Goal: Task Accomplishment & Management: Use online tool/utility

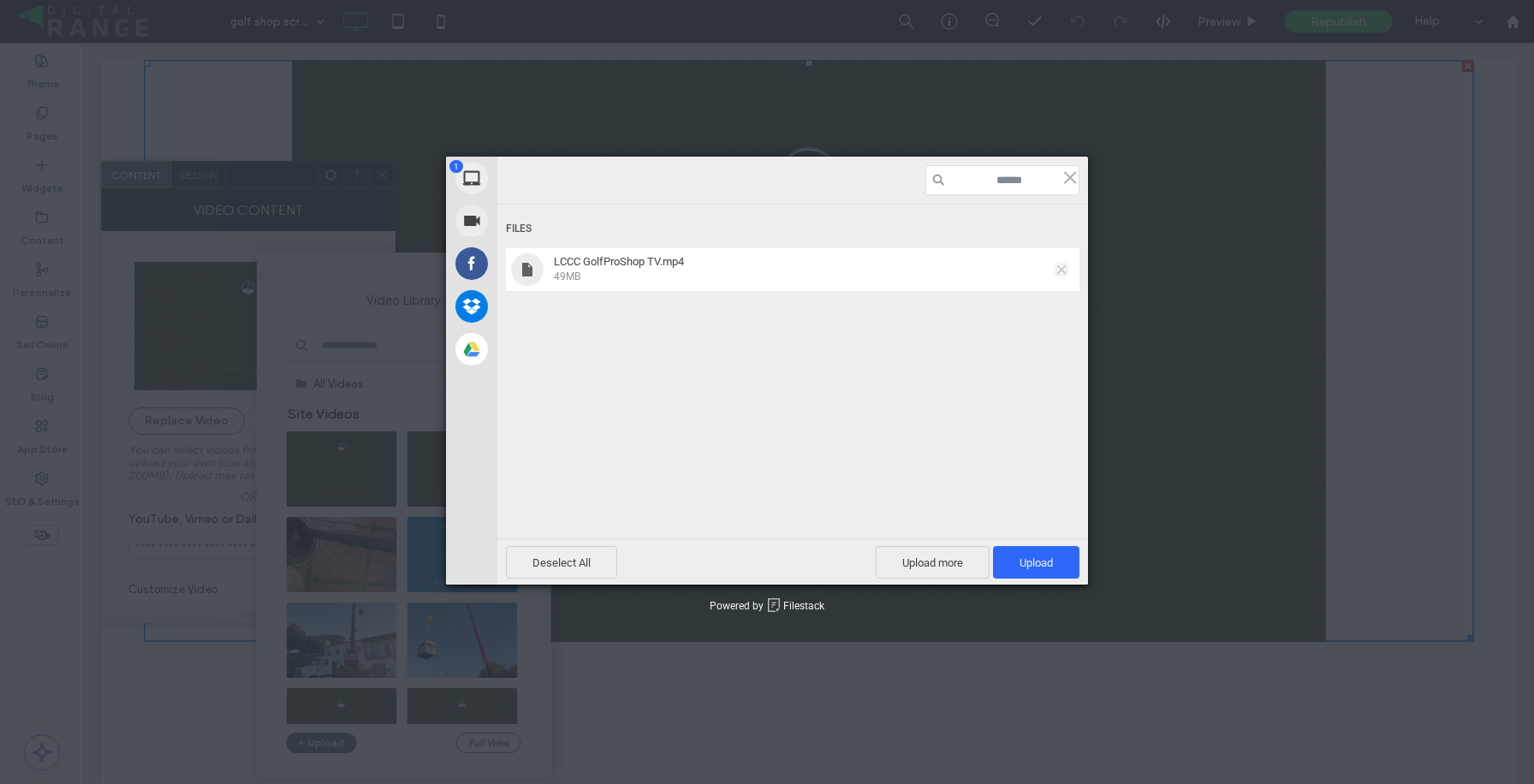
click at [1060, 267] on span at bounding box center [1061, 269] width 9 height 9
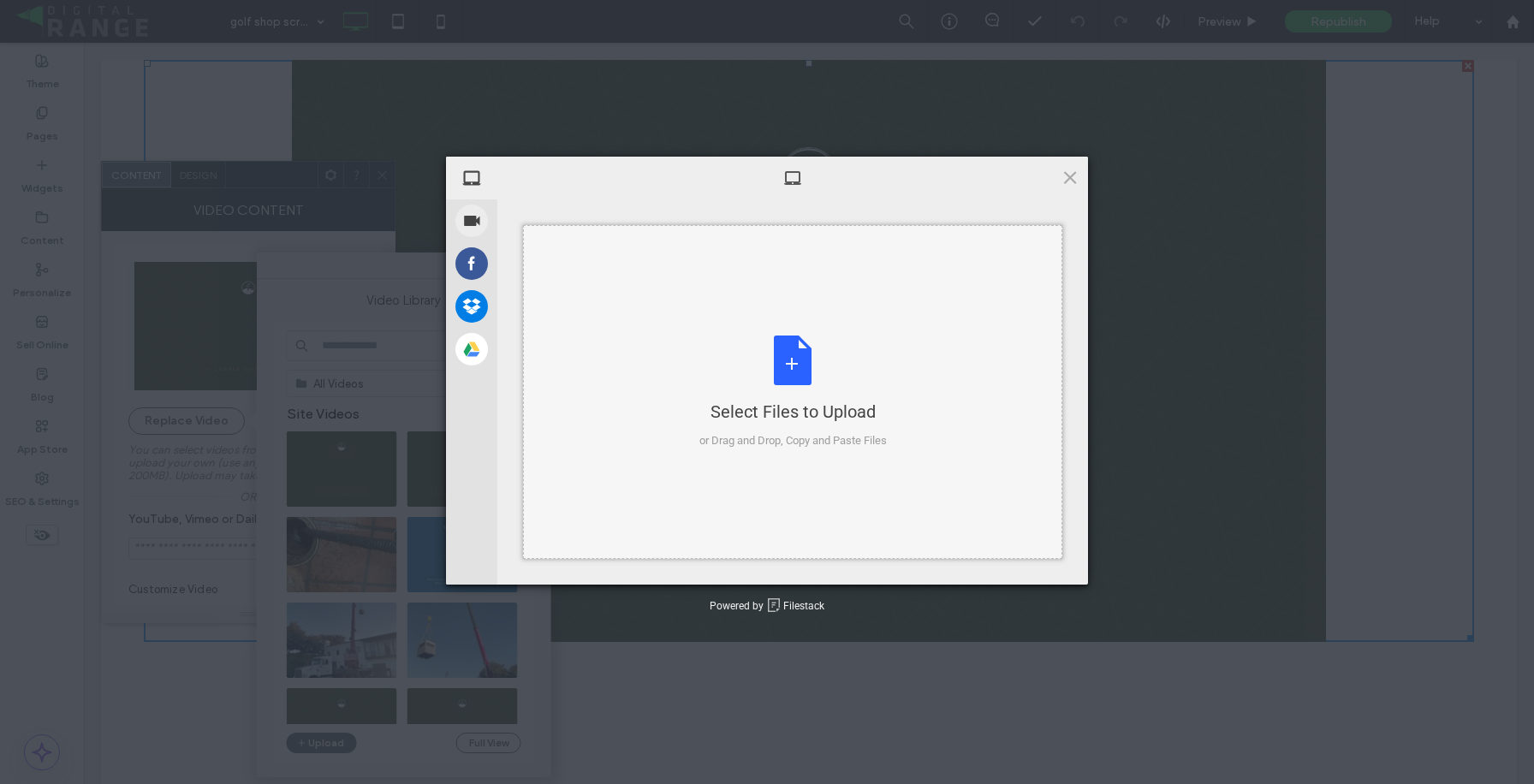
click at [882, 363] on div "Select Files to Upload or Drag and Drop, Copy and Paste Files" at bounding box center [793, 393] width 187 height 114
click at [819, 379] on div "Select Files to Upload or Drag and Drop, Copy and Paste Files" at bounding box center [793, 393] width 187 height 114
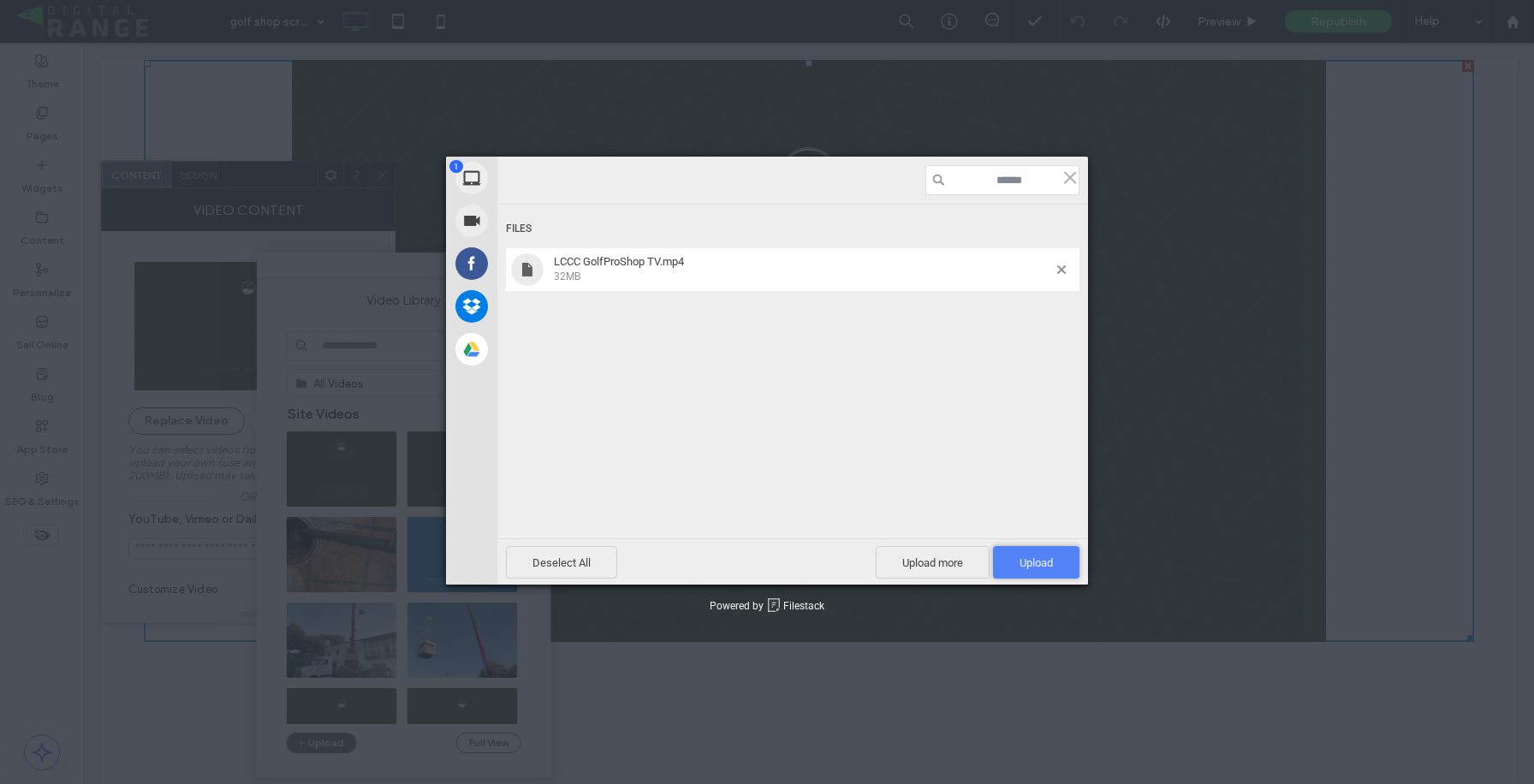
click at [1014, 556] on span "Upload 1" at bounding box center [1036, 561] width 87 height 33
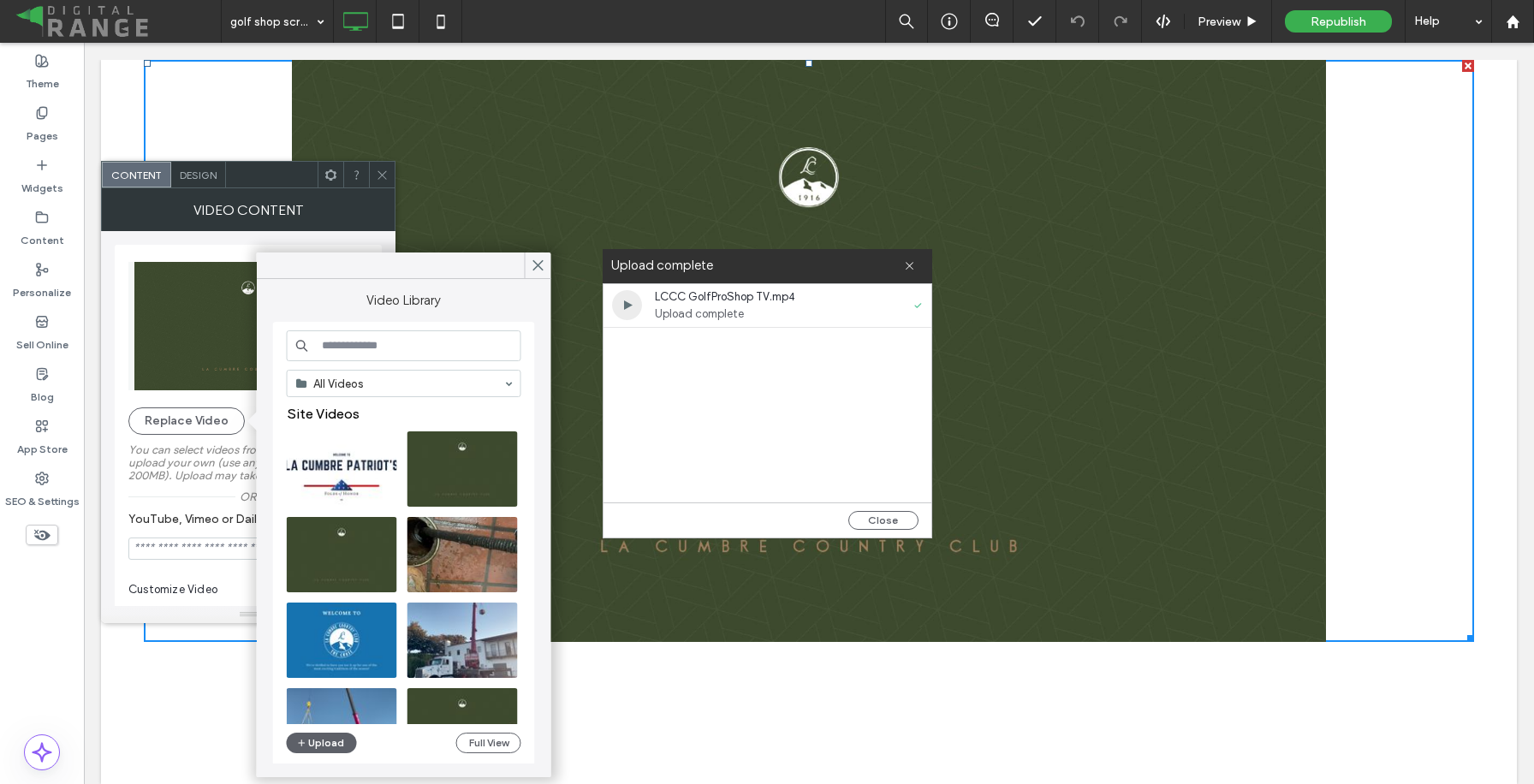
click at [731, 305] on span "Upload complete" at bounding box center [754, 313] width 197 height 17
click at [882, 515] on button "Close" at bounding box center [883, 520] width 70 height 19
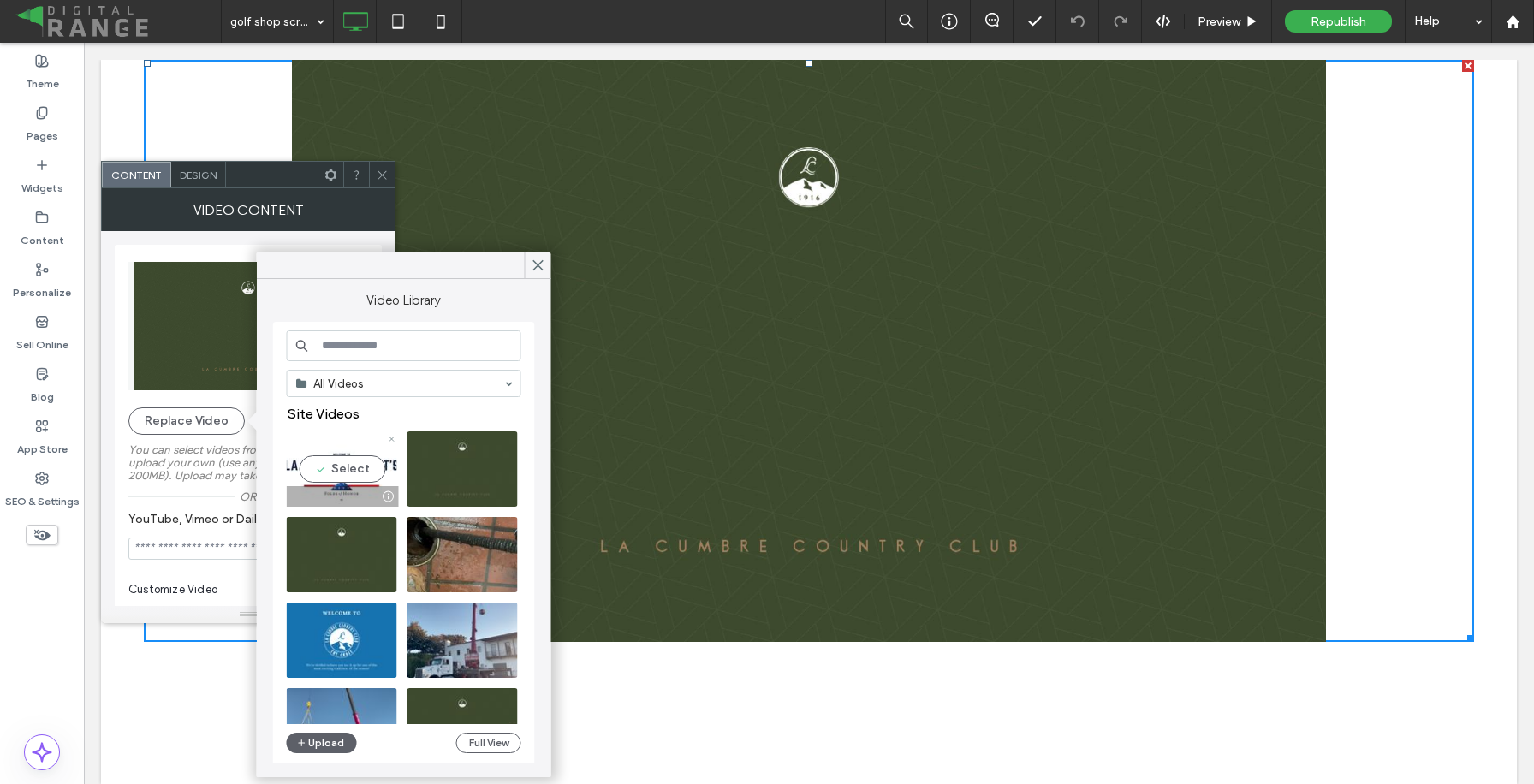
click at [349, 465] on video at bounding box center [342, 469] width 110 height 75
type input "**********"
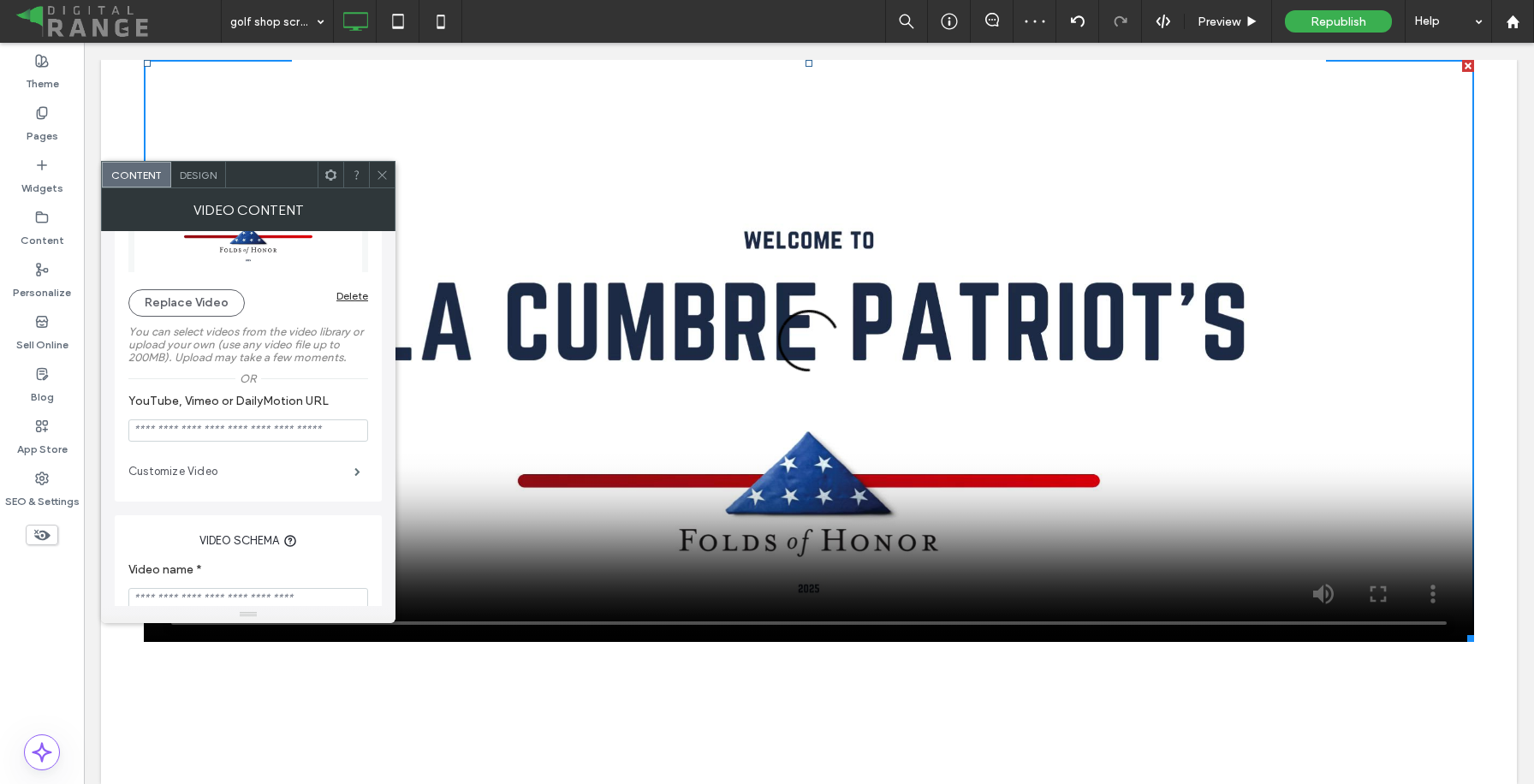
scroll to position [119, 0]
click at [250, 481] on label "Customize Video" at bounding box center [240, 470] width 226 height 34
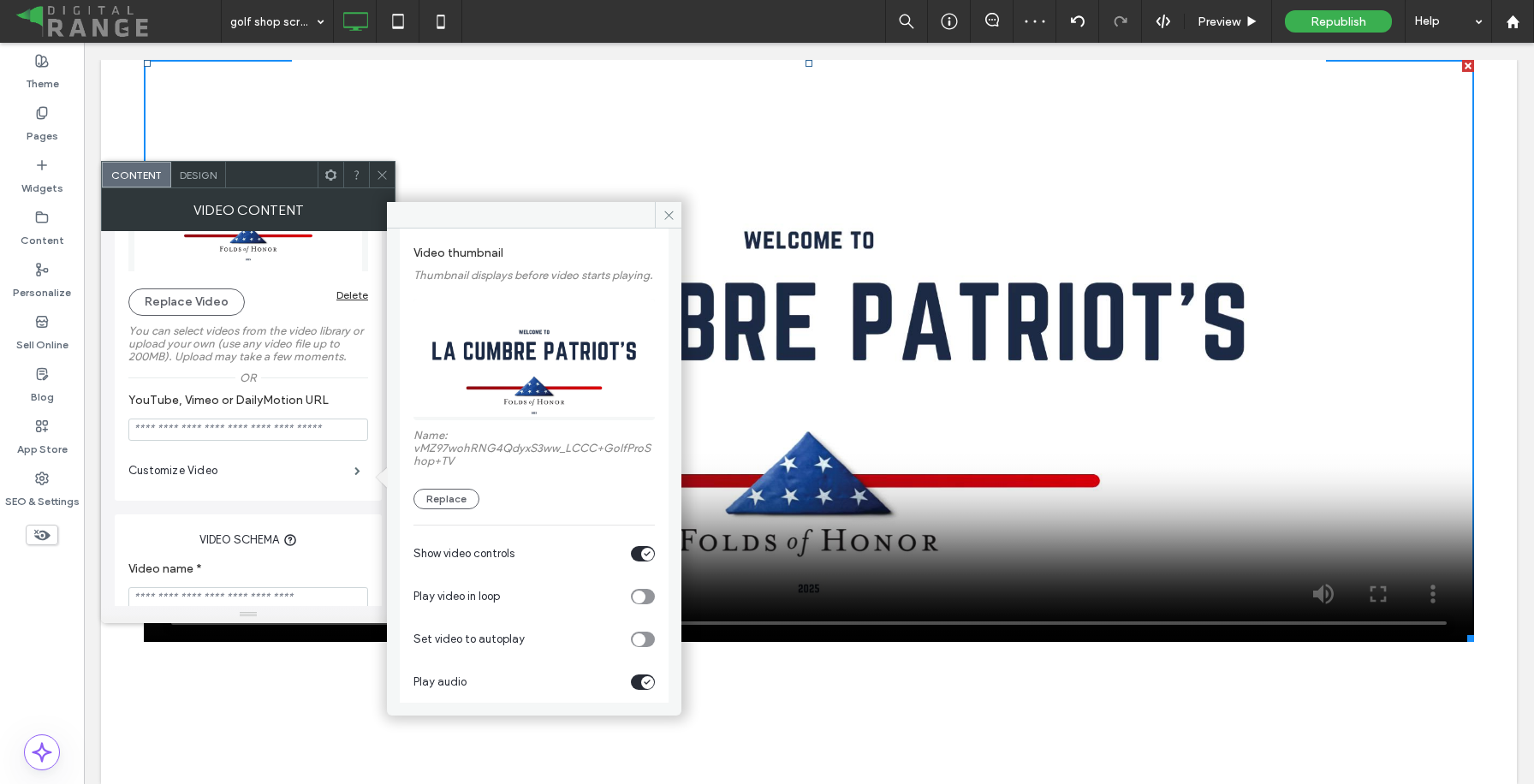
scroll to position [127, 0]
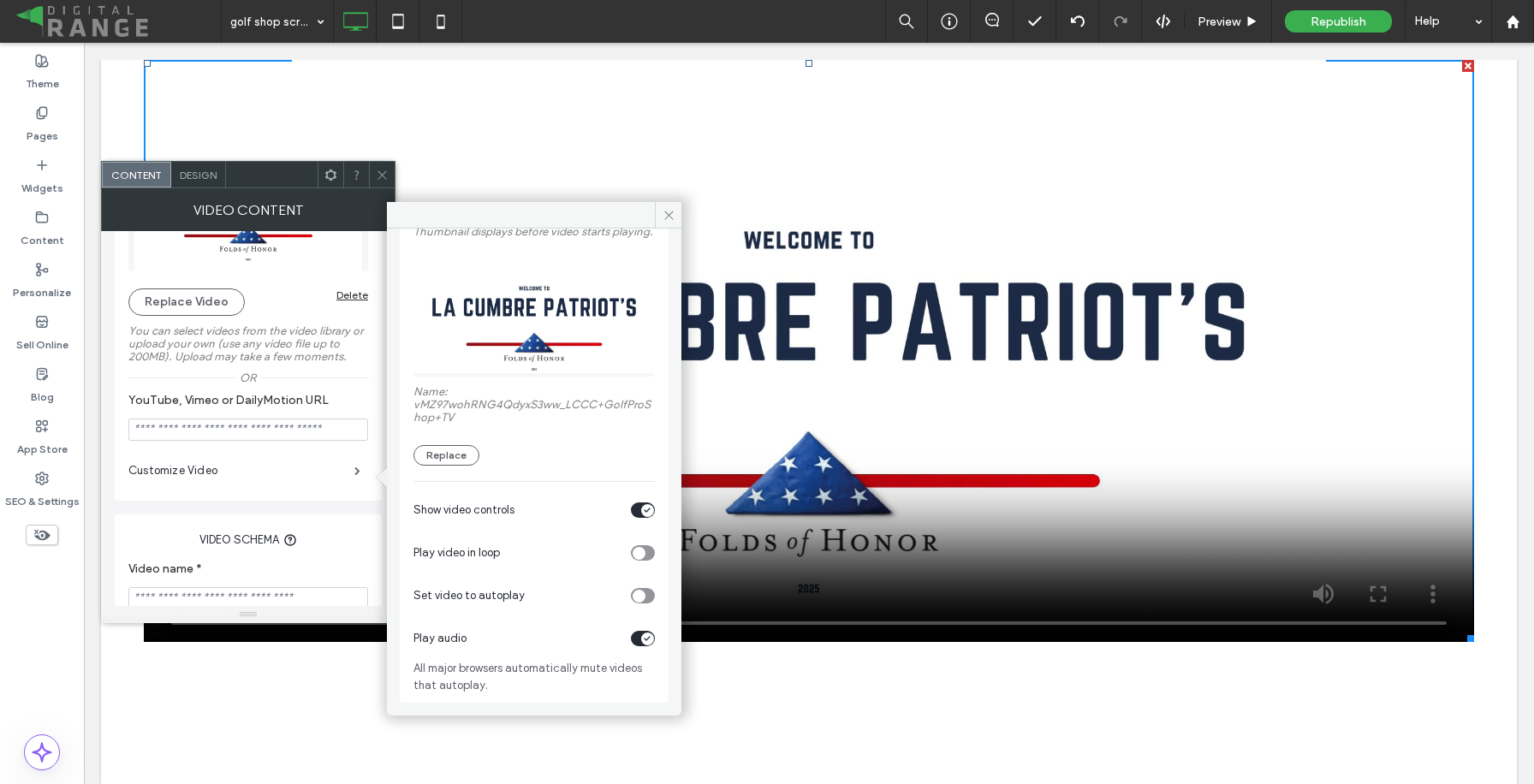
click at [641, 642] on div "toggle" at bounding box center [647, 638] width 13 height 13
click at [642, 519] on div "Show video controls" at bounding box center [534, 509] width 241 height 42
click at [641, 512] on div "toggle" at bounding box center [647, 510] width 13 height 13
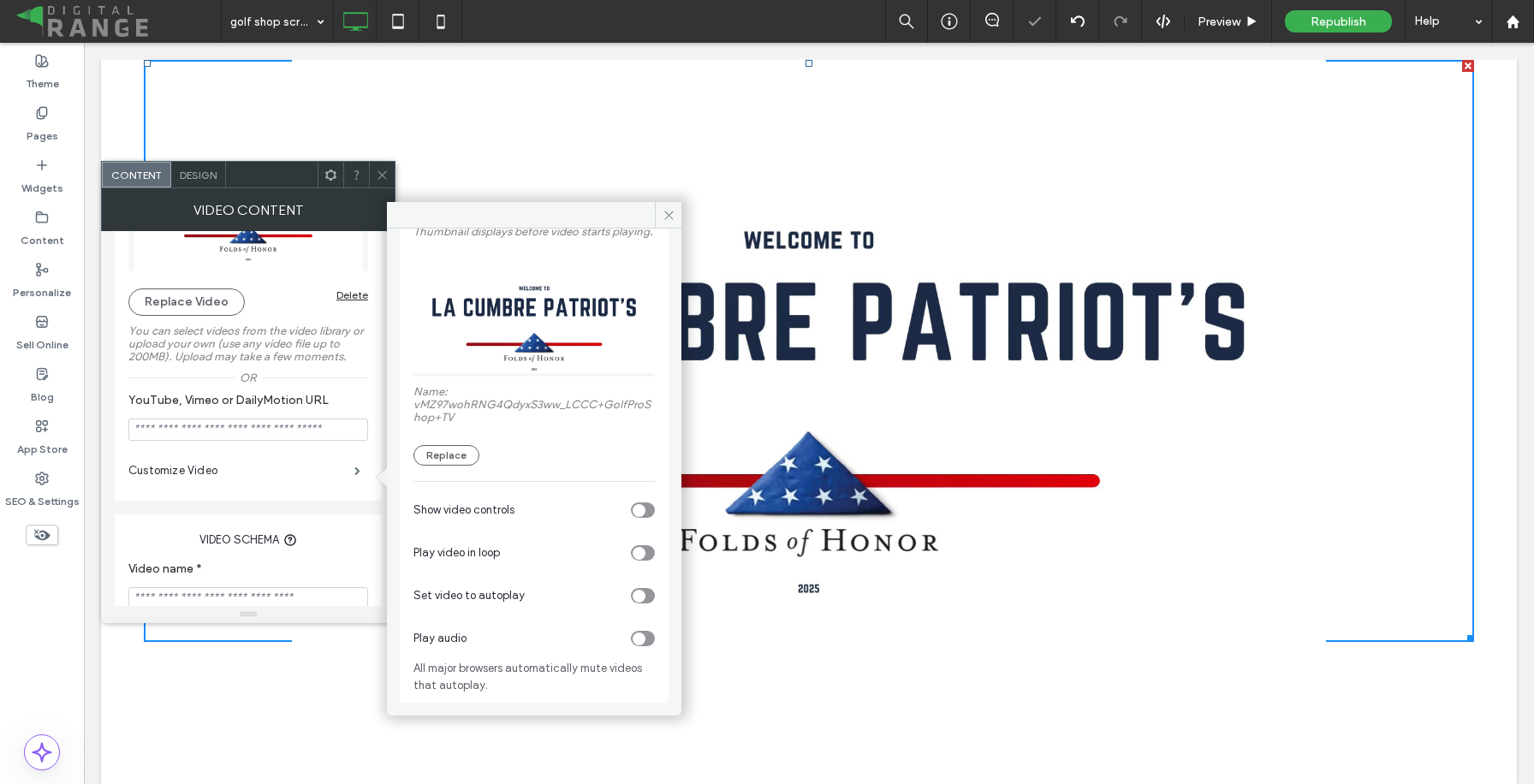
click at [642, 554] on div "toggle" at bounding box center [642, 553] width 24 height 16
click at [642, 596] on div "toggle" at bounding box center [642, 596] width 24 height 16
click at [664, 210] on icon at bounding box center [668, 215] width 13 height 13
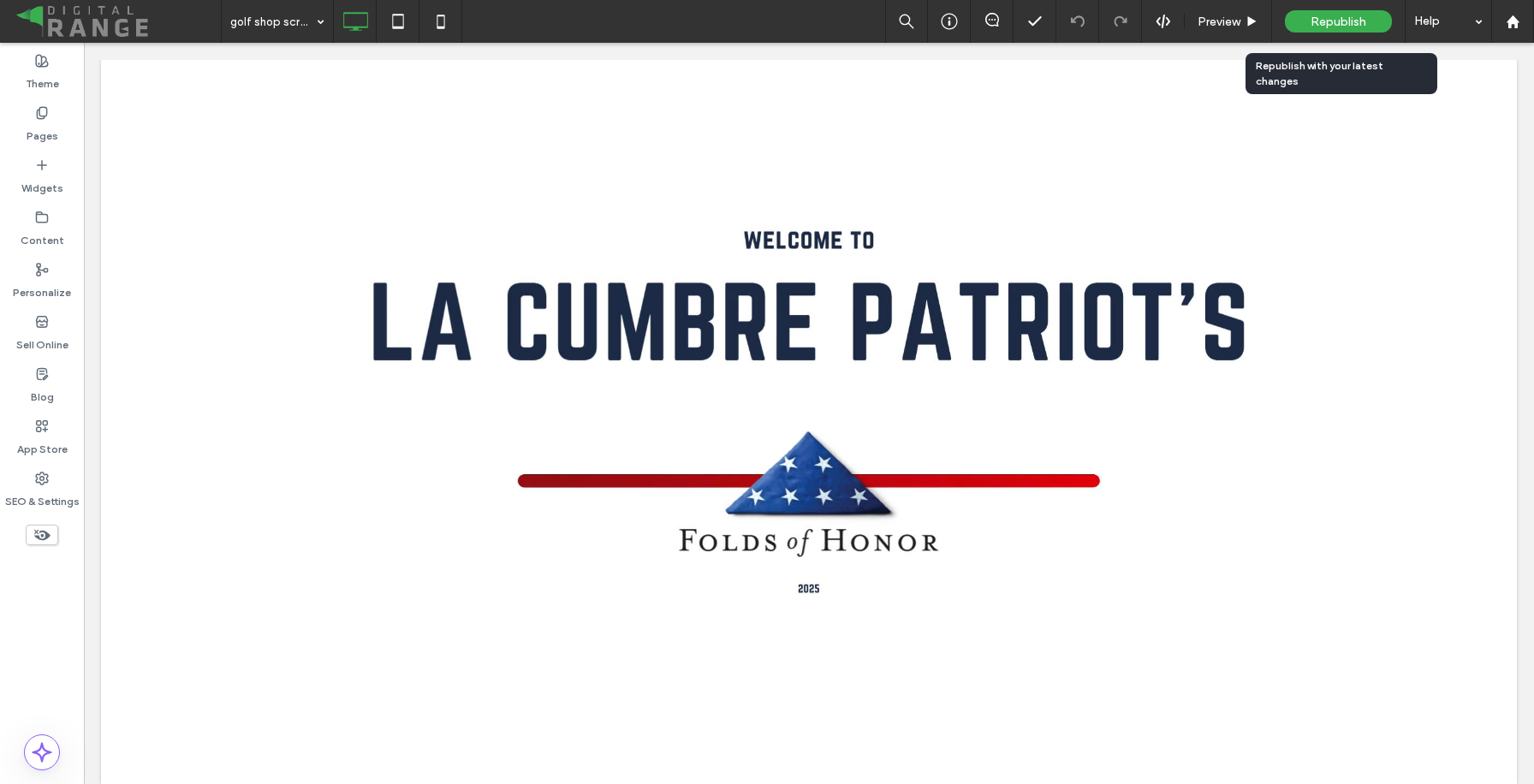
click at [1342, 27] on span "Republish" at bounding box center [1338, 22] width 55 height 15
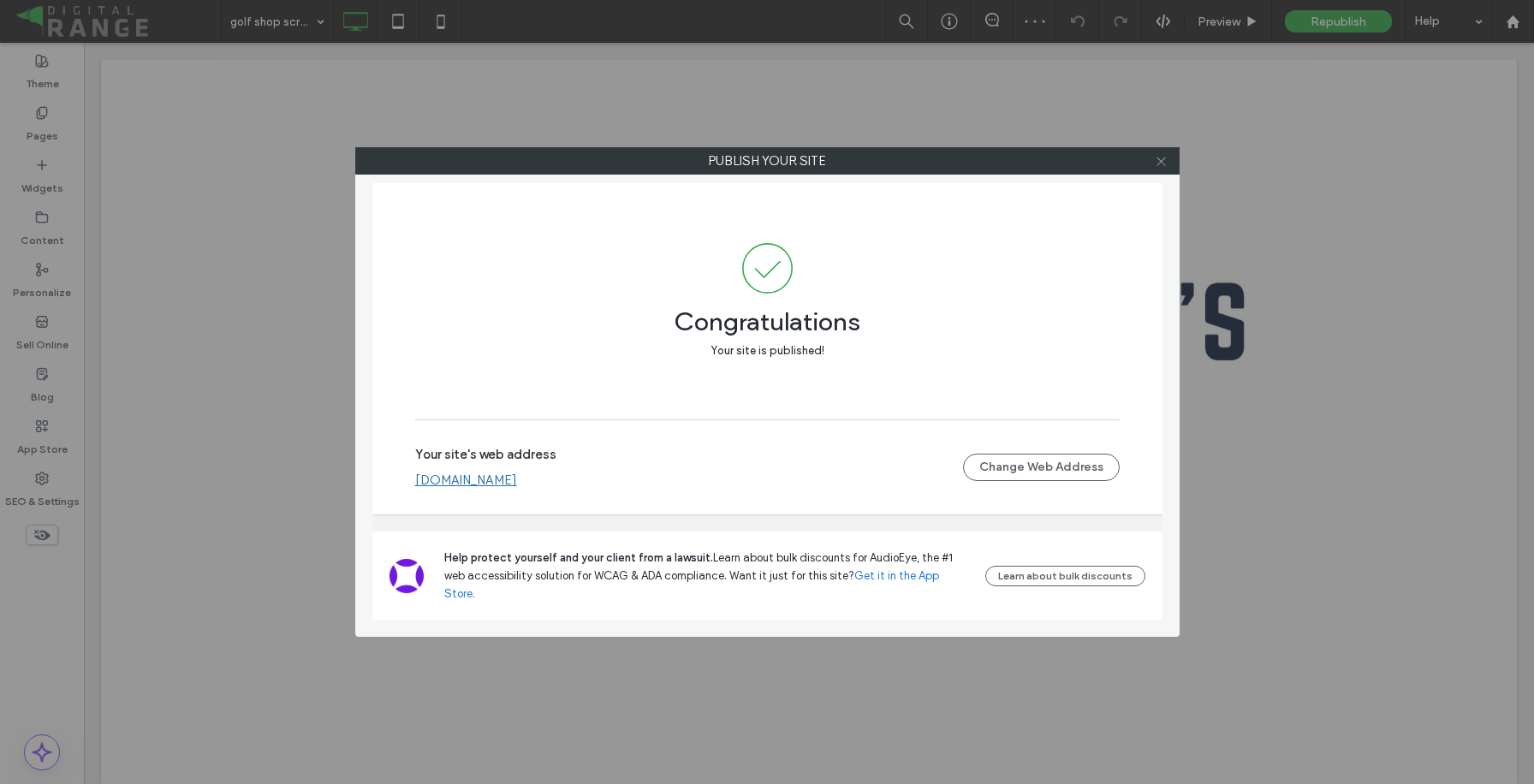
click at [1161, 160] on use at bounding box center [1161, 161] width 9 height 9
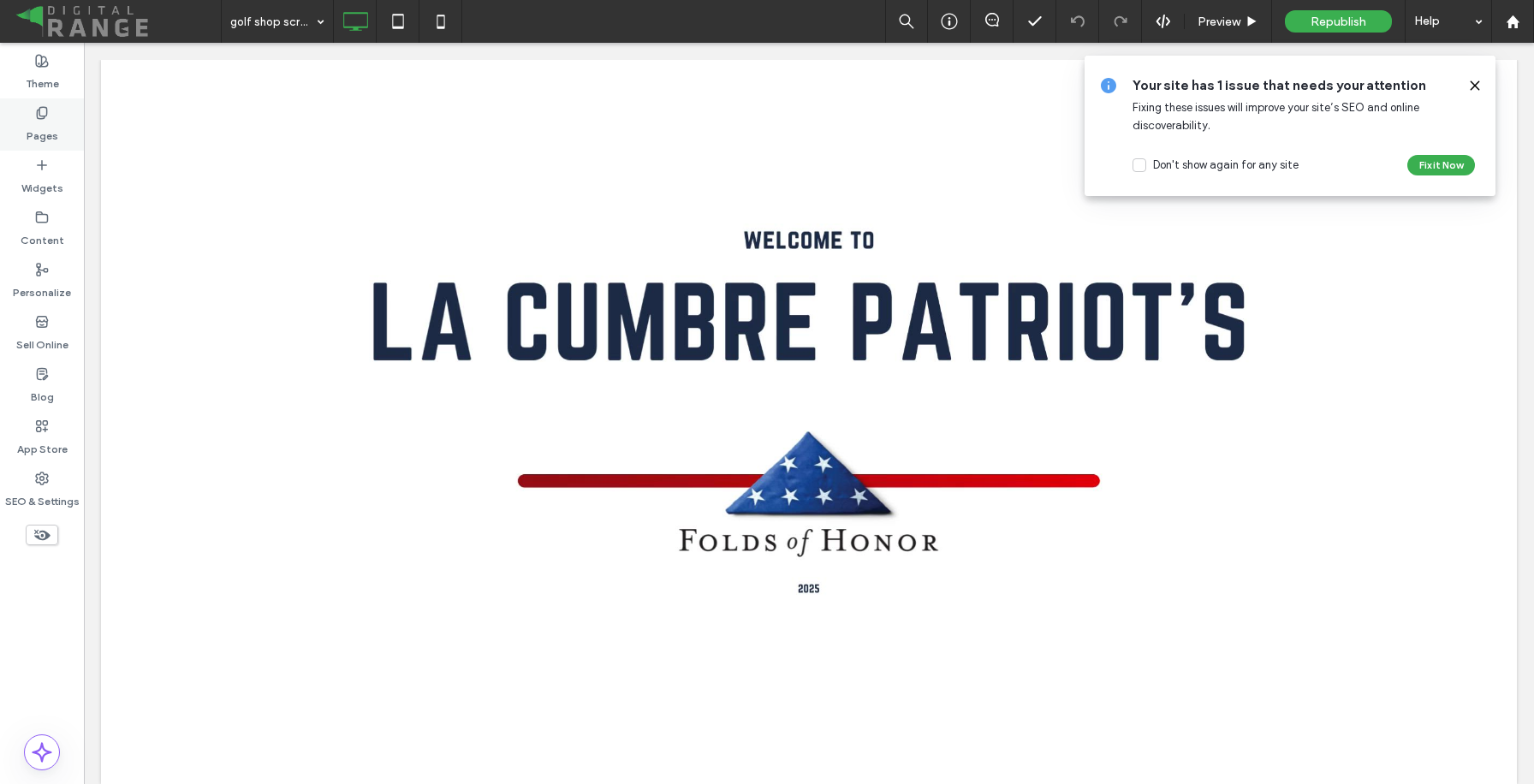
click at [40, 116] on icon at bounding box center [42, 113] width 14 height 14
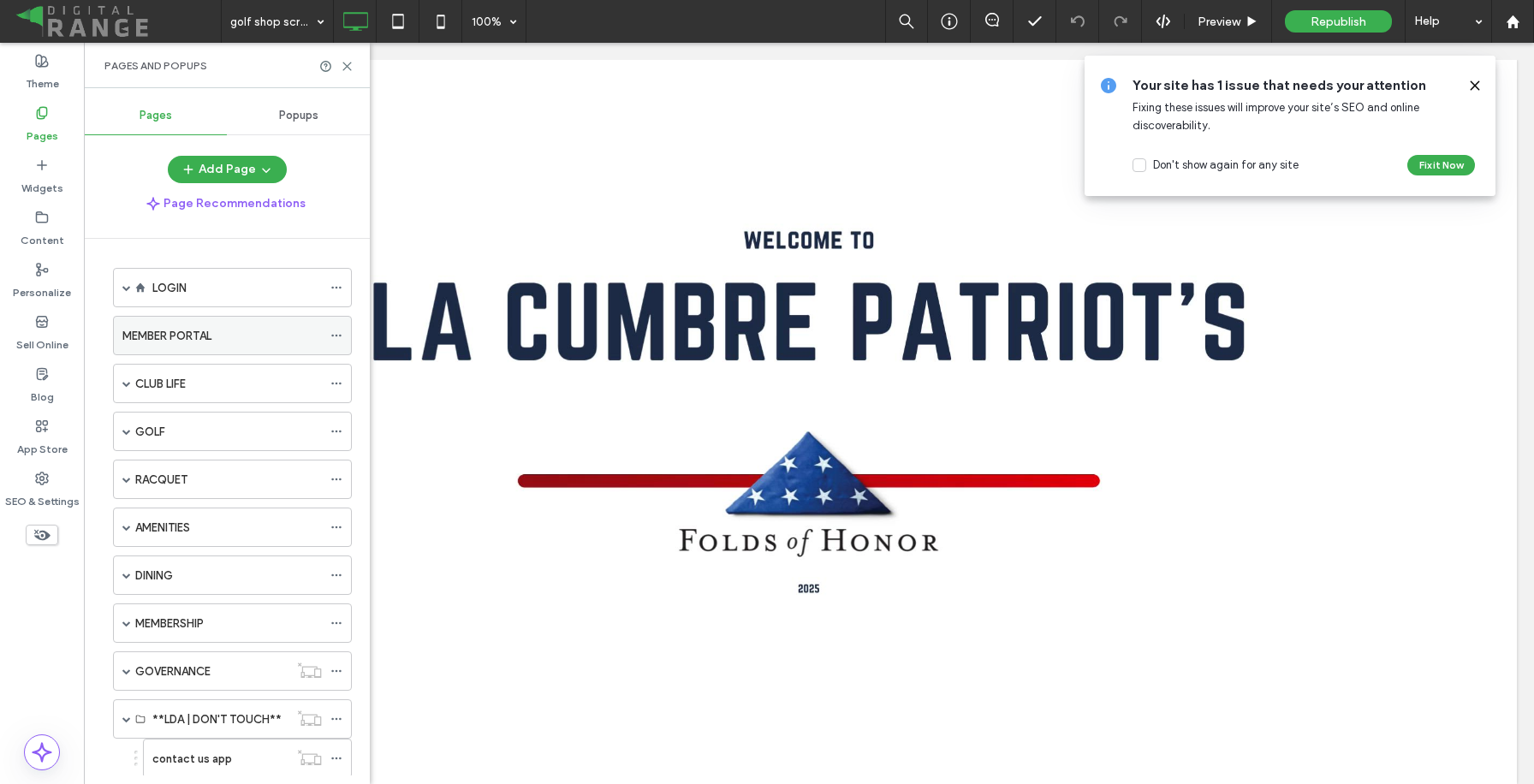
click at [185, 345] on div "MEMBER PORTAL" at bounding box center [222, 335] width 199 height 37
click at [1476, 85] on use at bounding box center [1474, 86] width 8 height 8
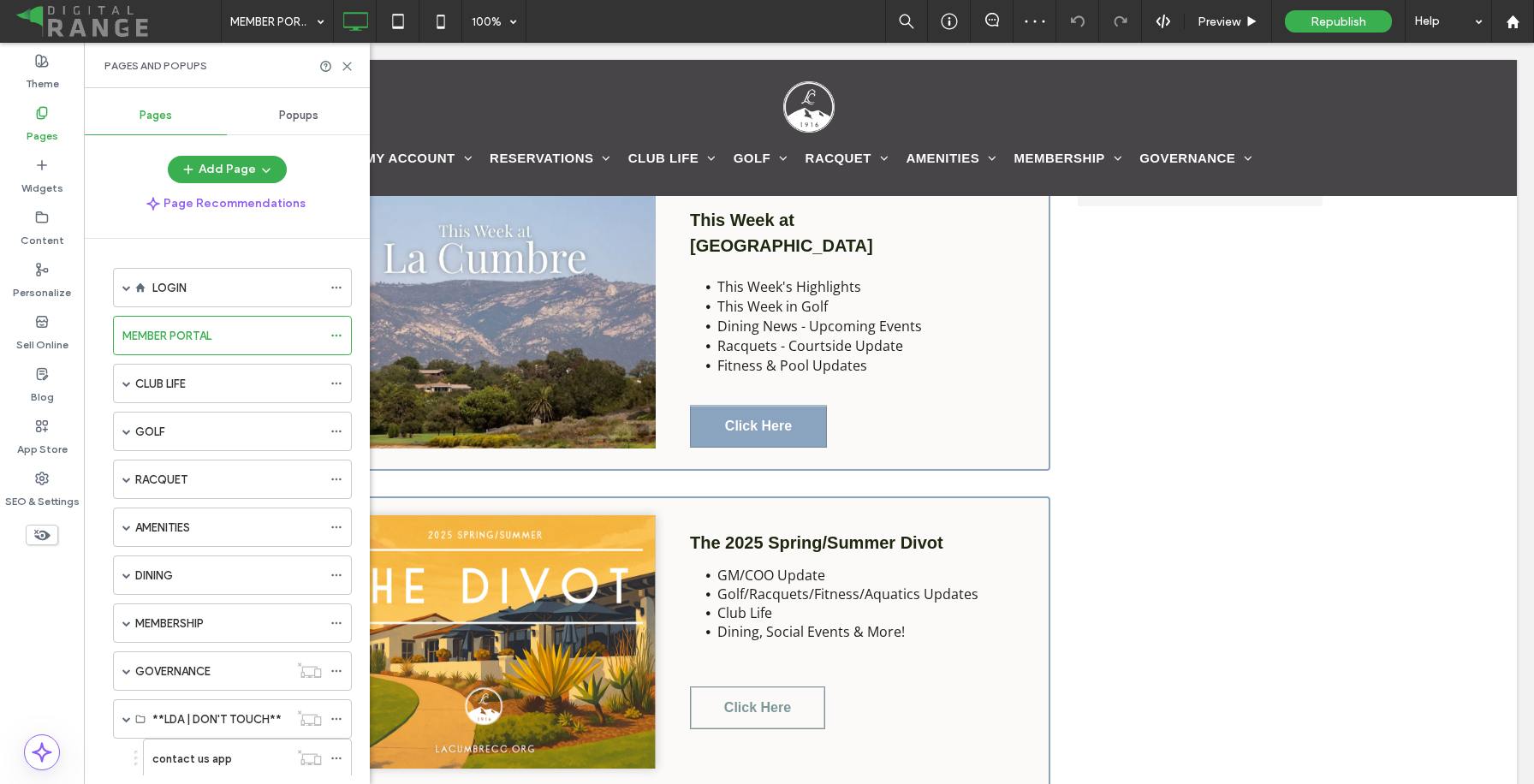
scroll to position [1045, 0]
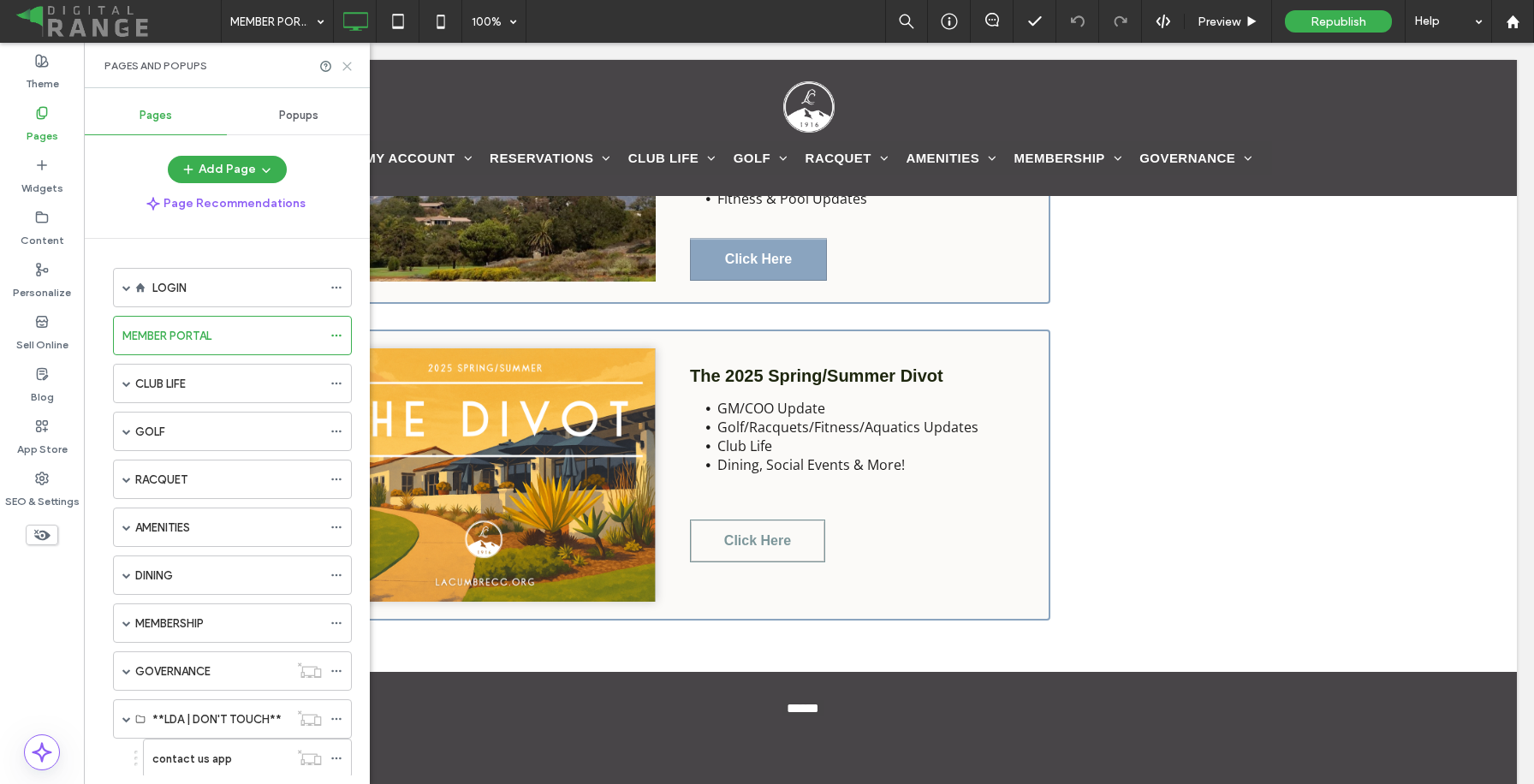
click at [352, 61] on icon at bounding box center [347, 66] width 13 height 13
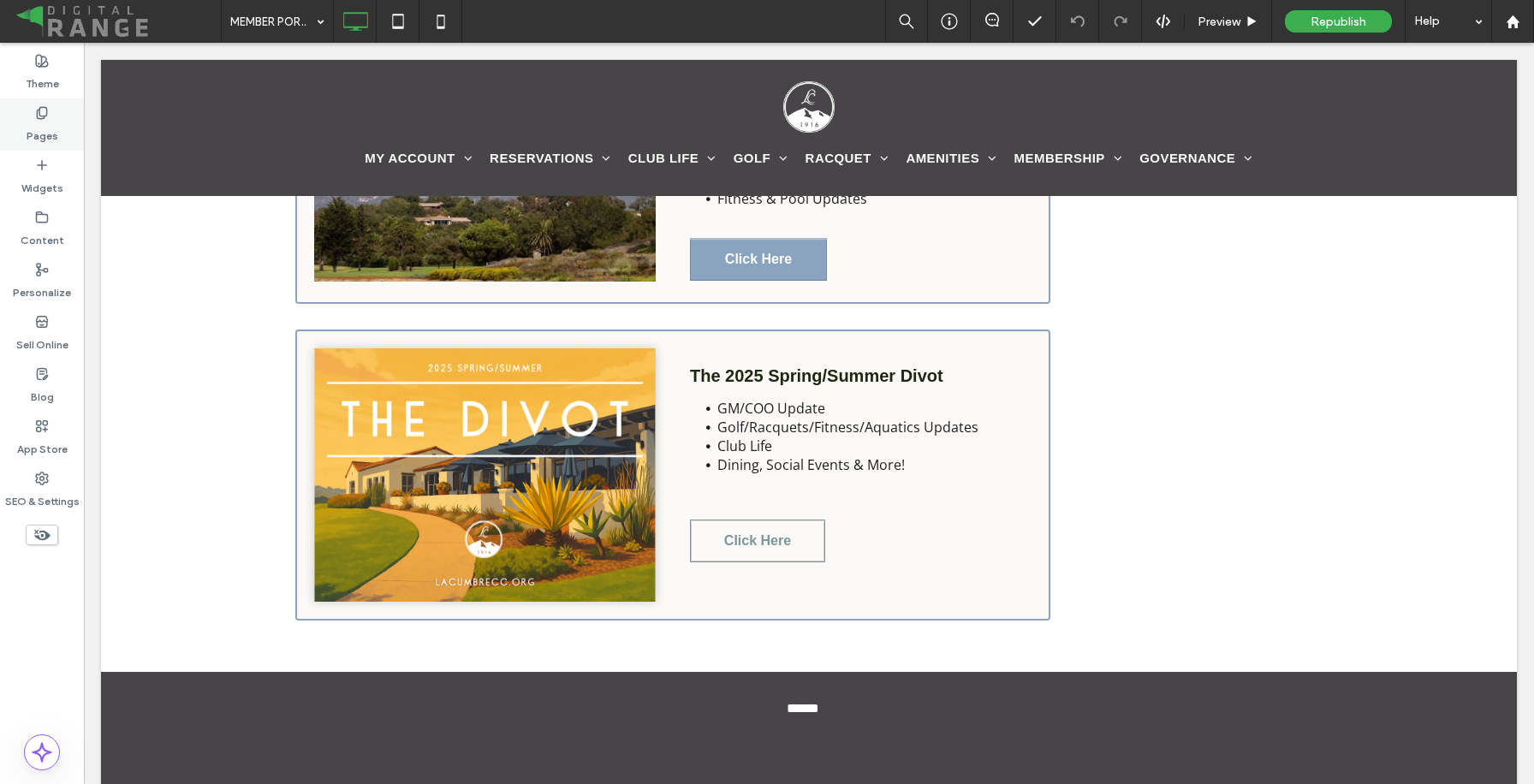
click at [46, 120] on label "Pages" at bounding box center [42, 132] width 32 height 24
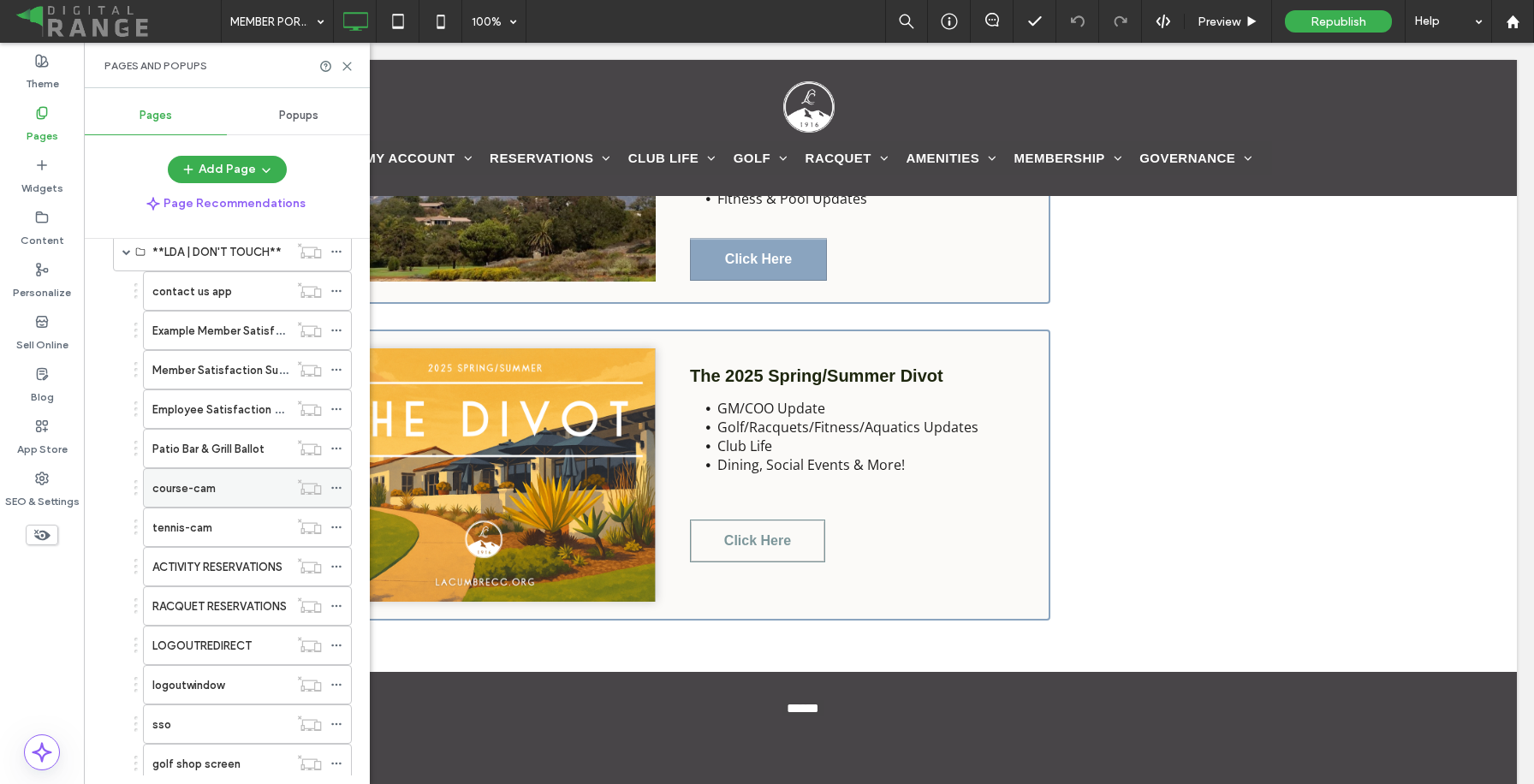
scroll to position [565, 0]
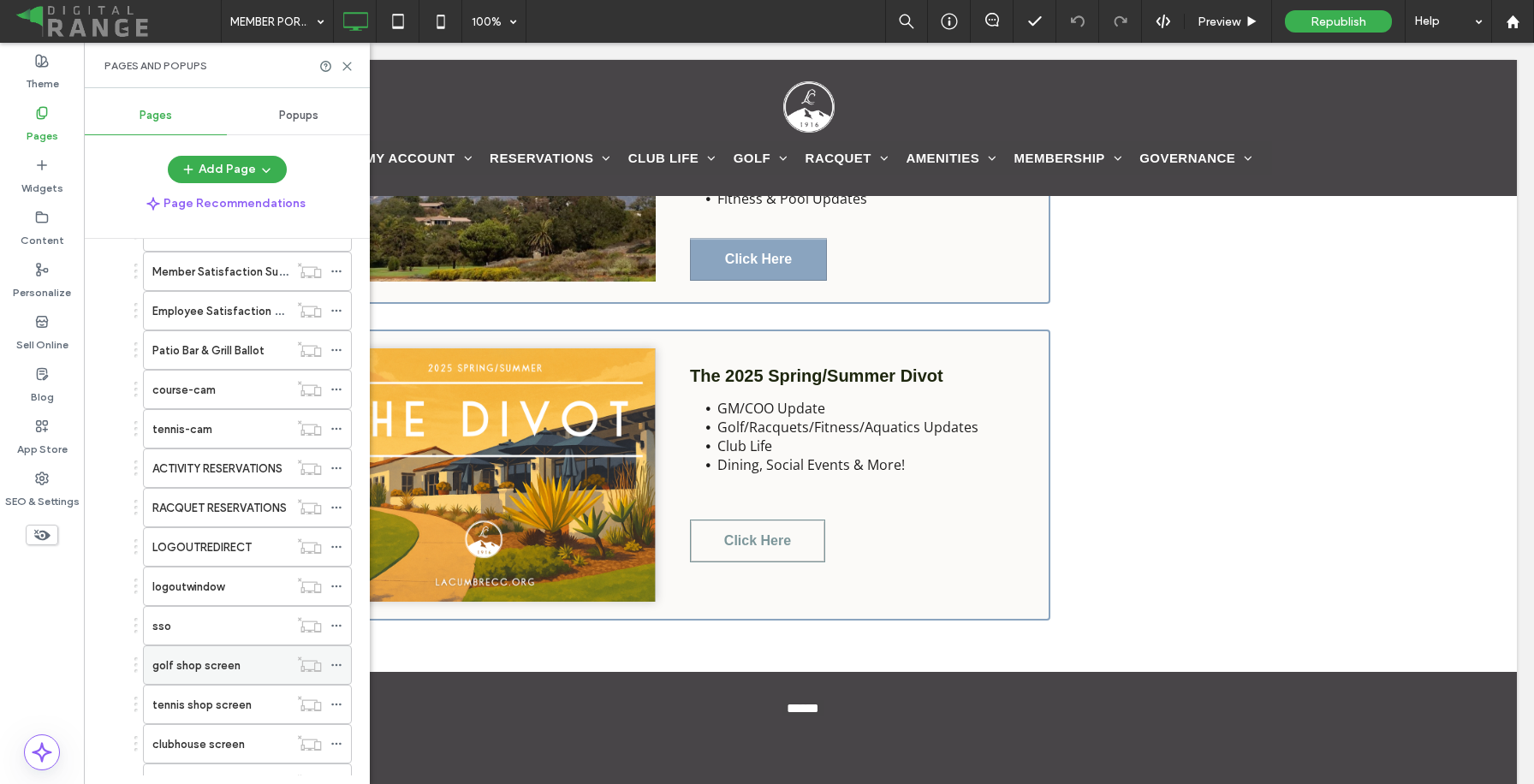
click at [225, 669] on label "golf shop screen" at bounding box center [196, 665] width 88 height 30
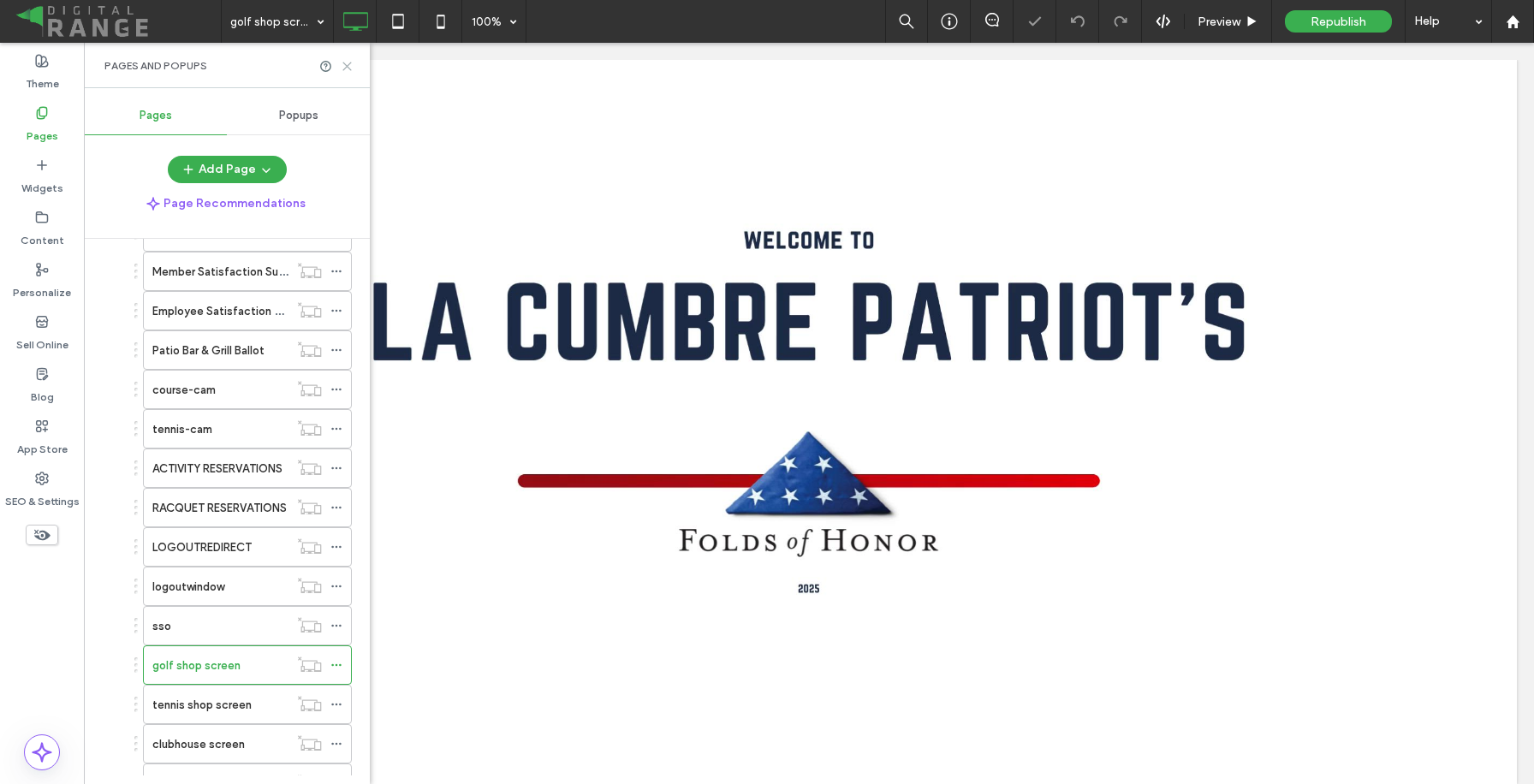
click at [350, 69] on use at bounding box center [347, 66] width 8 height 8
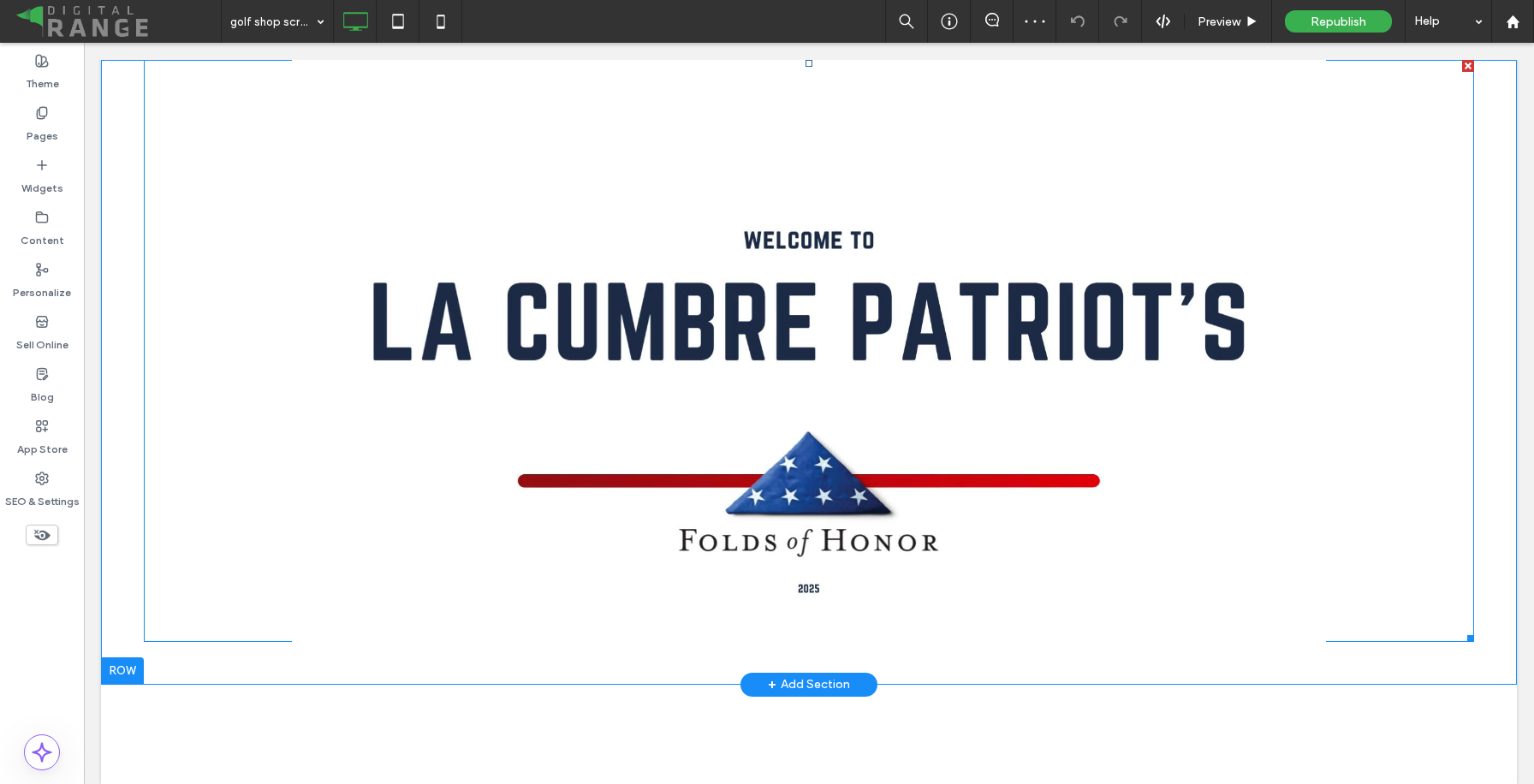
click at [527, 471] on span at bounding box center [809, 351] width 1330 height 582
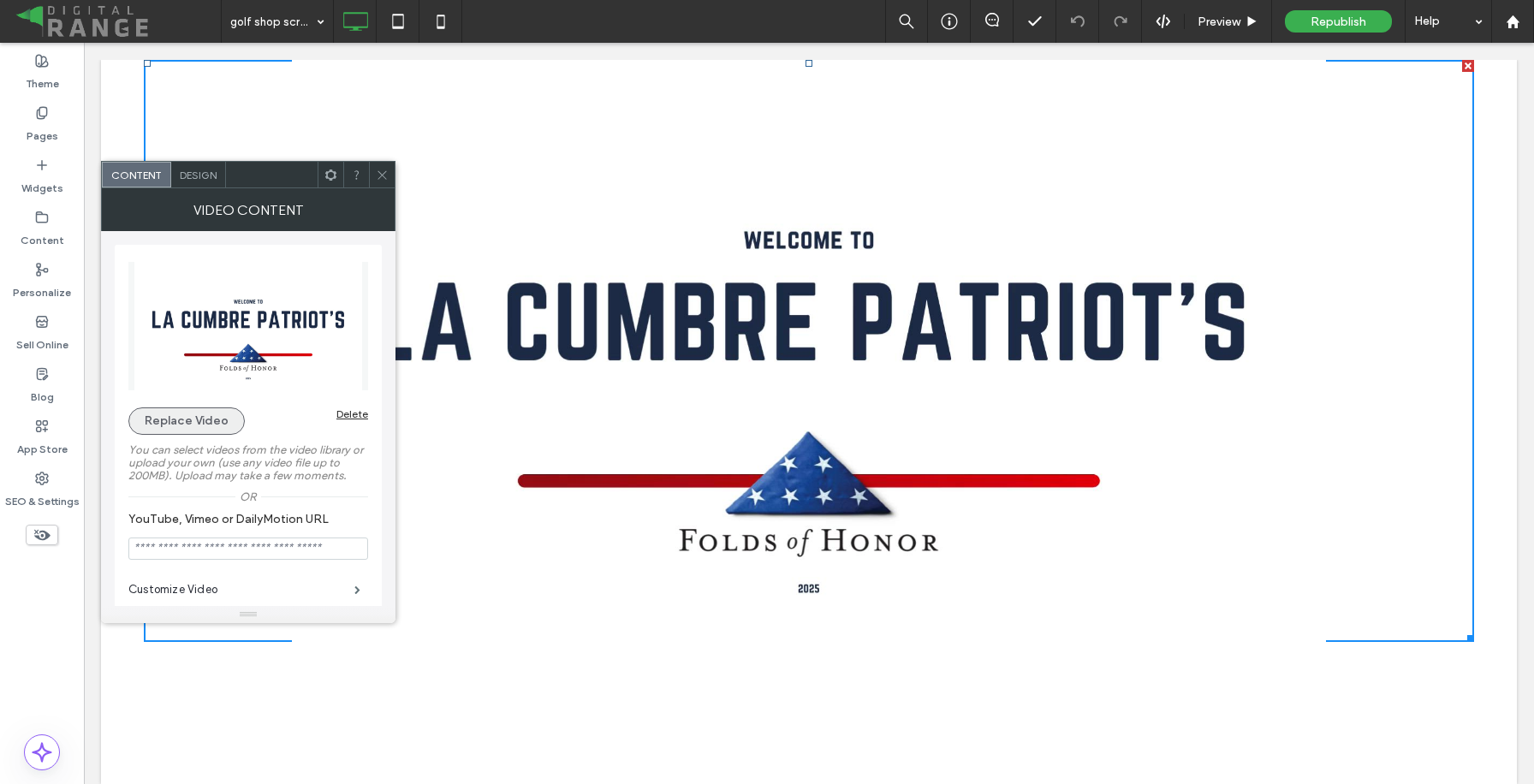
click at [199, 415] on button "Replace Video" at bounding box center [186, 421] width 116 height 28
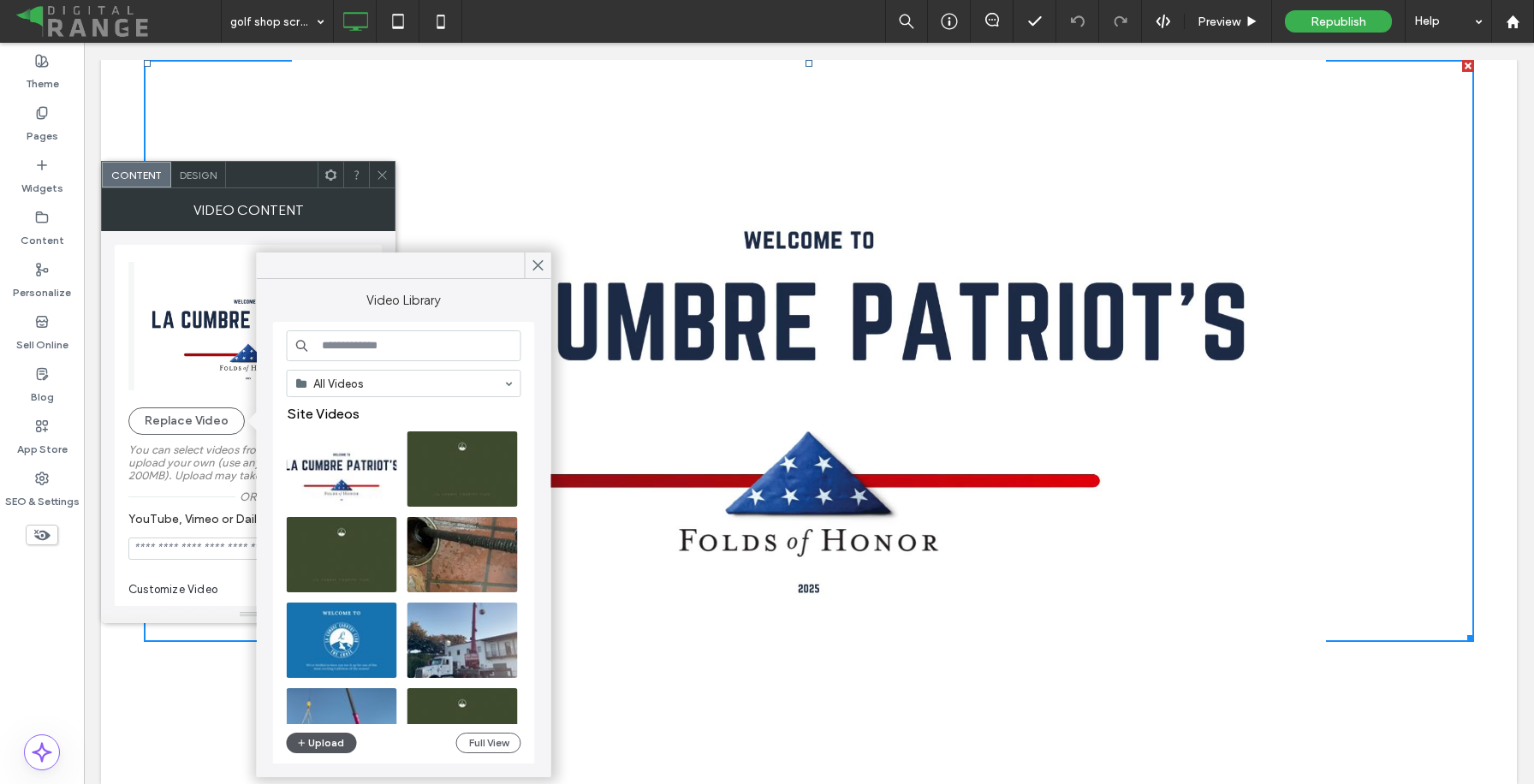
click at [334, 739] on button "Upload" at bounding box center [321, 743] width 70 height 21
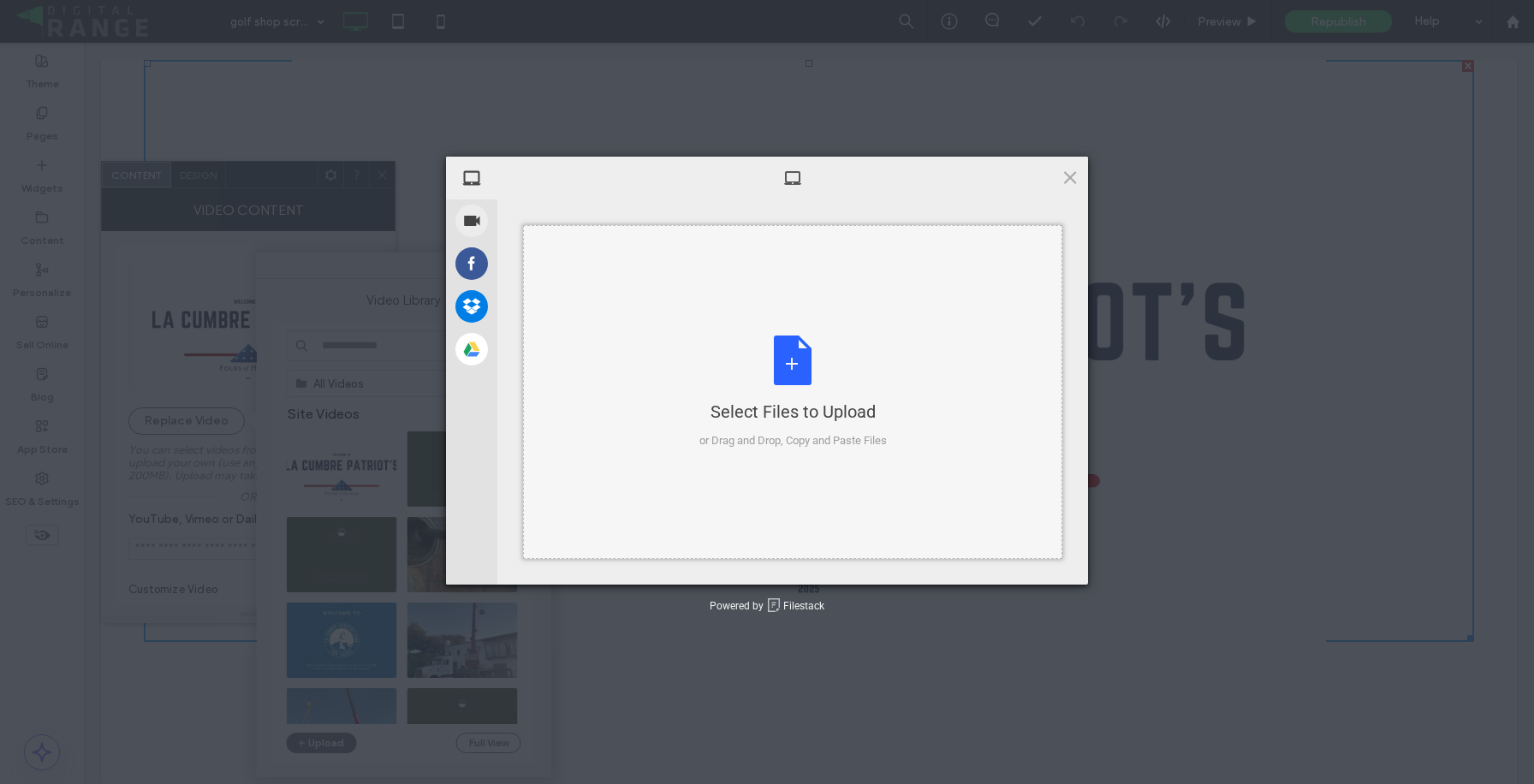
click at [715, 442] on div "or Drag and Drop, Copy and Paste Files" at bounding box center [793, 440] width 187 height 17
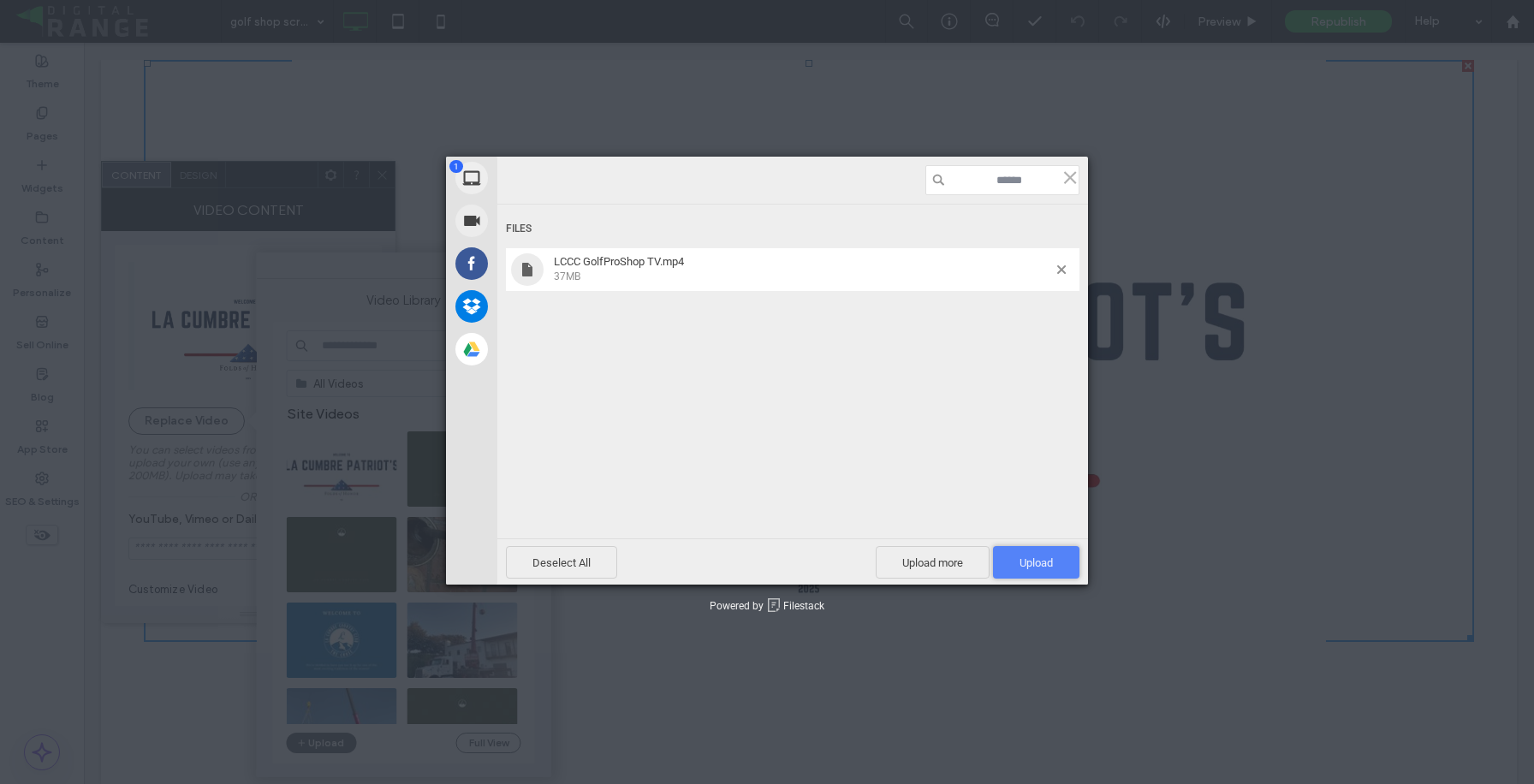
click at [1022, 554] on span "Upload 1" at bounding box center [1036, 561] width 87 height 33
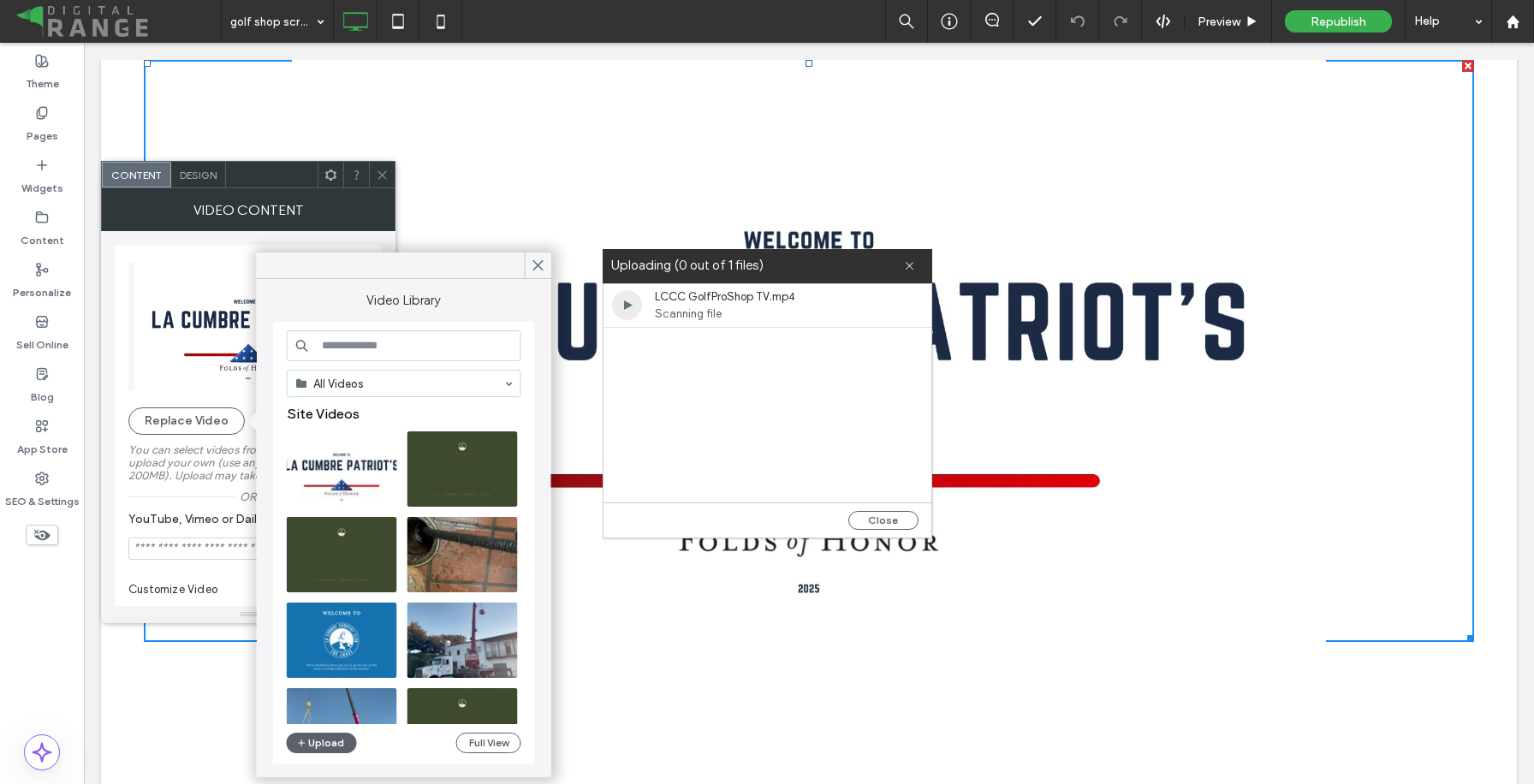
click at [833, 316] on span "Scanning file" at bounding box center [754, 313] width 197 height 17
click at [888, 518] on button "Close" at bounding box center [883, 520] width 70 height 19
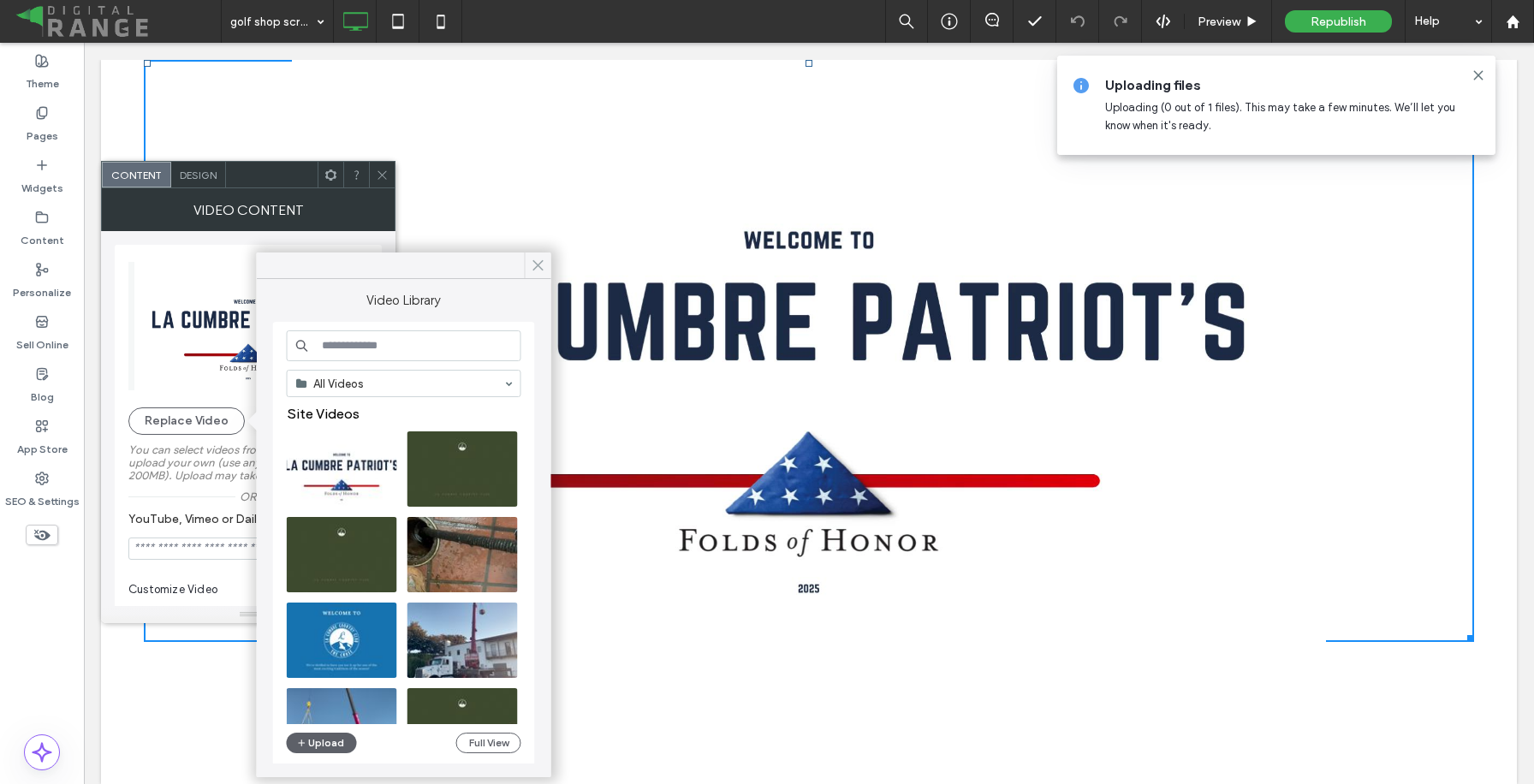
click at [535, 269] on icon at bounding box center [539, 265] width 16 height 16
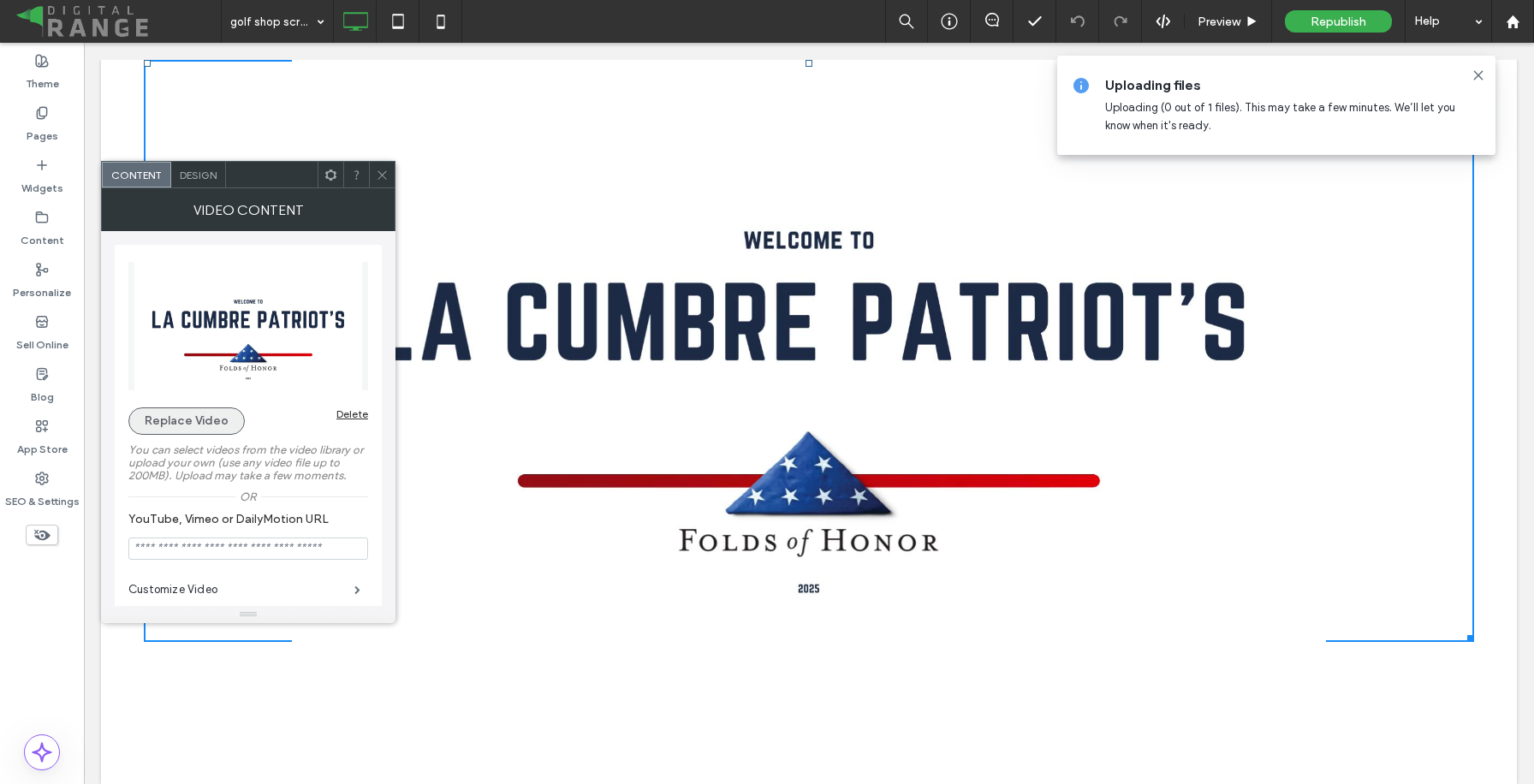
click at [208, 424] on button "Replace Video" at bounding box center [186, 421] width 116 height 28
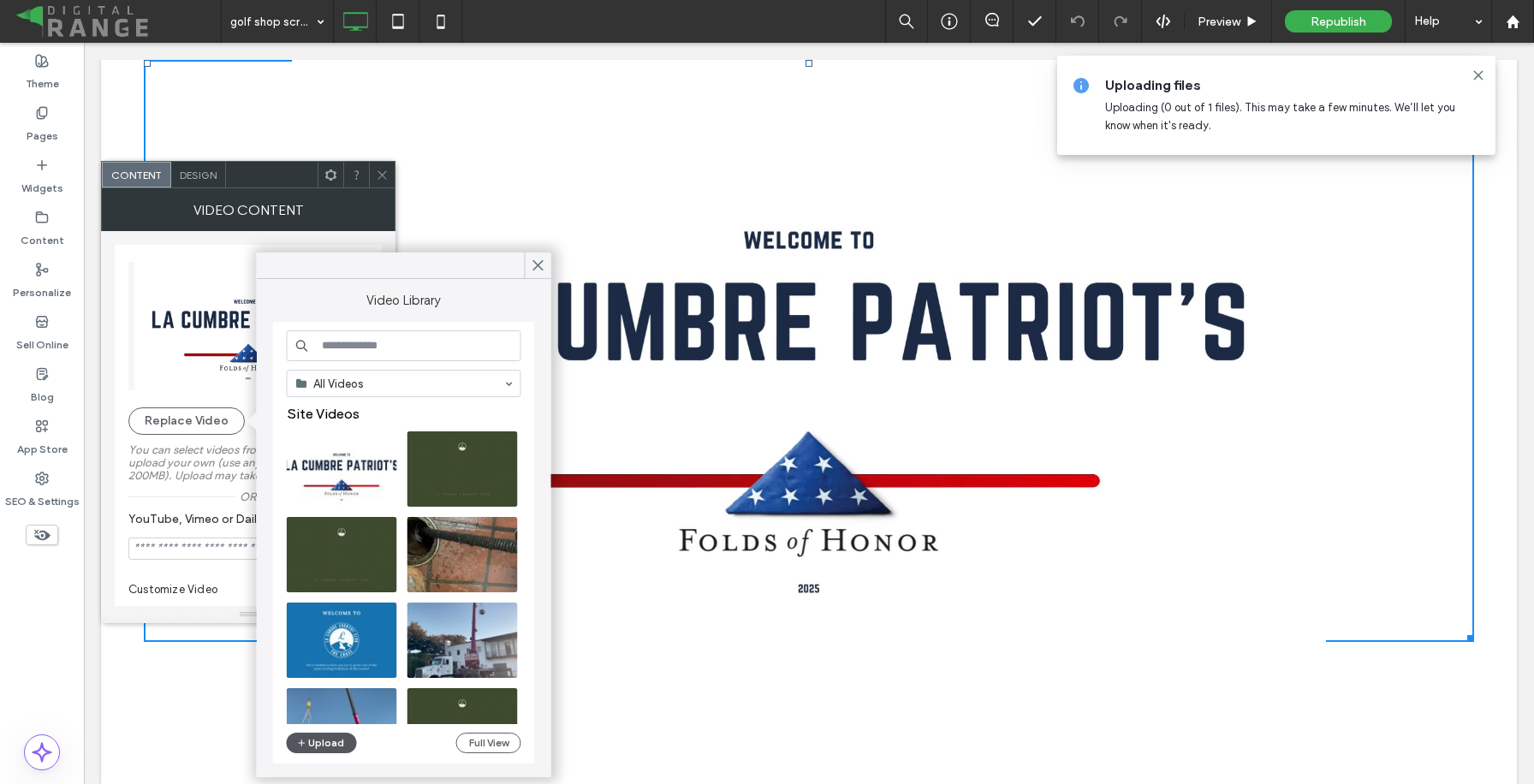
click at [302, 746] on icon "button" at bounding box center [301, 743] width 10 height 14
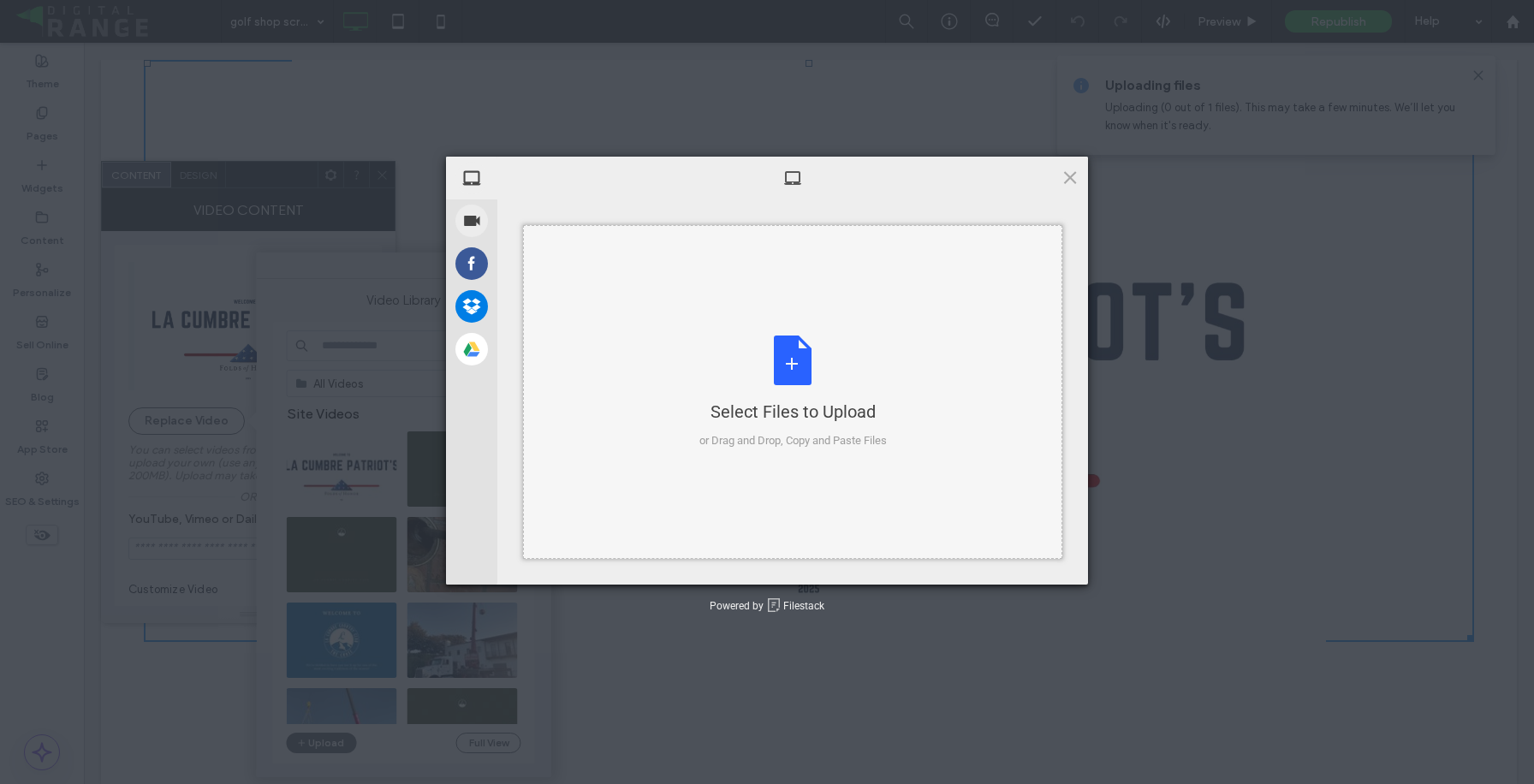
click at [676, 406] on div "Select Files to Upload or Drag and Drop, Copy and Paste Files" at bounding box center [792, 391] width 539 height 334
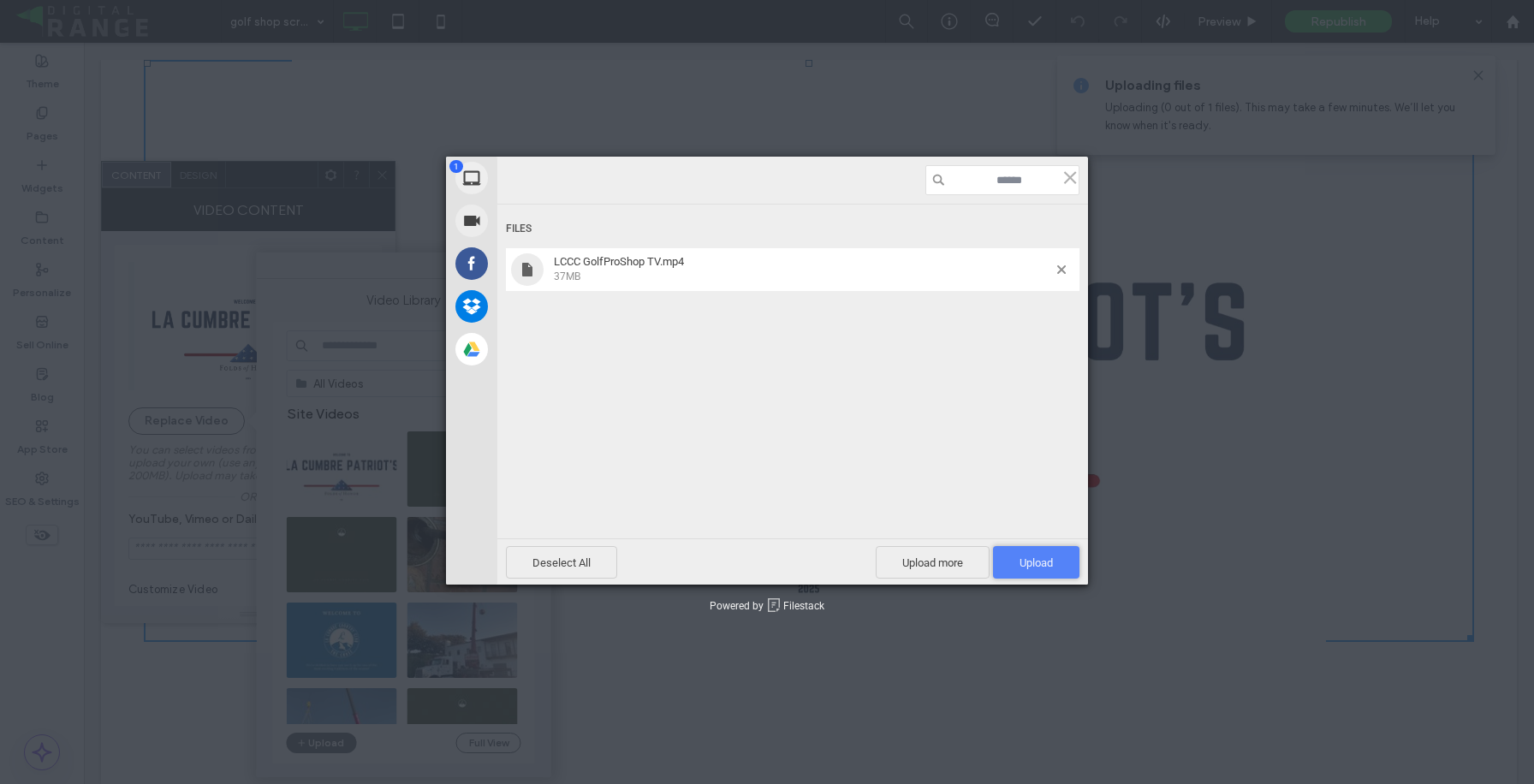
click at [1046, 565] on span "Upload 1" at bounding box center [1036, 562] width 33 height 13
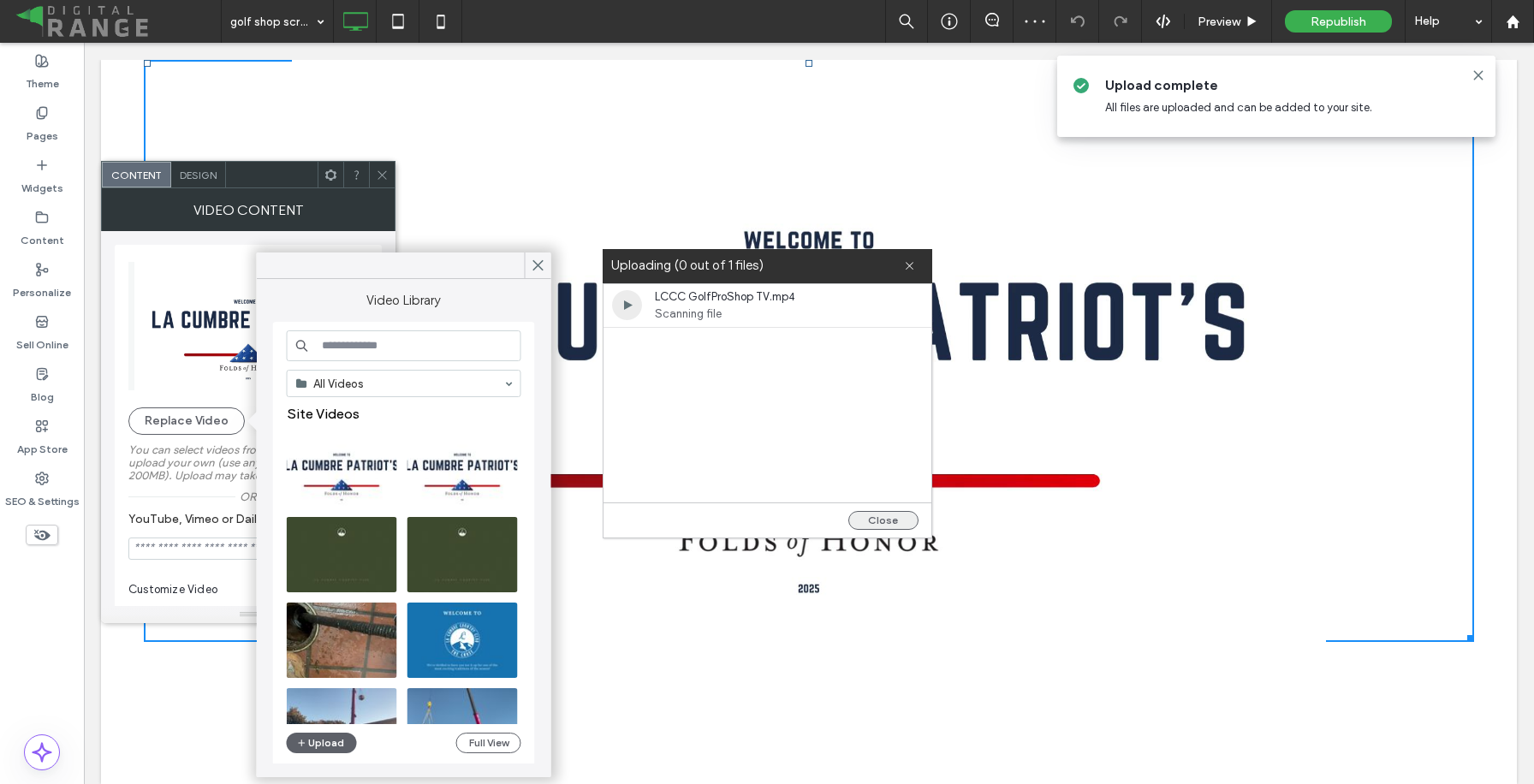
click at [870, 518] on button "Close" at bounding box center [883, 520] width 70 height 19
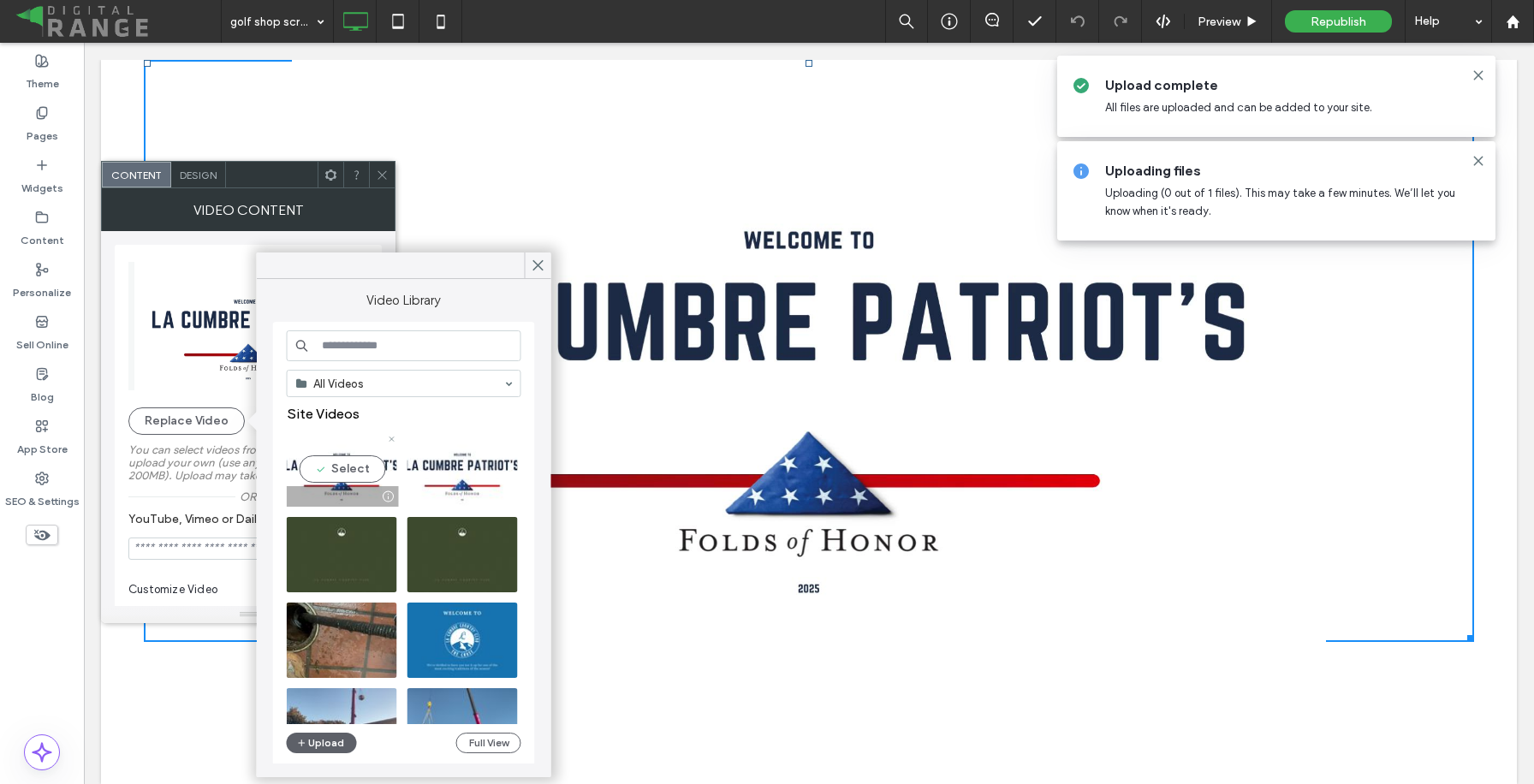
click at [336, 478] on video at bounding box center [342, 469] width 110 height 75
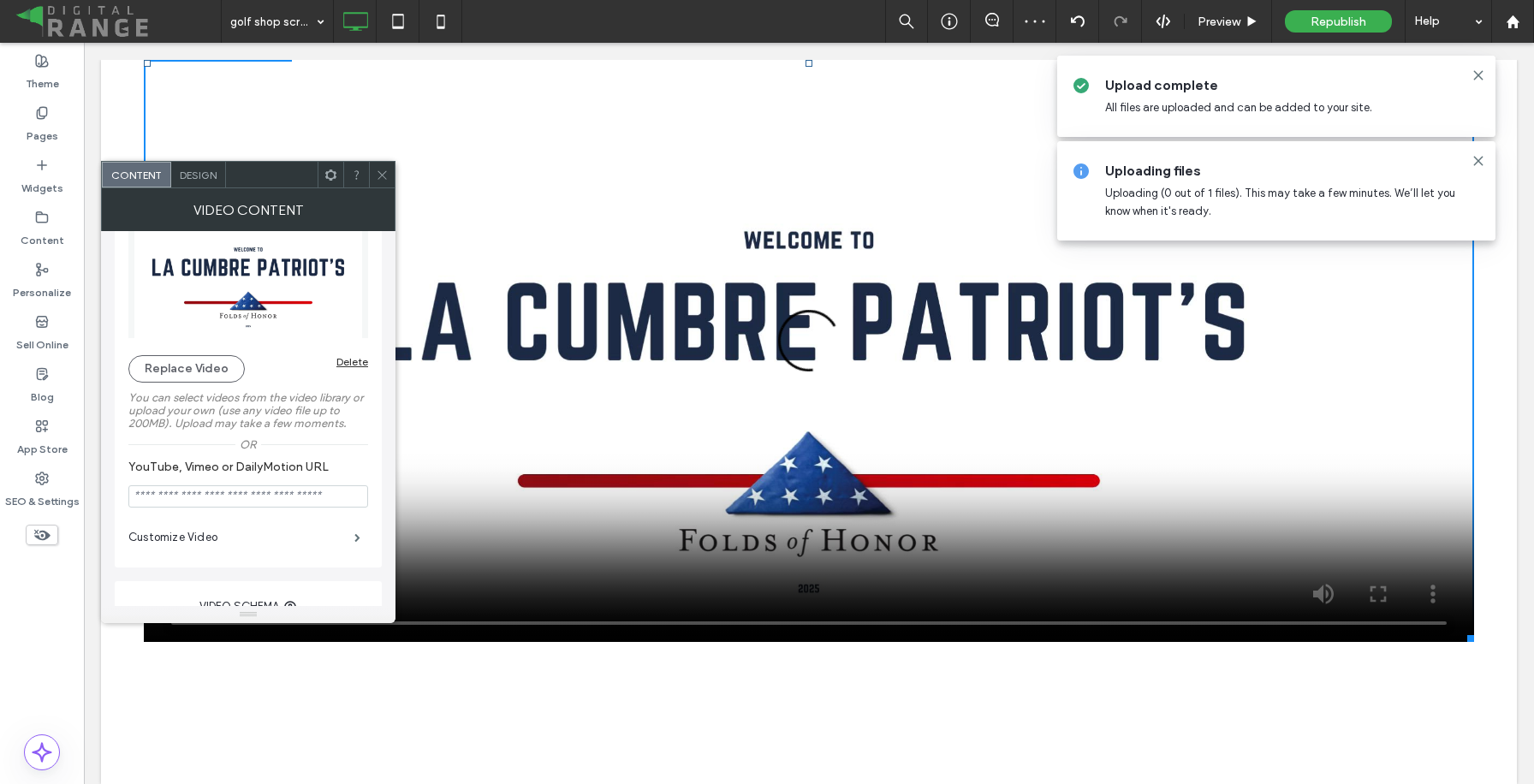
scroll to position [104, 0]
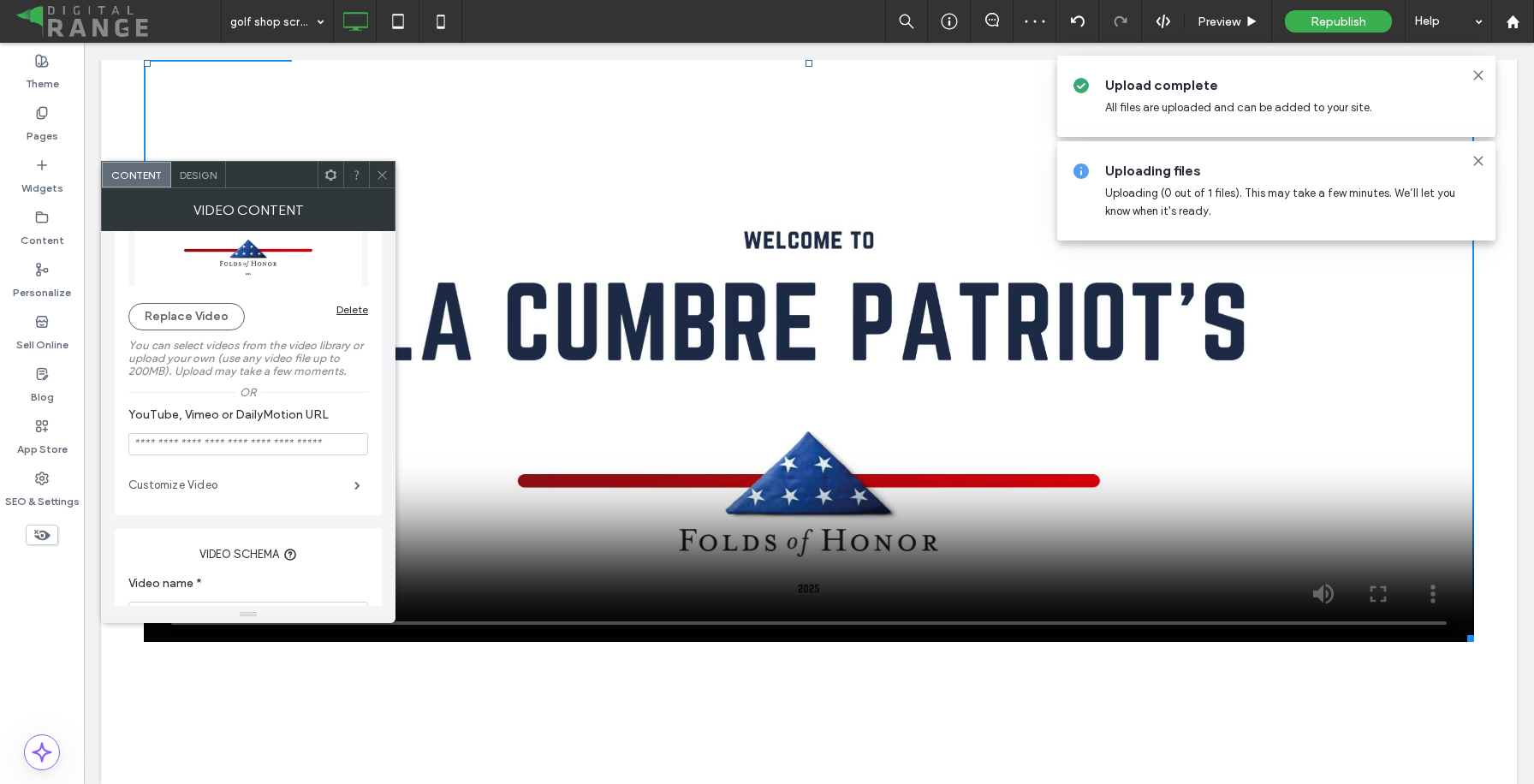
click at [336, 494] on label "Customize Video" at bounding box center [240, 485] width 226 height 34
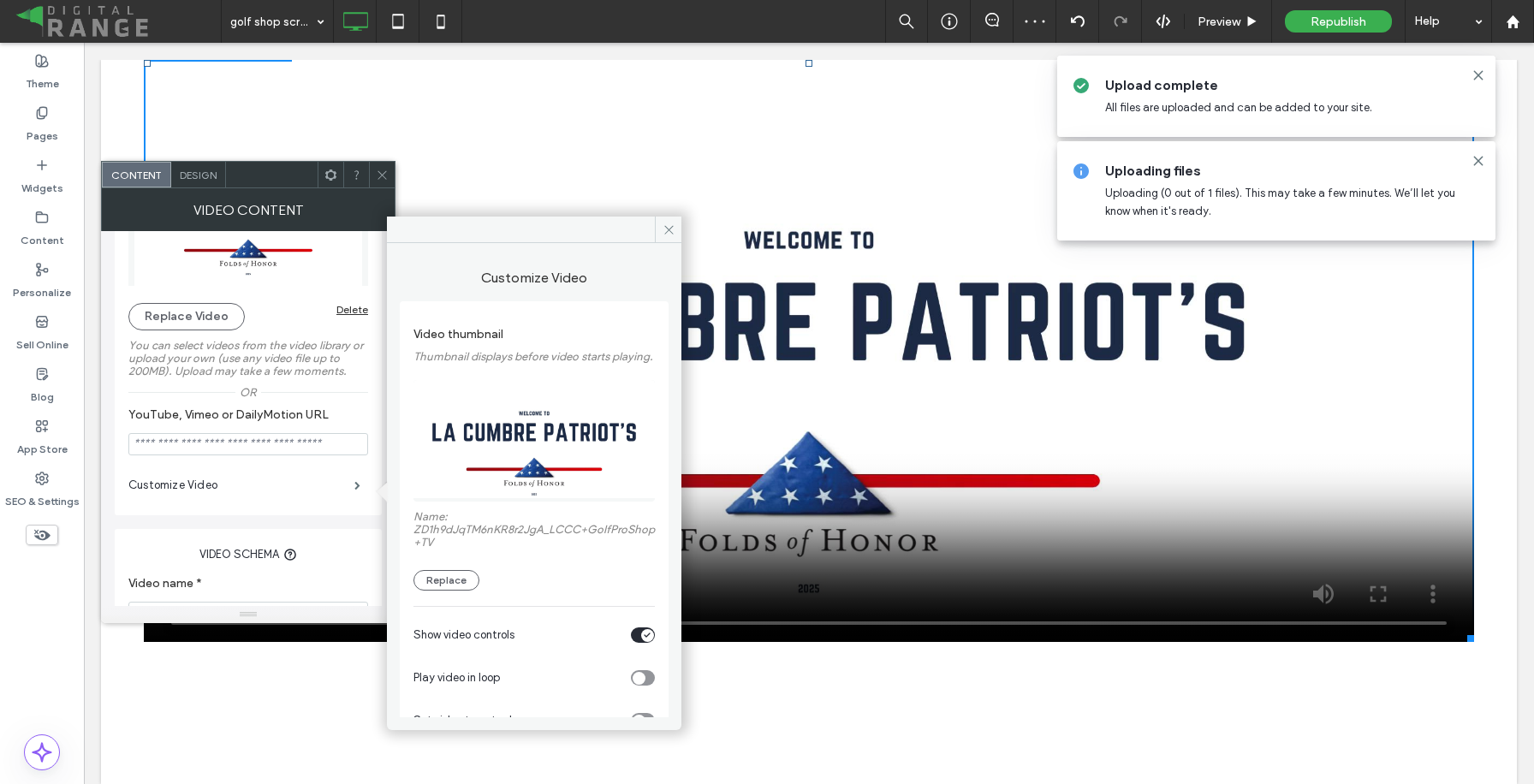
scroll to position [127, 0]
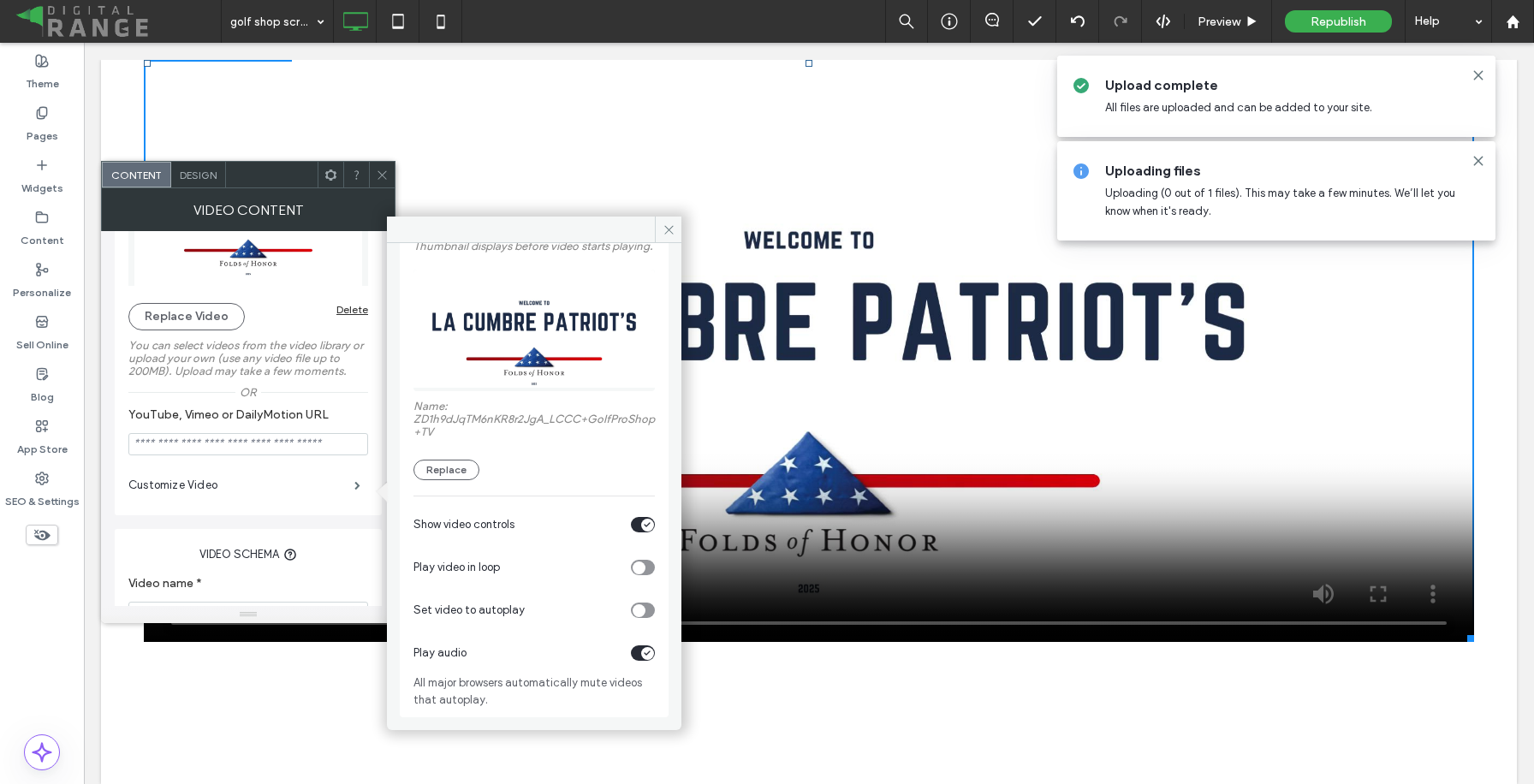
click at [642, 527] on div "toggle" at bounding box center [647, 524] width 13 height 13
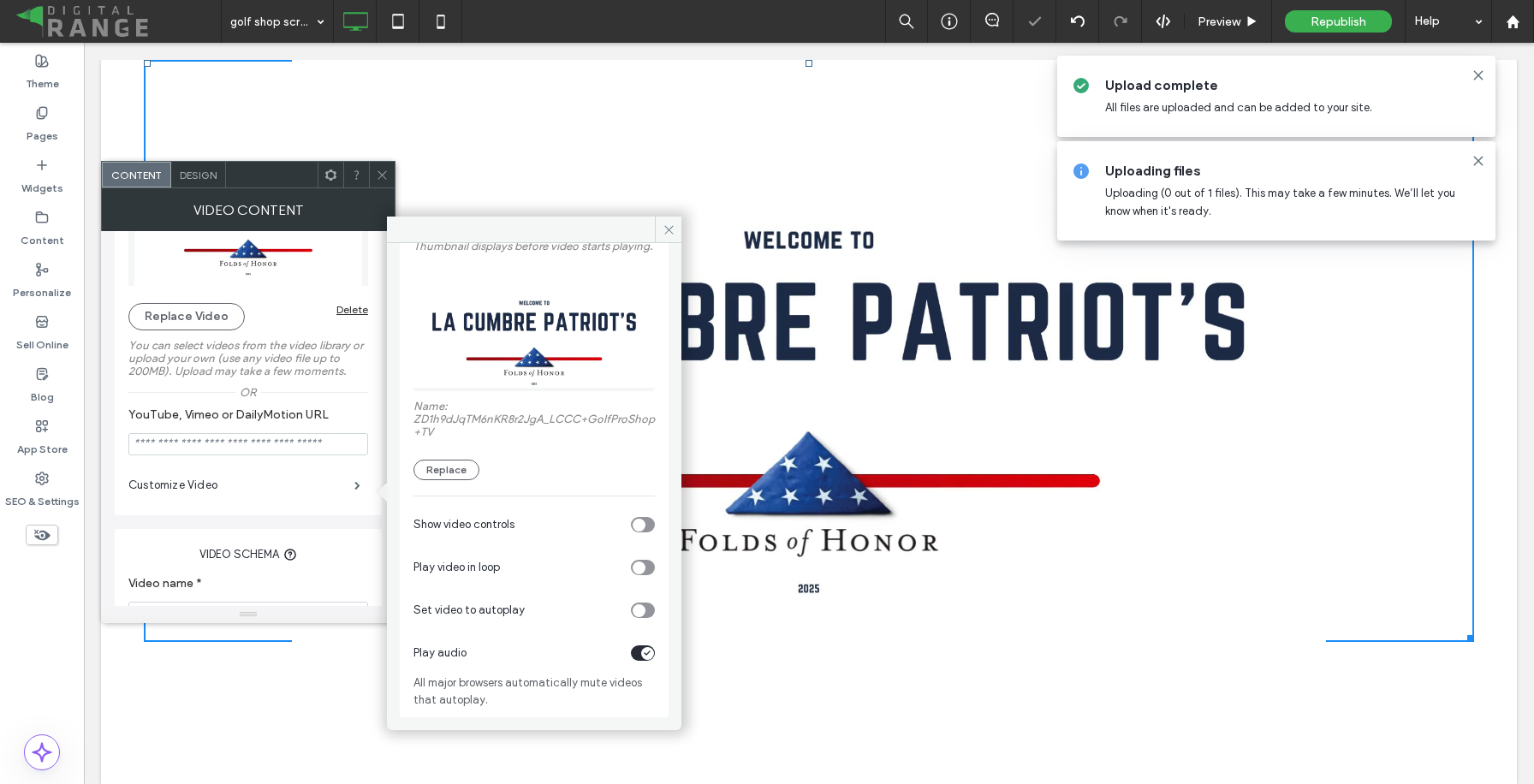
click at [641, 658] on div "toggle" at bounding box center [647, 653] width 13 height 13
click at [639, 623] on div "Set video to autoplay" at bounding box center [534, 610] width 241 height 42
click at [636, 610] on div "toggle" at bounding box center [638, 610] width 13 height 13
click at [636, 566] on div "toggle" at bounding box center [638, 567] width 13 height 13
click at [660, 239] on span at bounding box center [668, 229] width 27 height 26
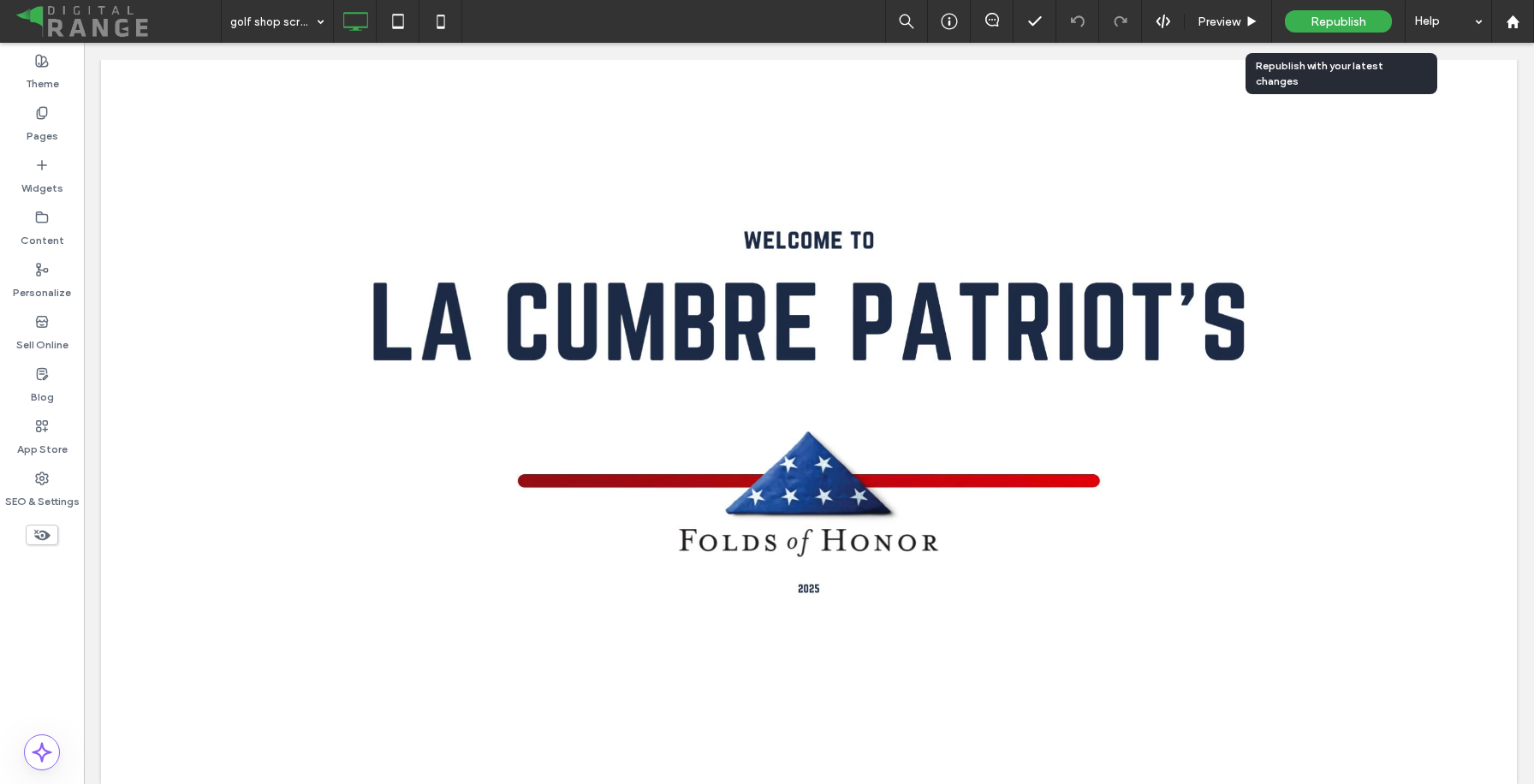
click at [1360, 23] on span "Republish" at bounding box center [1338, 22] width 55 height 15
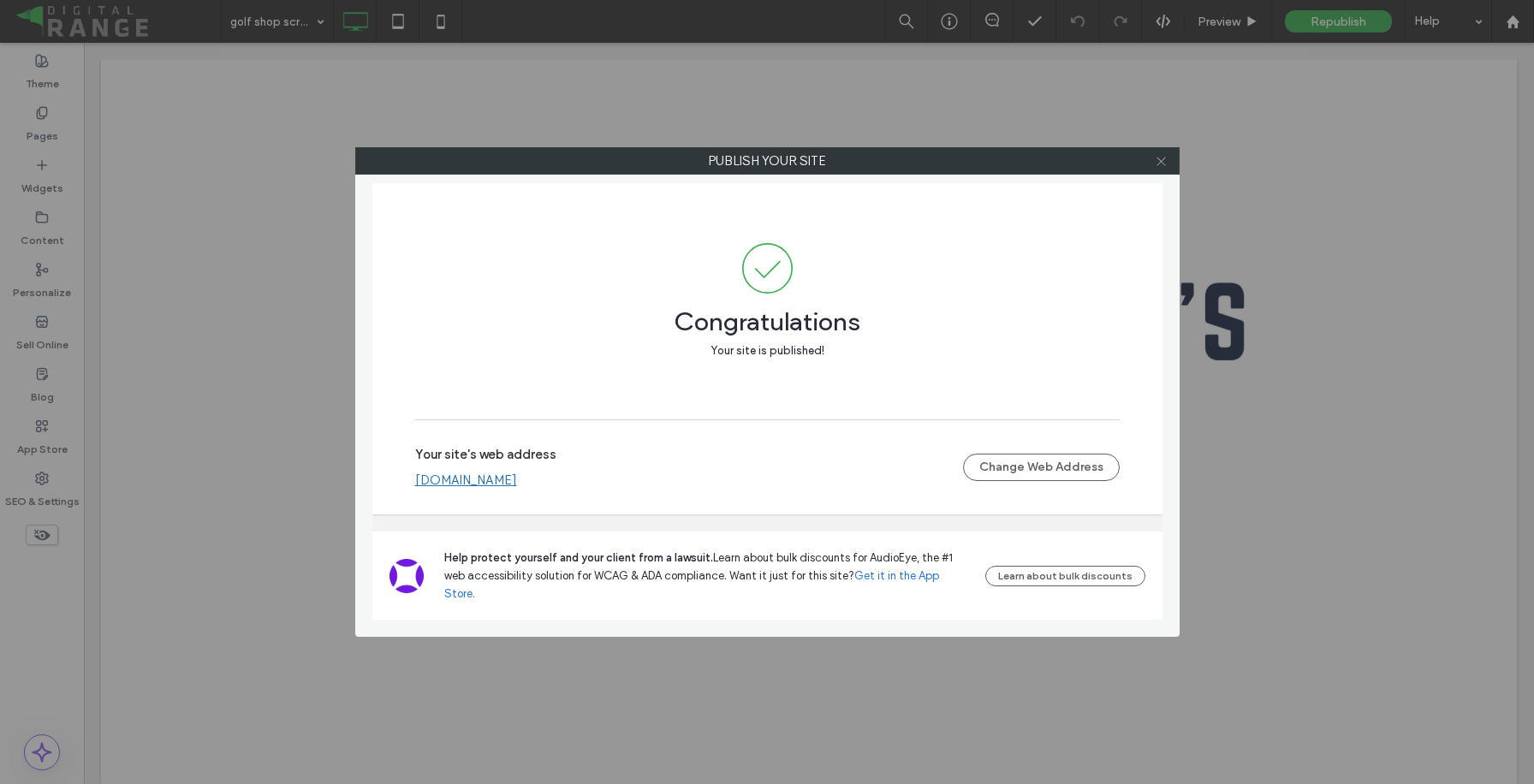
click at [1164, 160] on icon at bounding box center [1161, 161] width 13 height 13
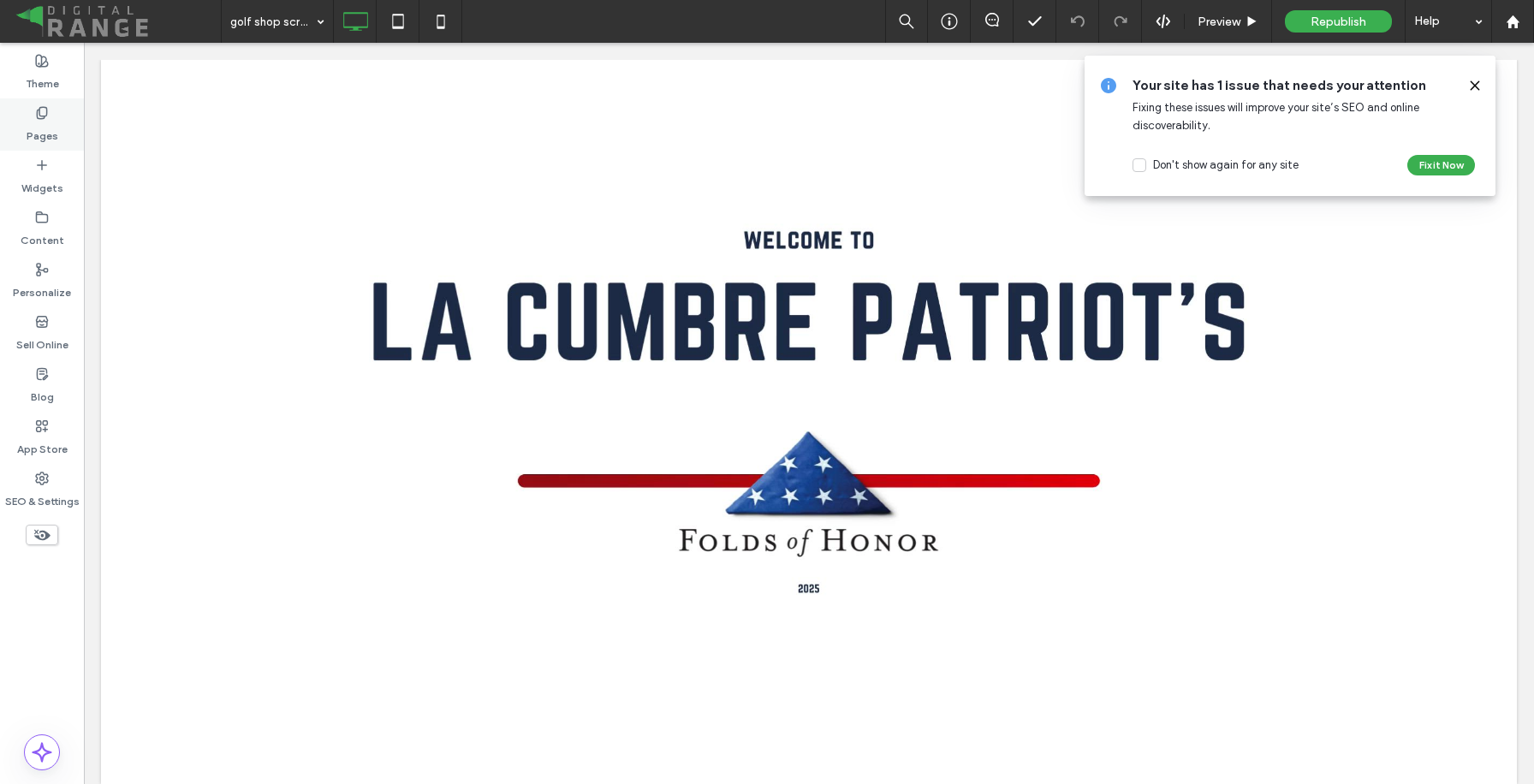
click at [43, 129] on label "Pages" at bounding box center [42, 132] width 32 height 24
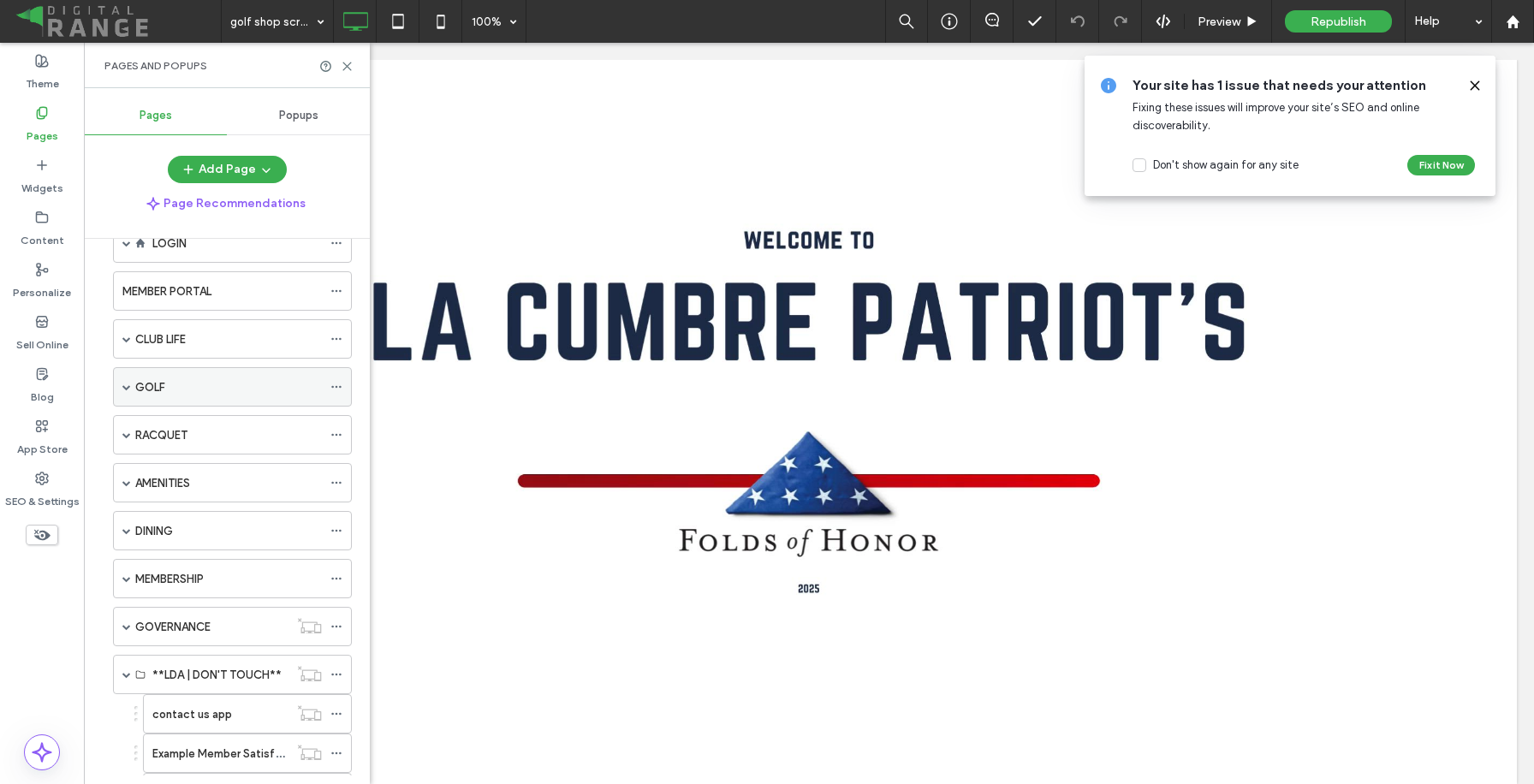
scroll to position [33, 0]
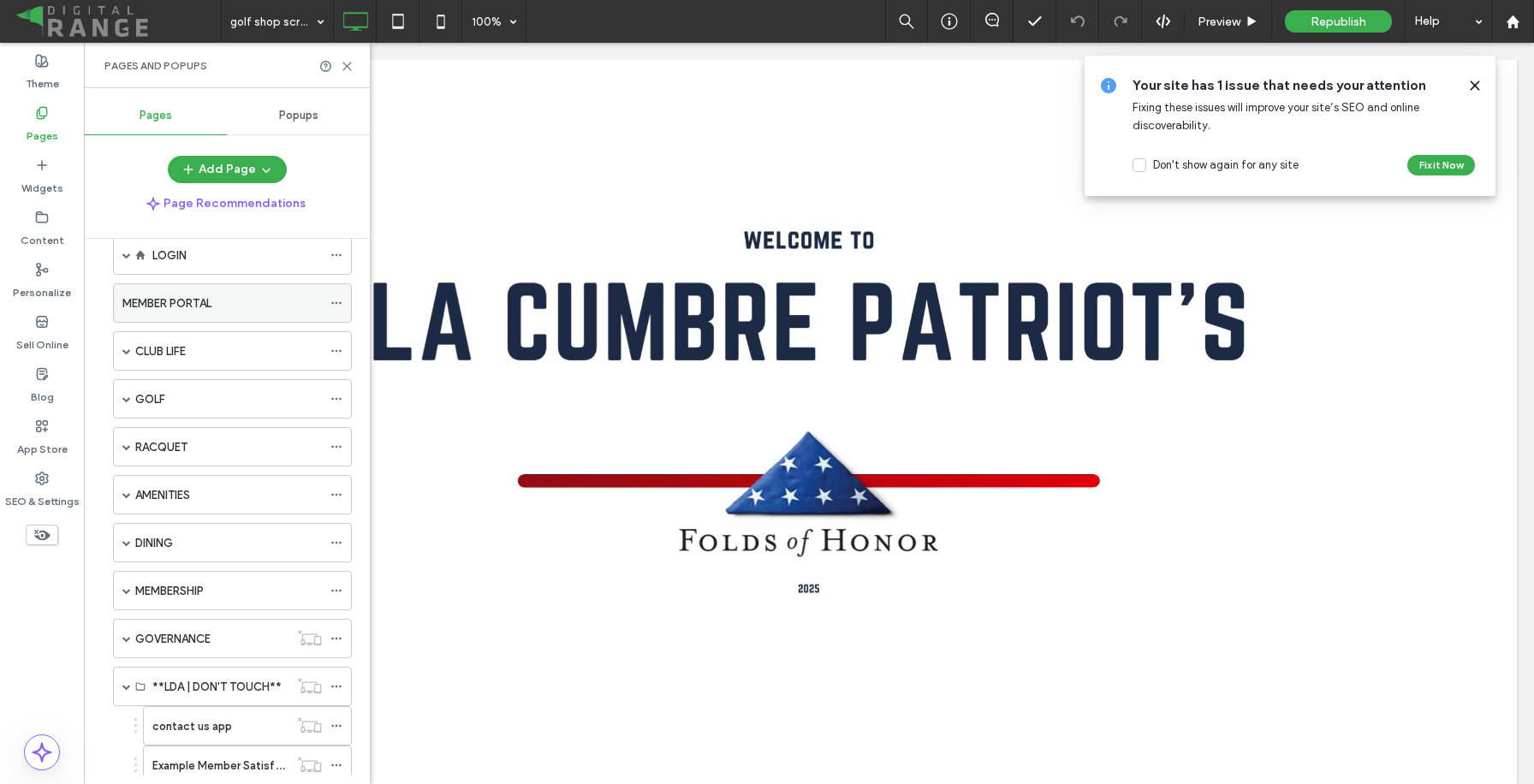
click at [221, 305] on div "MEMBER PORTAL" at bounding box center [222, 303] width 199 height 18
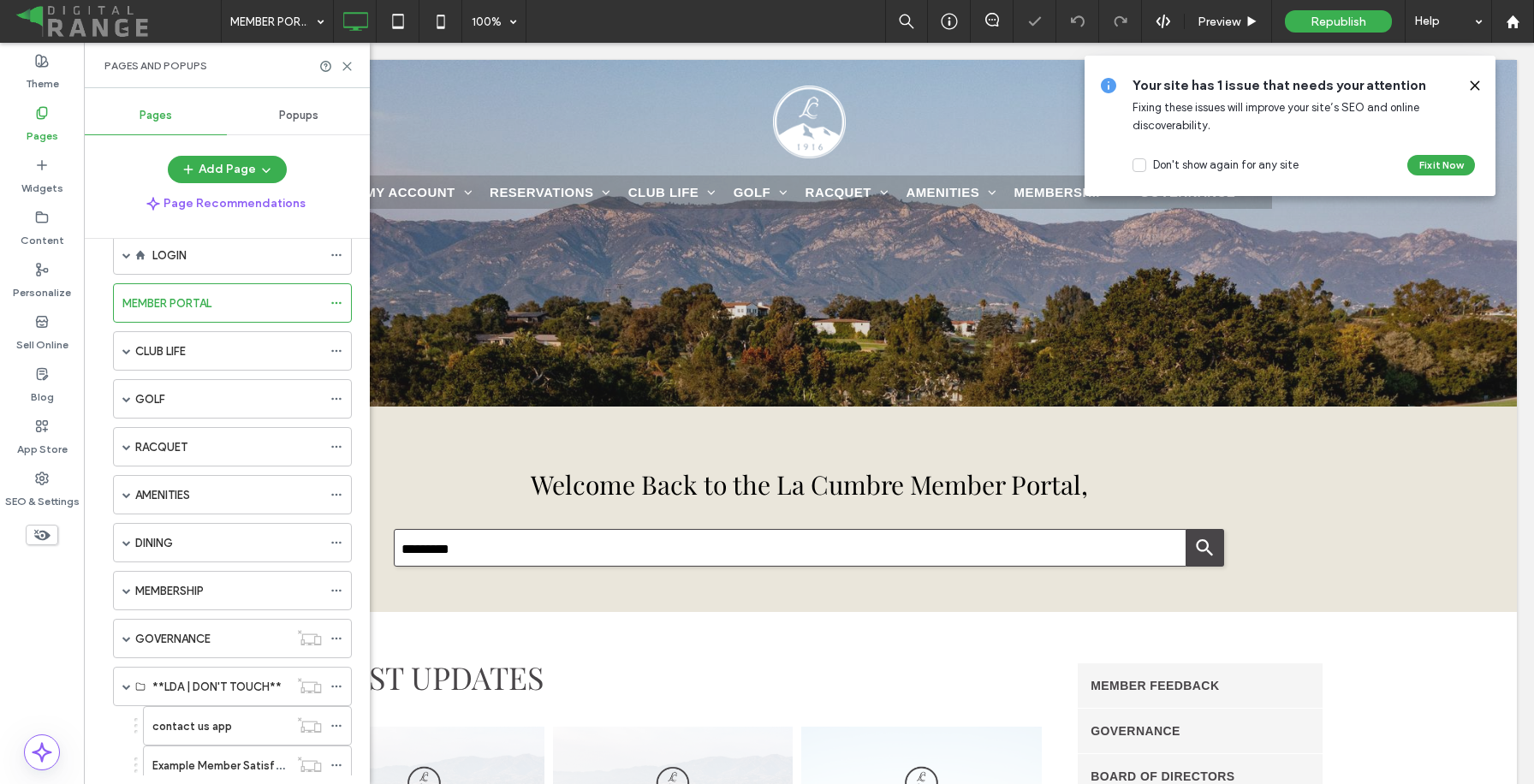
click at [1478, 82] on use at bounding box center [1474, 86] width 8 height 8
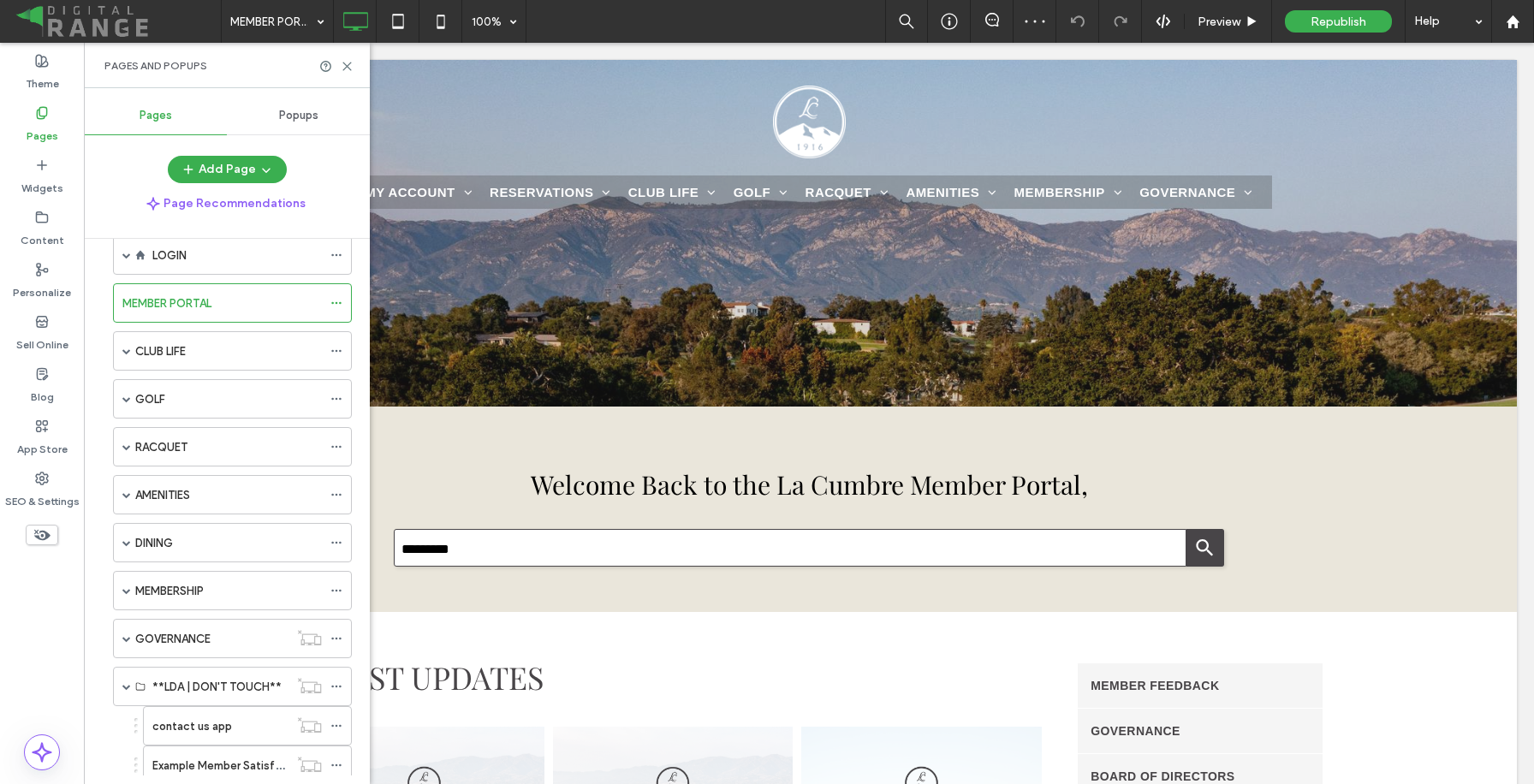
click at [340, 63] on div at bounding box center [336, 66] width 34 height 13
click at [344, 66] on icon at bounding box center [347, 66] width 13 height 13
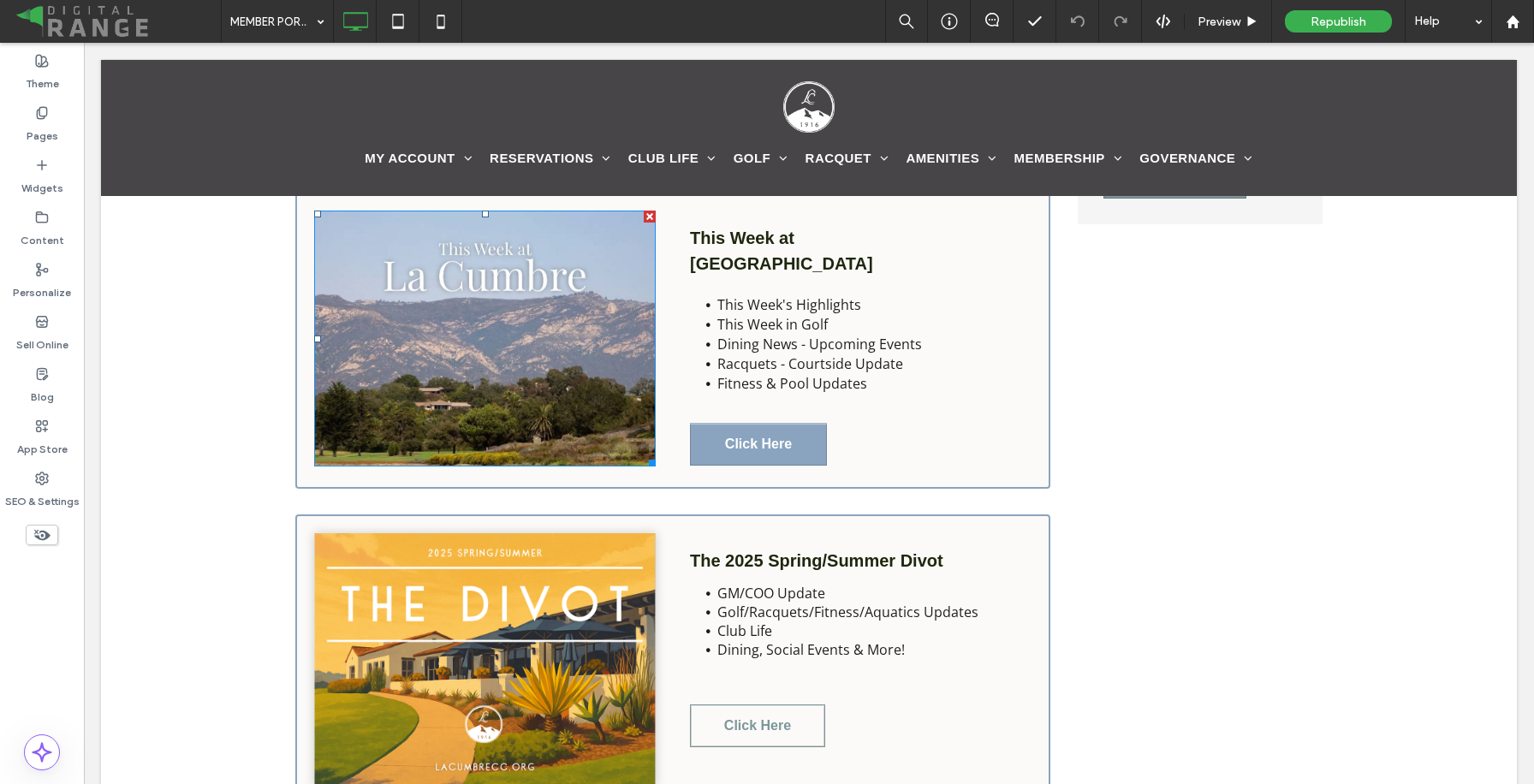
scroll to position [994, 0]
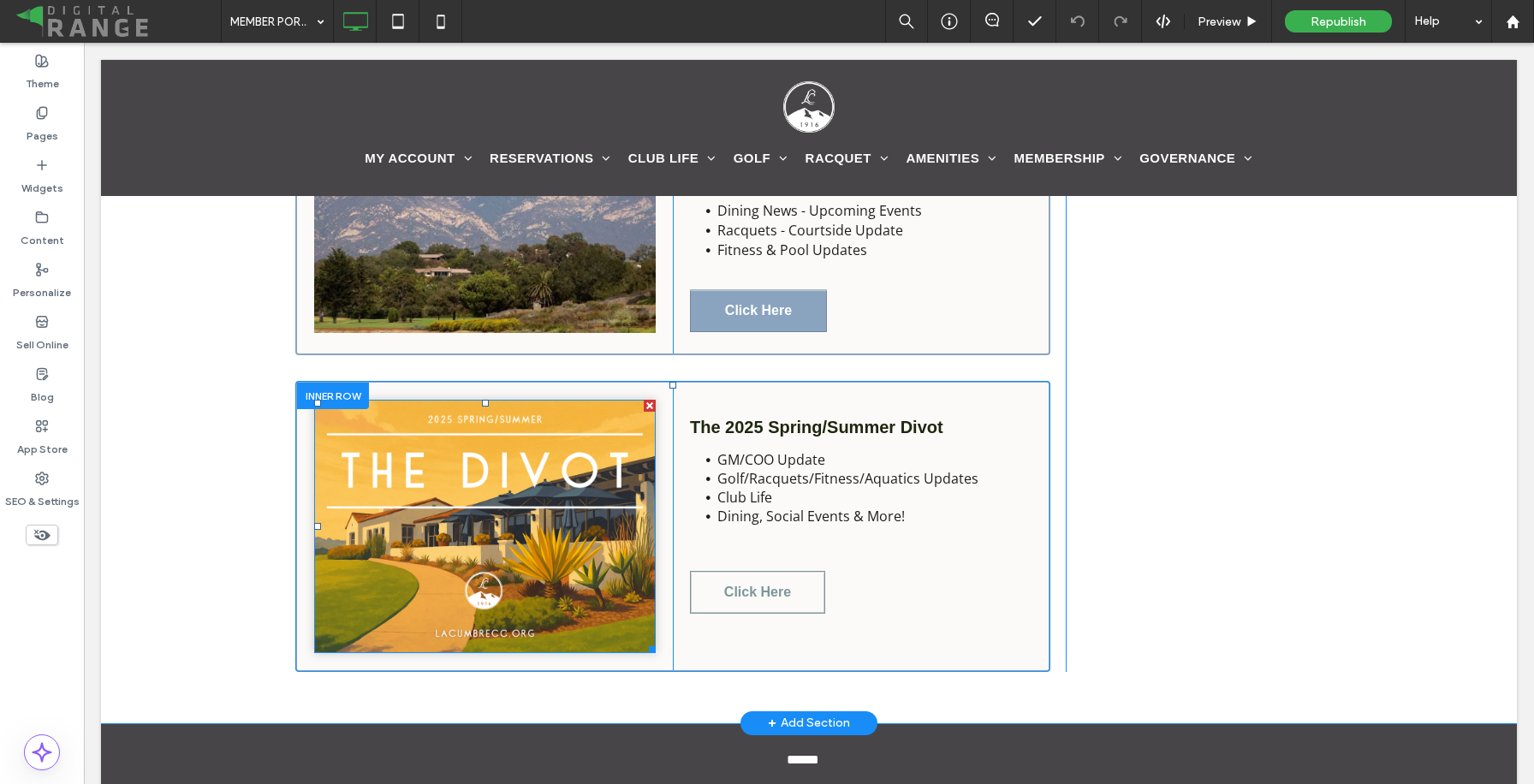
click at [538, 491] on img at bounding box center [485, 526] width 342 height 253
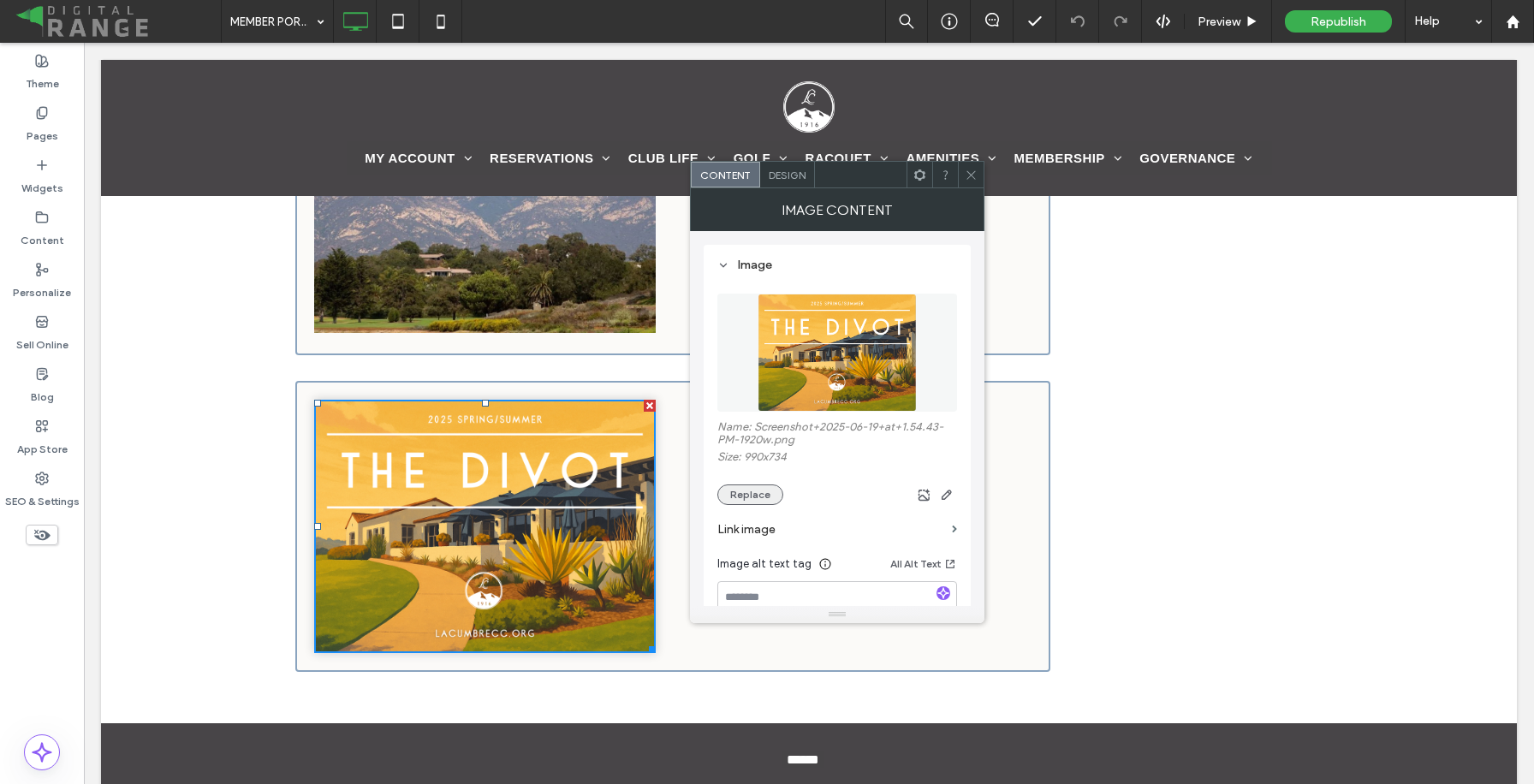
click at [757, 489] on button "Replace" at bounding box center [750, 494] width 66 height 21
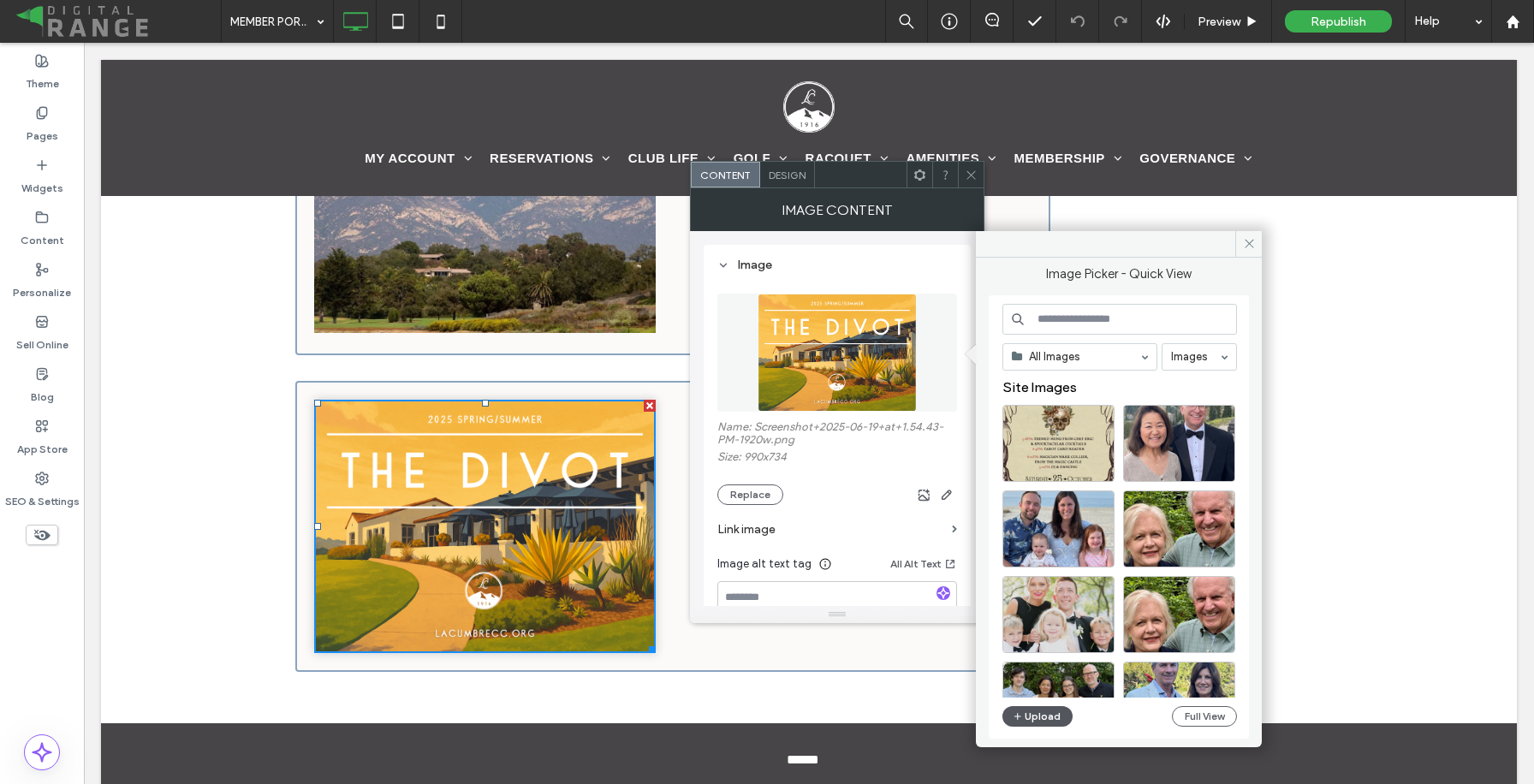
click at [1039, 720] on button "Upload" at bounding box center [1036, 716] width 70 height 21
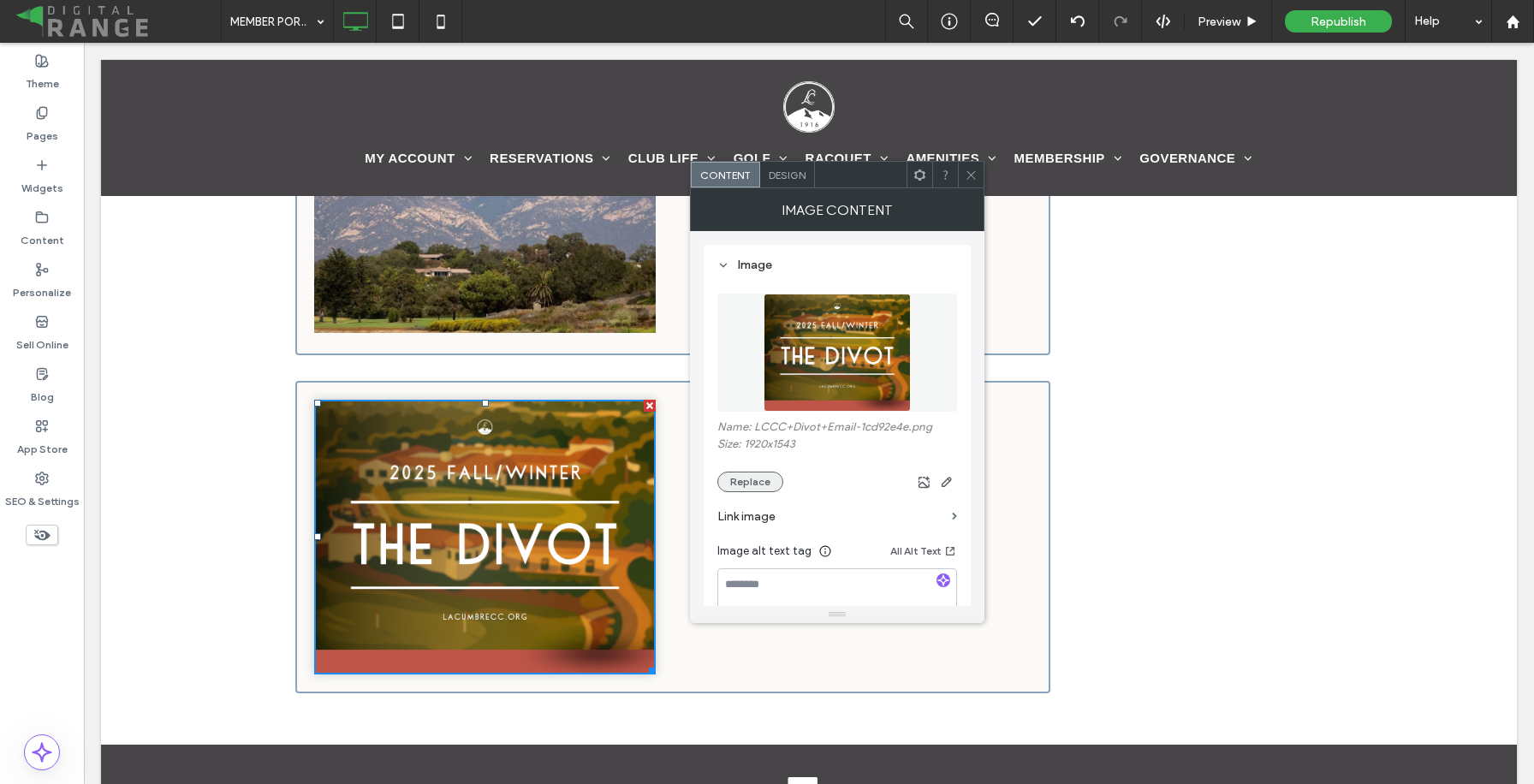
click at [751, 484] on button "Replace" at bounding box center [750, 482] width 66 height 21
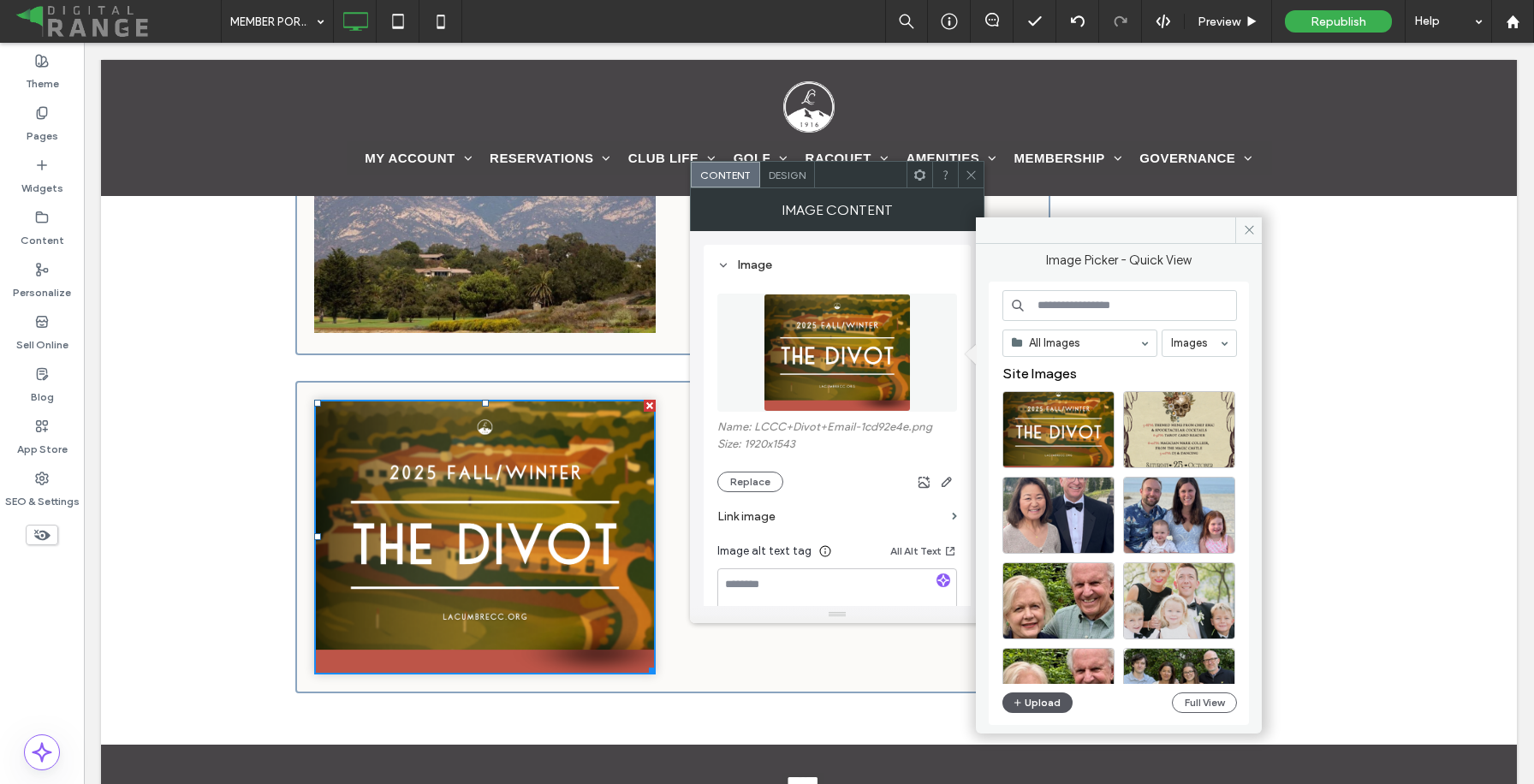
click at [1059, 700] on button "Upload" at bounding box center [1036, 702] width 70 height 21
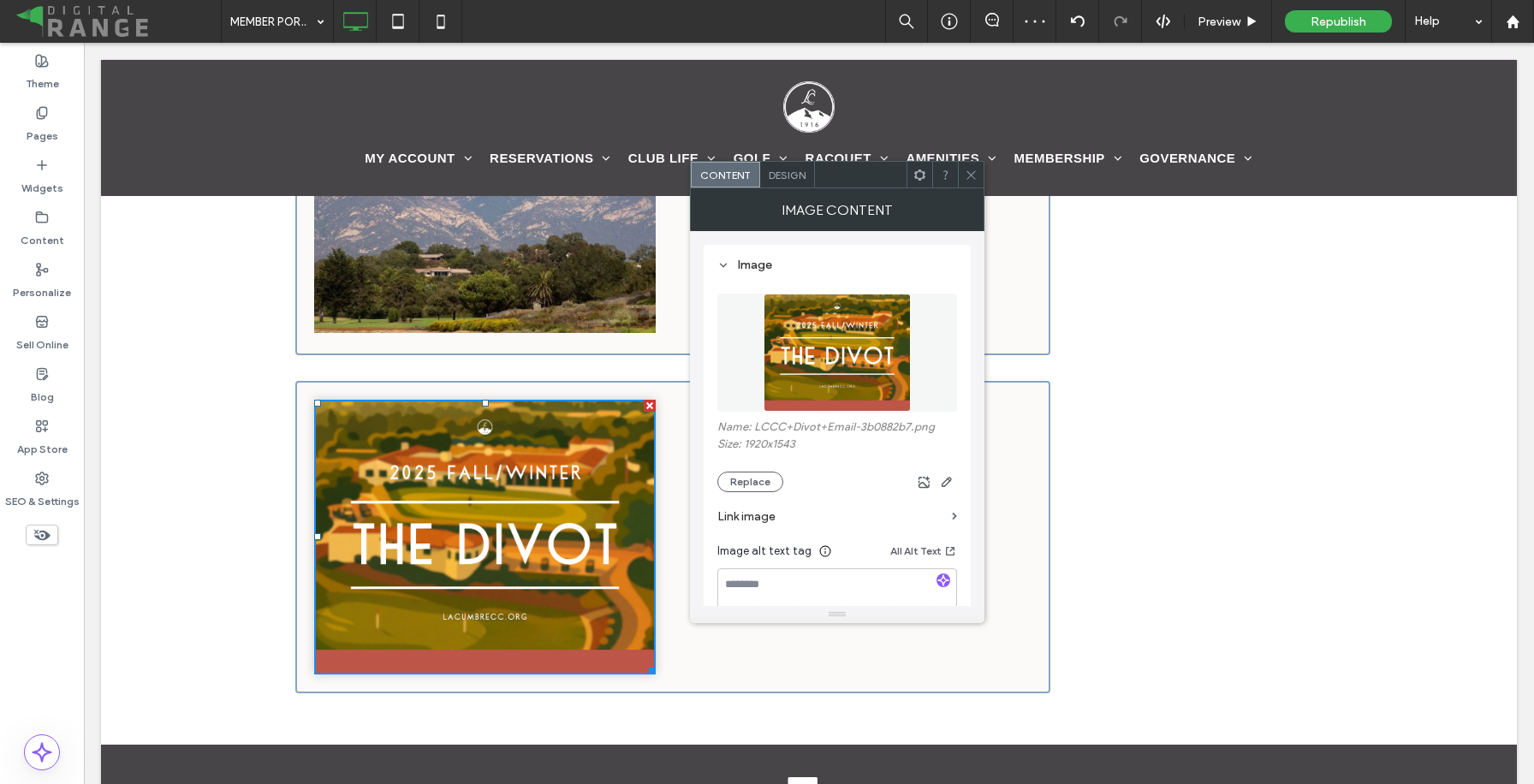
click at [967, 177] on use at bounding box center [970, 174] width 9 height 9
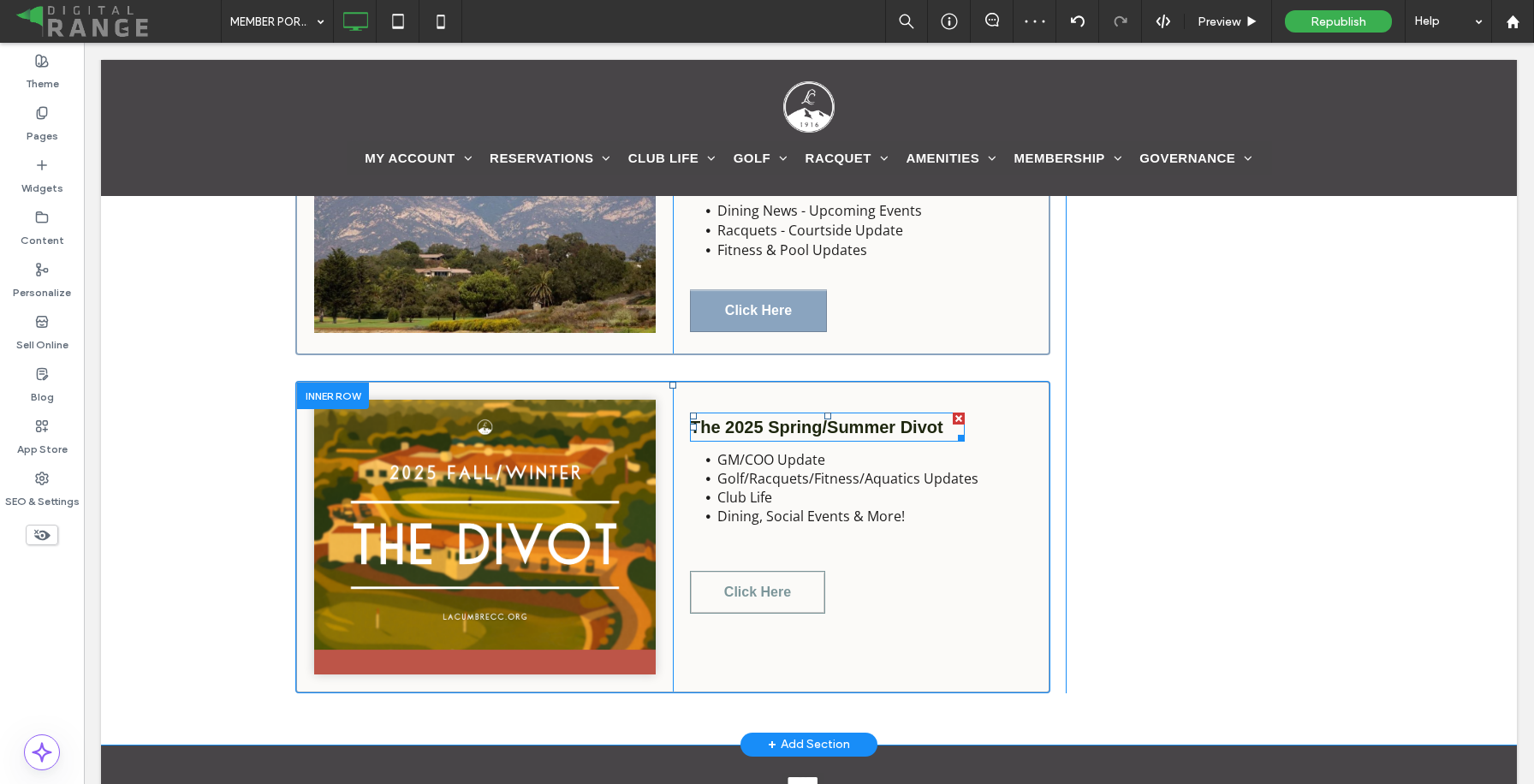
click at [870, 425] on span "The 2025 Spring/Summer Divot" at bounding box center [816, 426] width 253 height 19
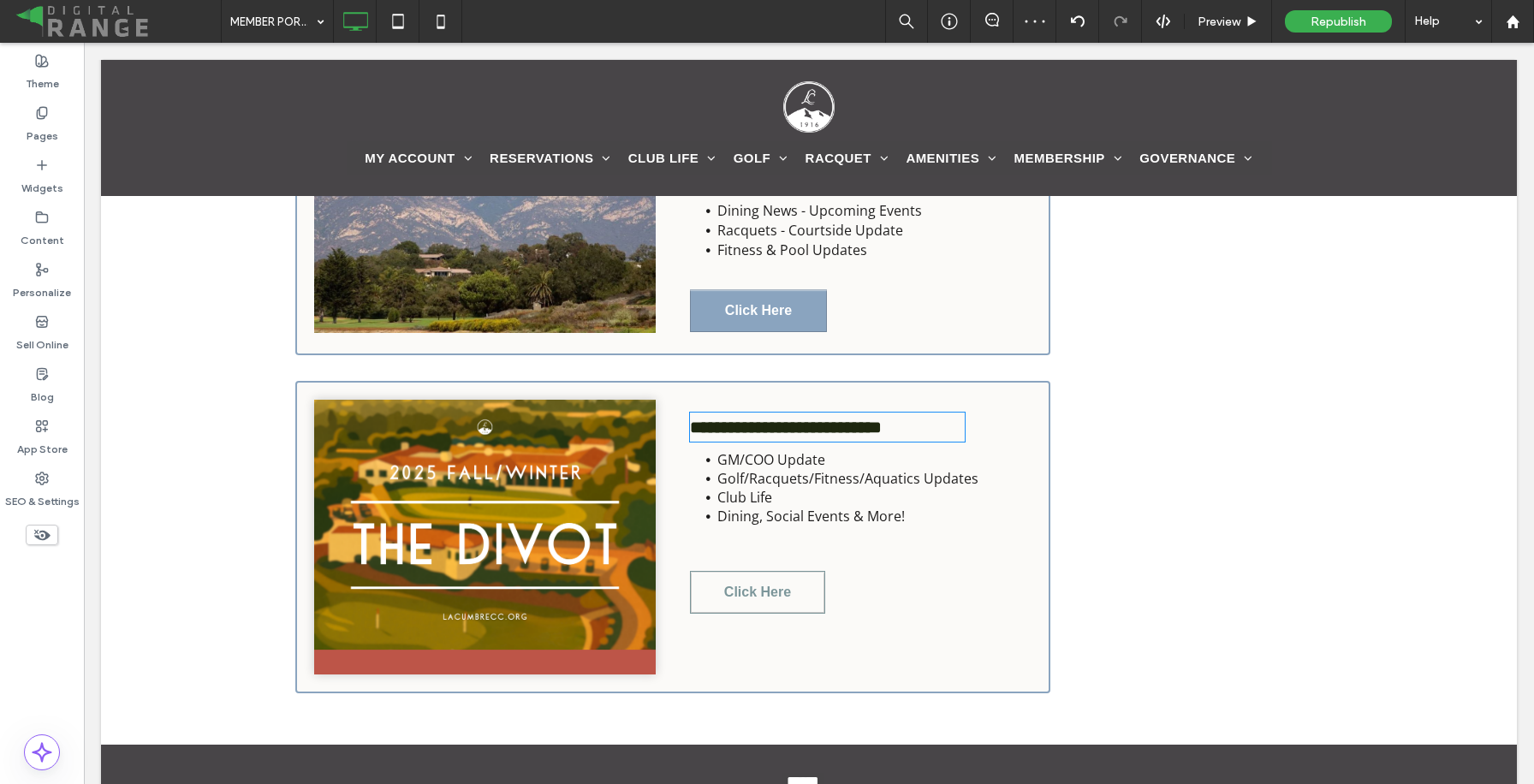
click at [882, 424] on span "**********" at bounding box center [785, 426] width 192 height 17
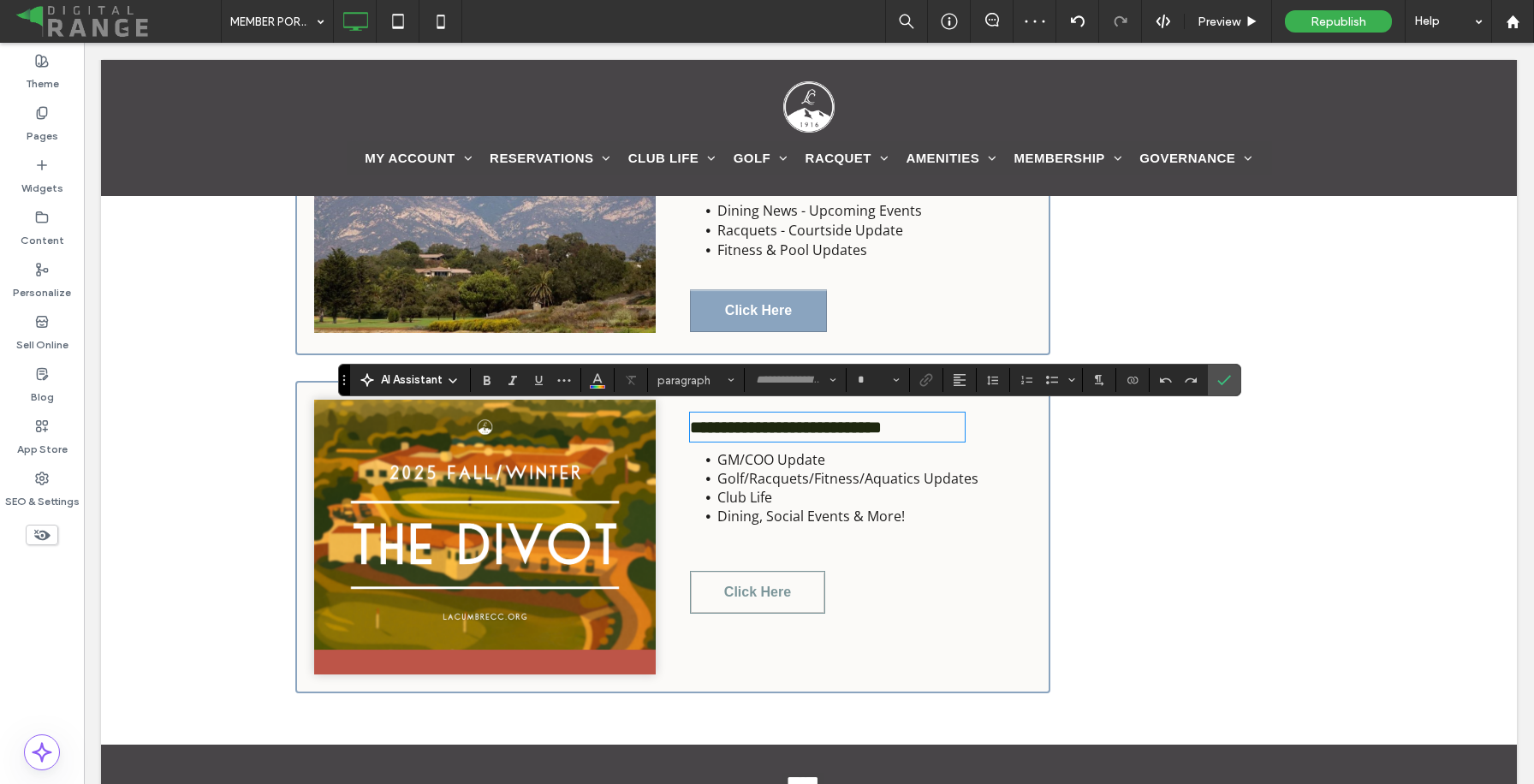
type input "*********"
type input "**"
drag, startPoint x: 942, startPoint y: 425, endPoint x: 774, endPoint y: 426, distance: 168.0
click at [774, 426] on h3 "**********" at bounding box center [827, 426] width 275 height 26
click at [827, 488] on li "﻿ Club Life" at bounding box center [876, 496] width 318 height 19
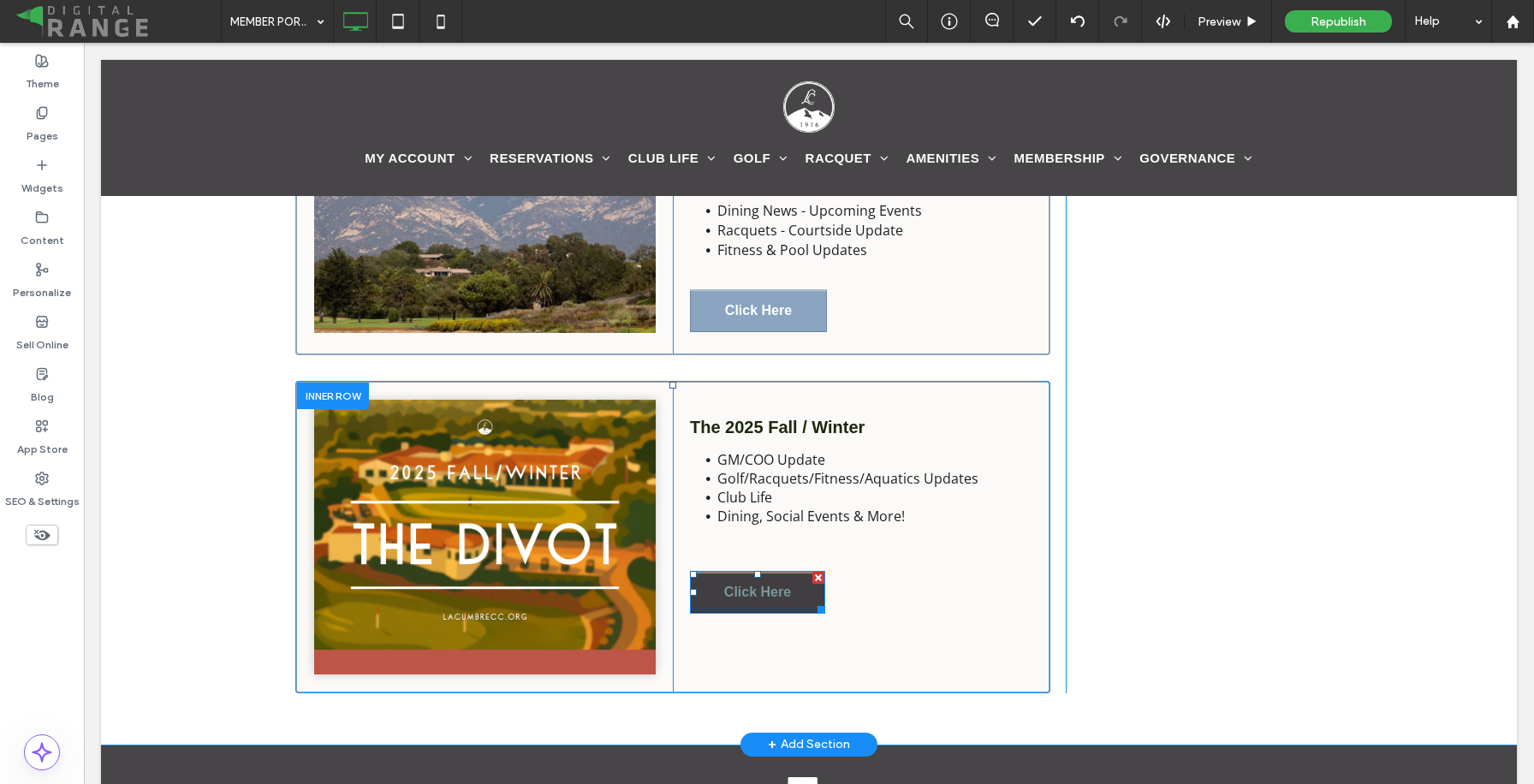
click at [786, 584] on span "Click Here" at bounding box center [758, 592] width 79 height 33
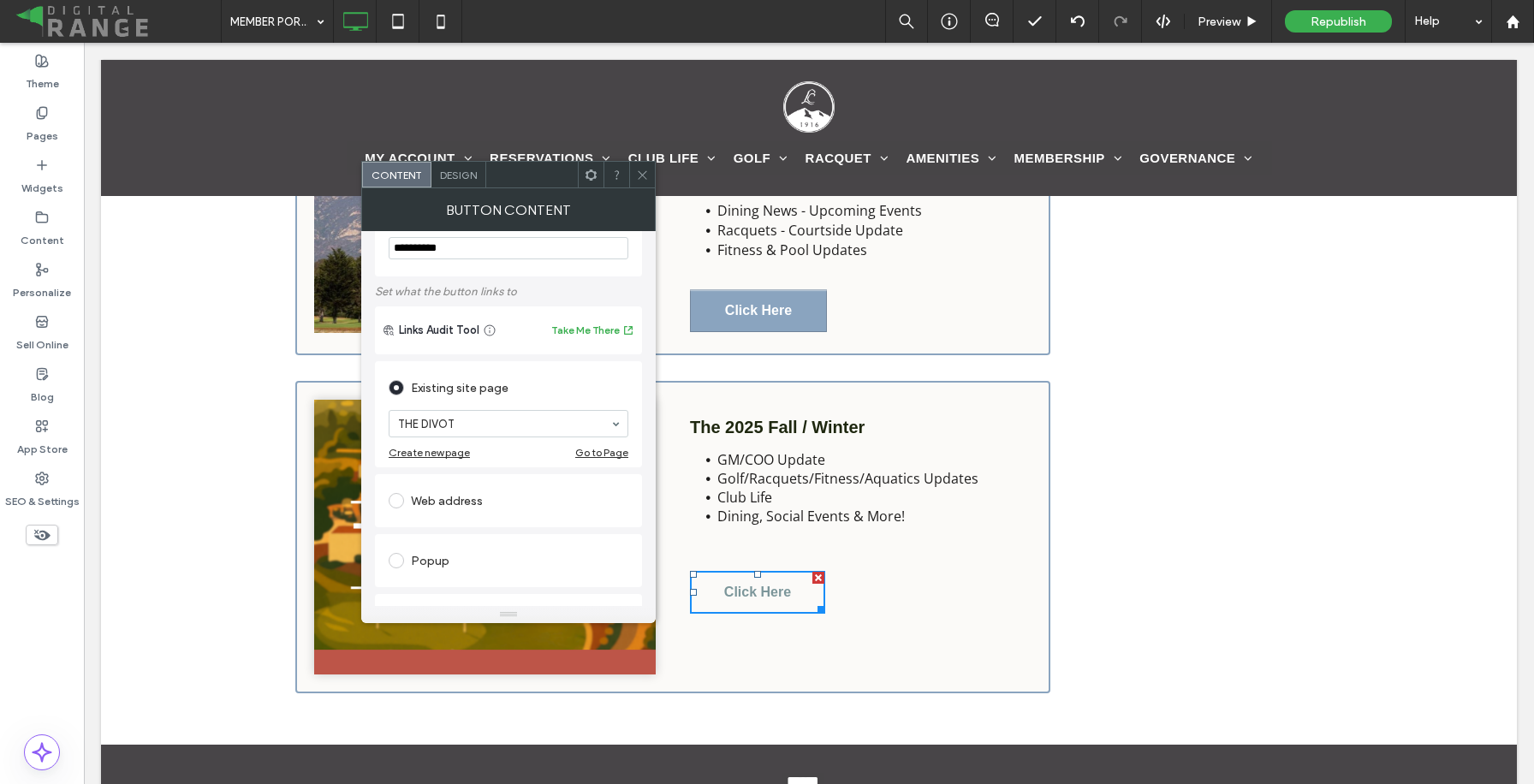
scroll to position [55, 0]
click at [62, 126] on div "Pages" at bounding box center [41, 124] width 84 height 52
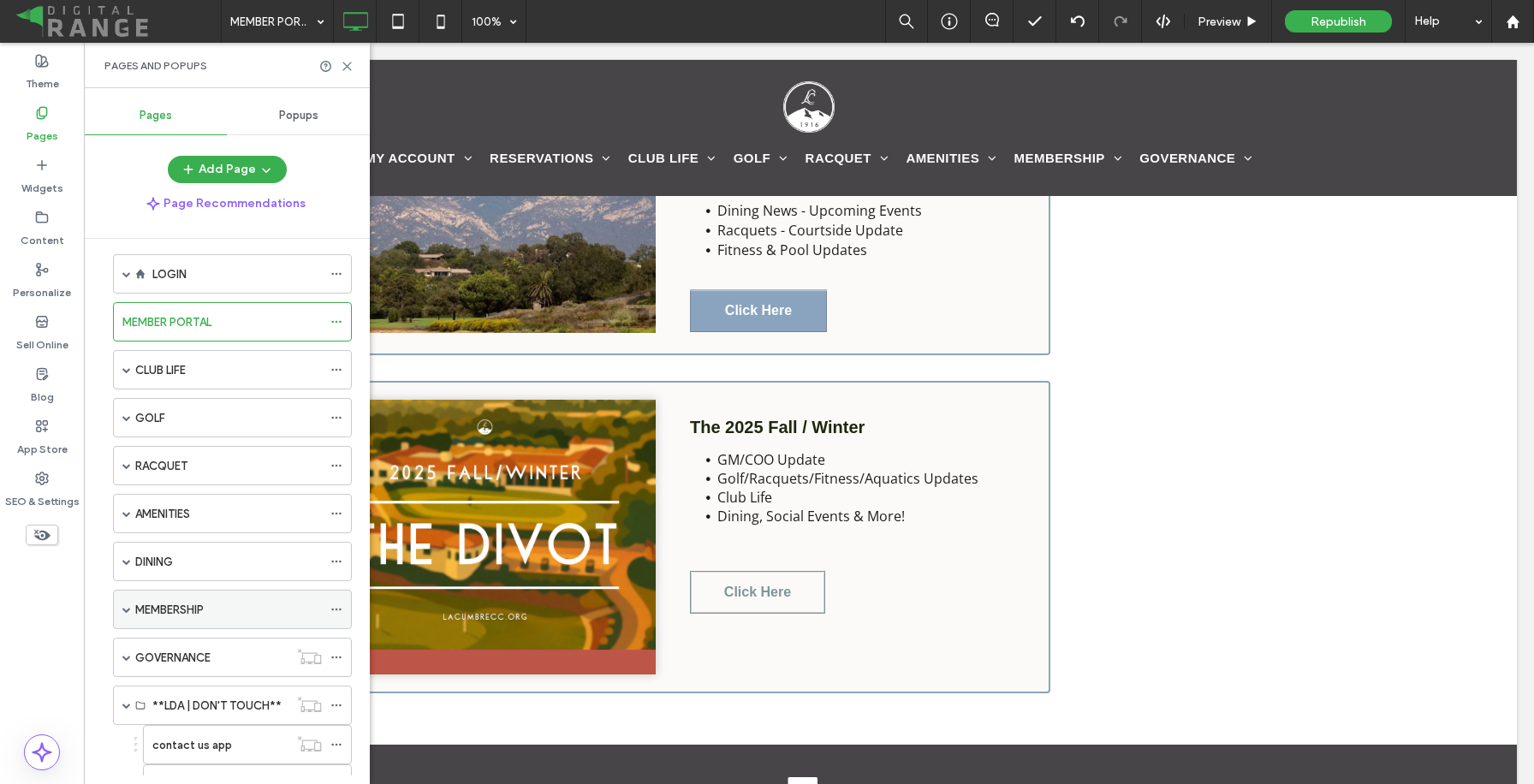
scroll to position [0, 0]
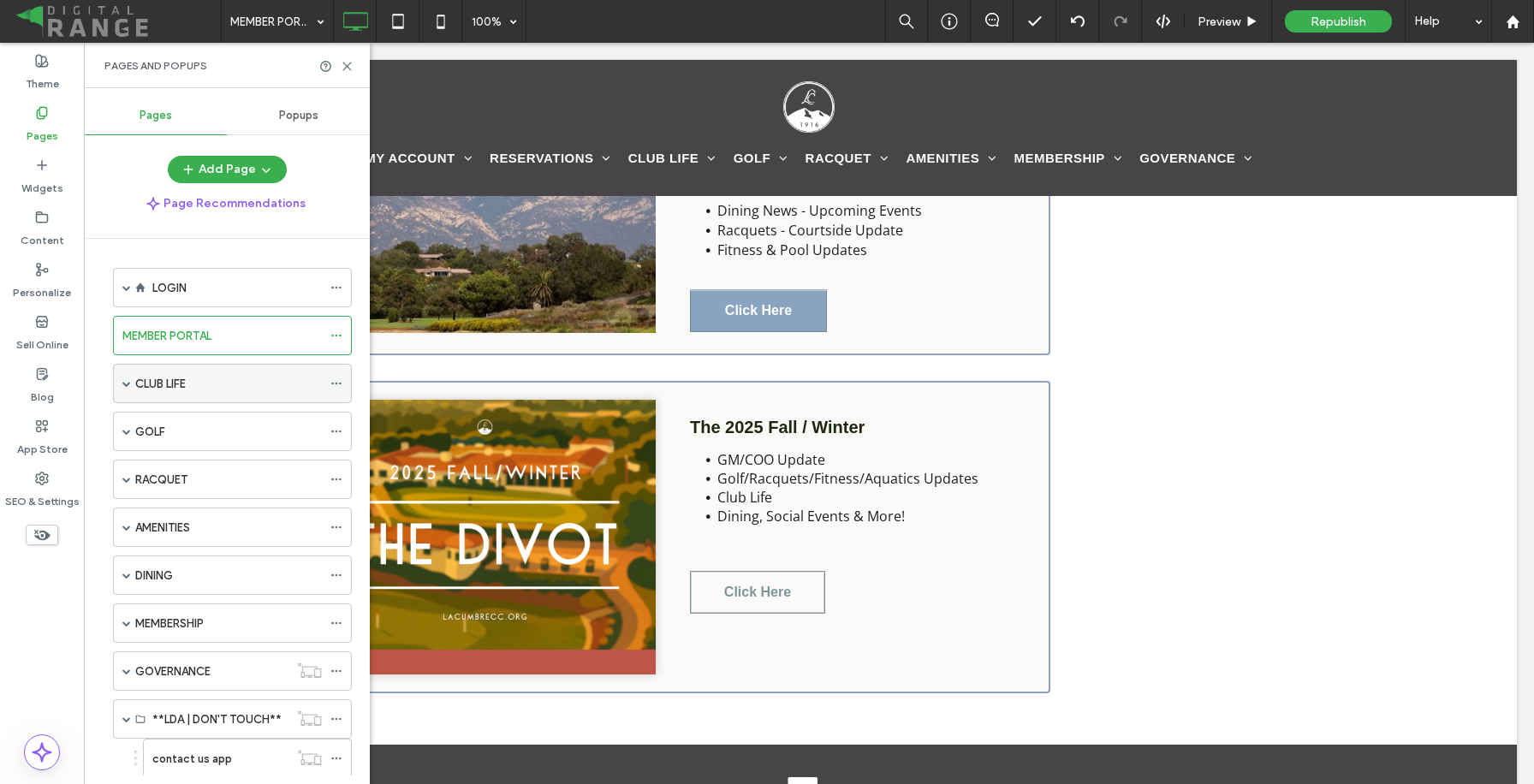
click at [129, 388] on span at bounding box center [126, 383] width 9 height 37
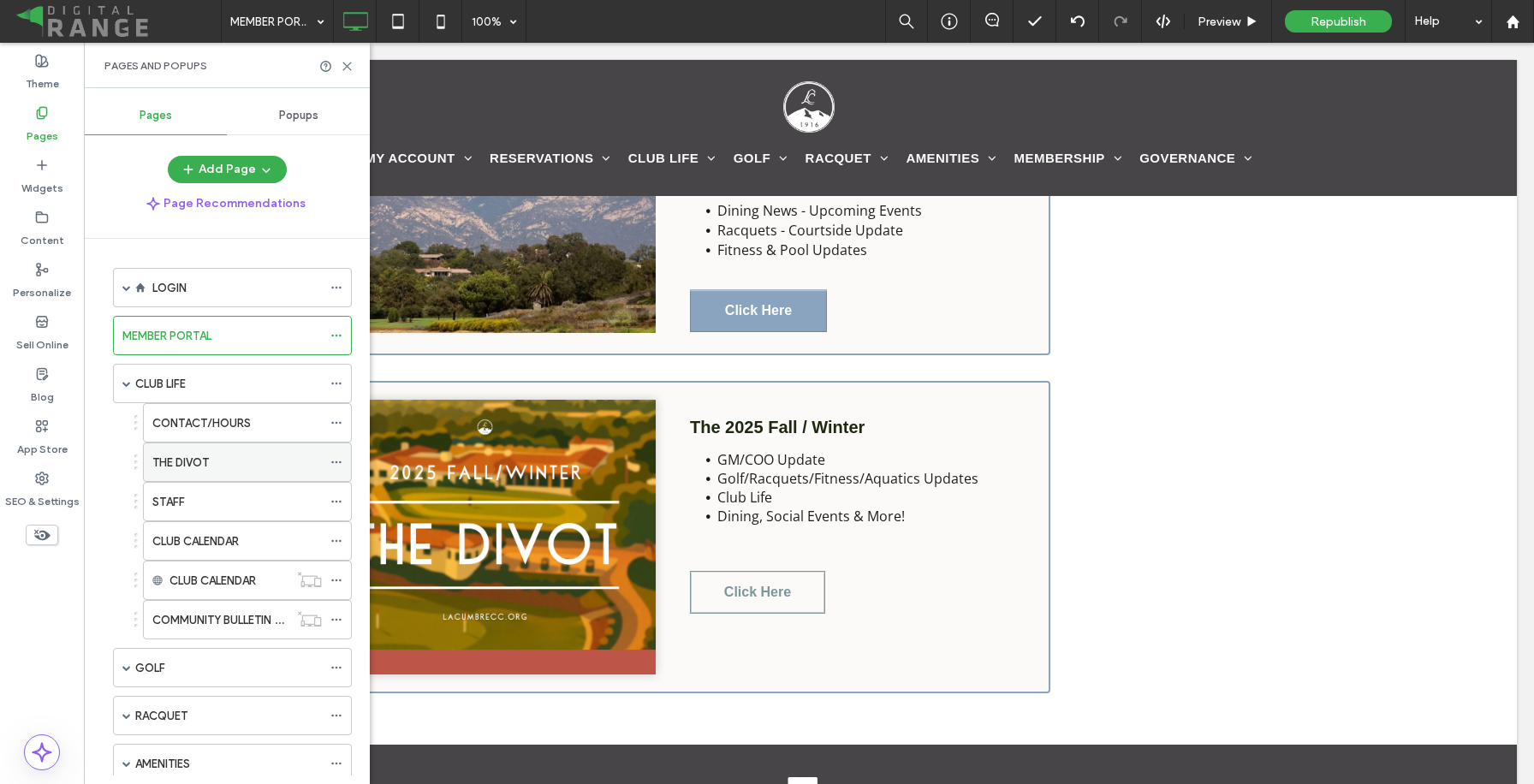
click at [187, 470] on label "THE DIVOT" at bounding box center [180, 462] width 56 height 30
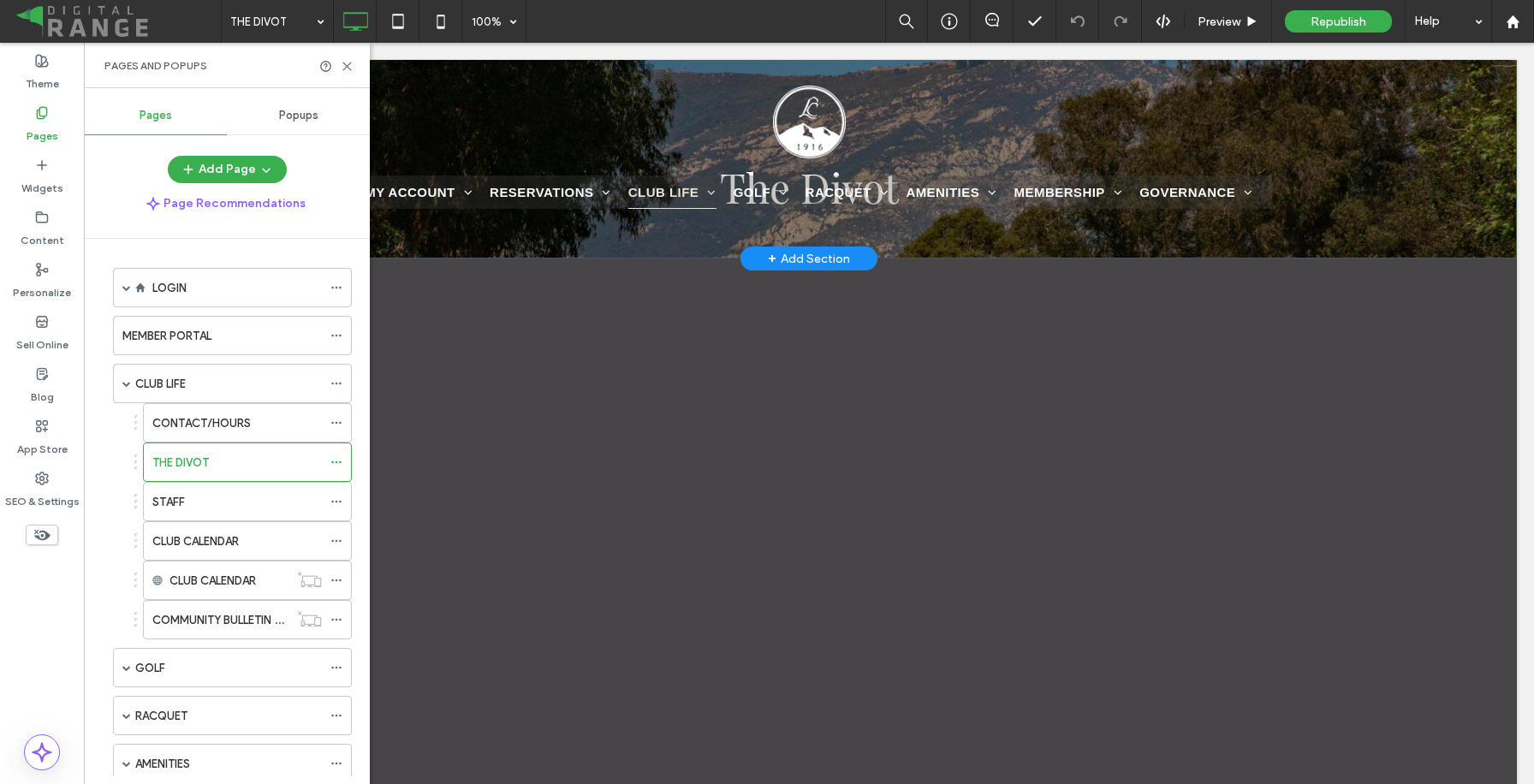
scroll to position [189, 0]
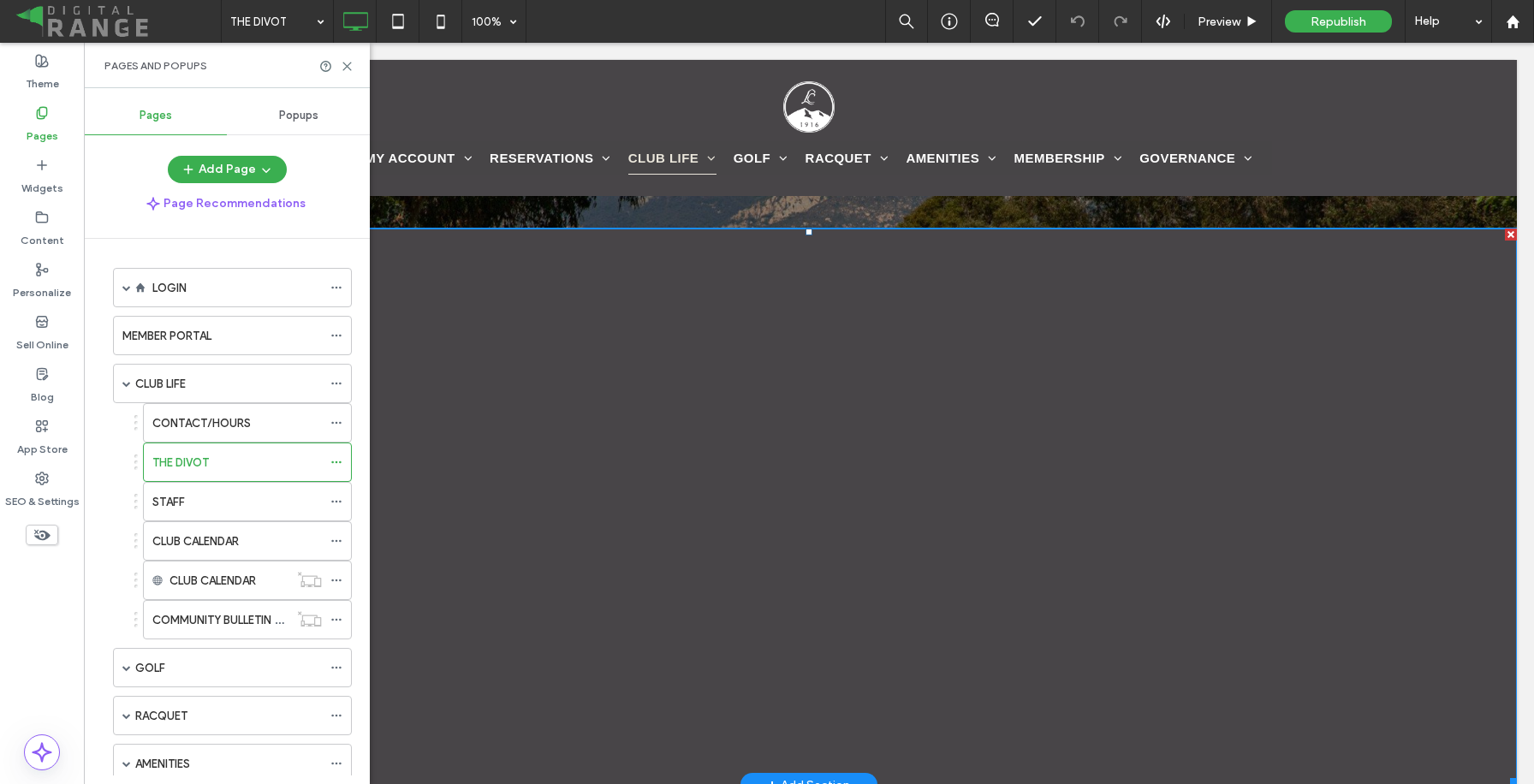
click at [919, 511] on span at bounding box center [809, 506] width 1416 height 556
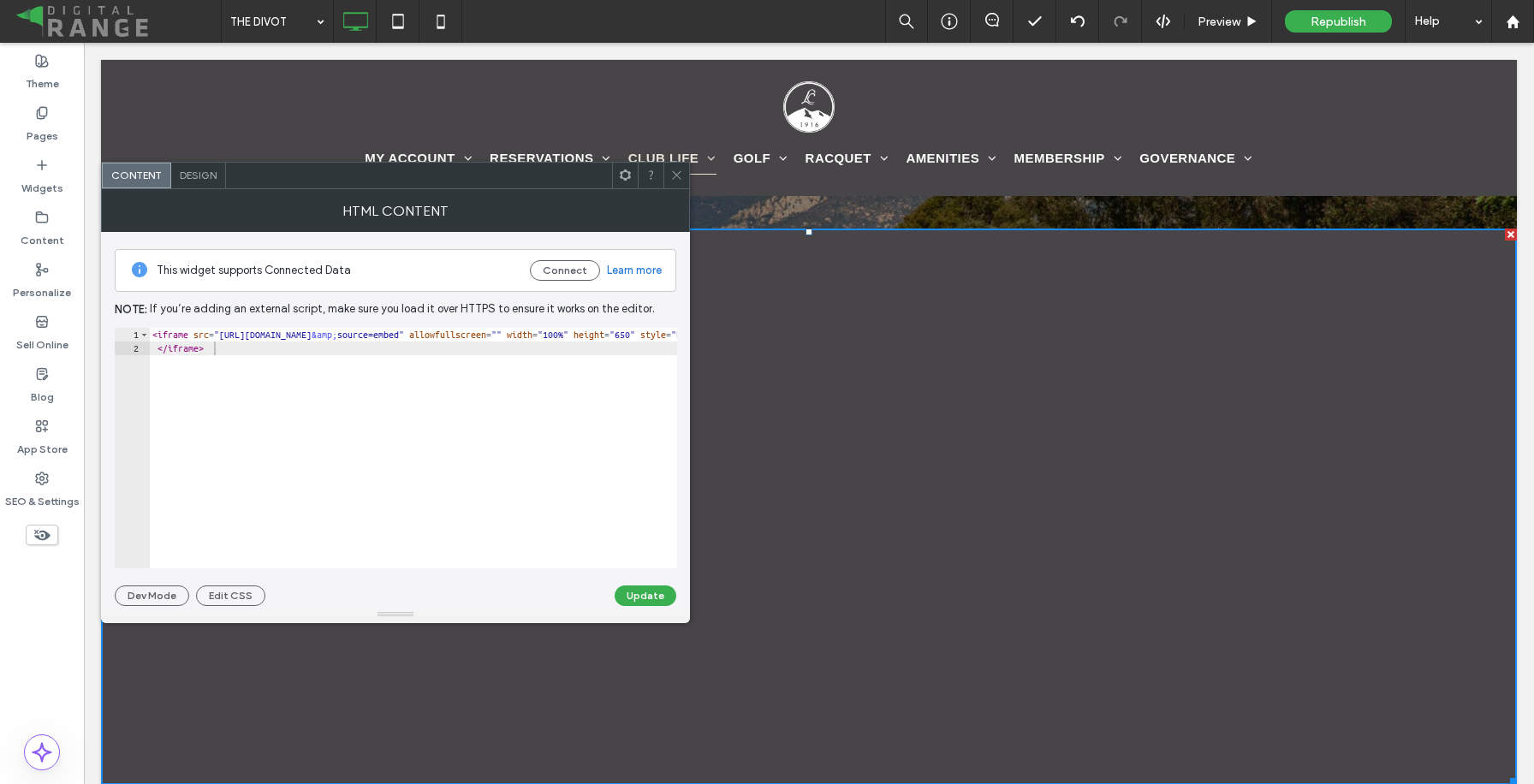
click at [577, 394] on div "< iframe src = "https://simplebooklet.com/embed.php?wpKey=GCqiRkMEoy0Bx9diFG9PQ…" at bounding box center [892, 462] width 1486 height 268
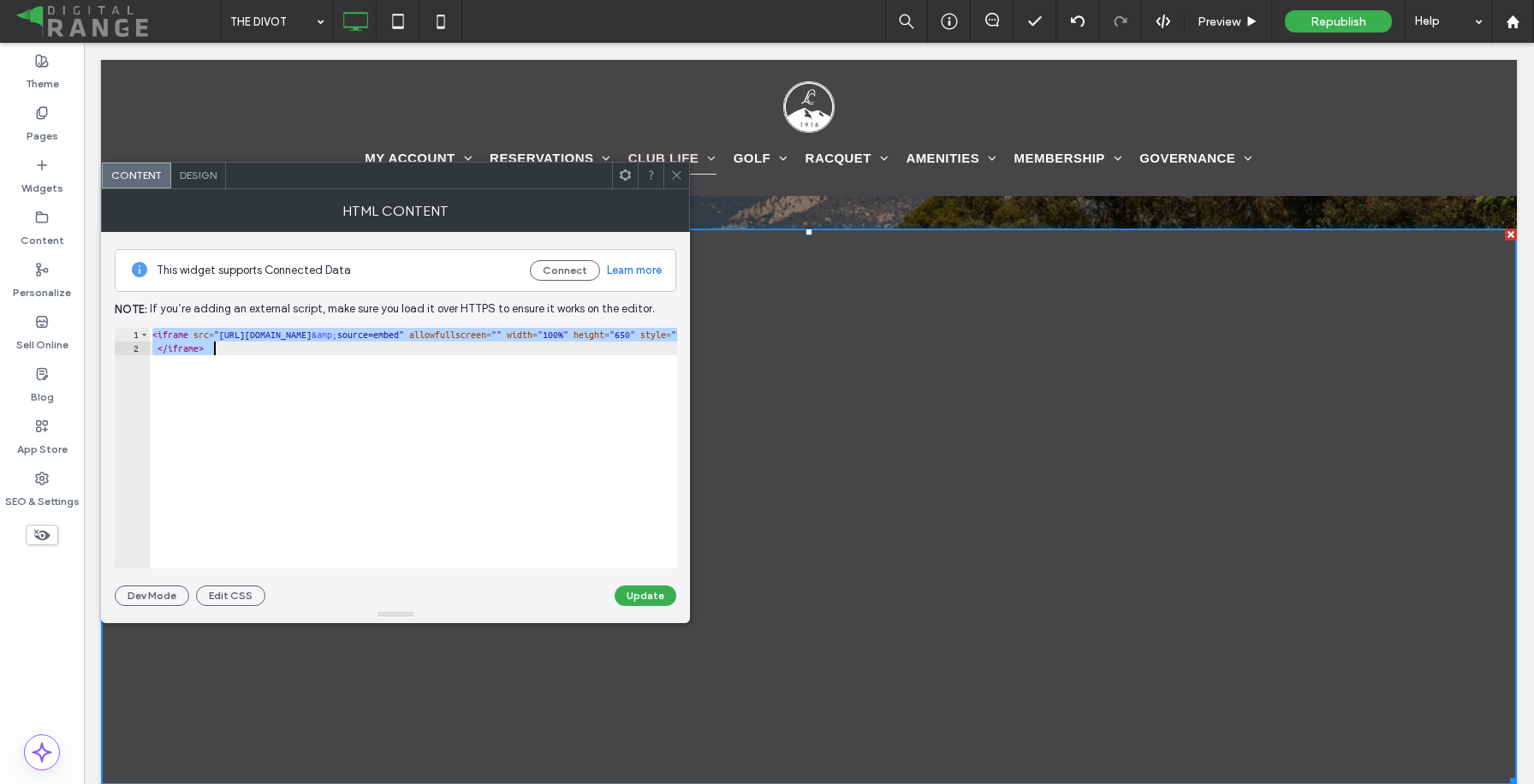
paste textarea "Cursor at row 2"
type textarea "**********"
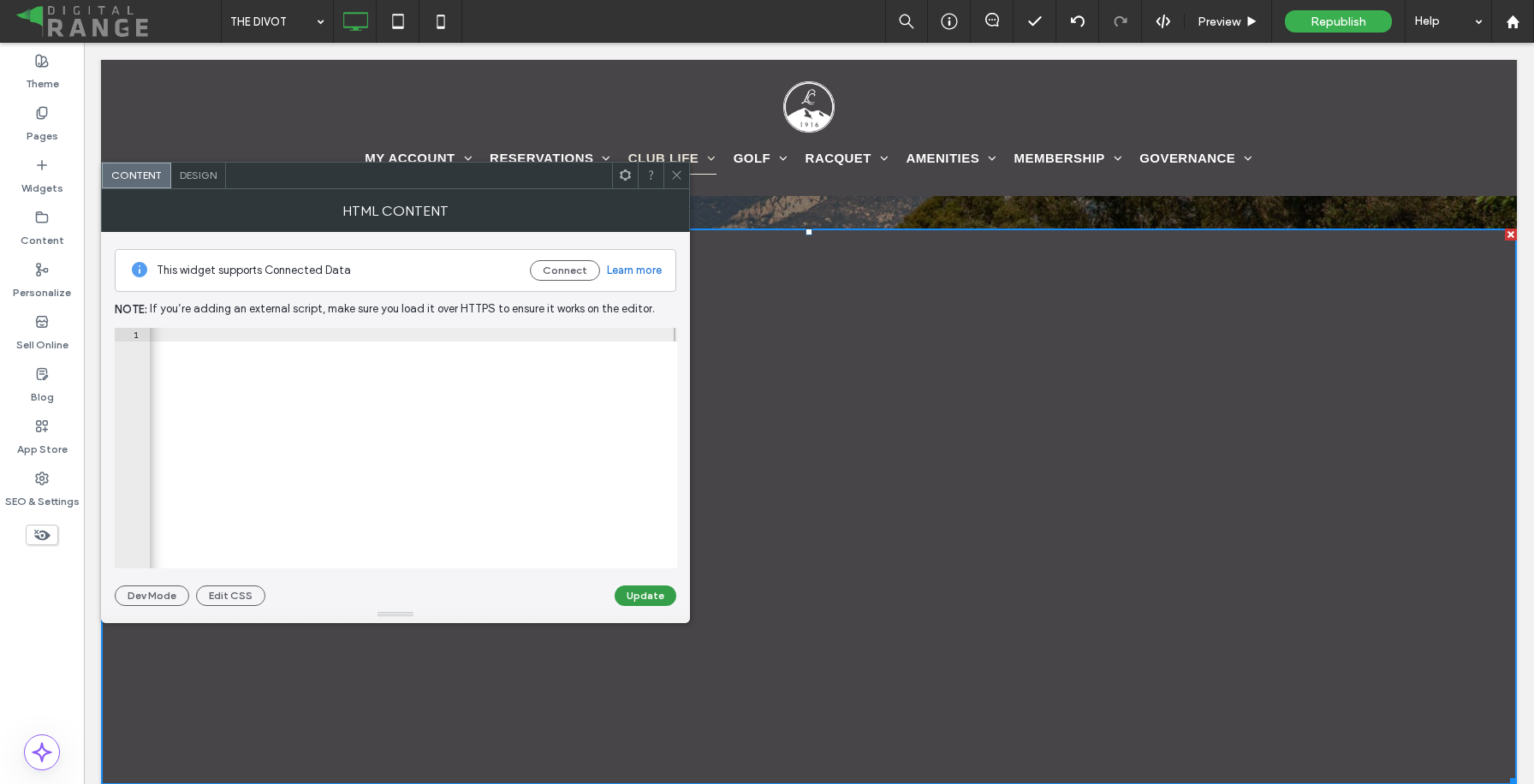
click at [644, 594] on button "Update" at bounding box center [645, 595] width 62 height 21
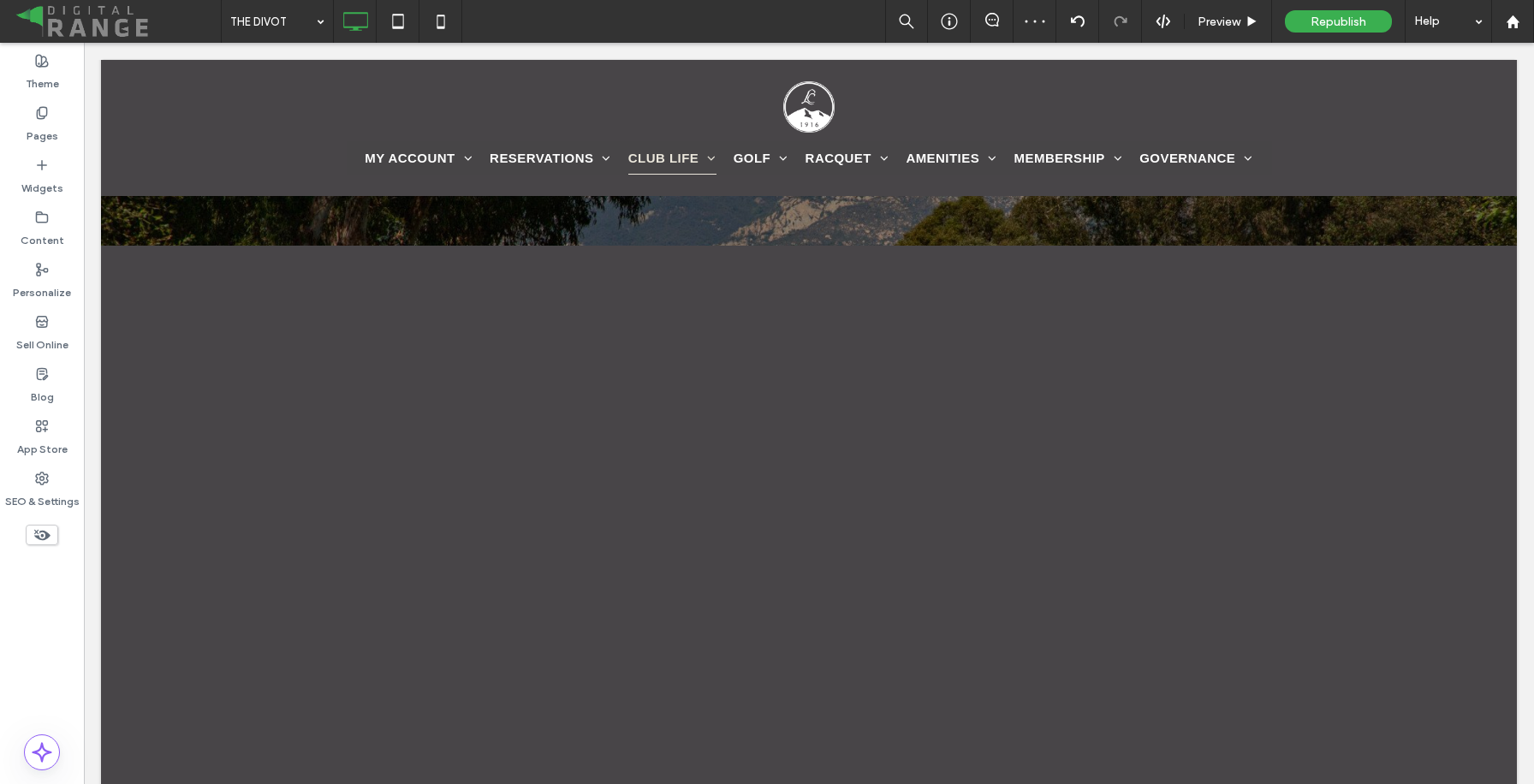
scroll to position [168, 0]
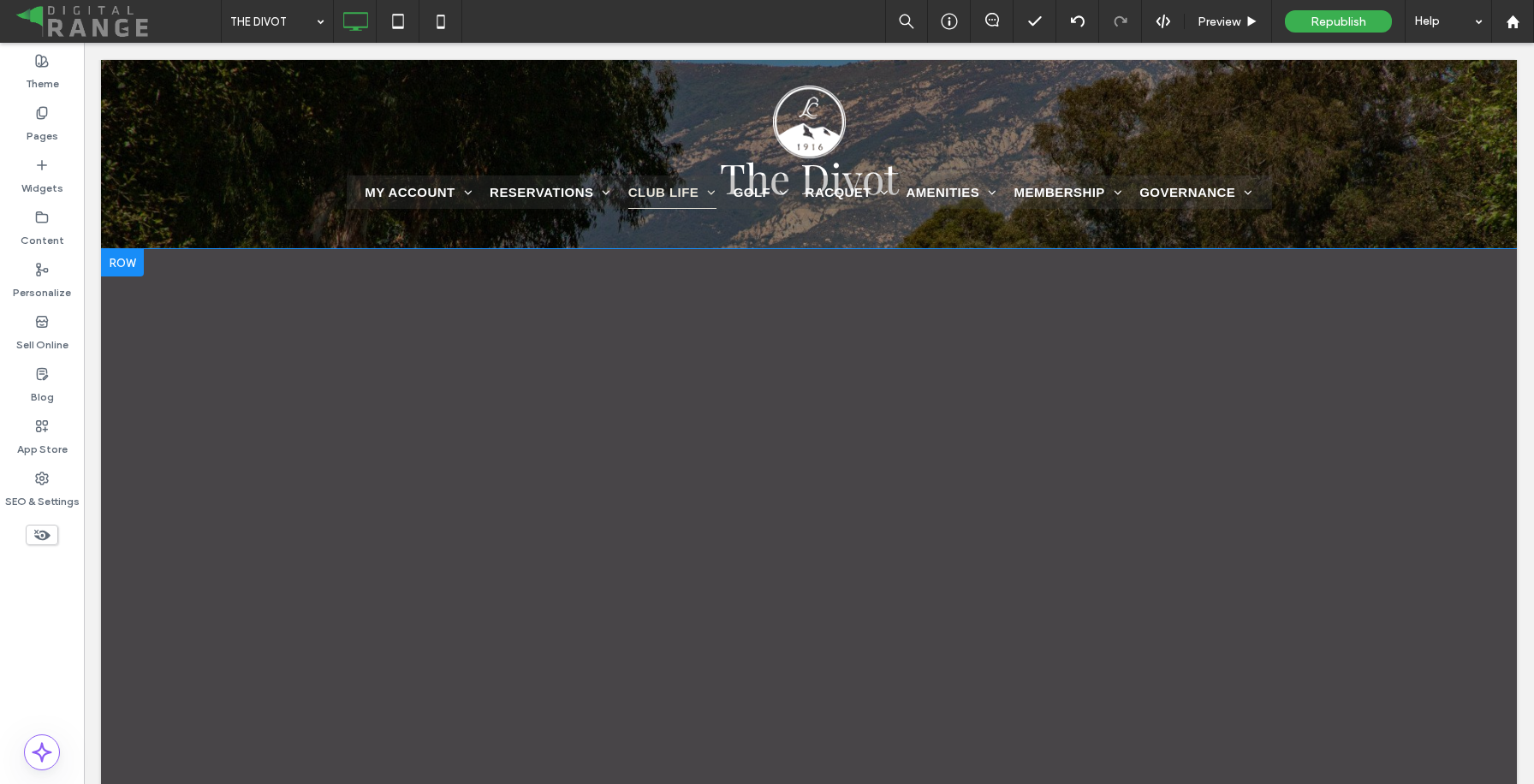
click at [1493, 547] on span at bounding box center [809, 527] width 1416 height 556
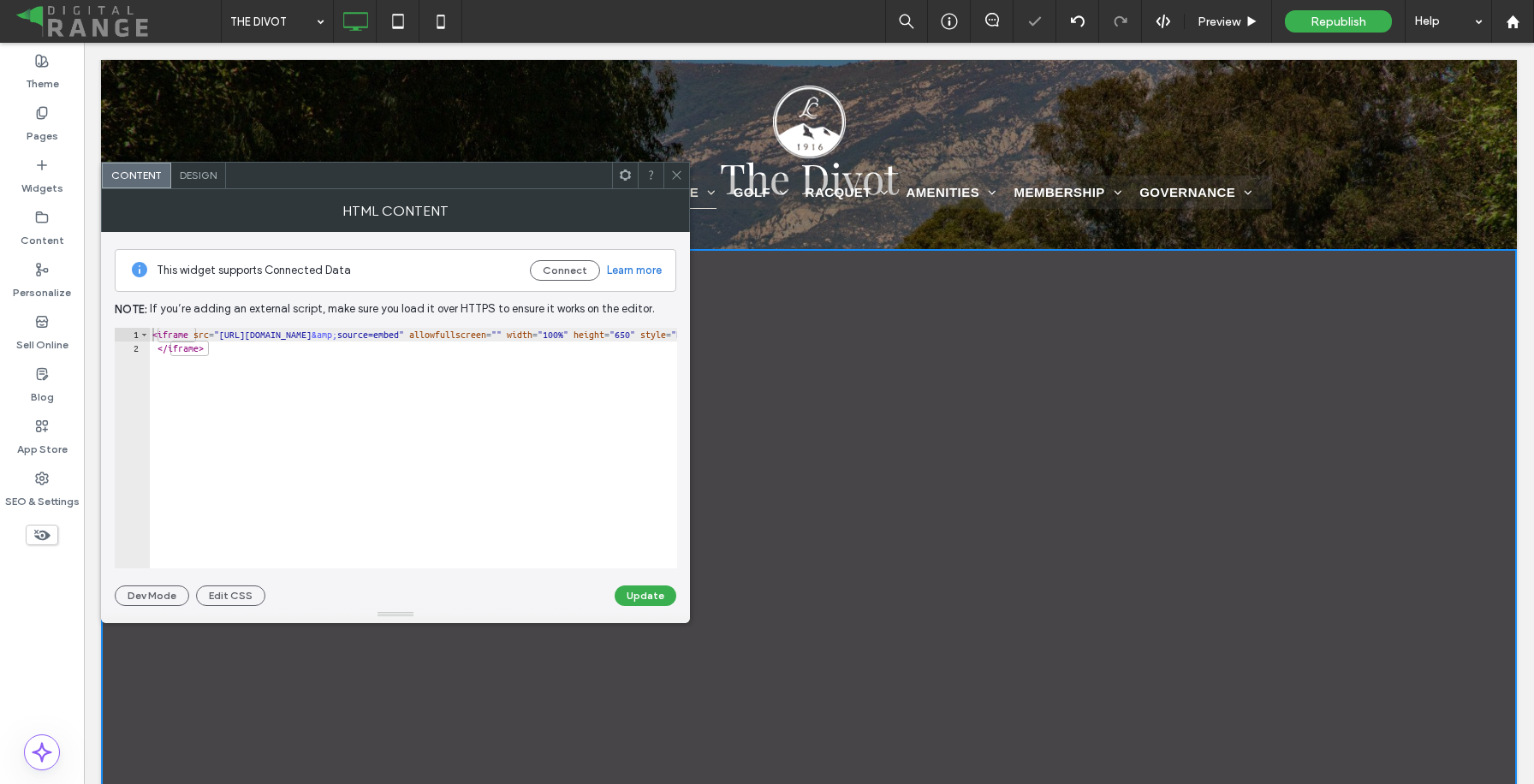
click at [670, 184] on span at bounding box center [676, 175] width 13 height 26
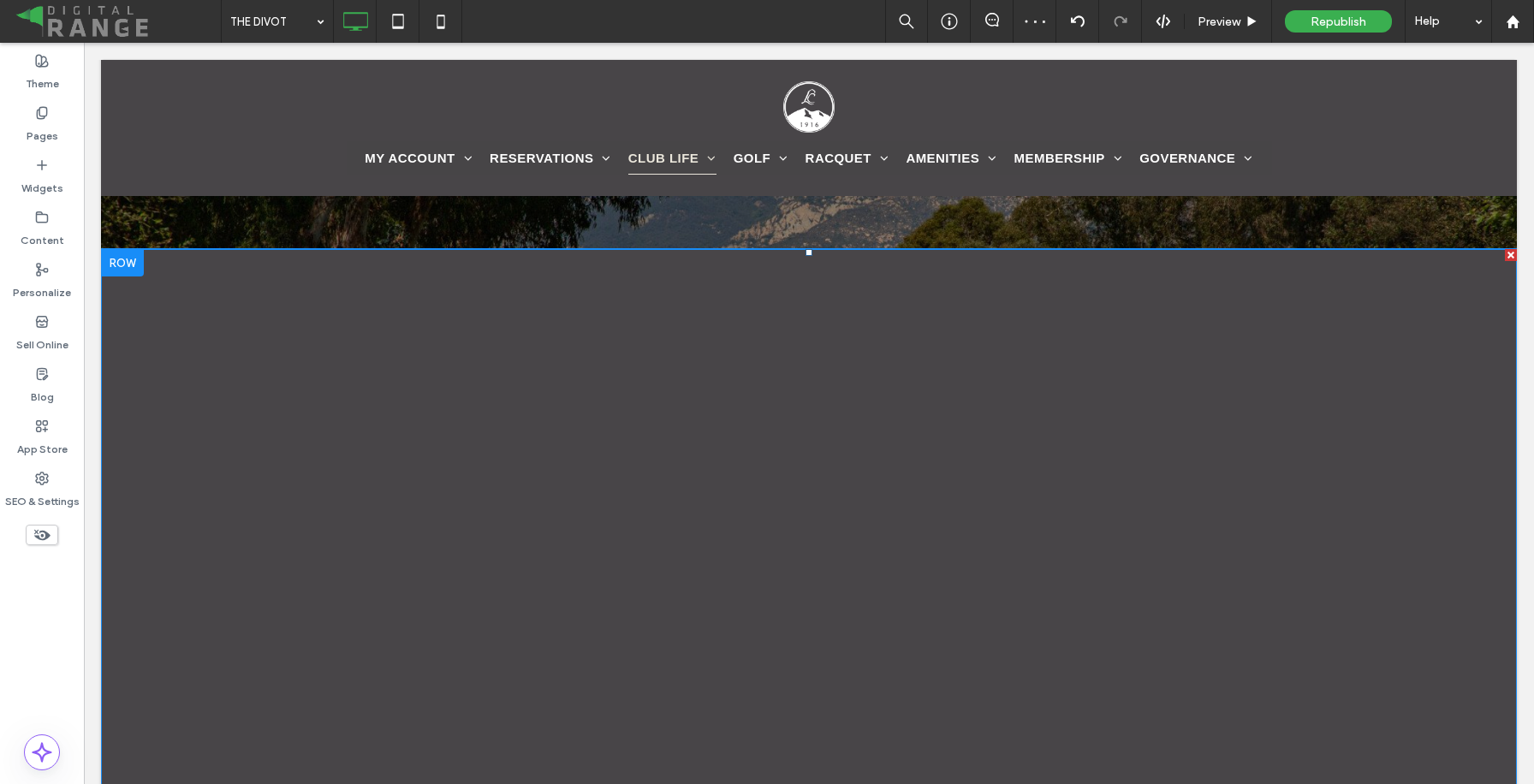
scroll to position [330, 0]
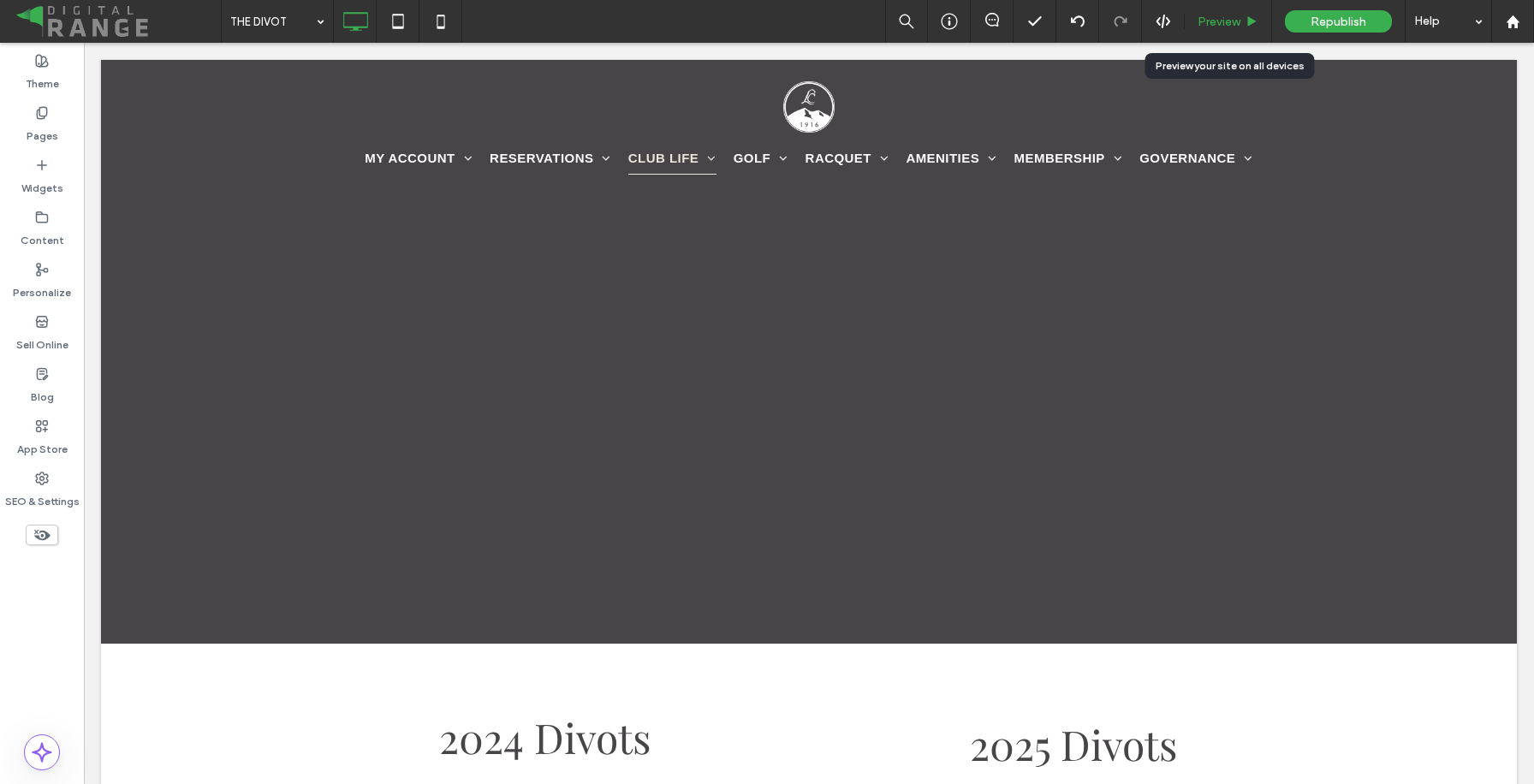
click at [1230, 20] on span "Preview" at bounding box center [1218, 22] width 42 height 15
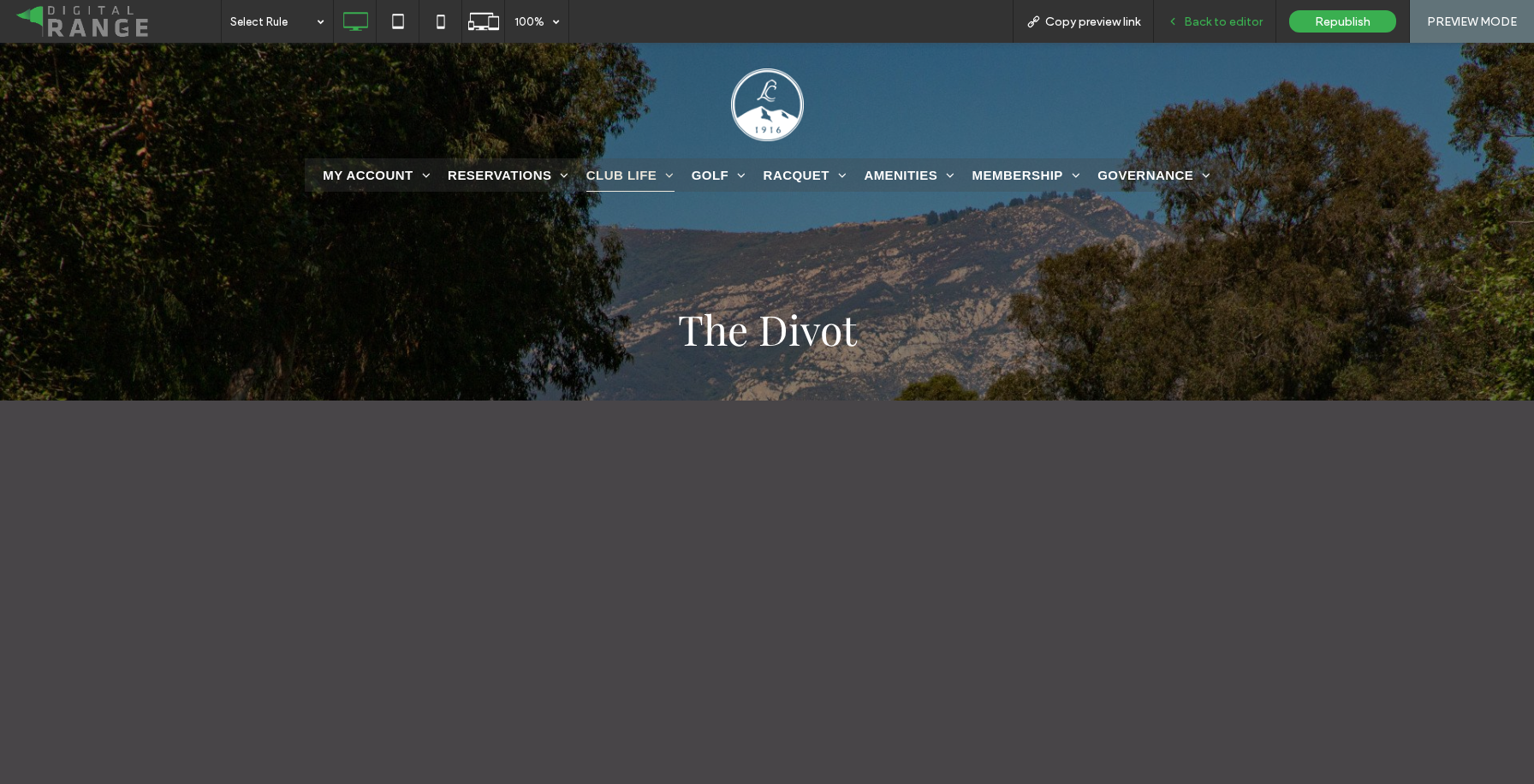
click at [1254, 23] on span "Back to editor" at bounding box center [1223, 22] width 79 height 15
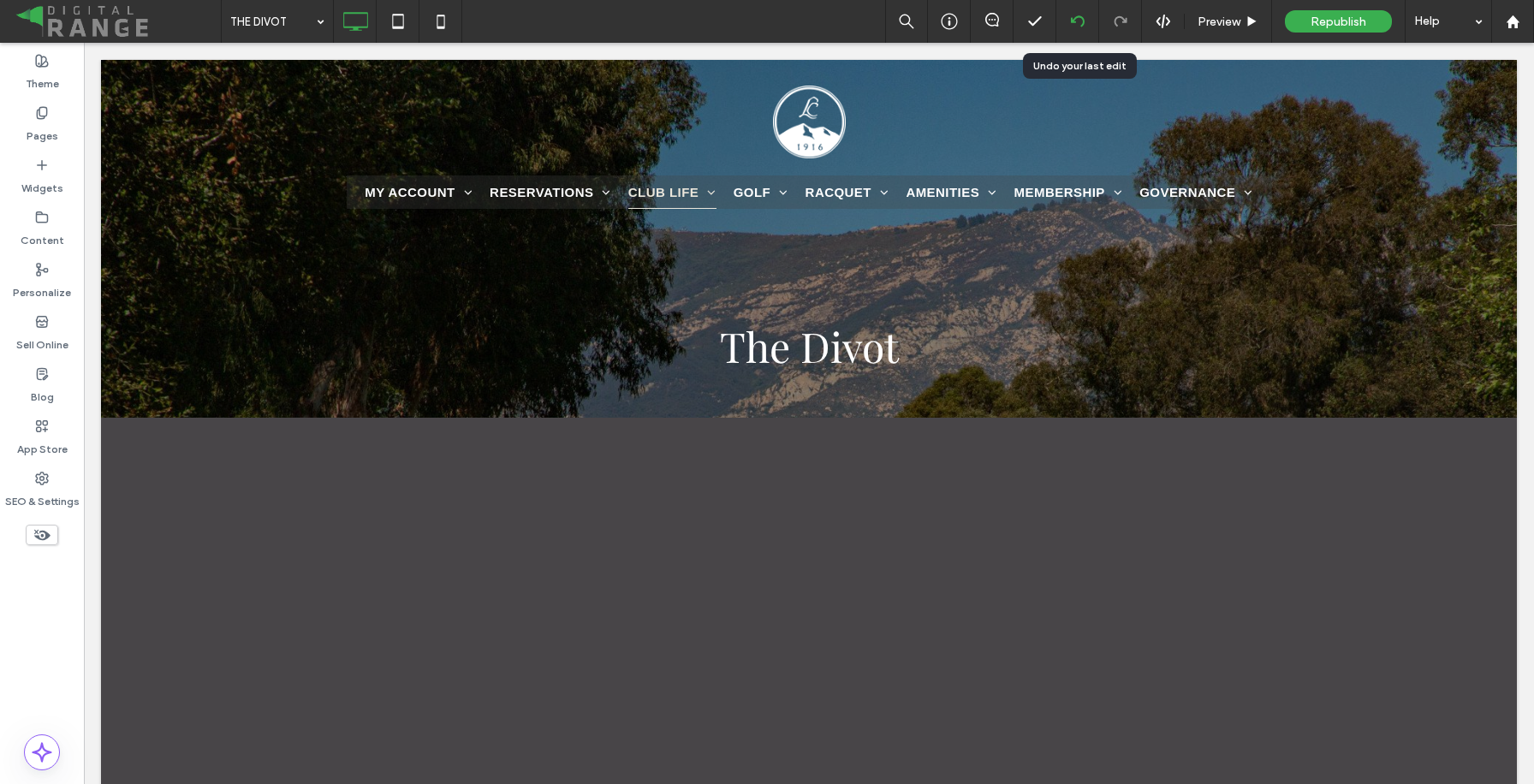
click at [1072, 25] on icon at bounding box center [1078, 22] width 14 height 14
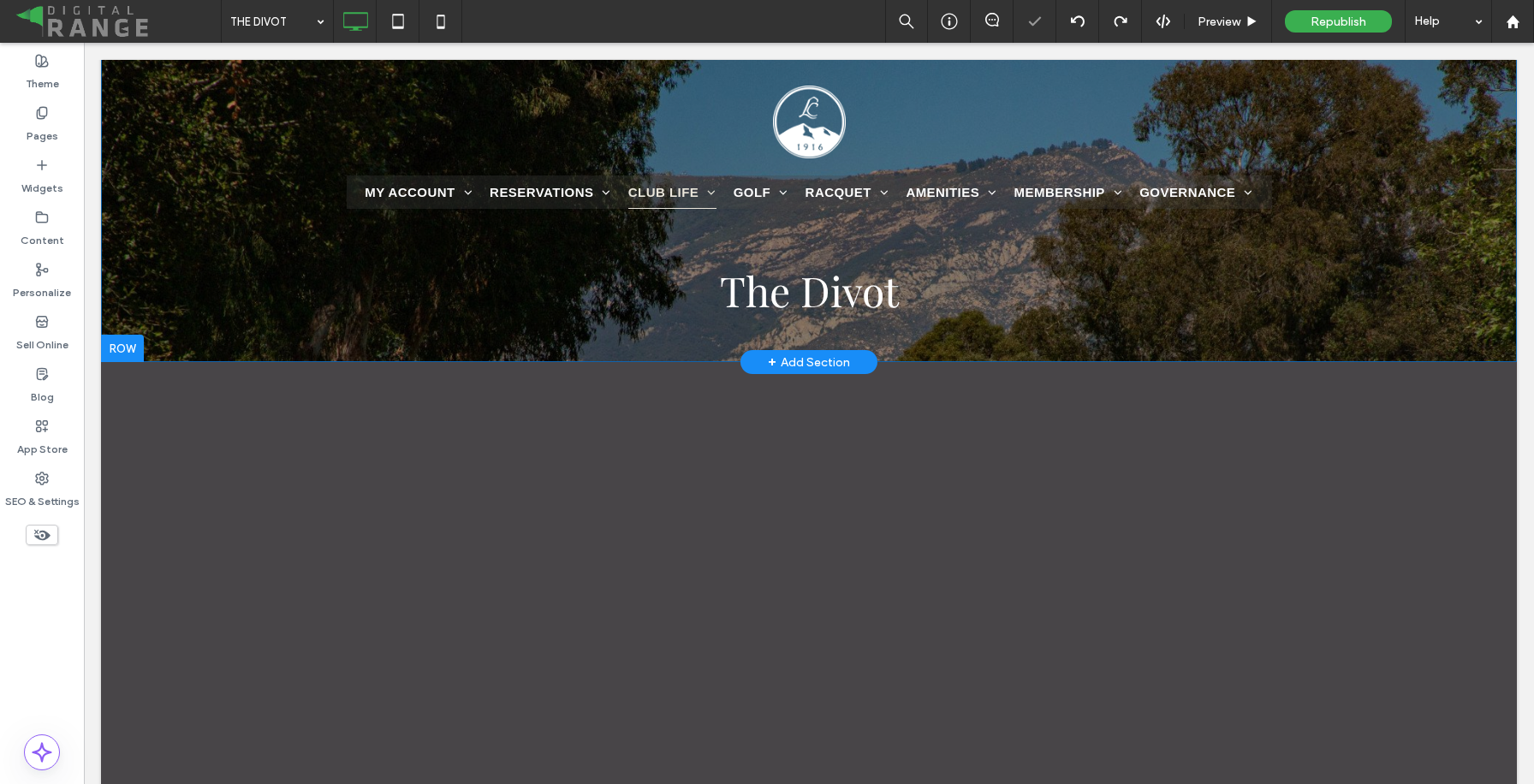
scroll to position [154, 0]
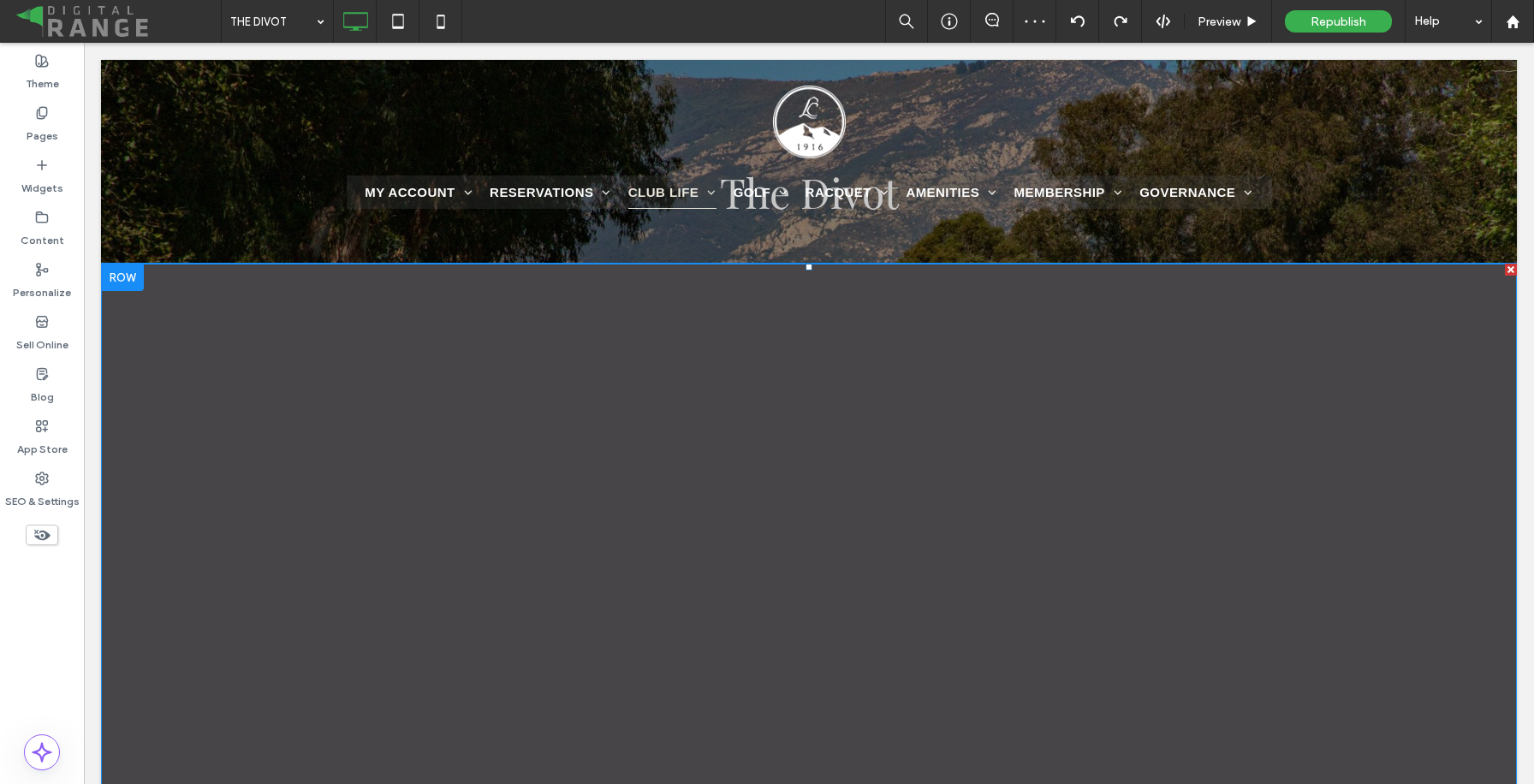
click at [992, 352] on span at bounding box center [809, 542] width 1416 height 556
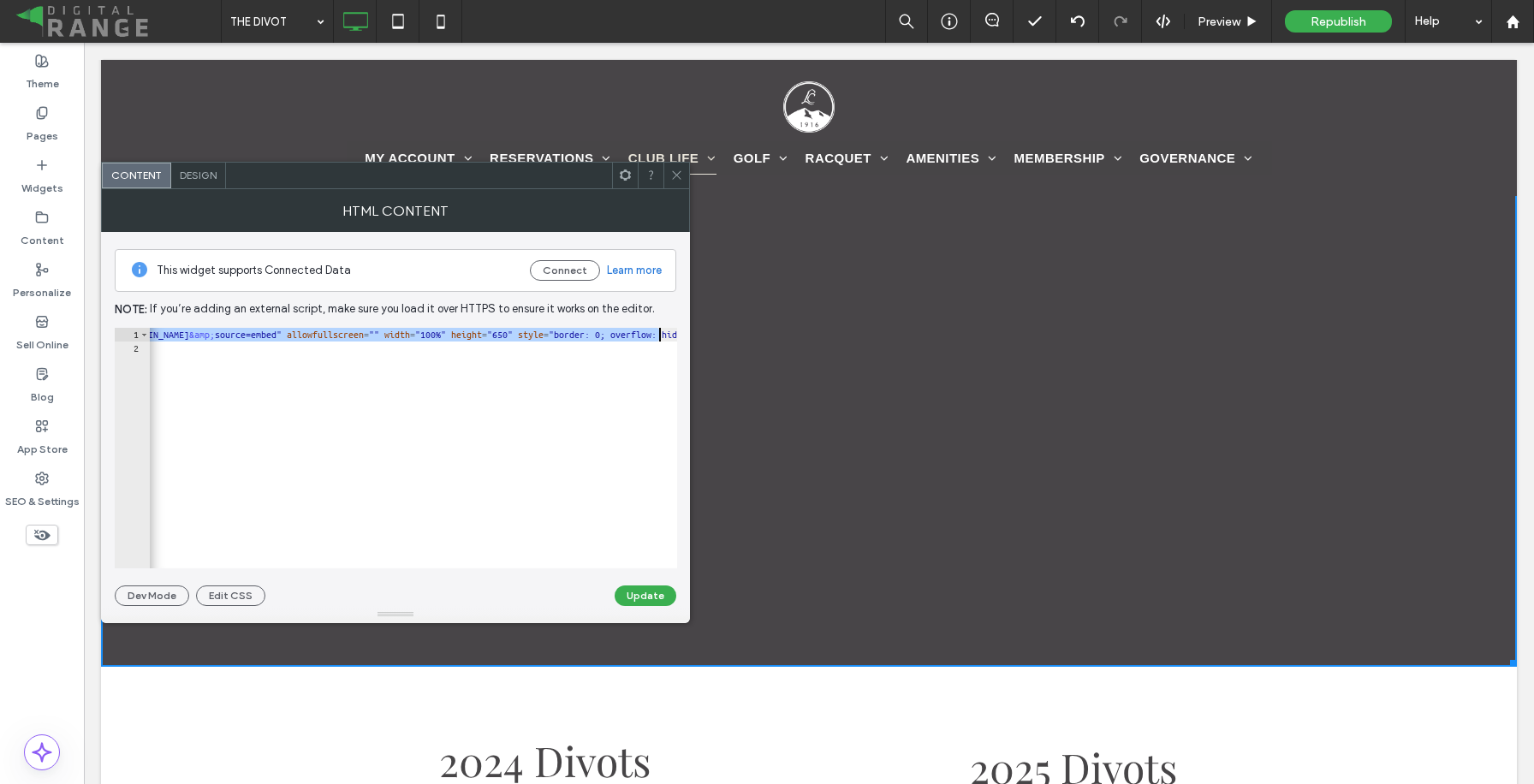
scroll to position [0, 172]
drag, startPoint x: 233, startPoint y: 334, endPoint x: 561, endPoint y: 333, distance: 328.0
click at [561, 333] on div "< iframe src = "https://simplebooklet.com/embed.php?wpKey=GCqiRkMEoy0Bx9diFG9PQ…" at bounding box center [720, 462] width 1486 height 268
paste textarea "Cursor at row 1"
type textarea "**********"
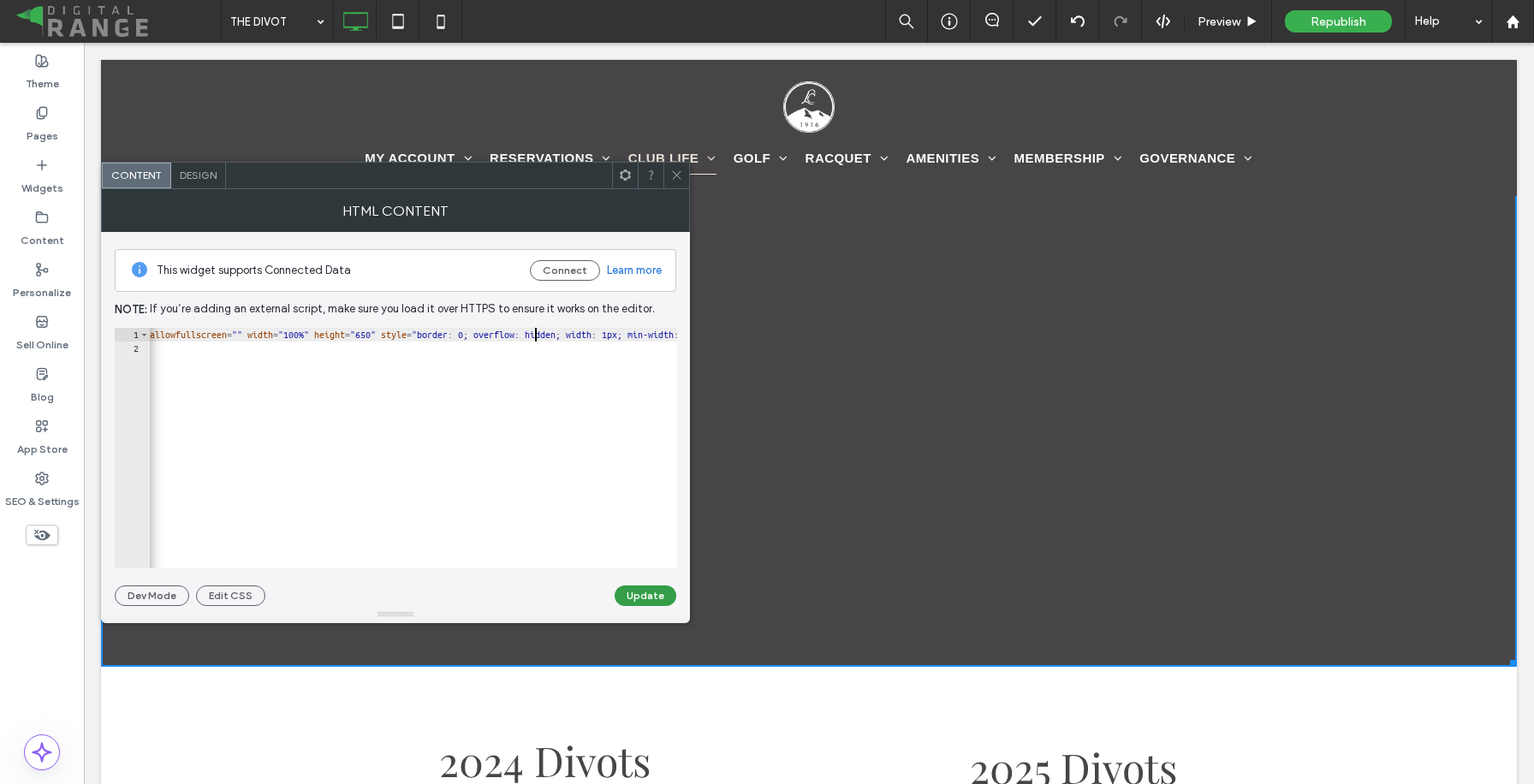
click at [638, 594] on button "Update" at bounding box center [645, 595] width 62 height 21
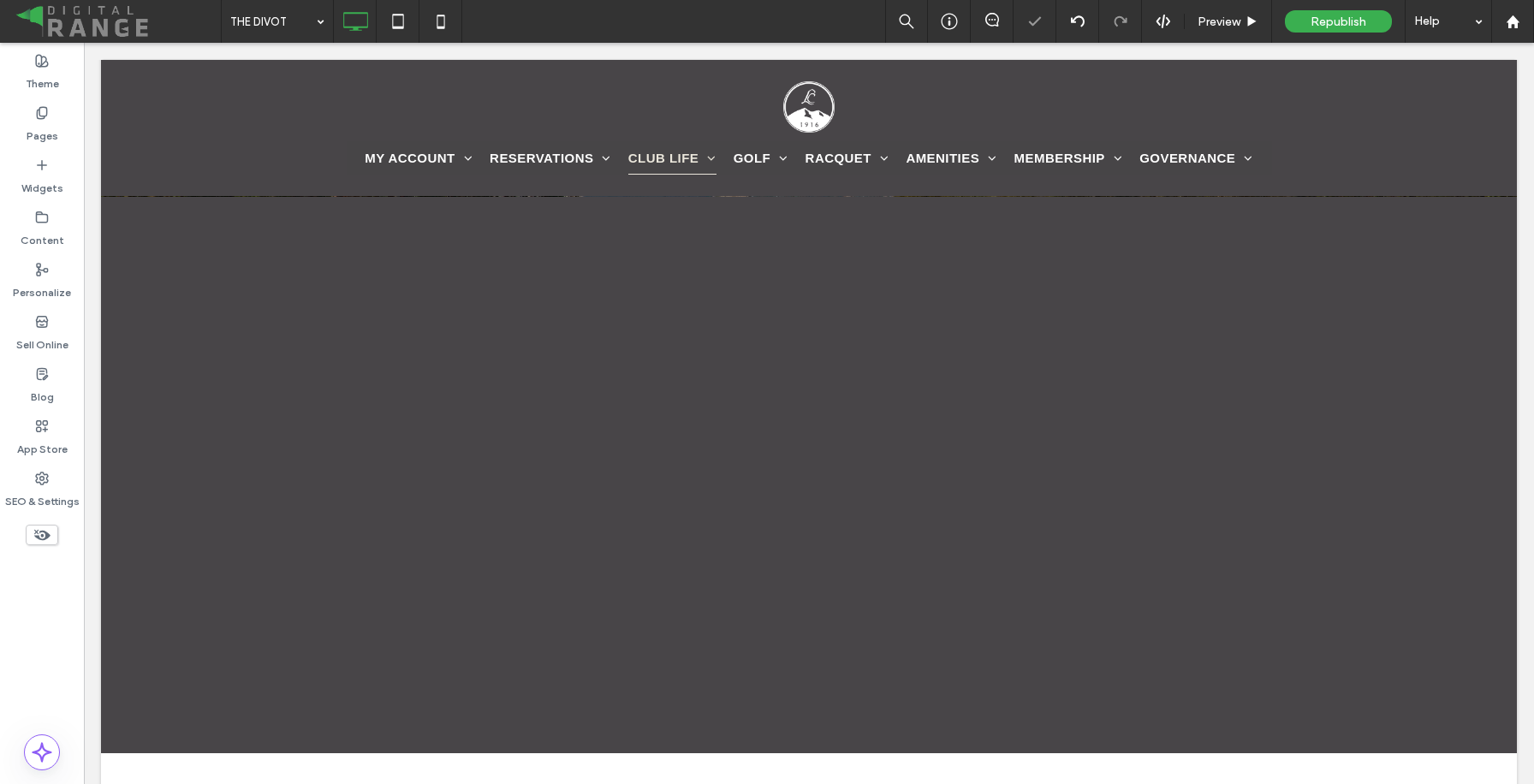
scroll to position [210, 0]
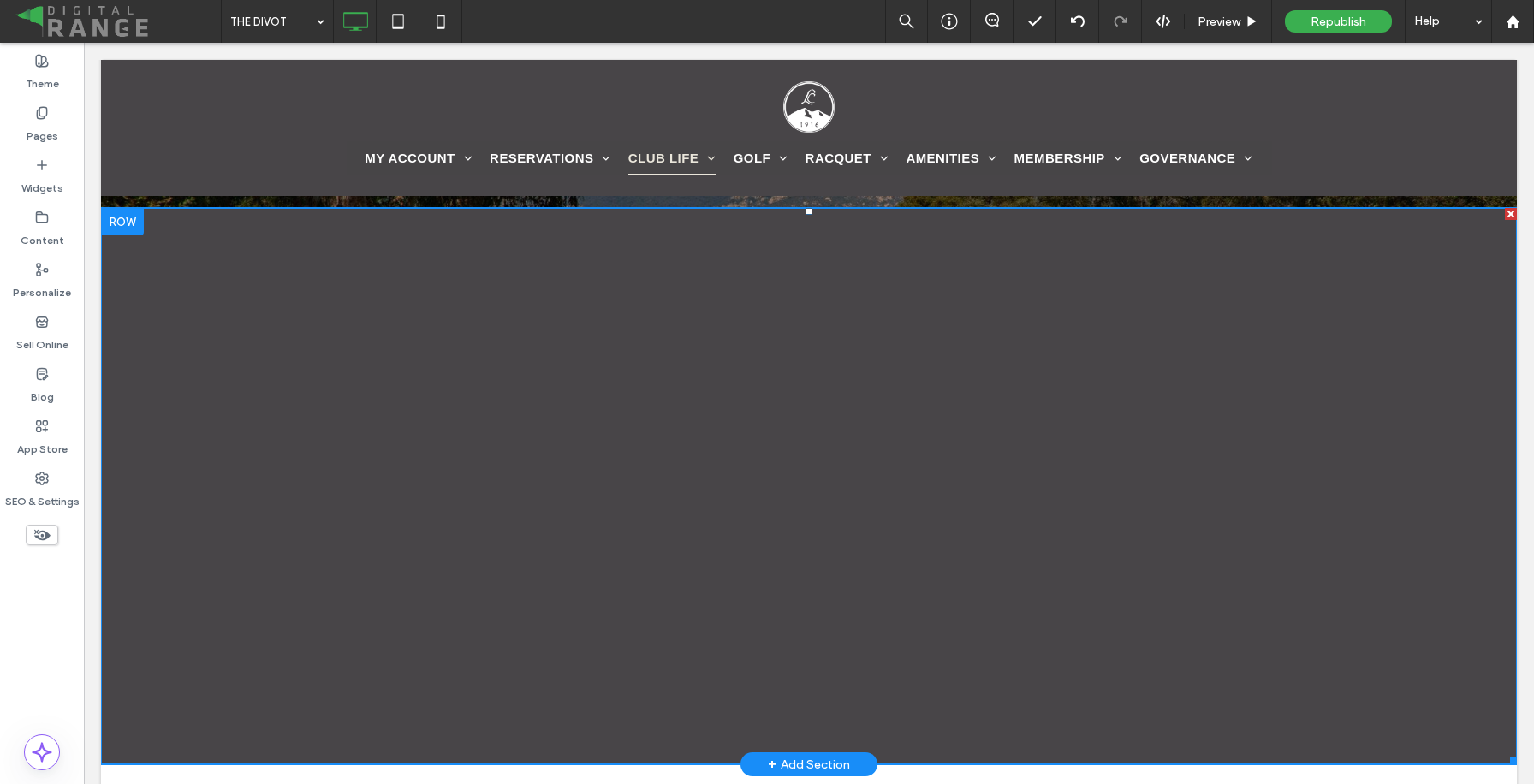
click at [952, 307] on span at bounding box center [809, 486] width 1416 height 556
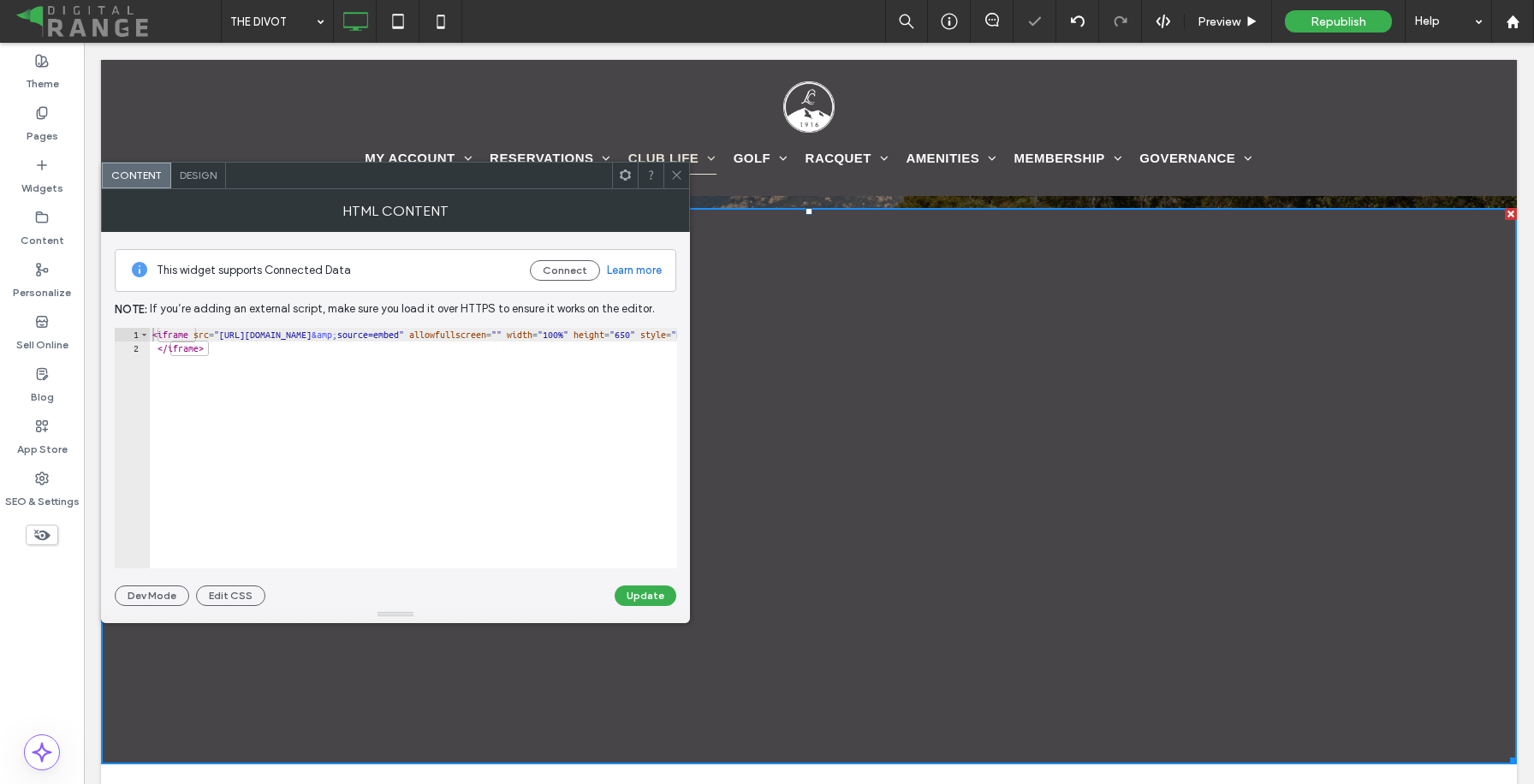
click at [609, 370] on div "< iframe src = "[URL][DOMAIN_NAME] &amp; source=embed" allowfullscreen = "" wid…" at bounding box center [892, 462] width 1486 height 268
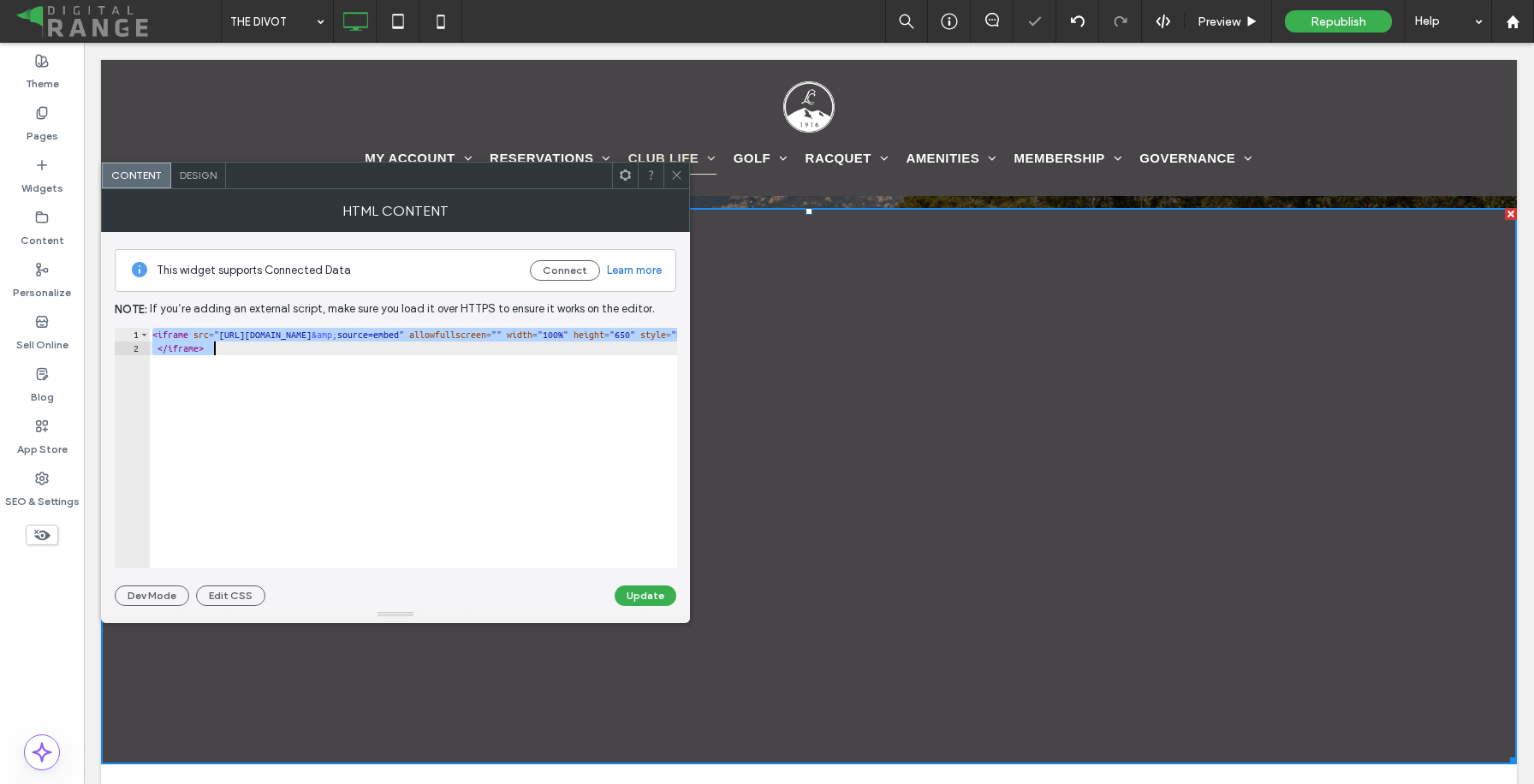
paste textarea "Cursor at row 2"
type textarea "**********"
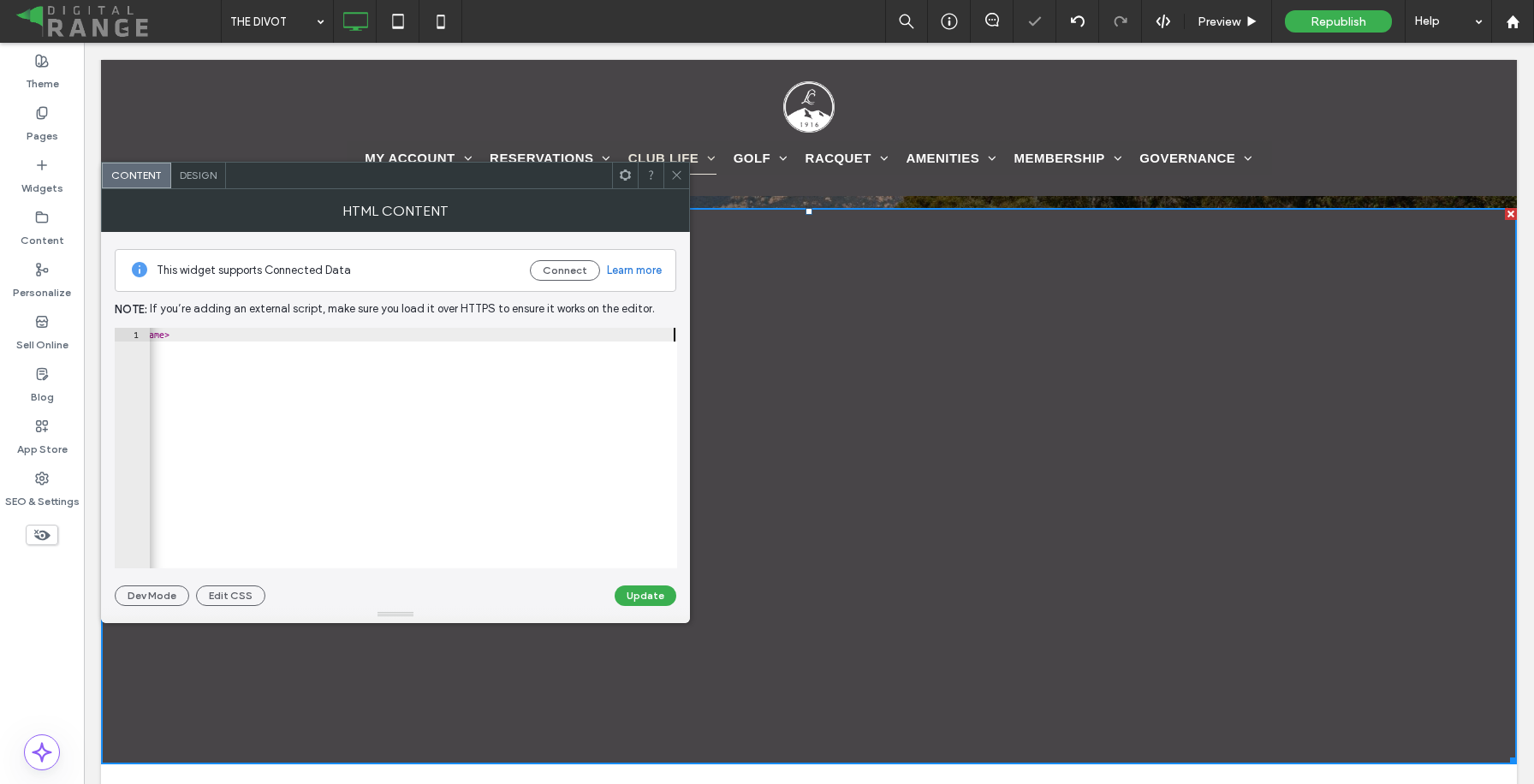
scroll to position [0, 687]
click at [648, 590] on button "Update" at bounding box center [645, 595] width 62 height 21
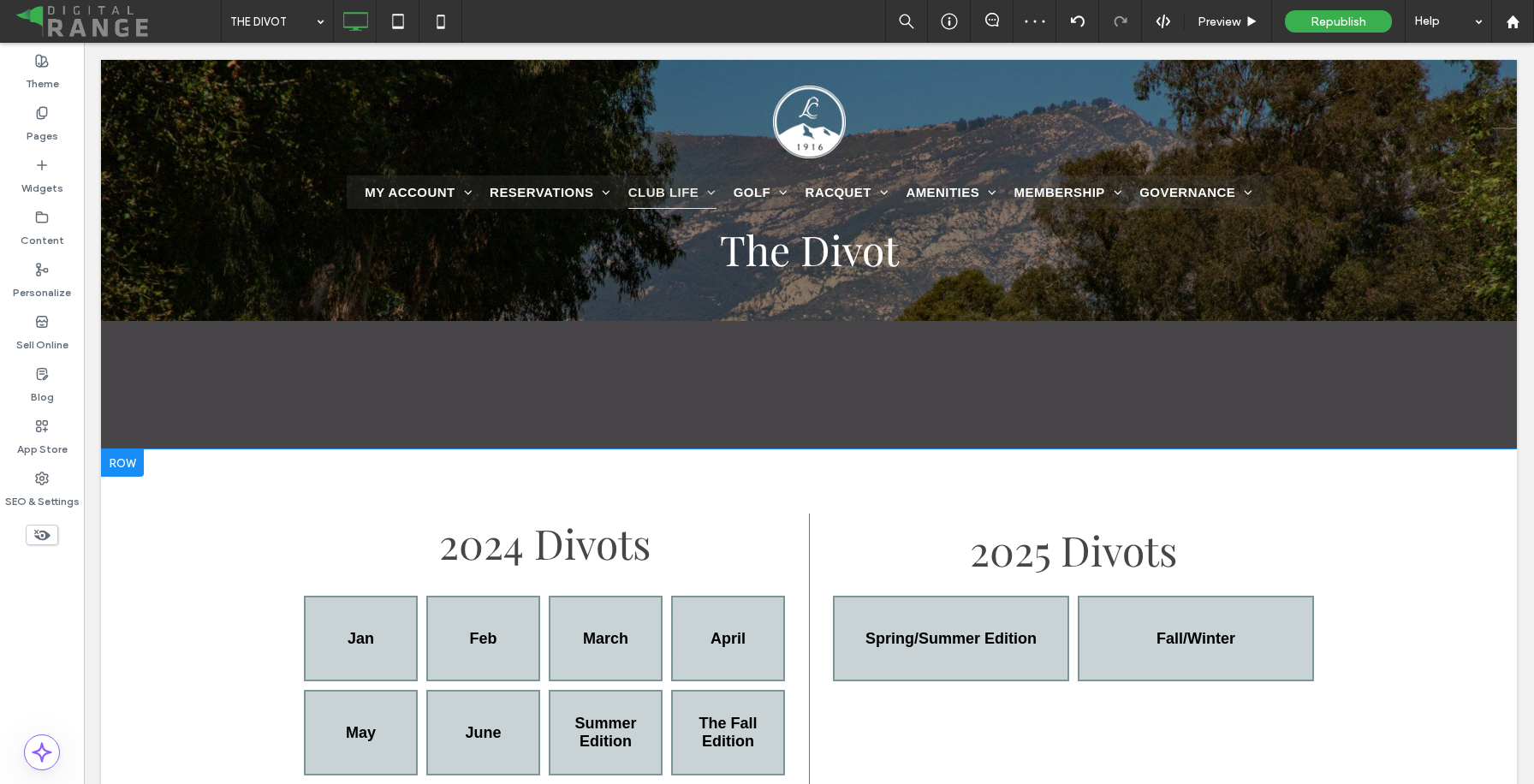
scroll to position [101, 0]
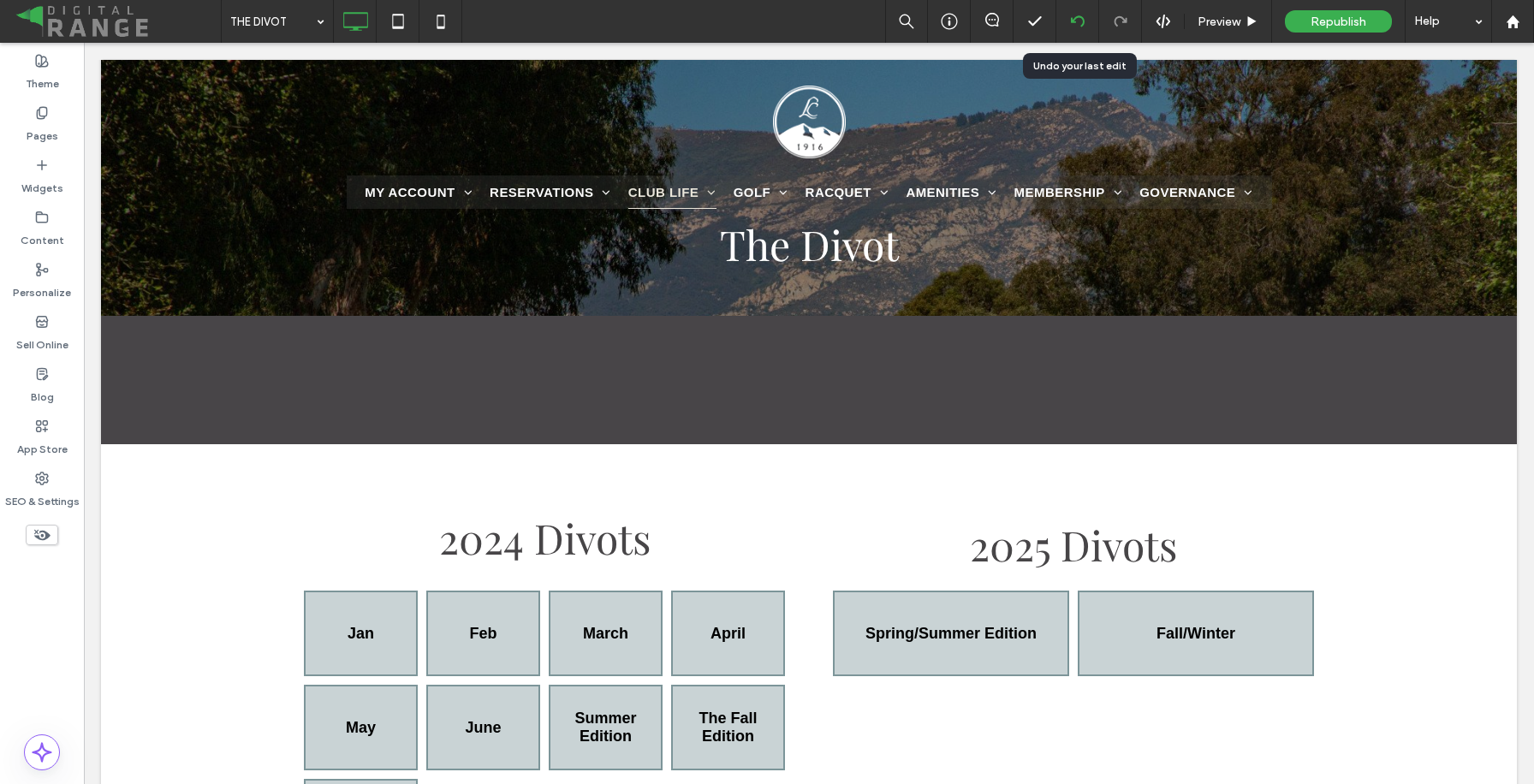
click at [1078, 27] on icon at bounding box center [1078, 22] width 14 height 14
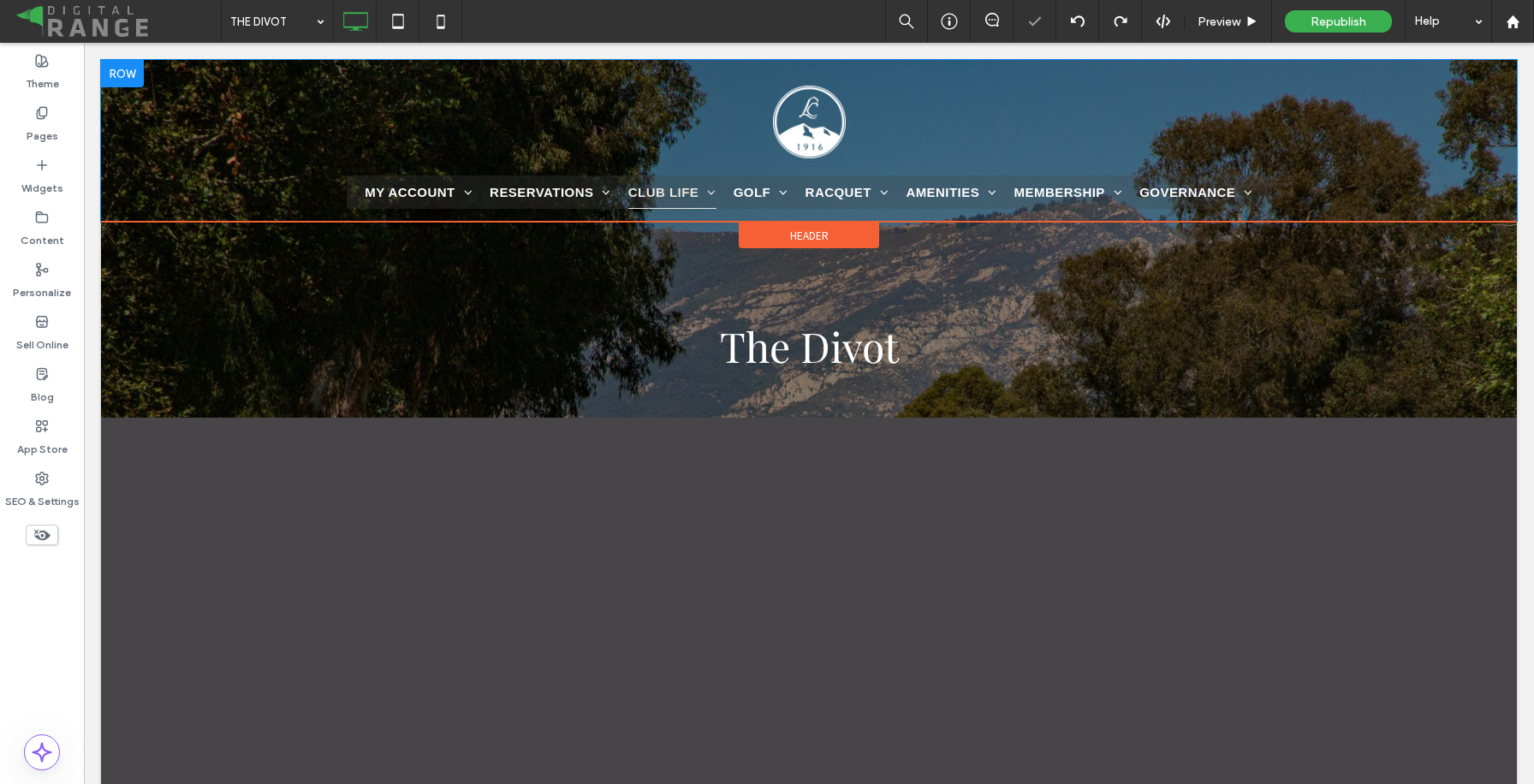
scroll to position [0, 0]
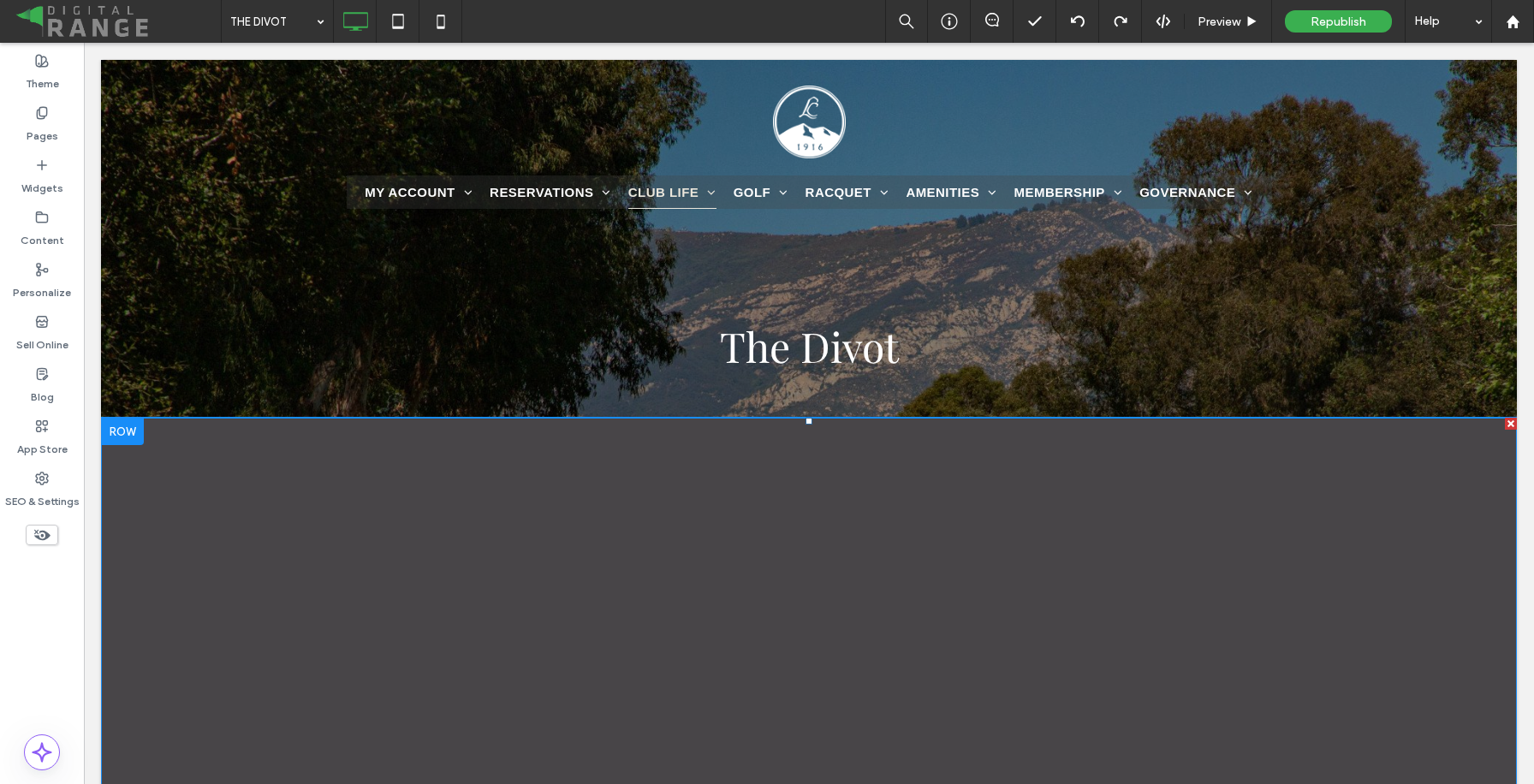
click at [959, 457] on span at bounding box center [809, 695] width 1416 height 556
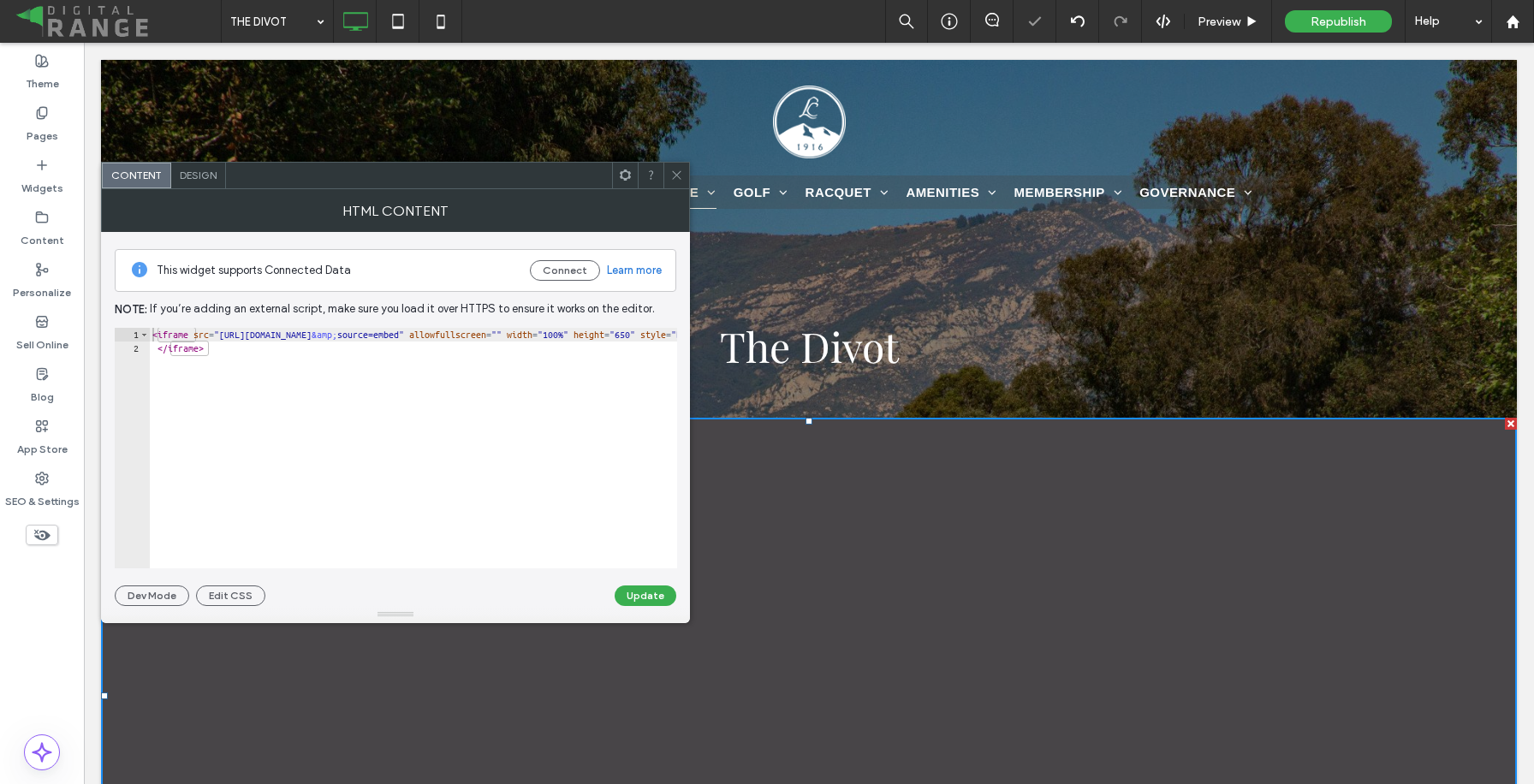
type textarea "**********"
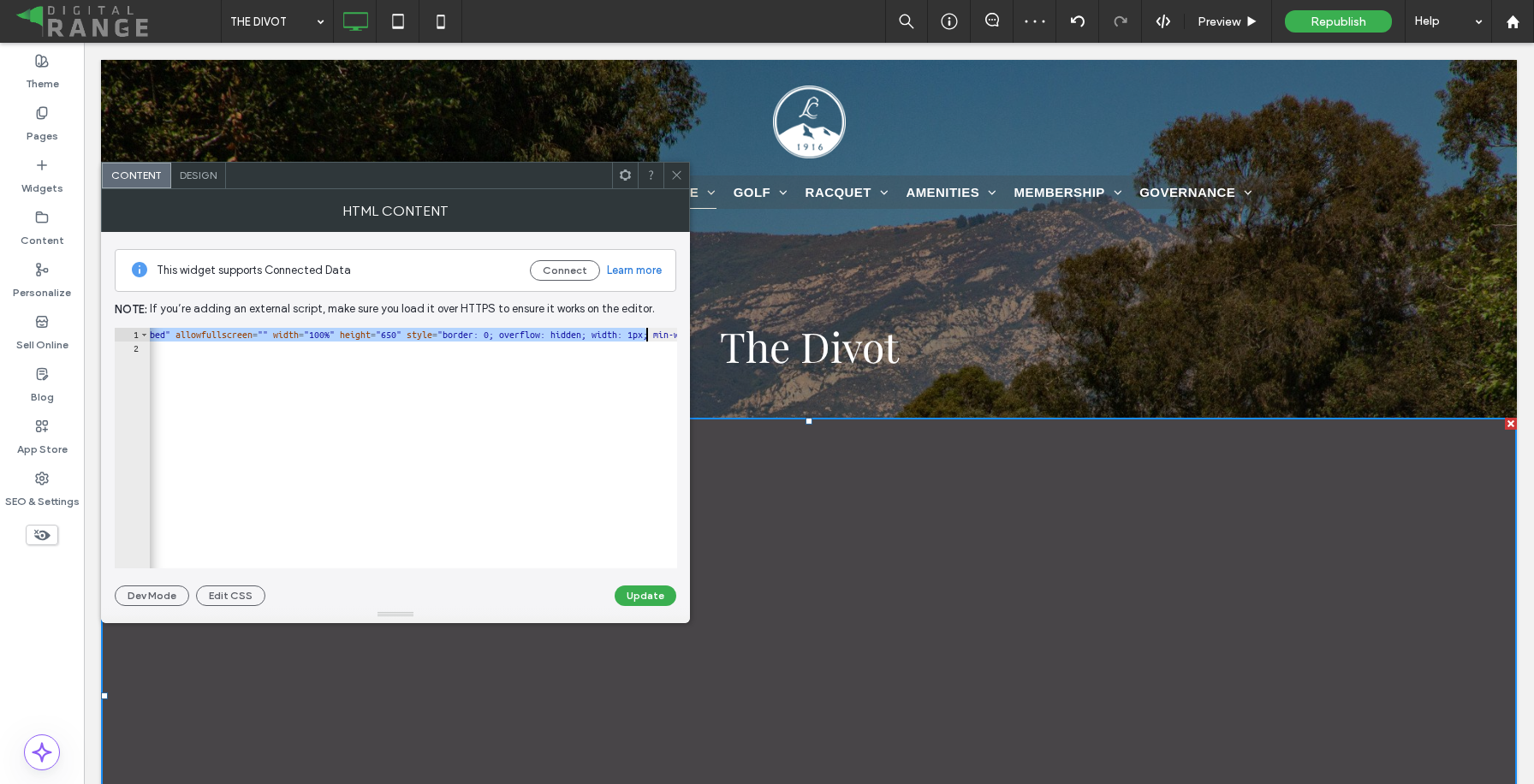
scroll to position [0, 233]
click at [498, 329] on div "< iframe src = "[URL][DOMAIN_NAME] &amp; source=embed" allowfullscreen = "" wid…" at bounding box center [658, 462] width 1486 height 268
type textarea "**********"
click at [634, 590] on button "Update" at bounding box center [645, 595] width 62 height 21
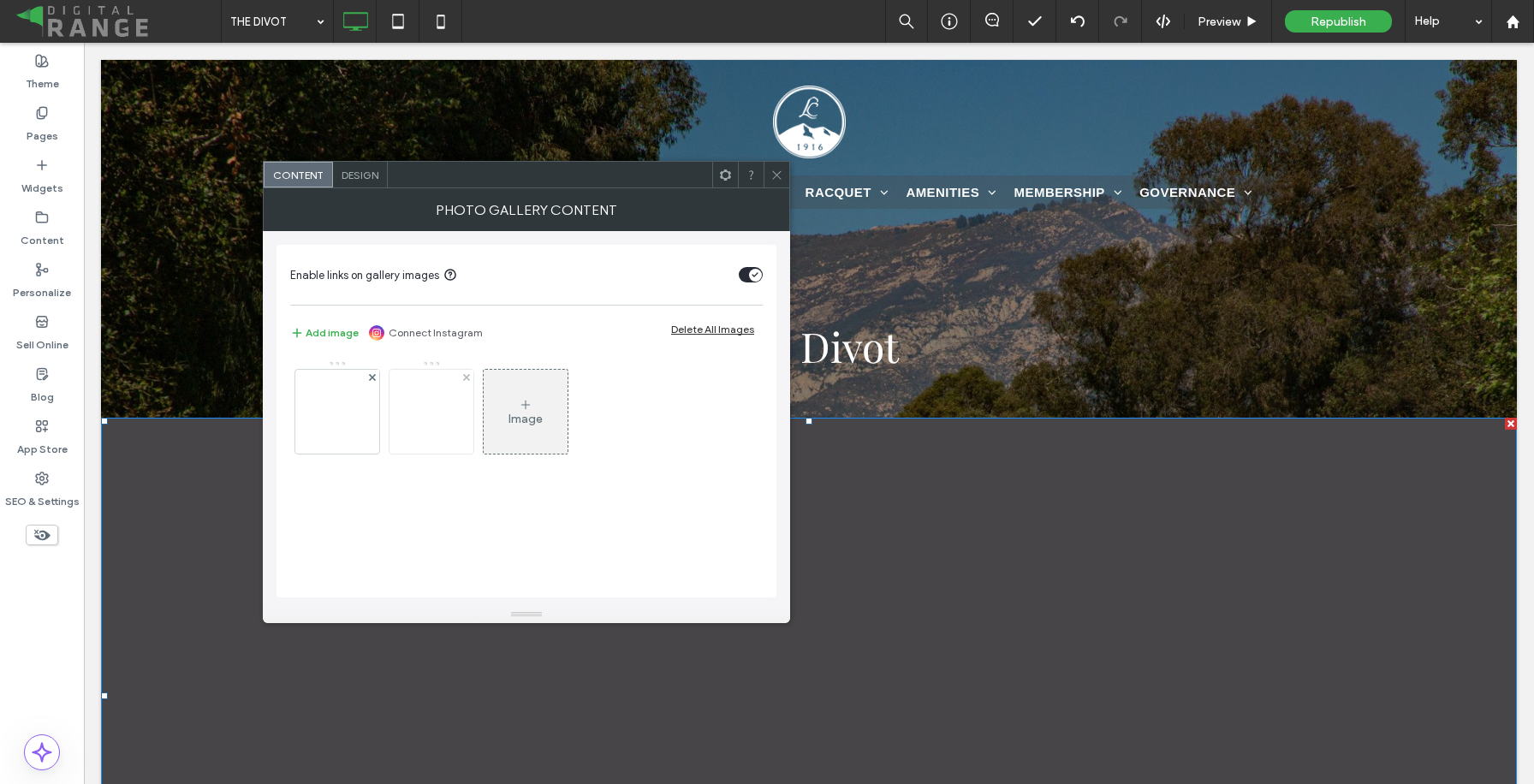
click at [432, 407] on img at bounding box center [431, 412] width 137 height 55
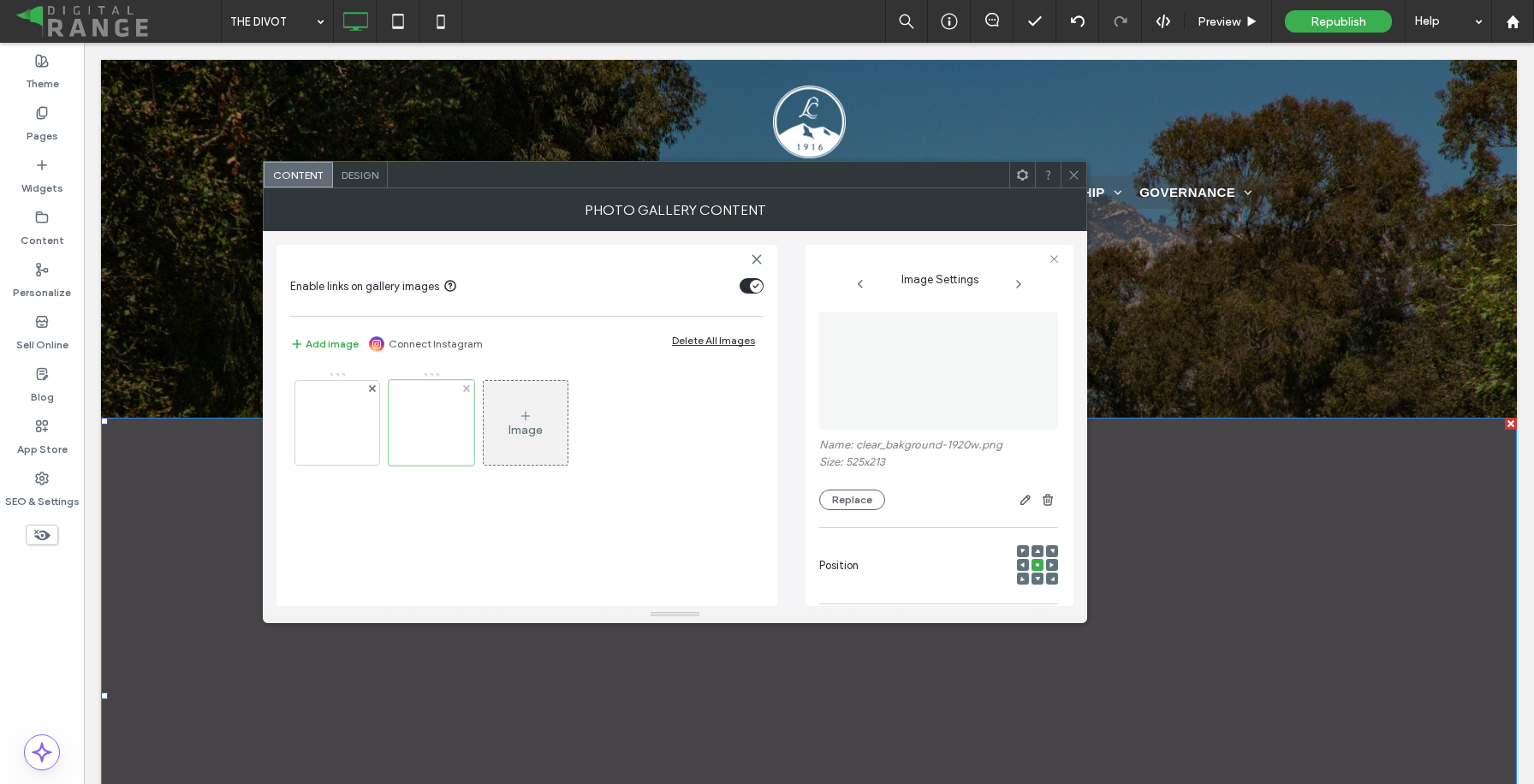
scroll to position [252, 0]
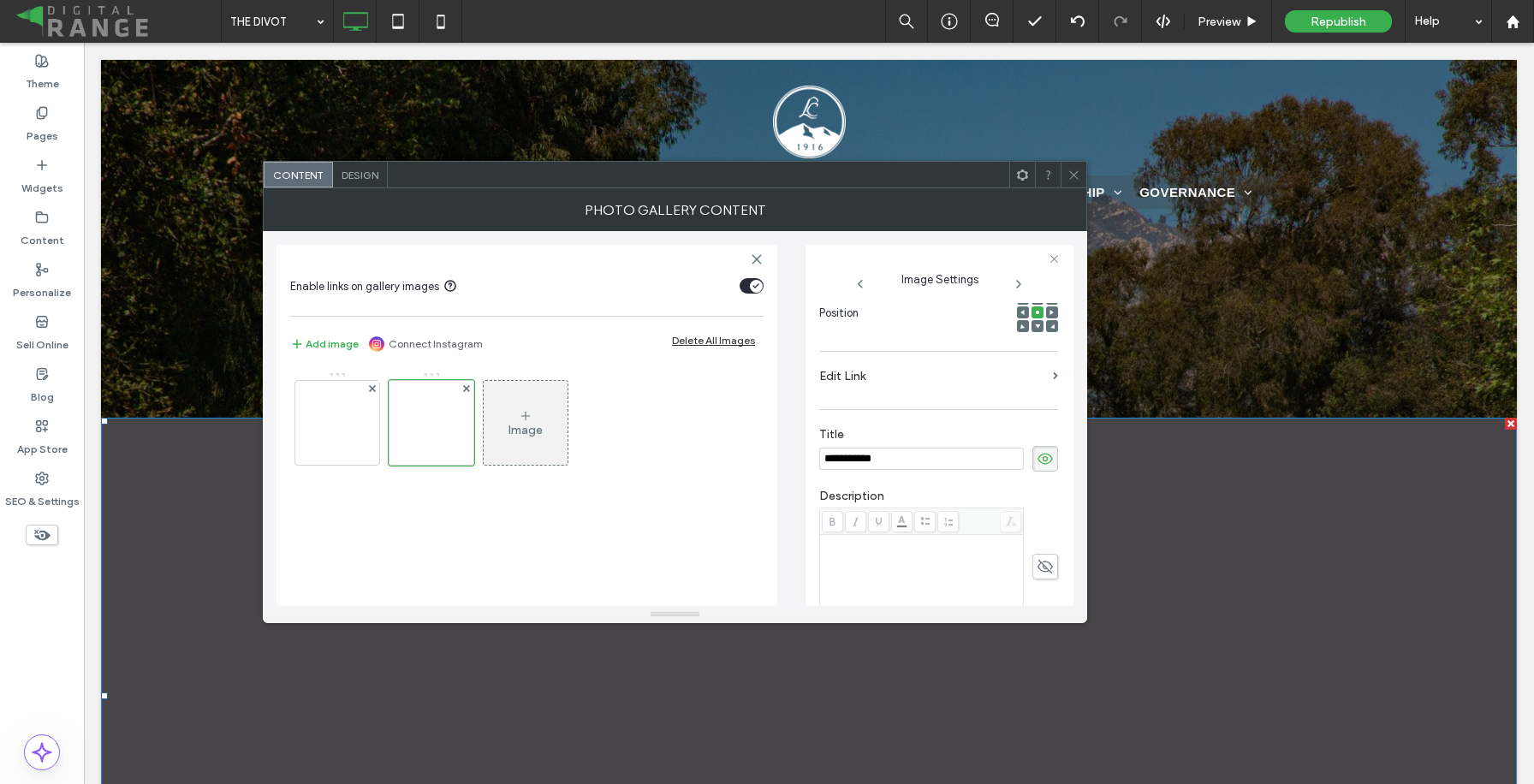
click at [895, 387] on label "Edit Link" at bounding box center [932, 376] width 227 height 32
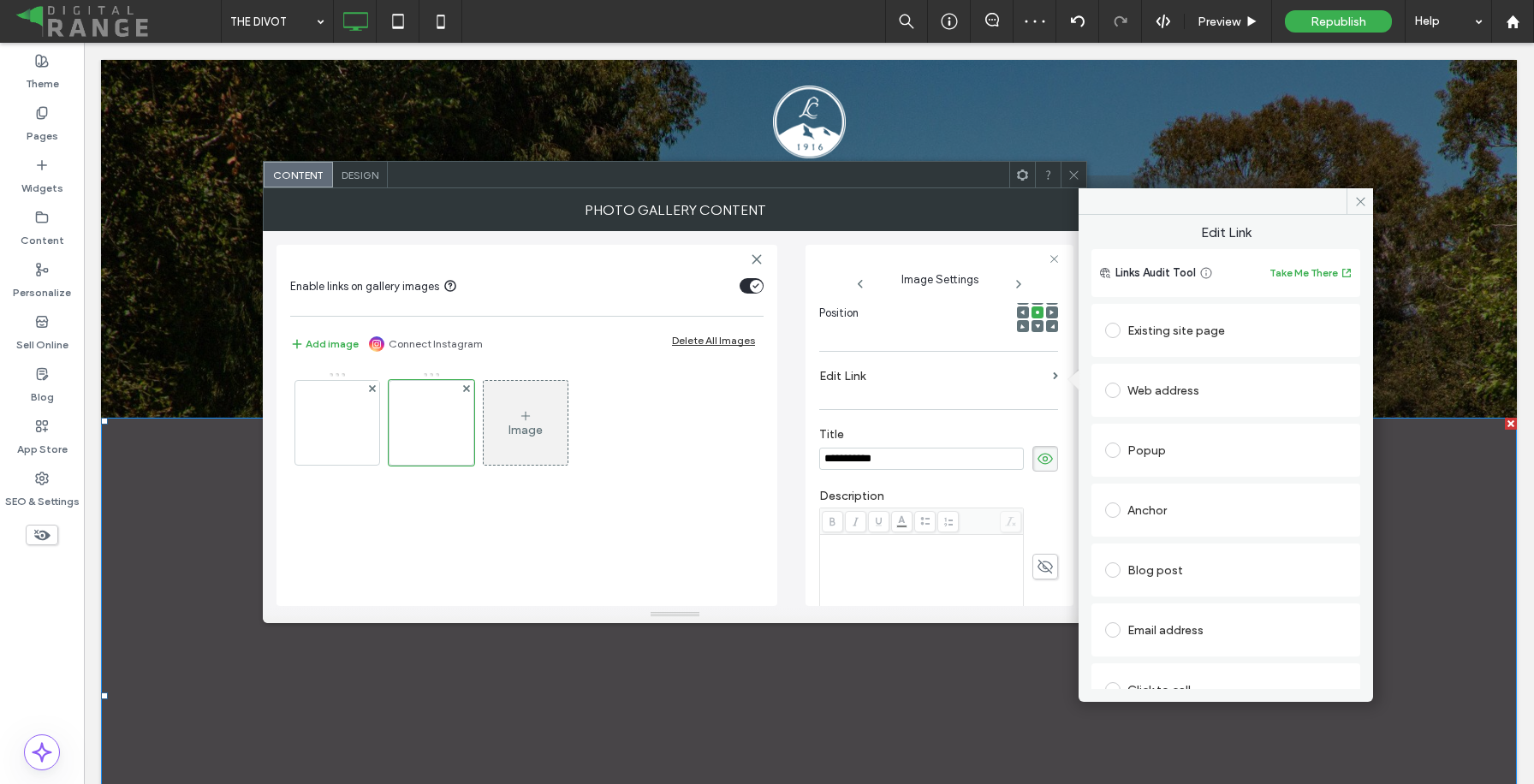
click at [1114, 382] on span at bounding box center [1112, 390] width 16 height 16
click at [1143, 428] on input "url" at bounding box center [1225, 424] width 241 height 23
paste input "**********"
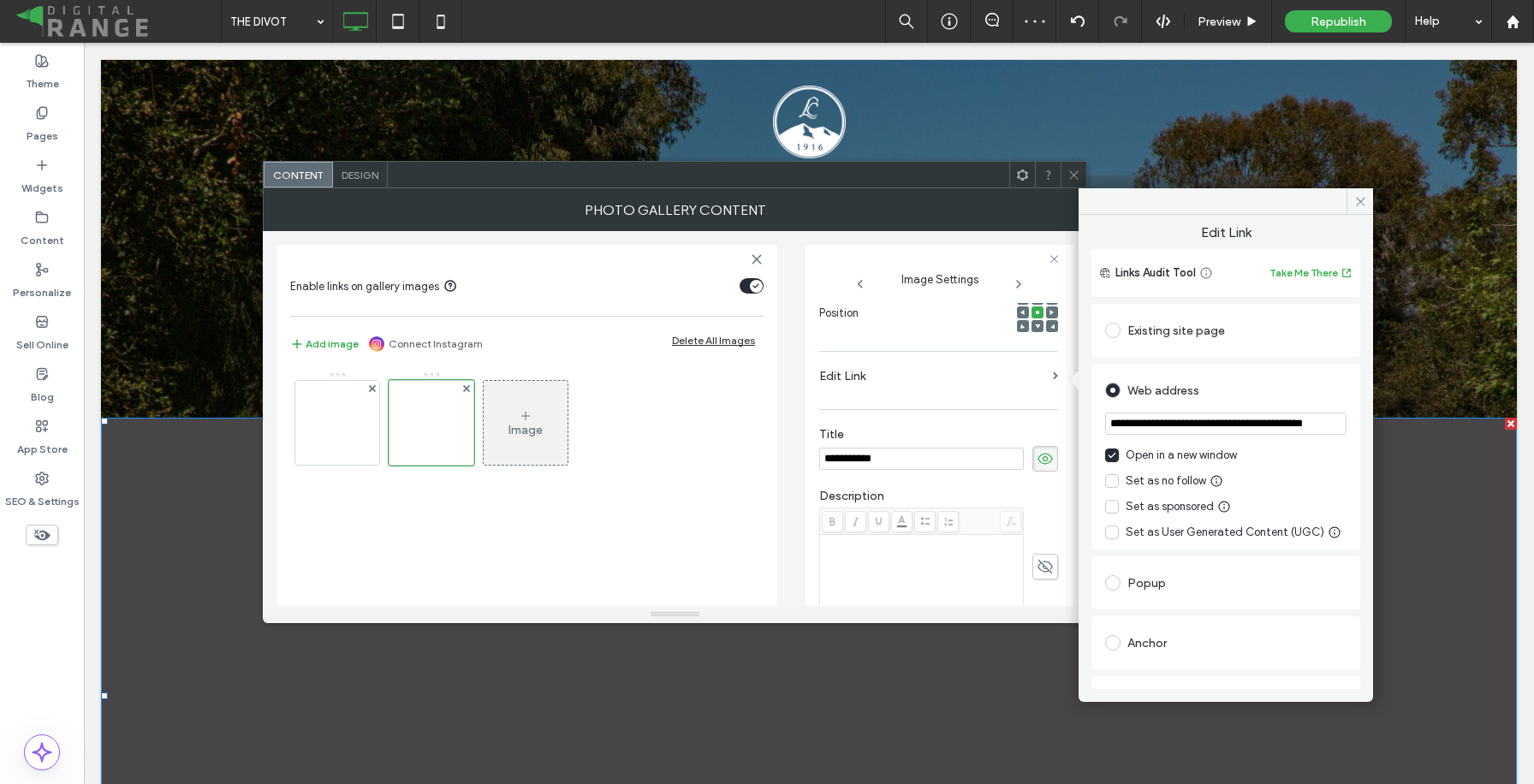
scroll to position [0, 40]
type input "**********"
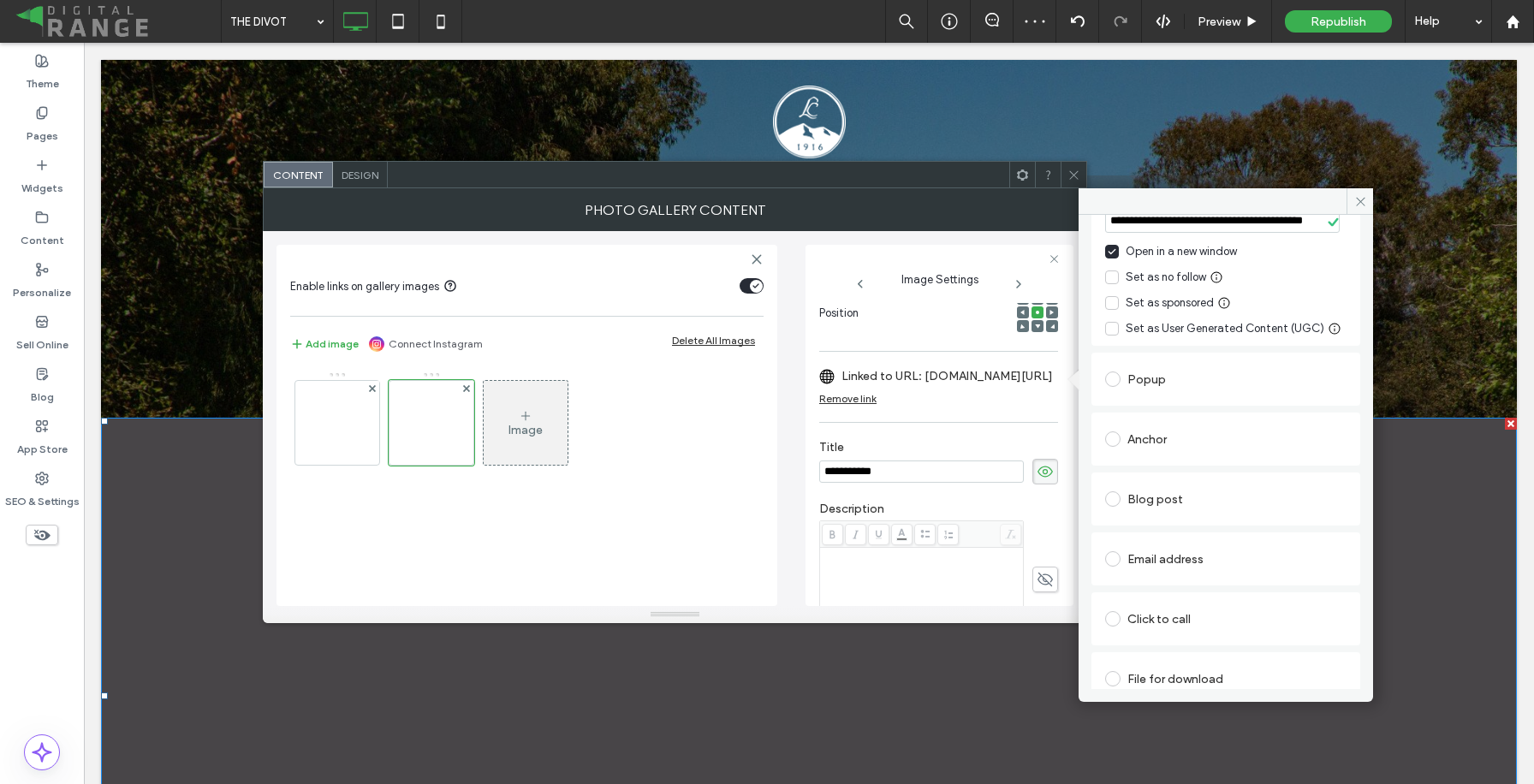
scroll to position [251, 0]
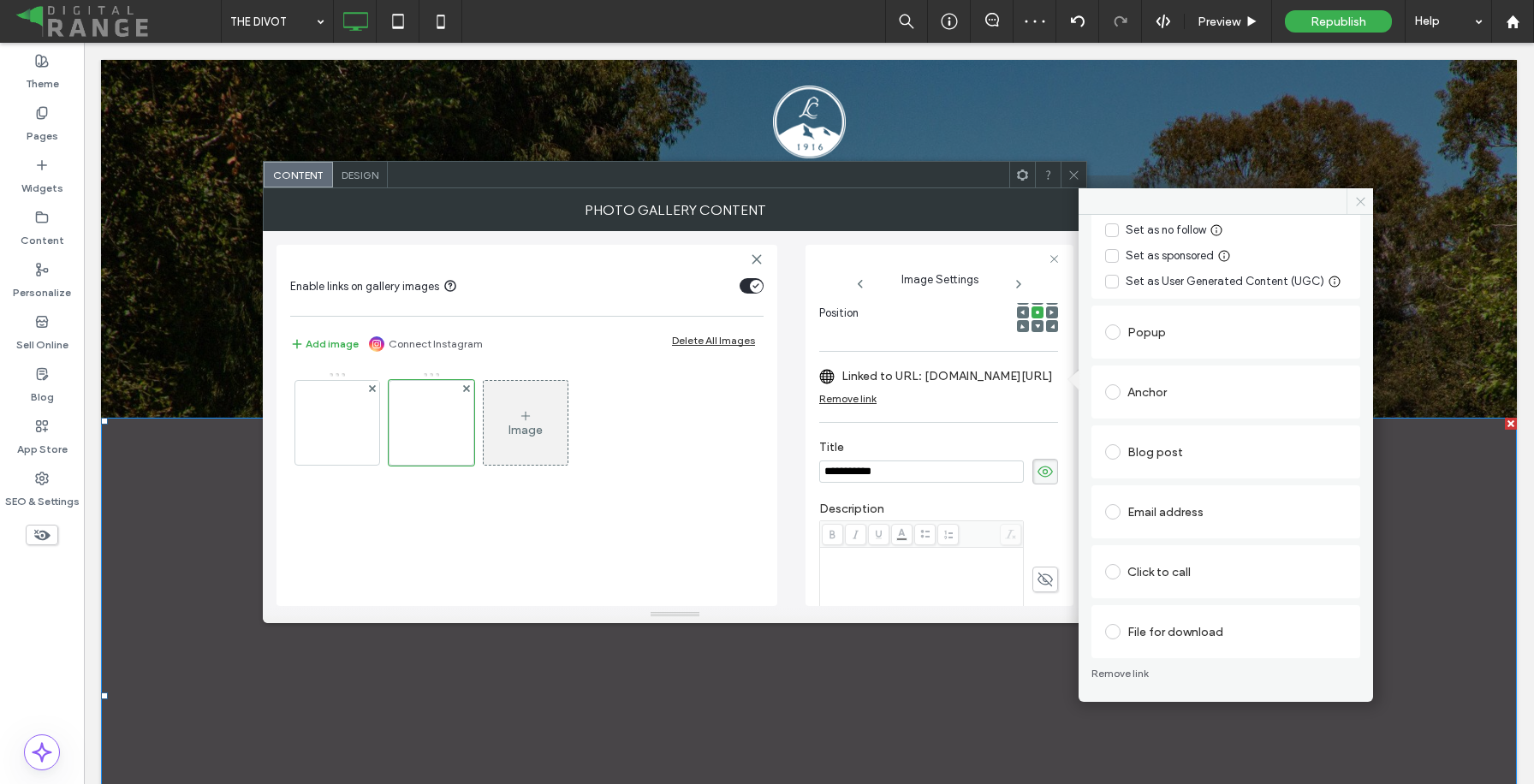
click at [1366, 205] on icon at bounding box center [1360, 201] width 13 height 13
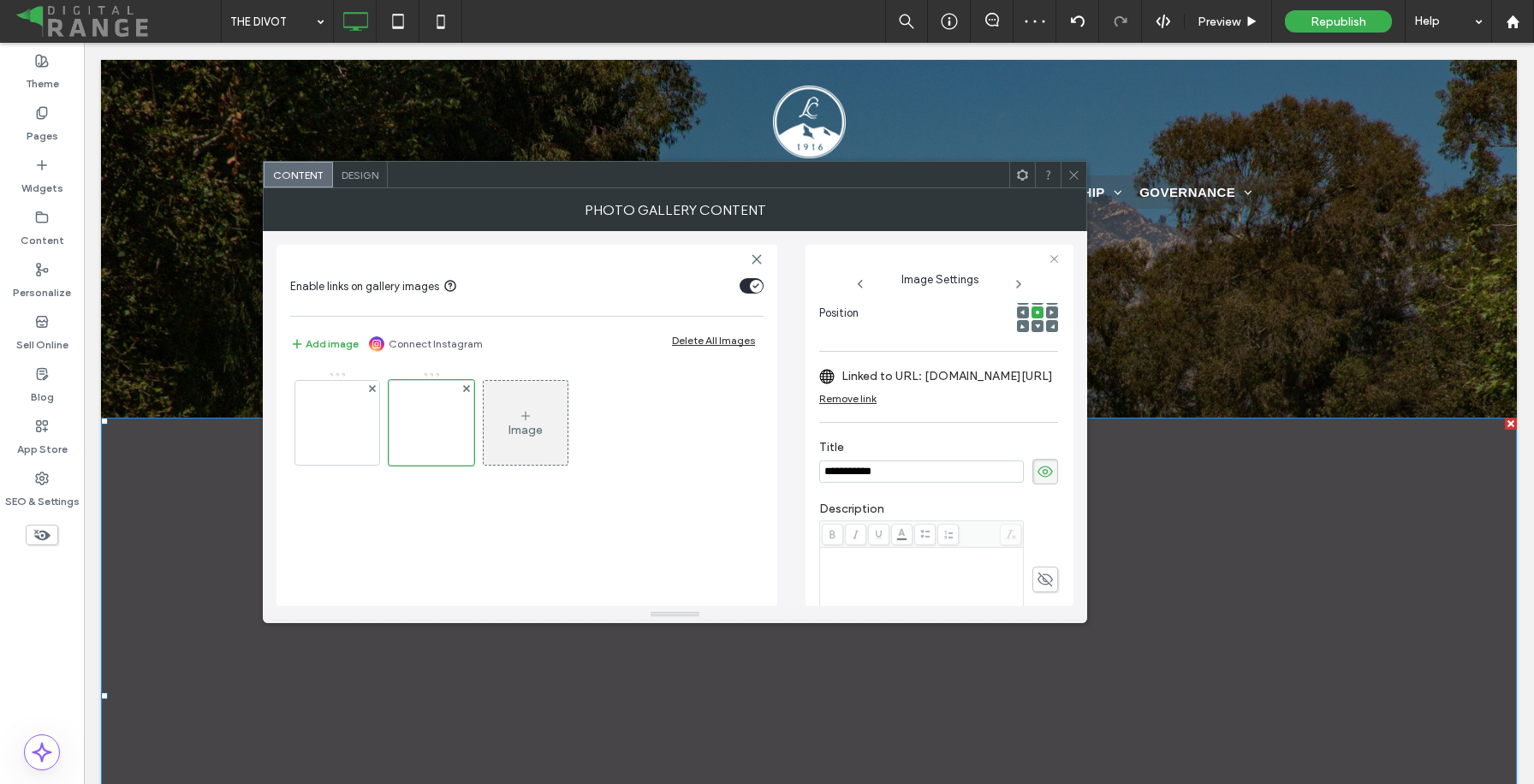
click at [1077, 172] on icon at bounding box center [1073, 174] width 13 height 13
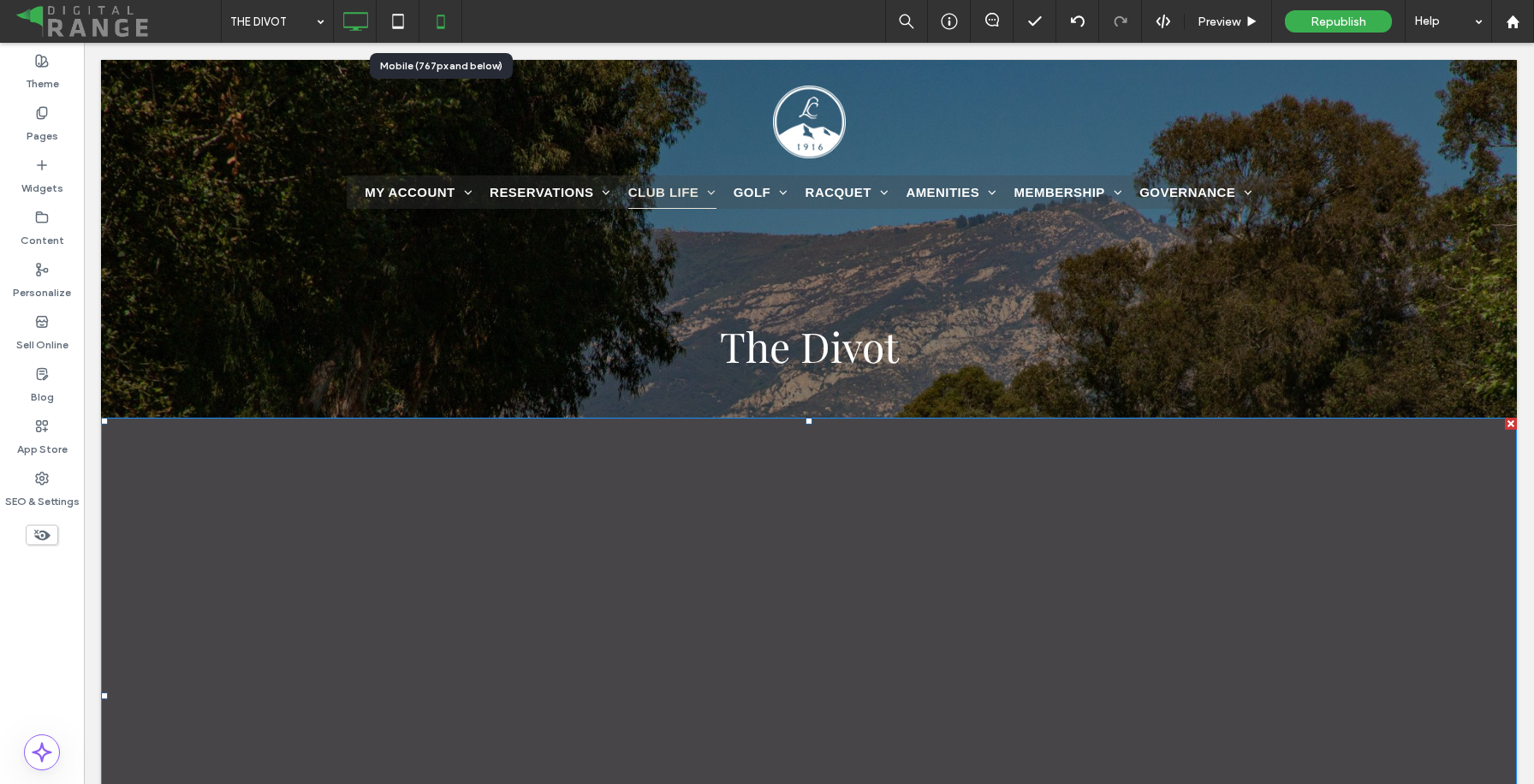
click at [451, 27] on icon at bounding box center [440, 21] width 34 height 34
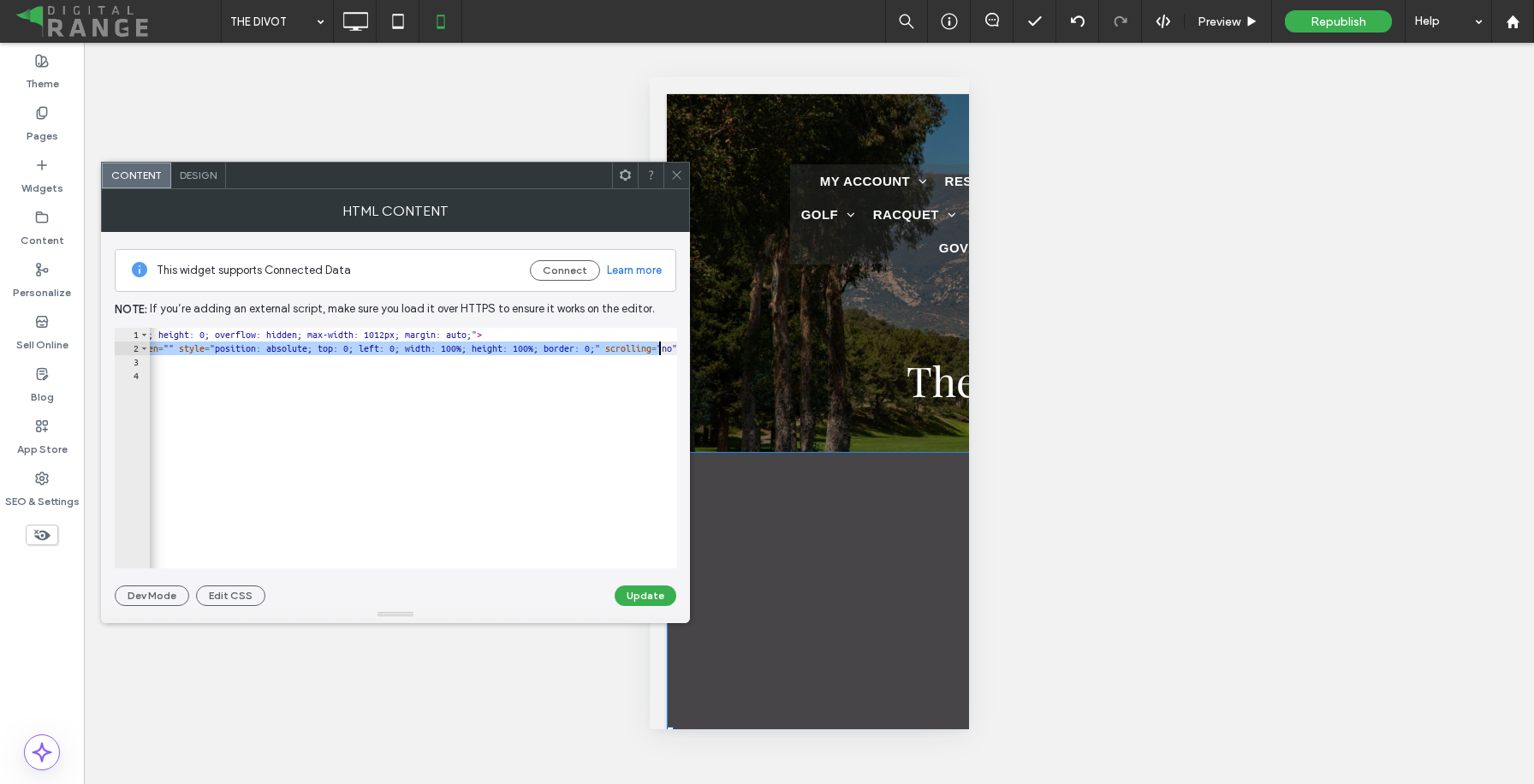
scroll to position [0, 345]
drag, startPoint x: 245, startPoint y: 350, endPoint x: 399, endPoint y: 342, distance: 154.2
click at [399, 342] on div "< div style = "position: relative; width: 100%; padding-bottom: 130%; height: 0…" at bounding box center [470, 462] width 1332 height 268
paste textarea "Cursor at row 2"
type textarea "**********"
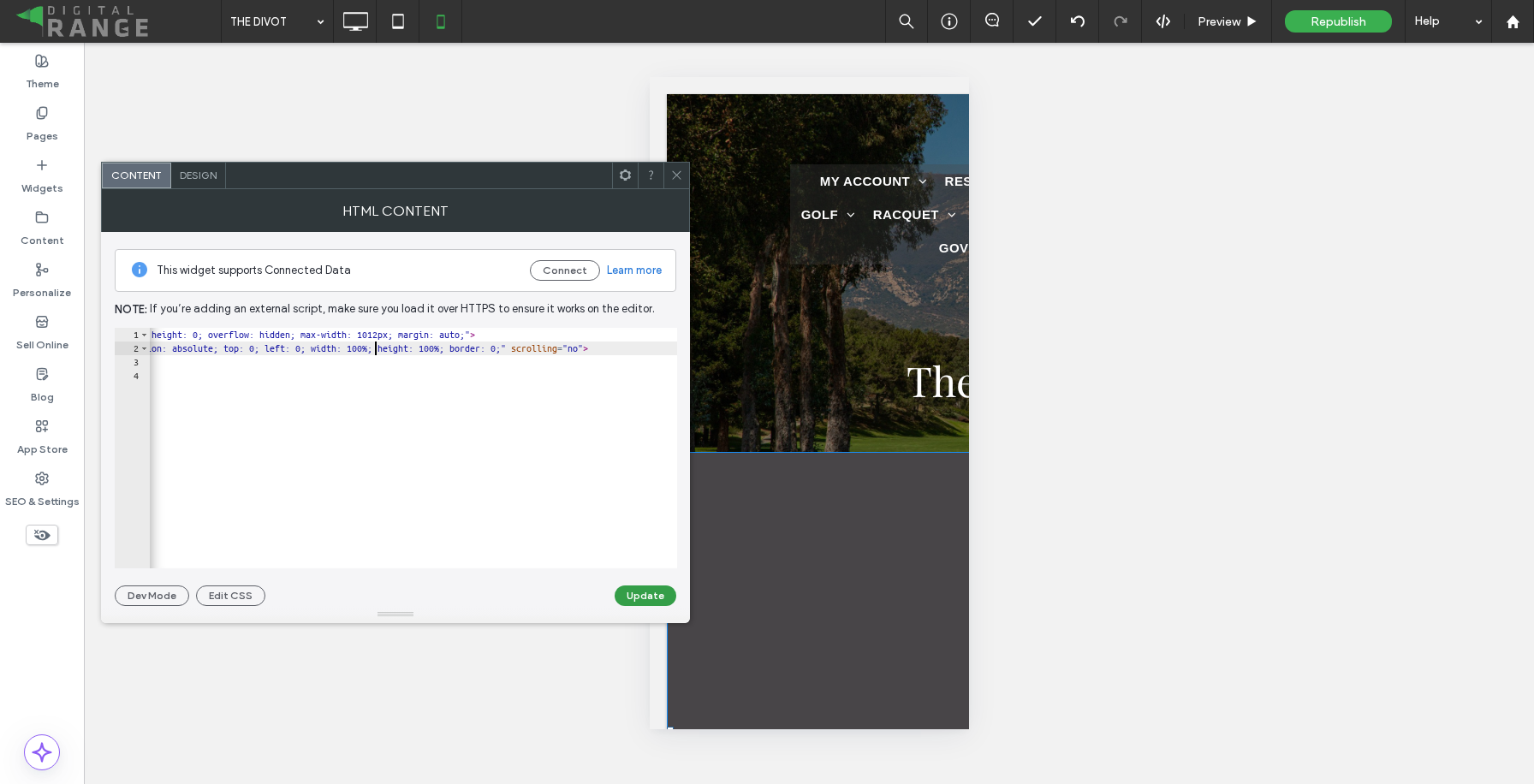
click at [633, 595] on button "Update" at bounding box center [645, 595] width 62 height 21
click at [619, 368] on div "< div style = "position: relative; width: 100%; padding-bottom: 130%; height: 0…" at bounding box center [11, 462] width 1332 height 268
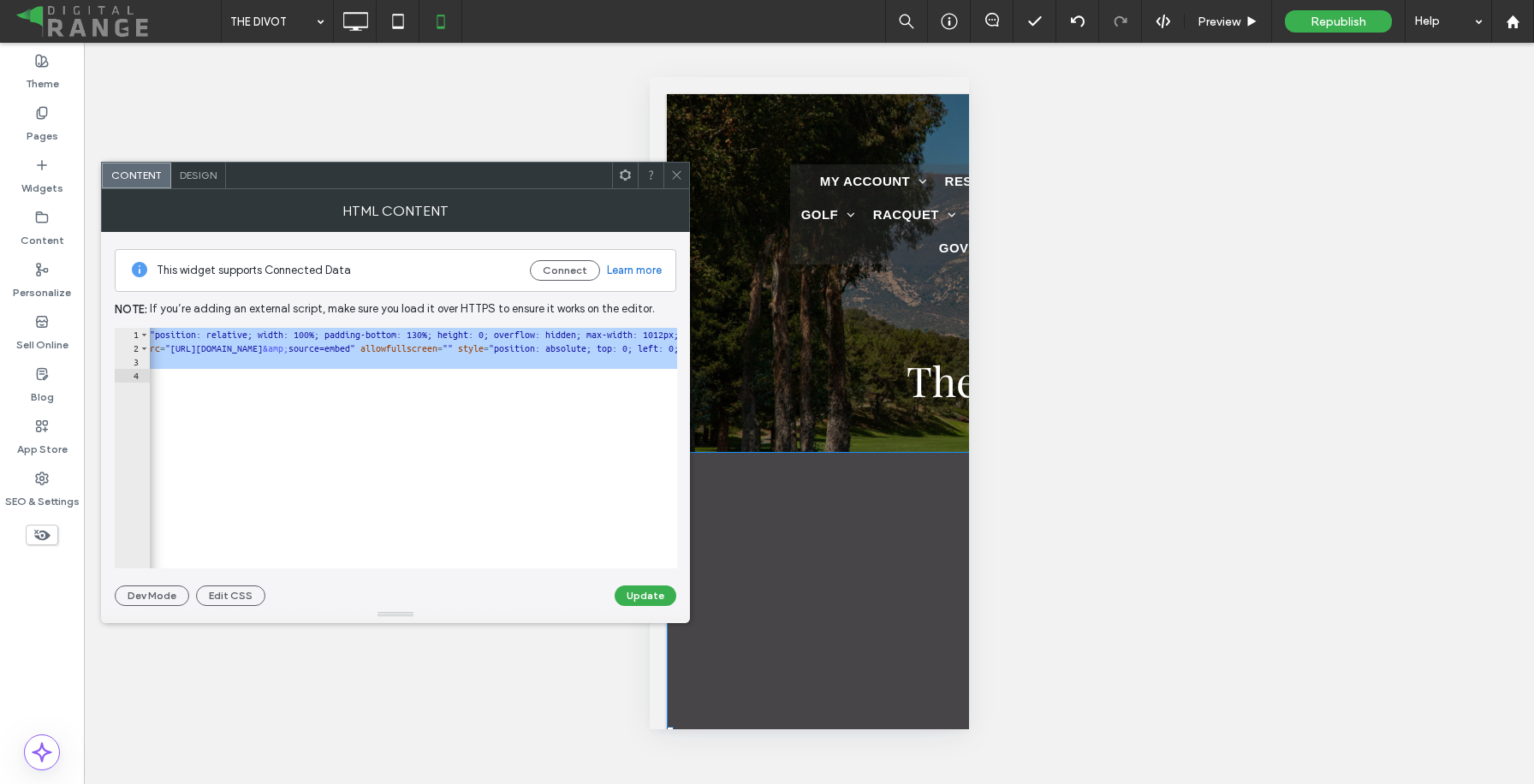
paste textarea "**********"
type textarea "**********"
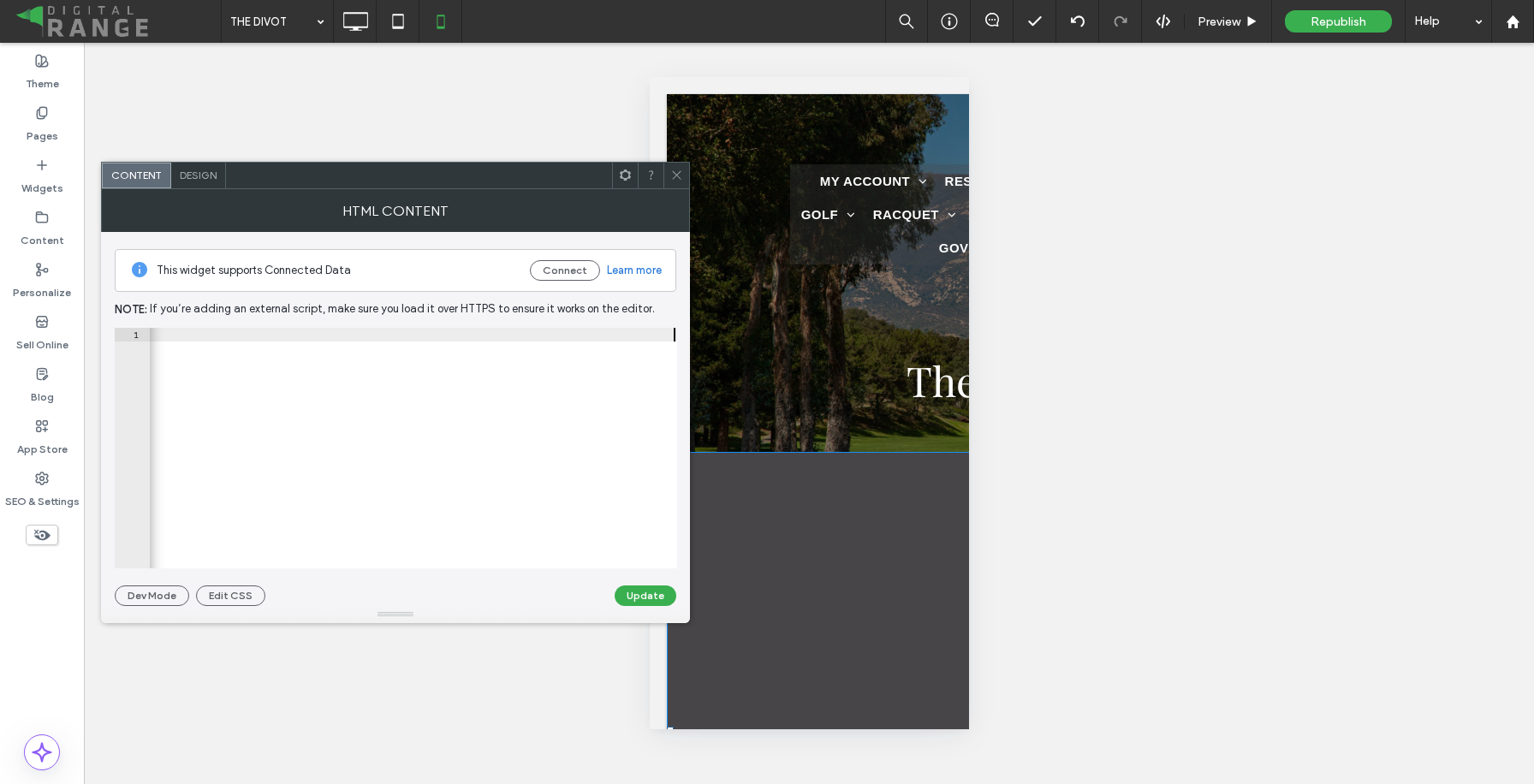
scroll to position [0, 970]
click at [655, 588] on button "Update" at bounding box center [645, 595] width 62 height 21
click at [681, 189] on div "HTML Content" at bounding box center [396, 210] width 589 height 42
click at [675, 185] on span at bounding box center [676, 175] width 13 height 26
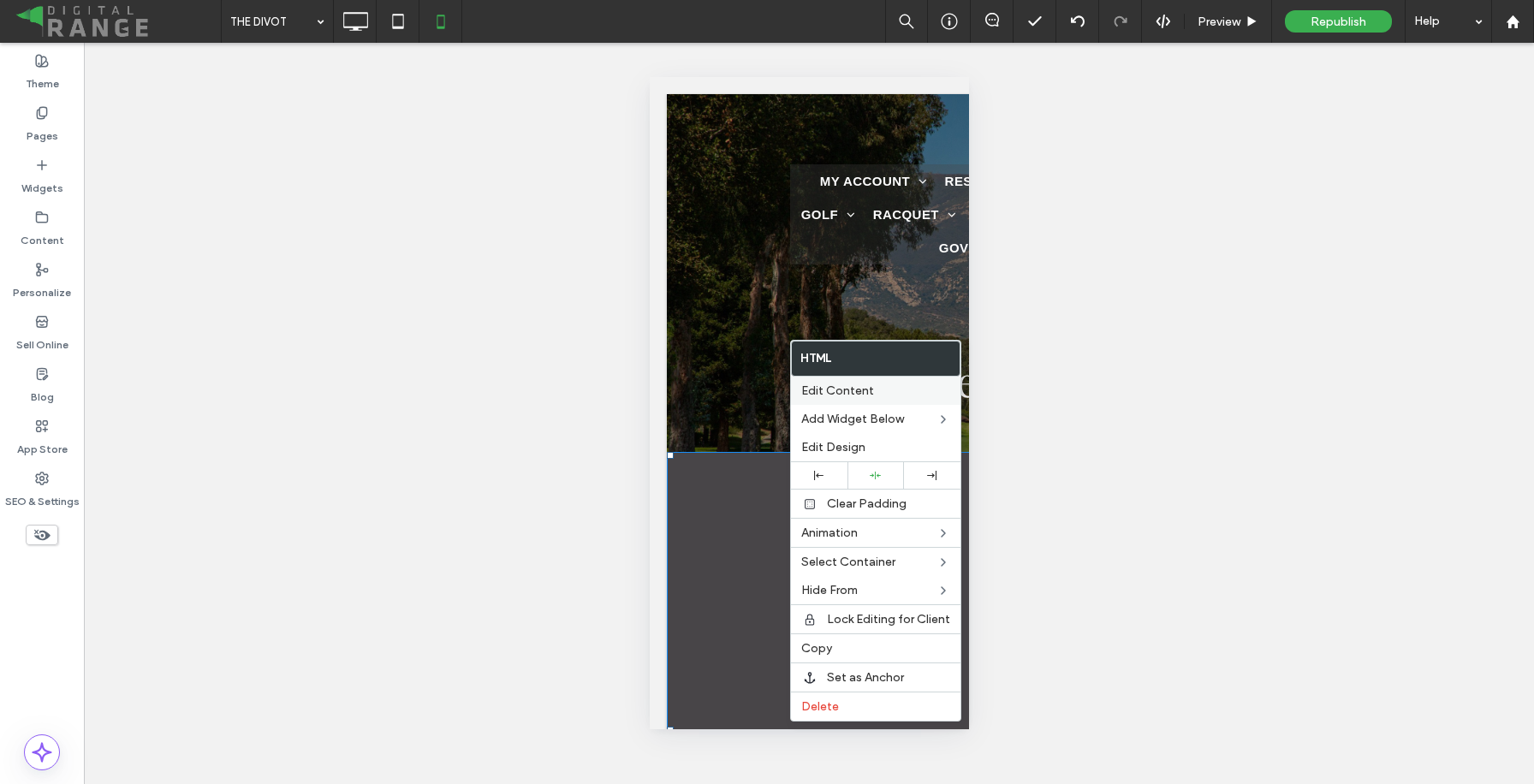
click at [855, 385] on span "Edit Content" at bounding box center [837, 390] width 73 height 15
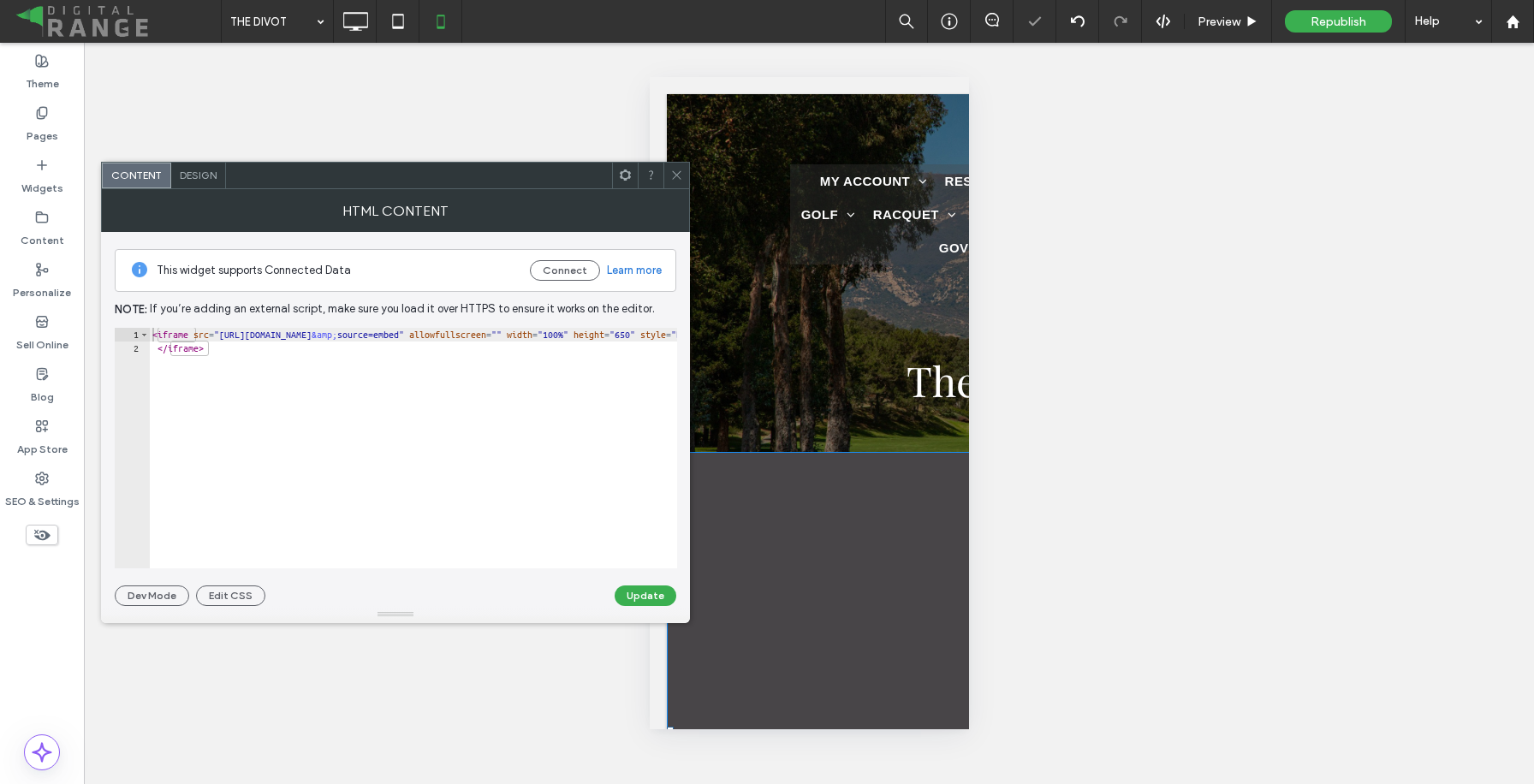
click at [205, 180] on span "Design" at bounding box center [197, 174] width 36 height 13
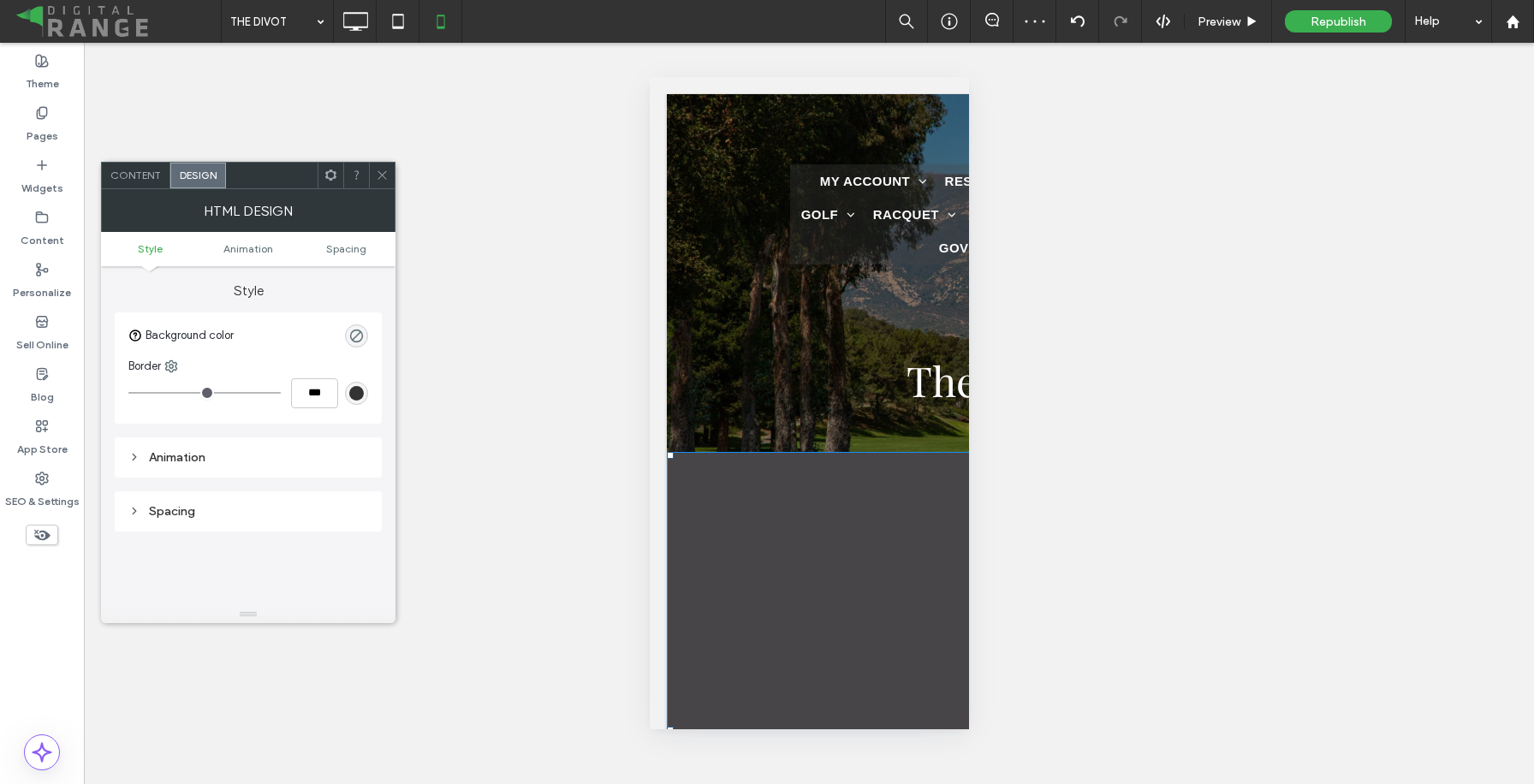
click at [177, 504] on div "Spacing" at bounding box center [247, 511] width 239 height 15
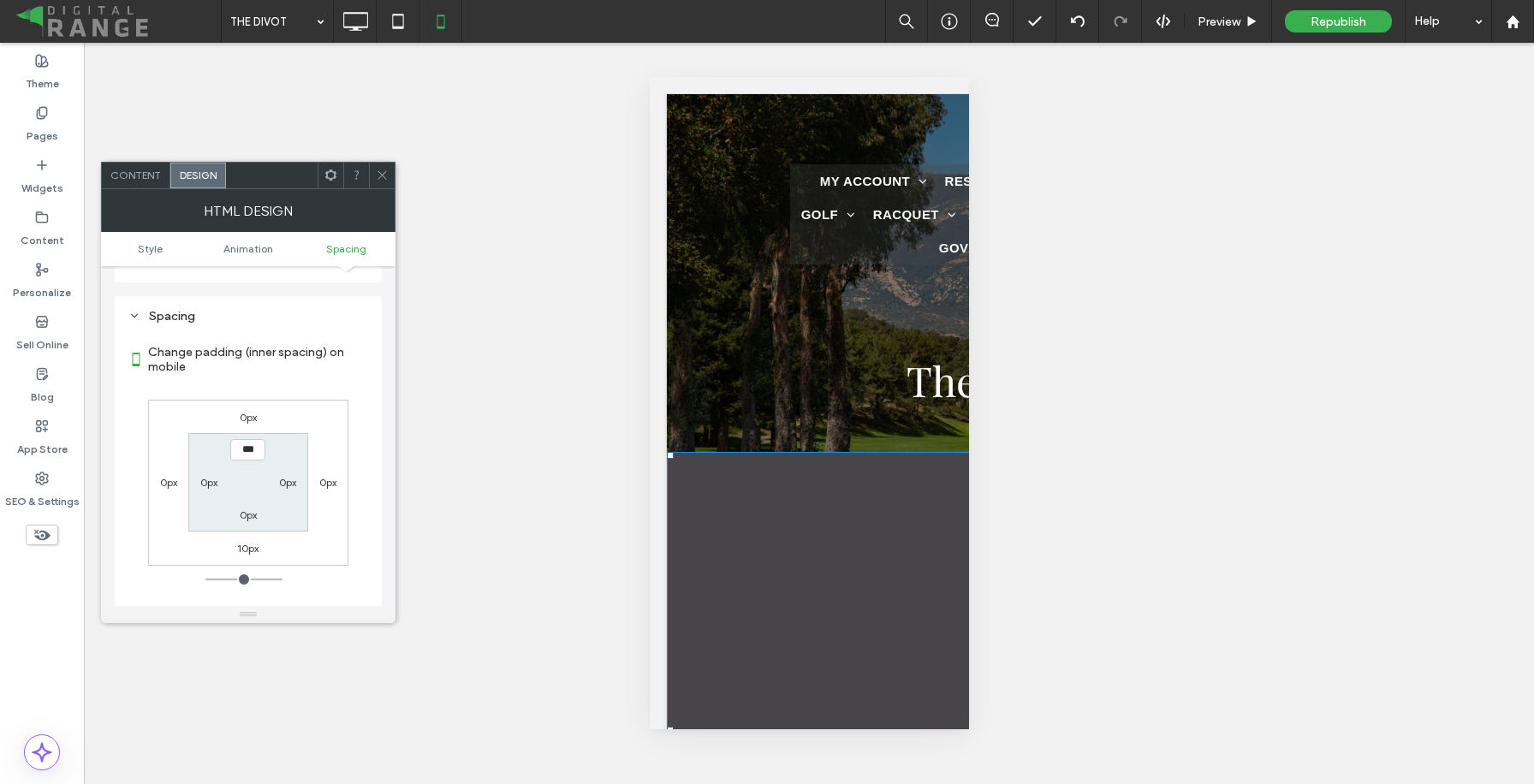
scroll to position [238, 0]
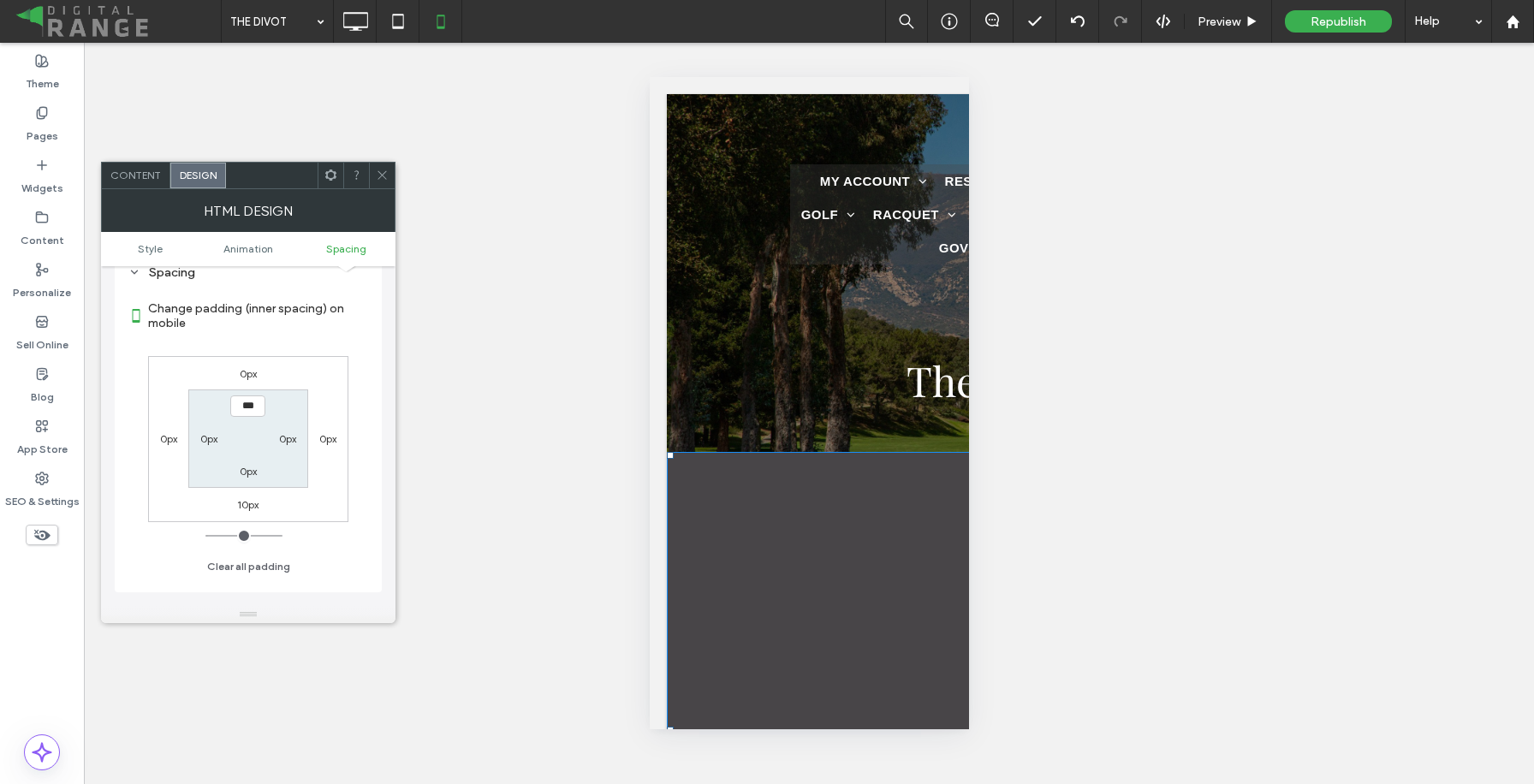
click at [385, 182] on span at bounding box center [381, 175] width 13 height 26
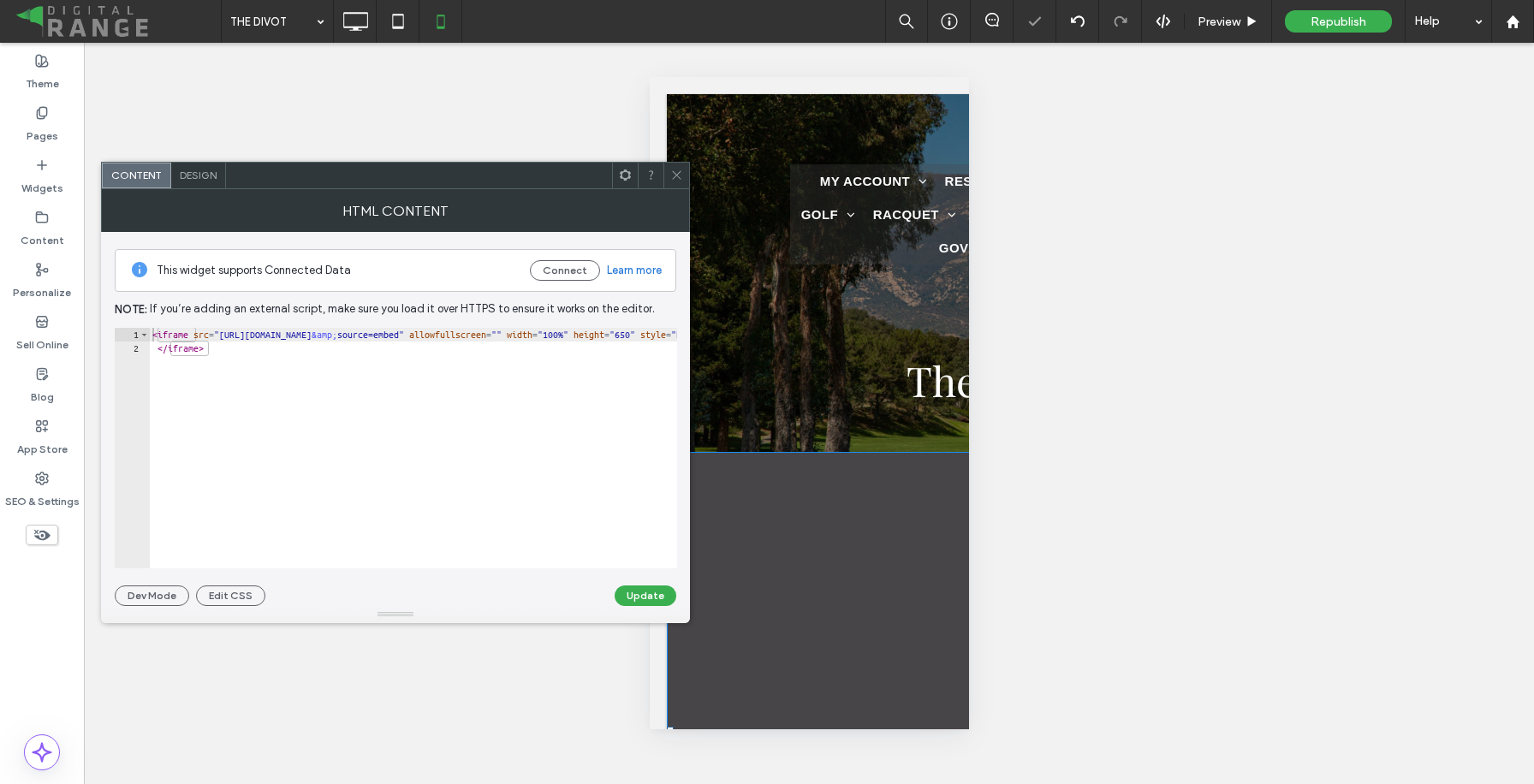
click at [192, 183] on div "Design" at bounding box center [199, 175] width 55 height 26
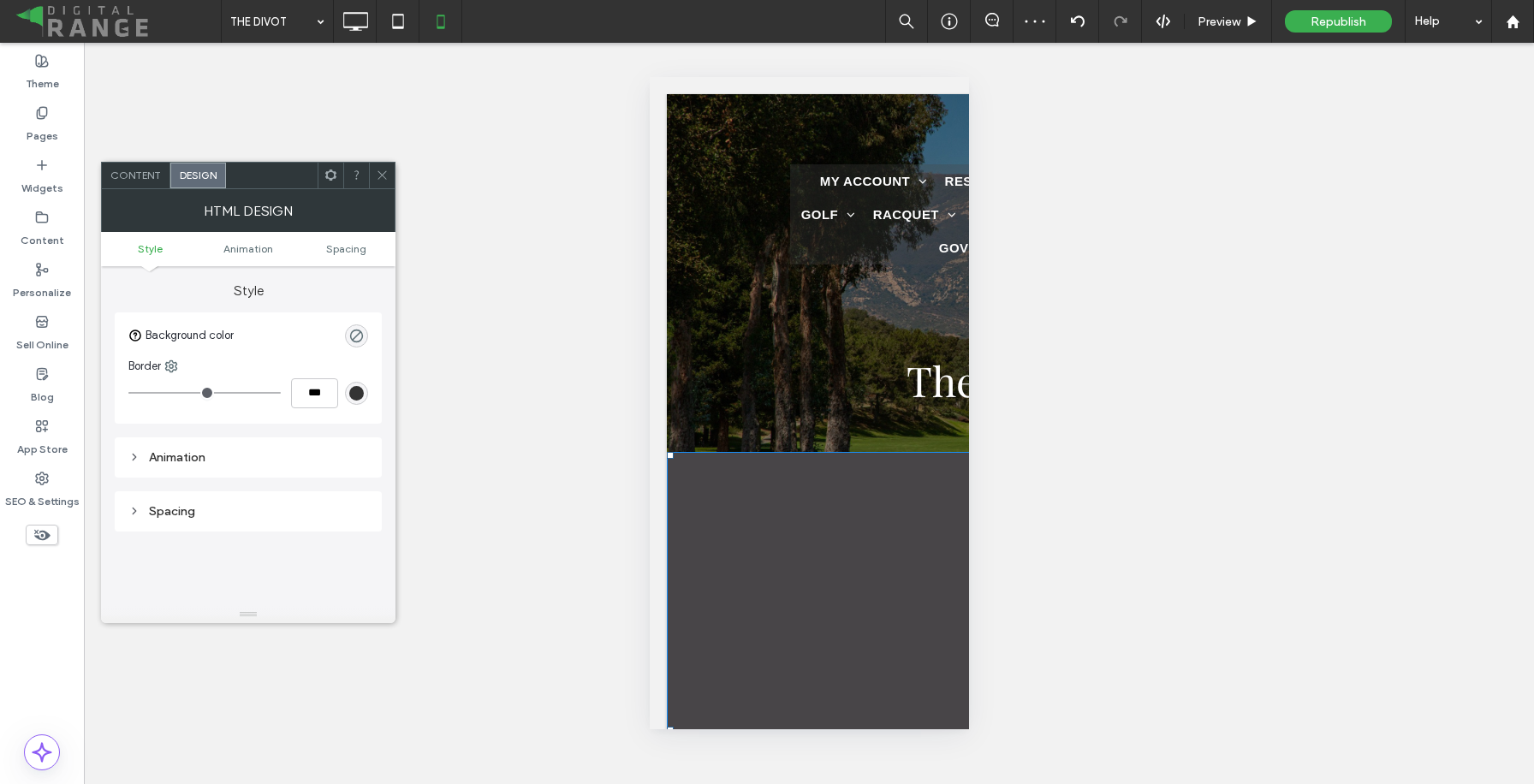
click at [235, 505] on div "Spacing" at bounding box center [247, 511] width 239 height 15
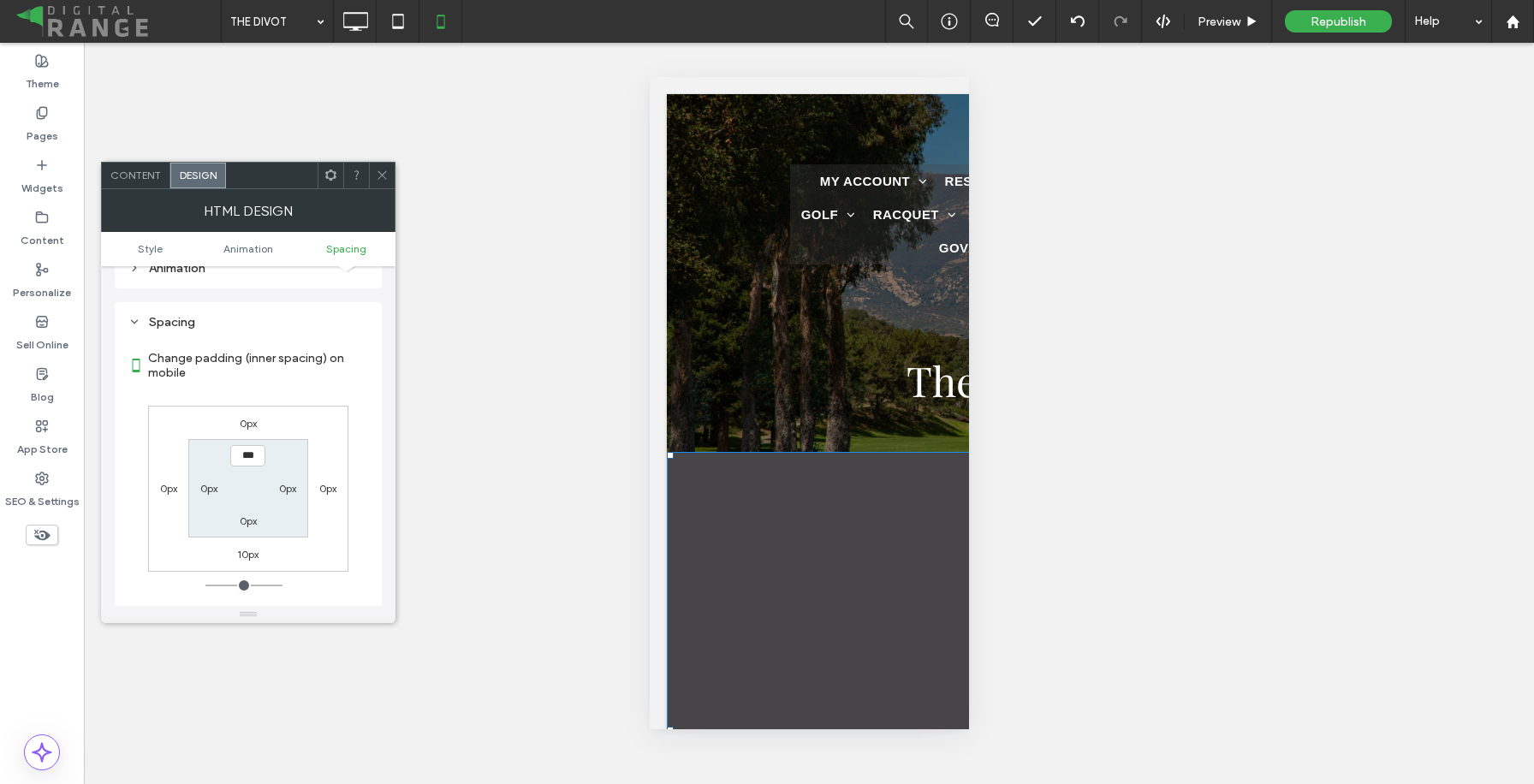
scroll to position [263, 0]
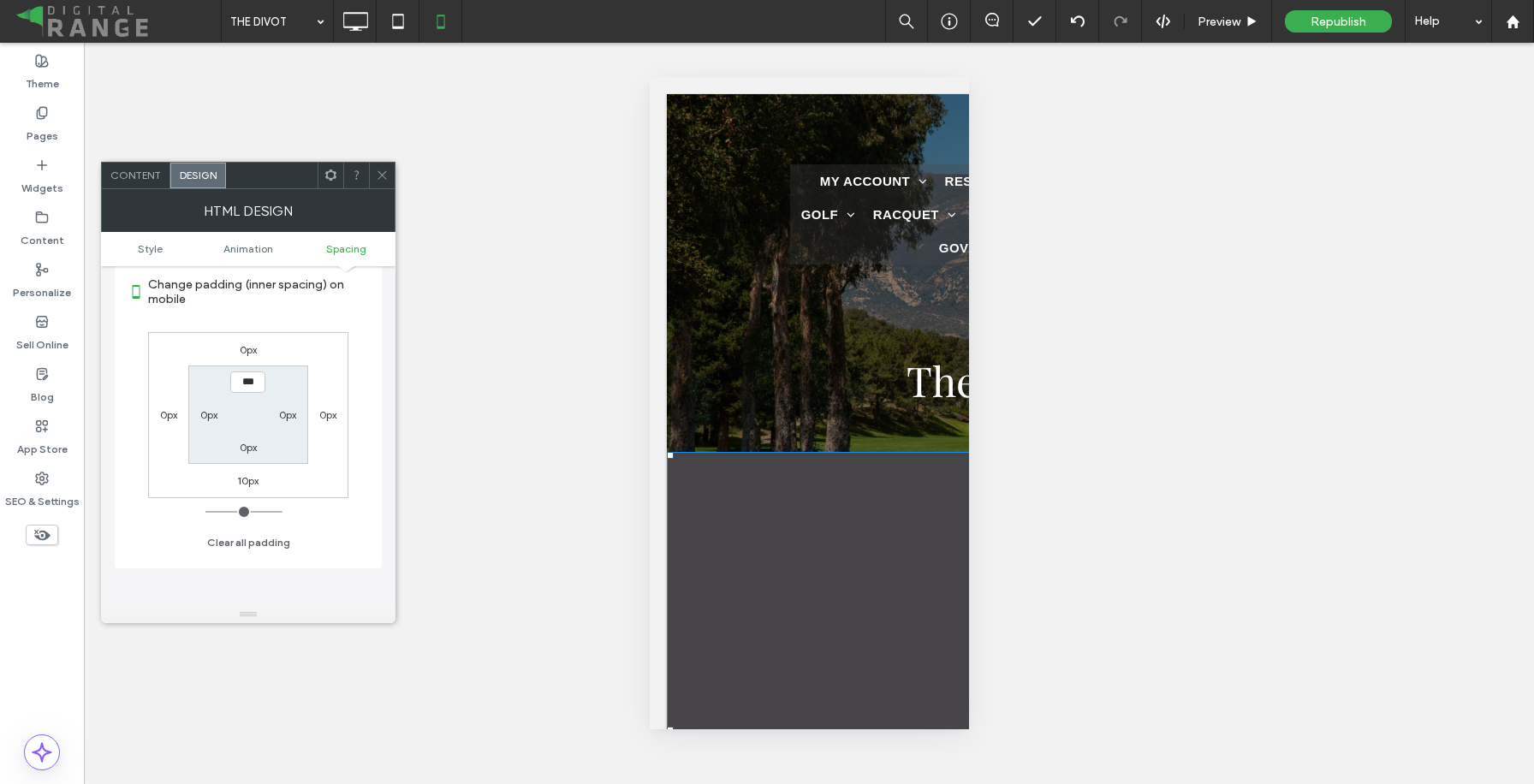
click at [374, 179] on div at bounding box center [381, 175] width 26 height 26
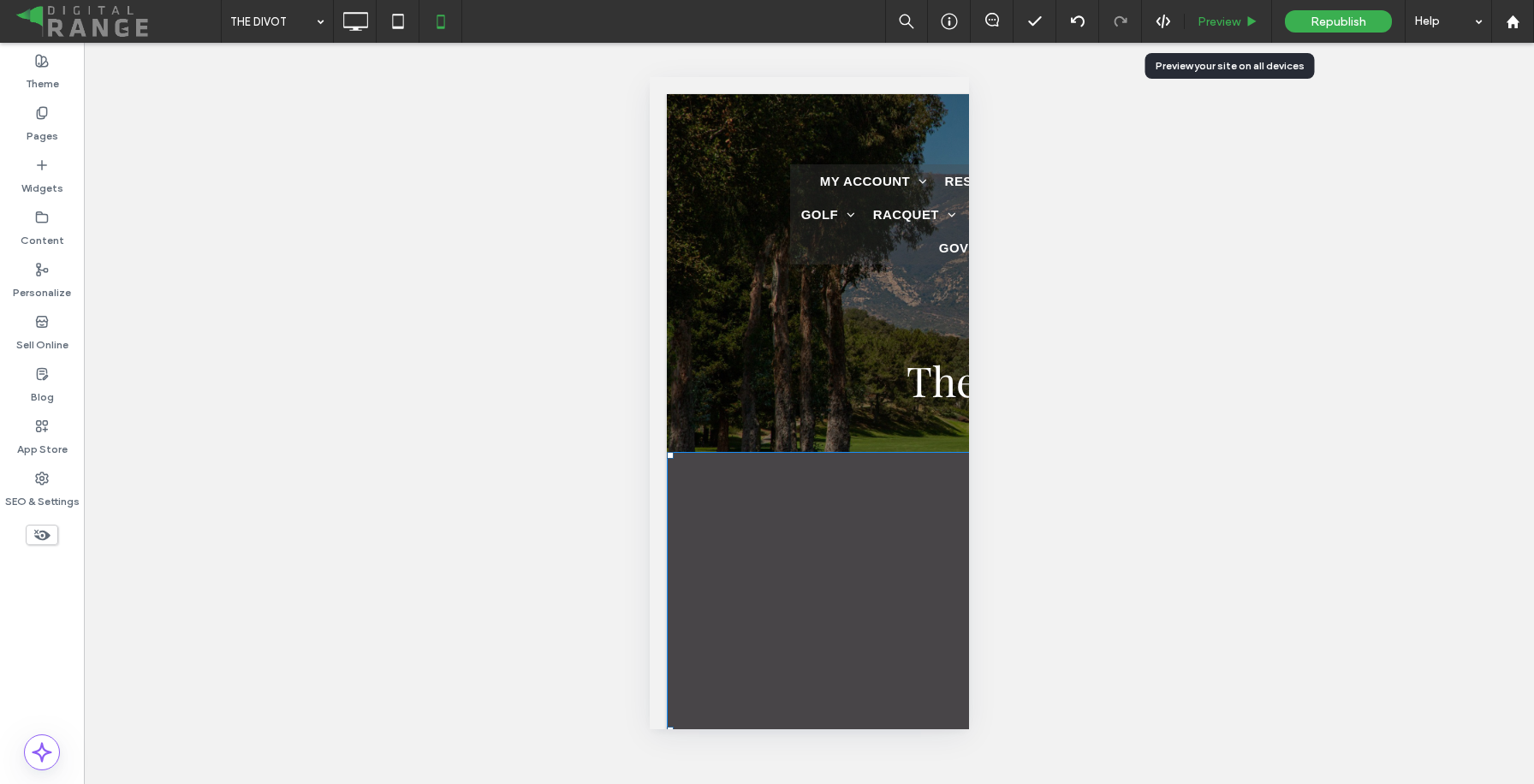
click at [1226, 31] on div "Preview" at bounding box center [1228, 21] width 88 height 42
click at [1222, 30] on div "Preview" at bounding box center [1228, 21] width 88 height 42
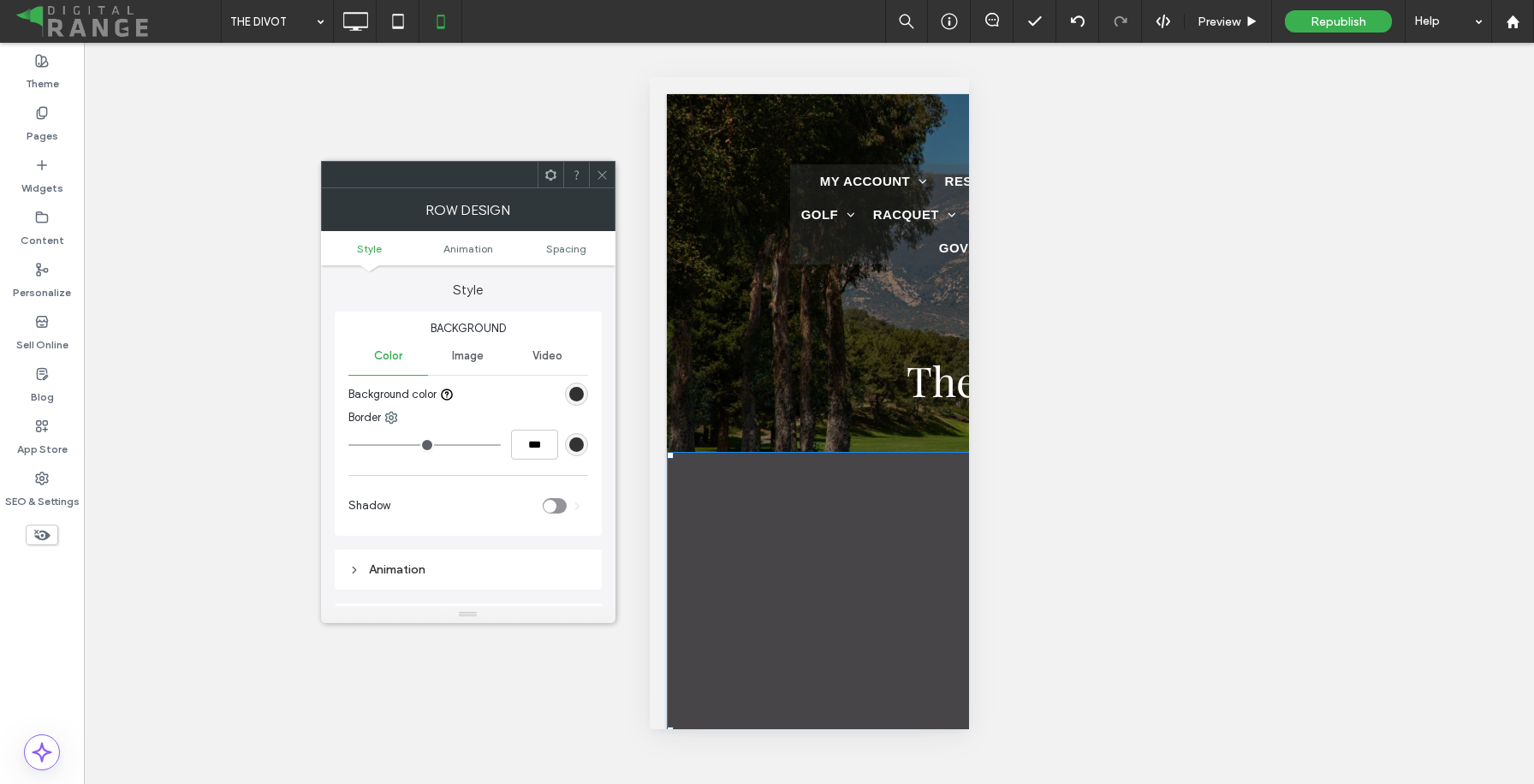
click at [559, 237] on ul "Style Animation Spacing" at bounding box center [468, 248] width 295 height 34
click at [558, 245] on span "Spacing" at bounding box center [566, 248] width 40 height 13
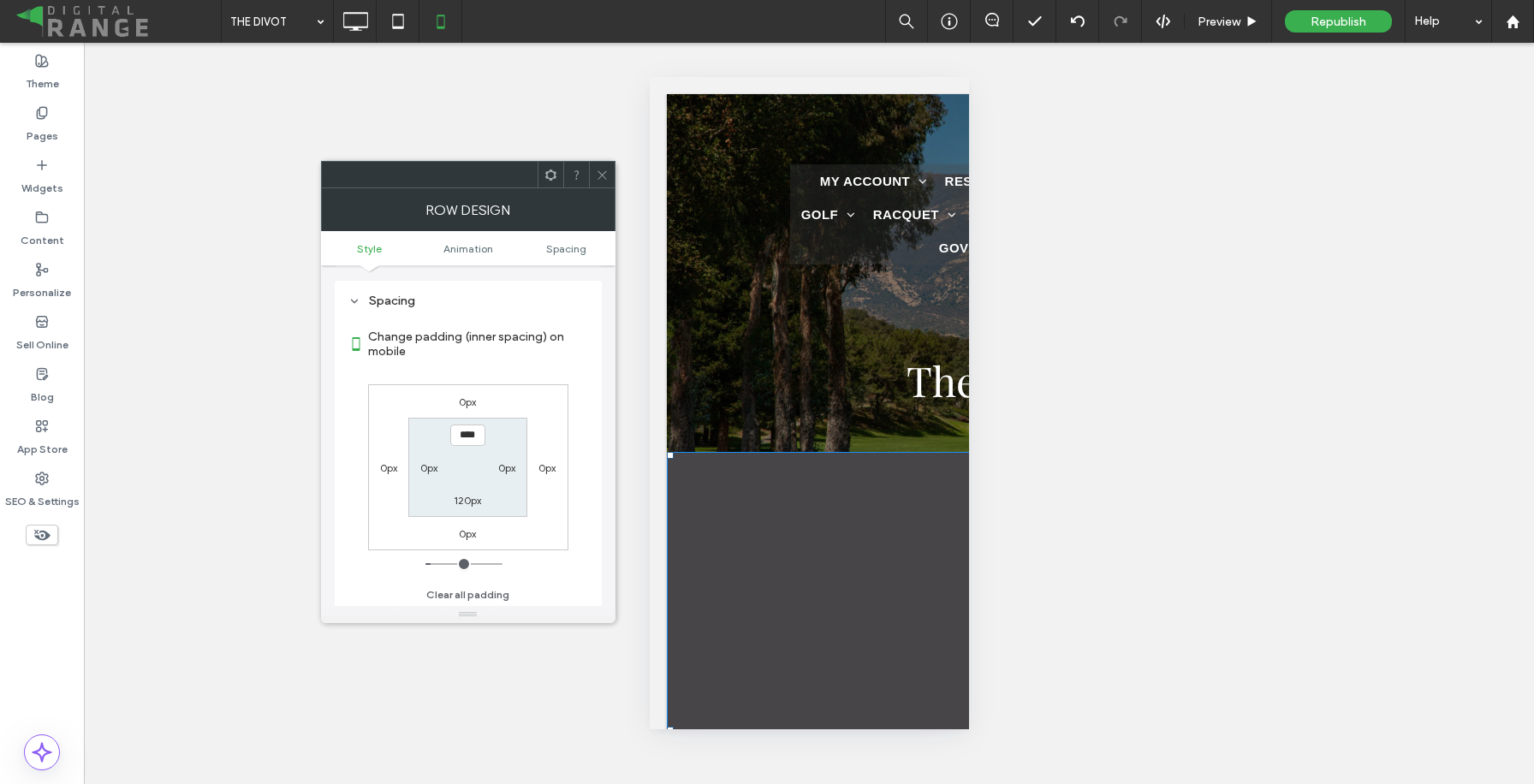
scroll to position [325, 0]
click at [466, 498] on label "120px" at bounding box center [467, 497] width 28 height 13
type input "***"
type input "*"
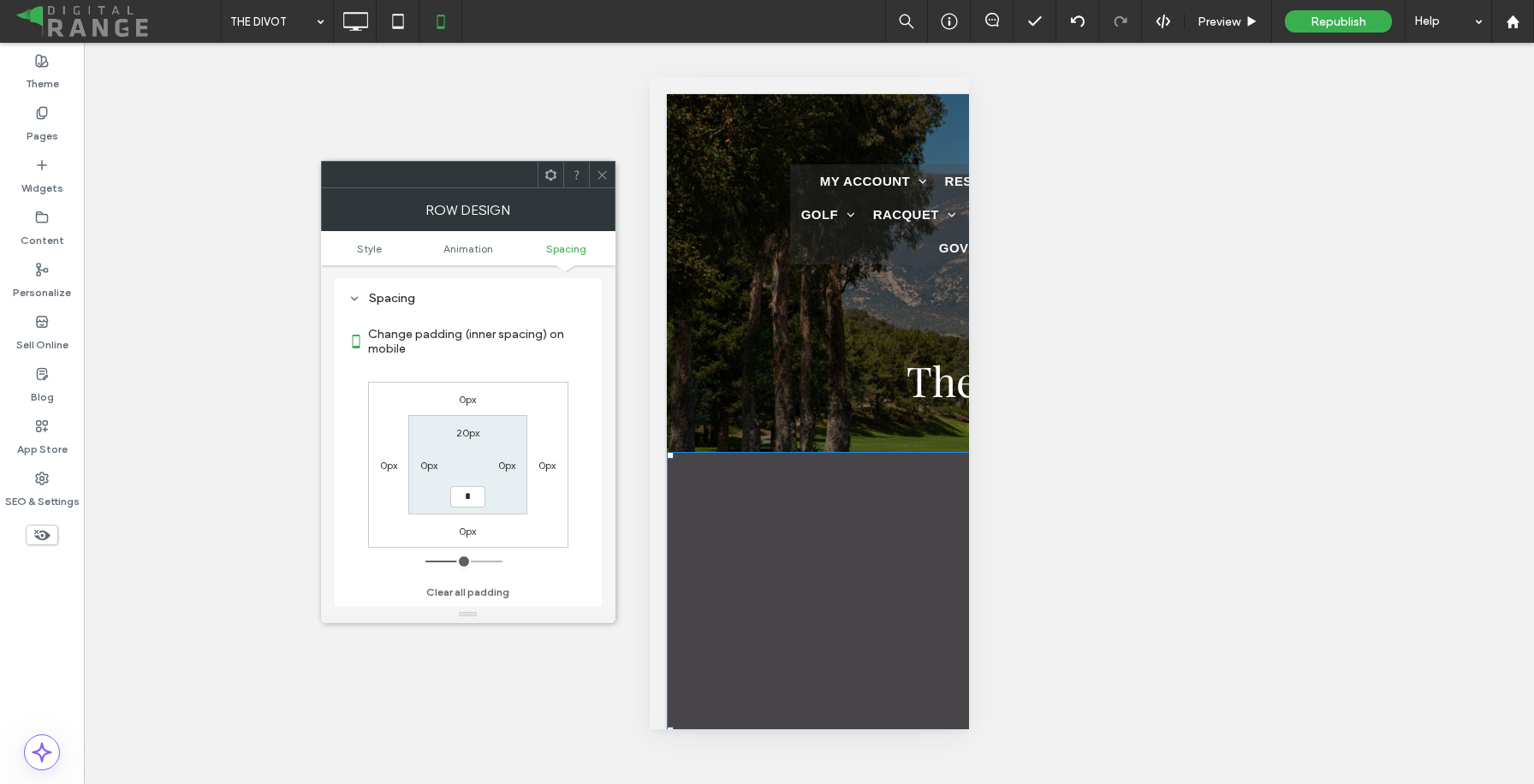
type input "***"
click at [466, 399] on label "0px" at bounding box center [467, 399] width 17 height 13
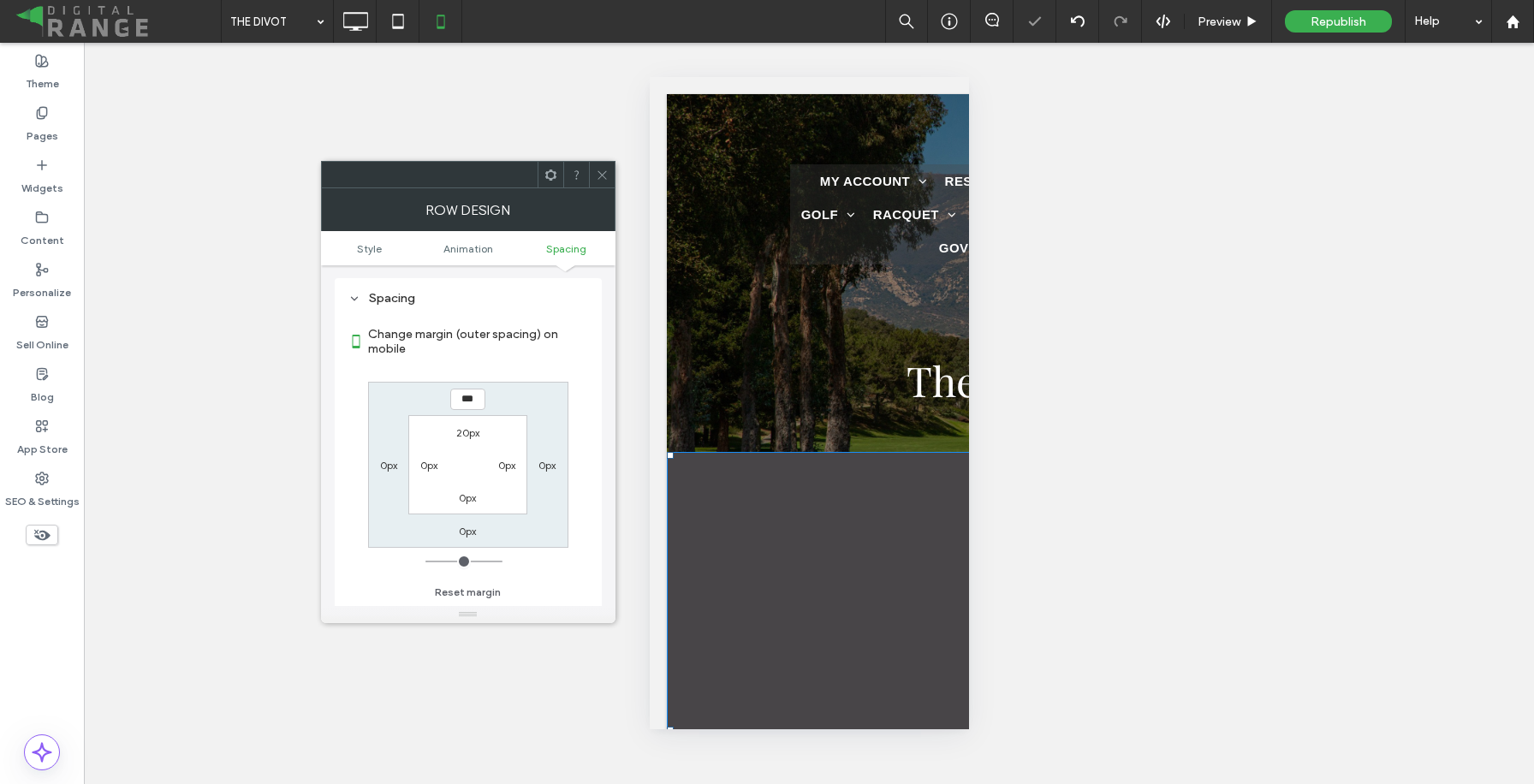
click at [463, 437] on label "20px" at bounding box center [467, 432] width 23 height 13
type input "**"
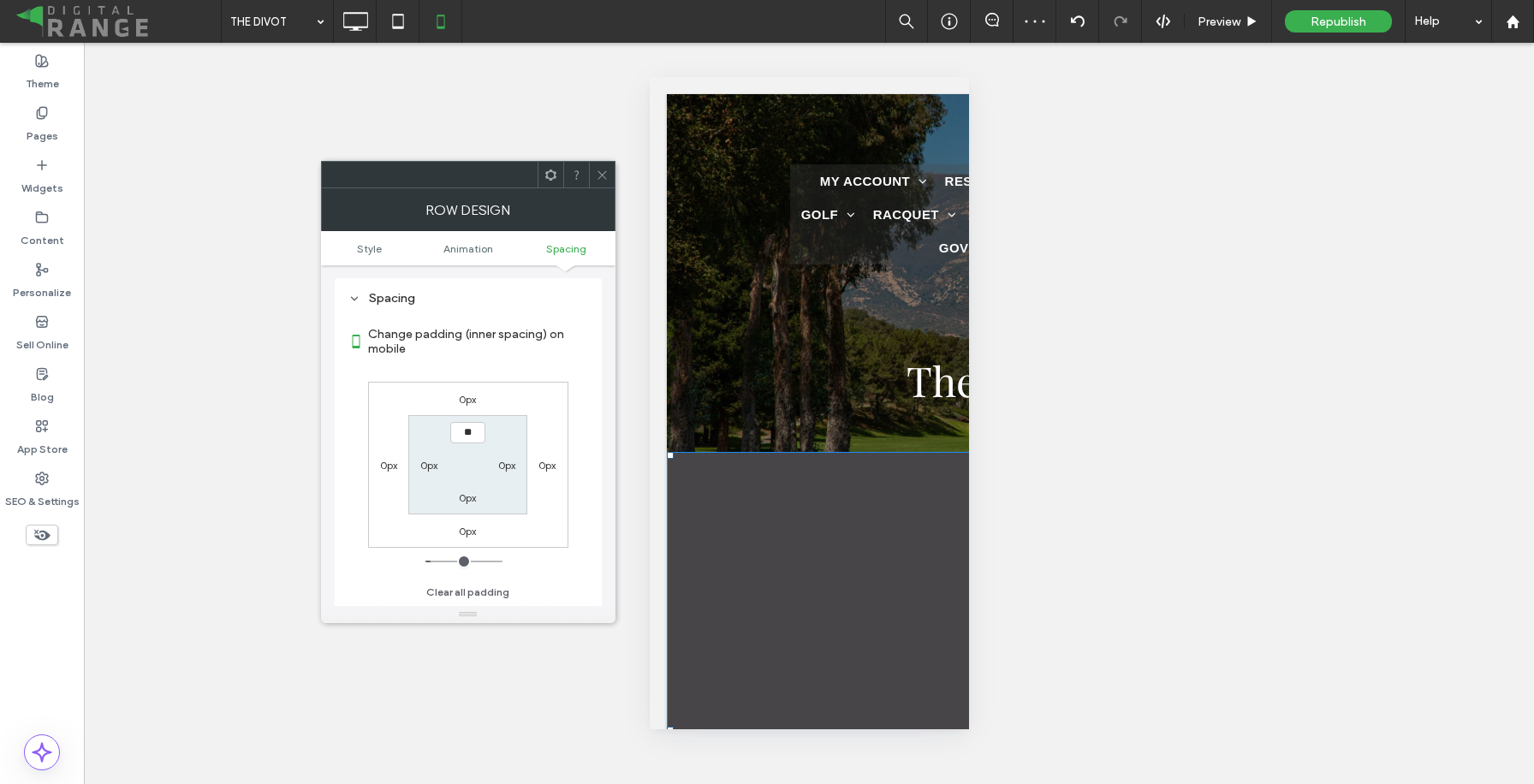
type input "***"
type input "*"
click at [606, 169] on icon at bounding box center [602, 174] width 13 height 13
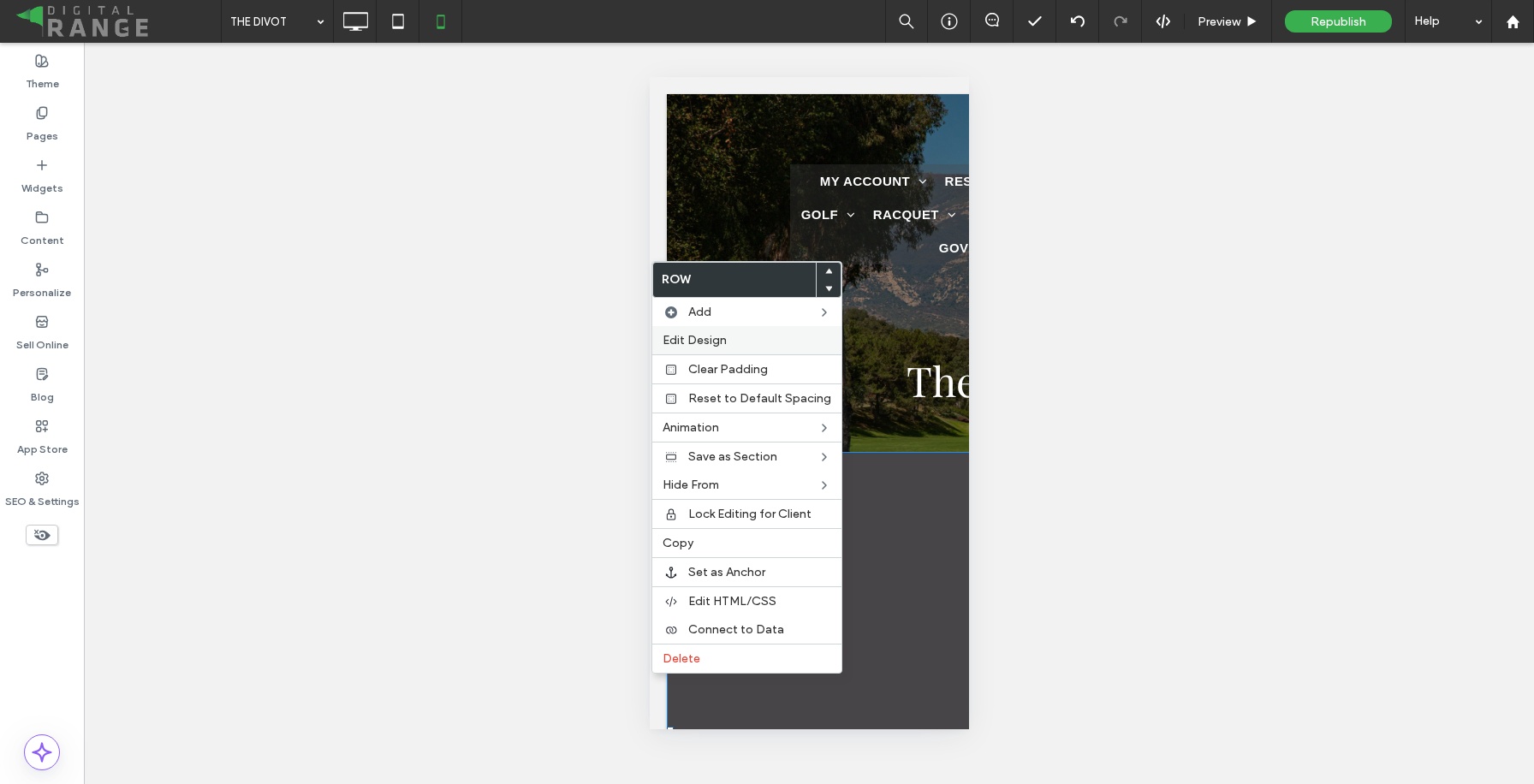
click at [702, 333] on span "Edit Design" at bounding box center [694, 340] width 64 height 15
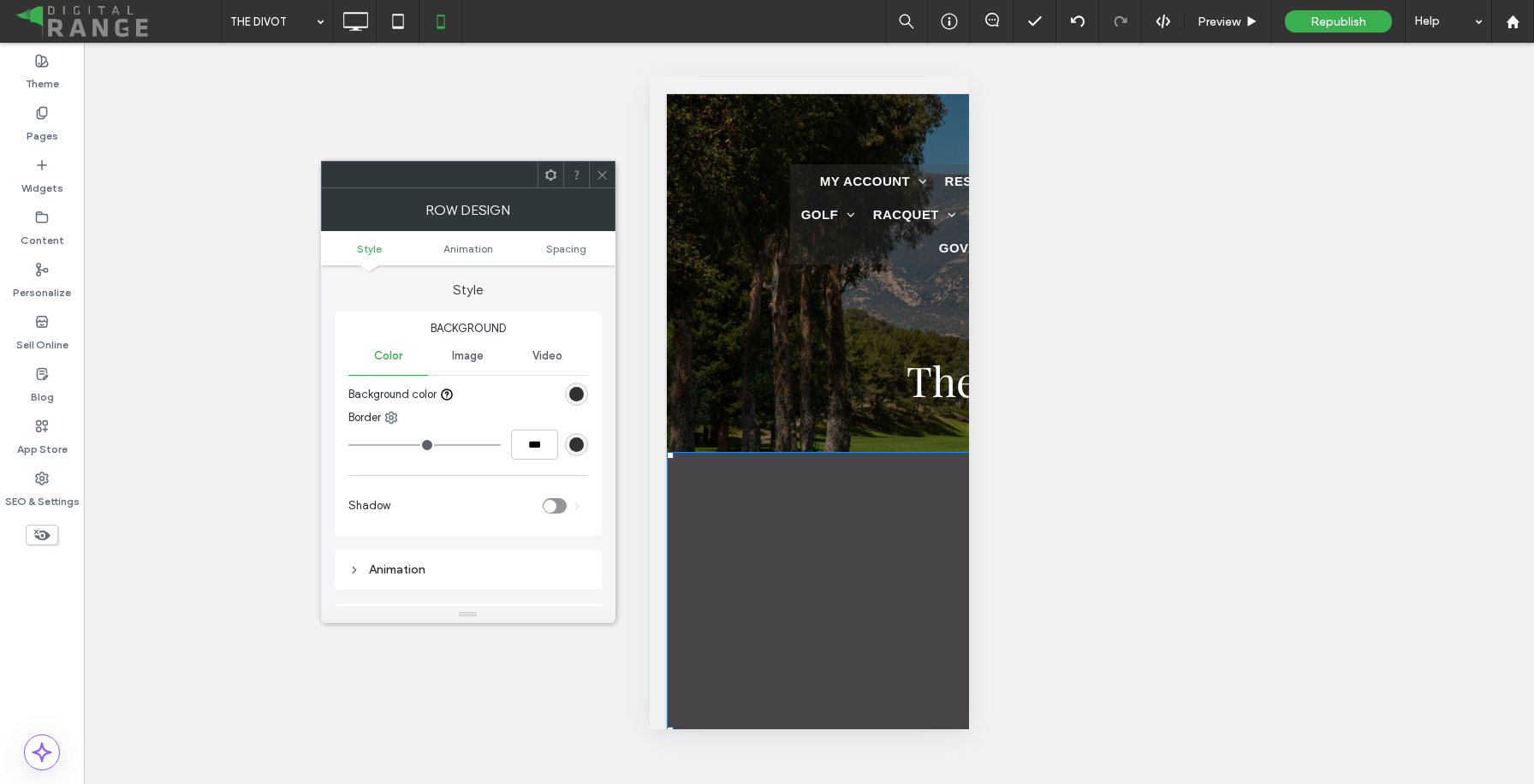
click at [544, 256] on ul "Style Animation Spacing" at bounding box center [468, 248] width 295 height 34
click at [558, 250] on span "Spacing" at bounding box center [566, 248] width 40 height 13
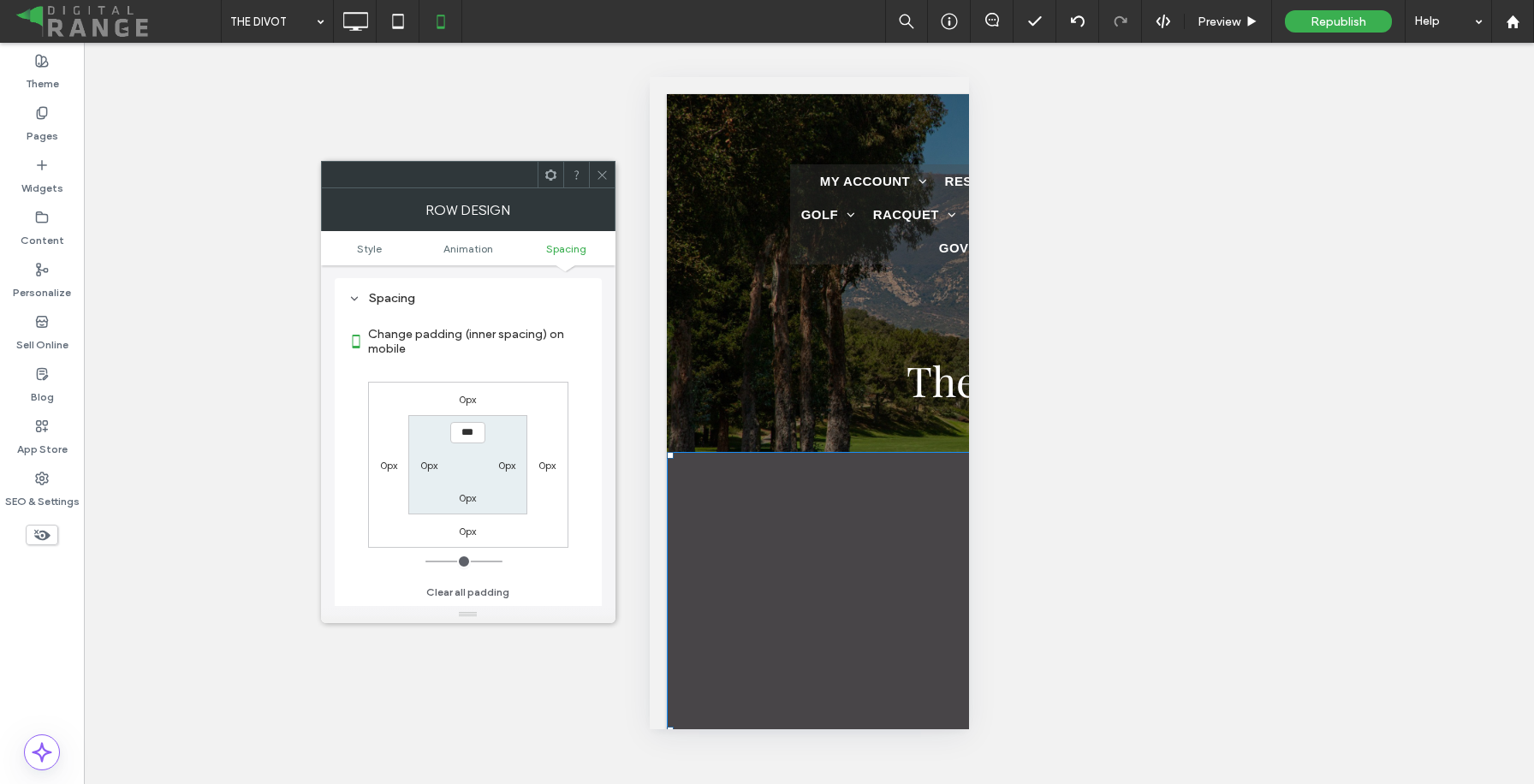
click at [610, 172] on div at bounding box center [602, 174] width 26 height 26
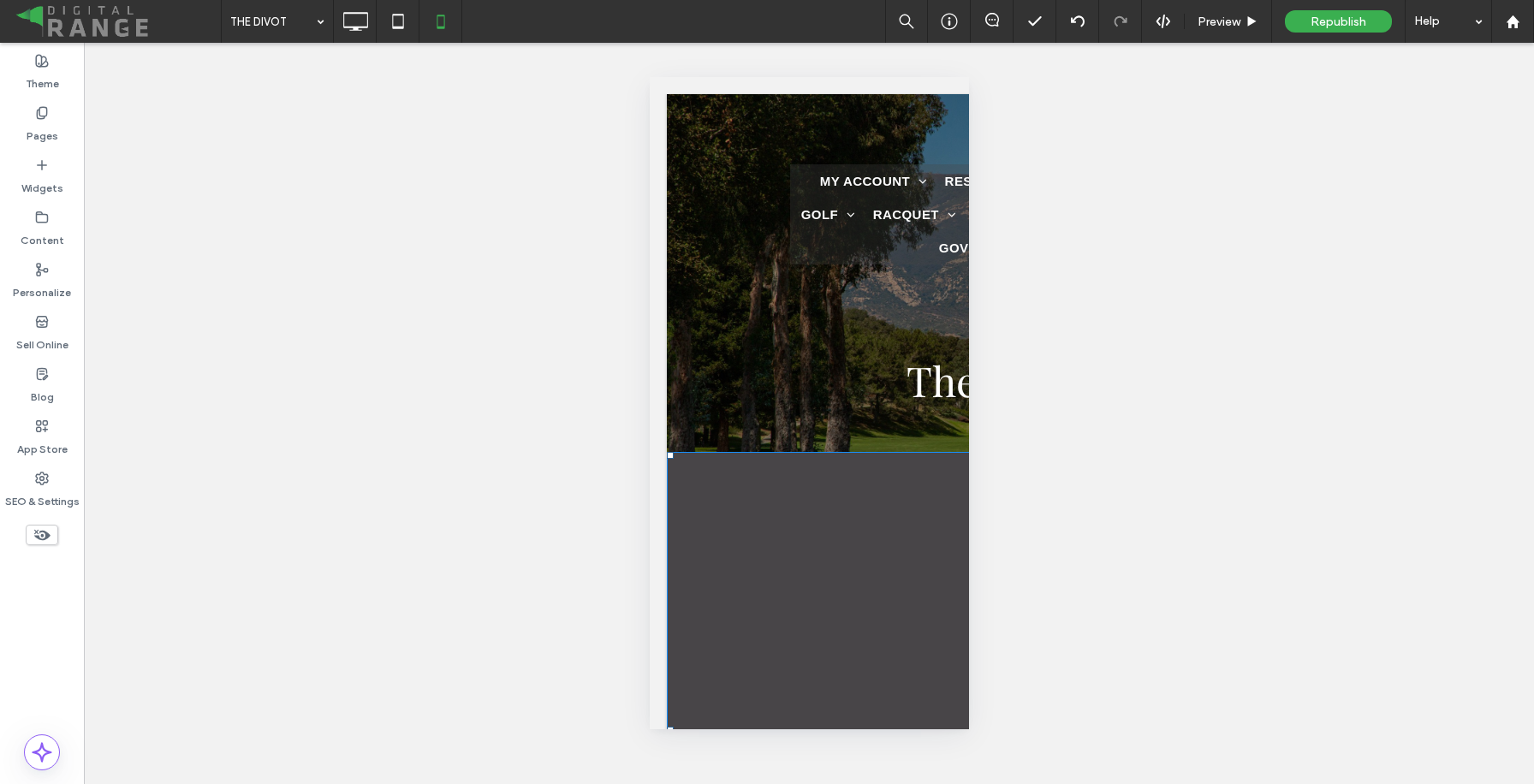
click at [1124, 303] on div "Unhide? Yes Unhide? Yes Unhide? Yes Unhide? Yes Unhide? Yes Unhide? Yes Unhide?…" at bounding box center [809, 413] width 1450 height 741
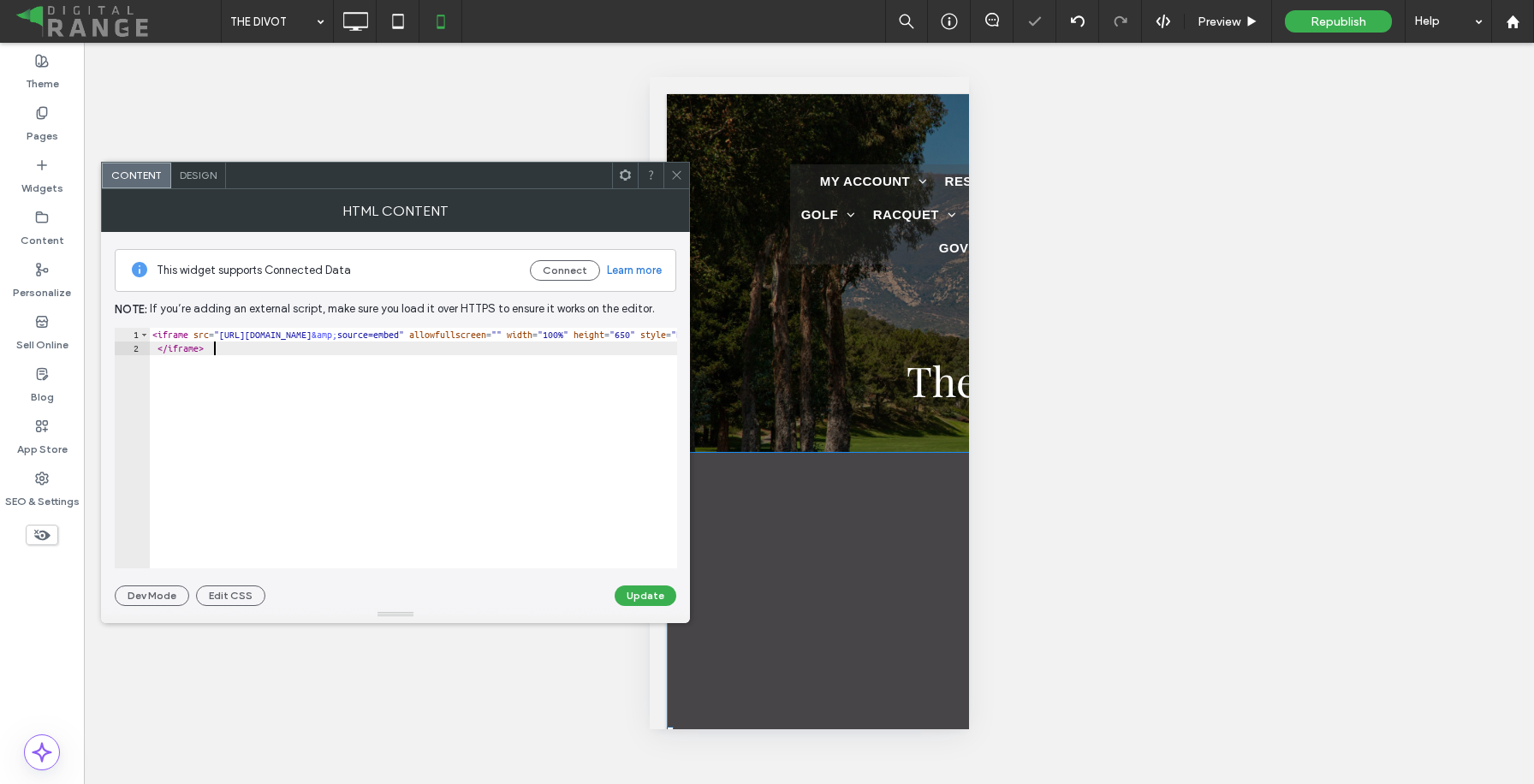
click at [476, 361] on div "< iframe src = "[URL][DOMAIN_NAME] &amp; source=embed" allowfullscreen = "" wid…" at bounding box center [892, 462] width 1486 height 268
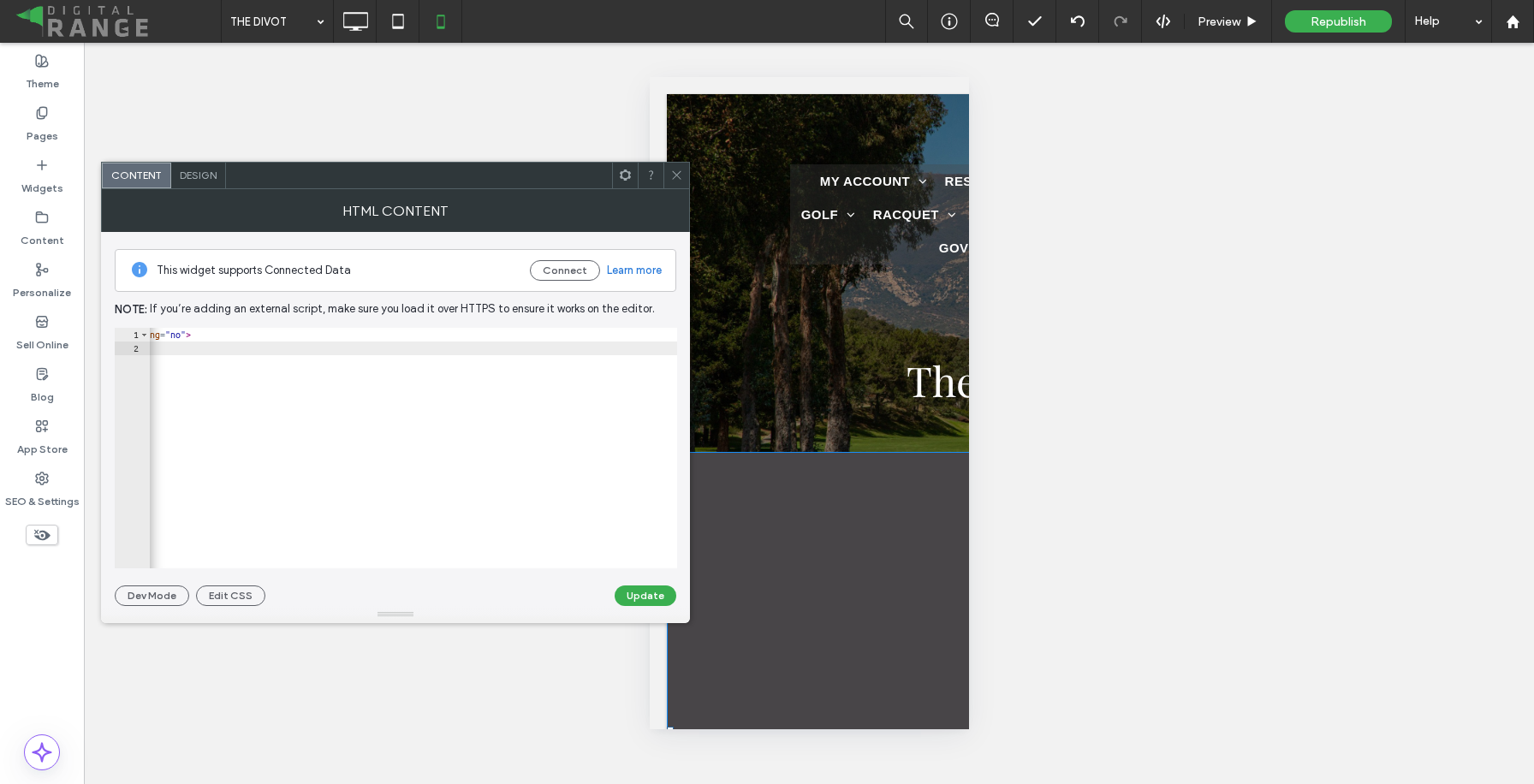
scroll to position [0, 958]
type textarea "**********"
click at [652, 603] on button "Update" at bounding box center [645, 595] width 62 height 21
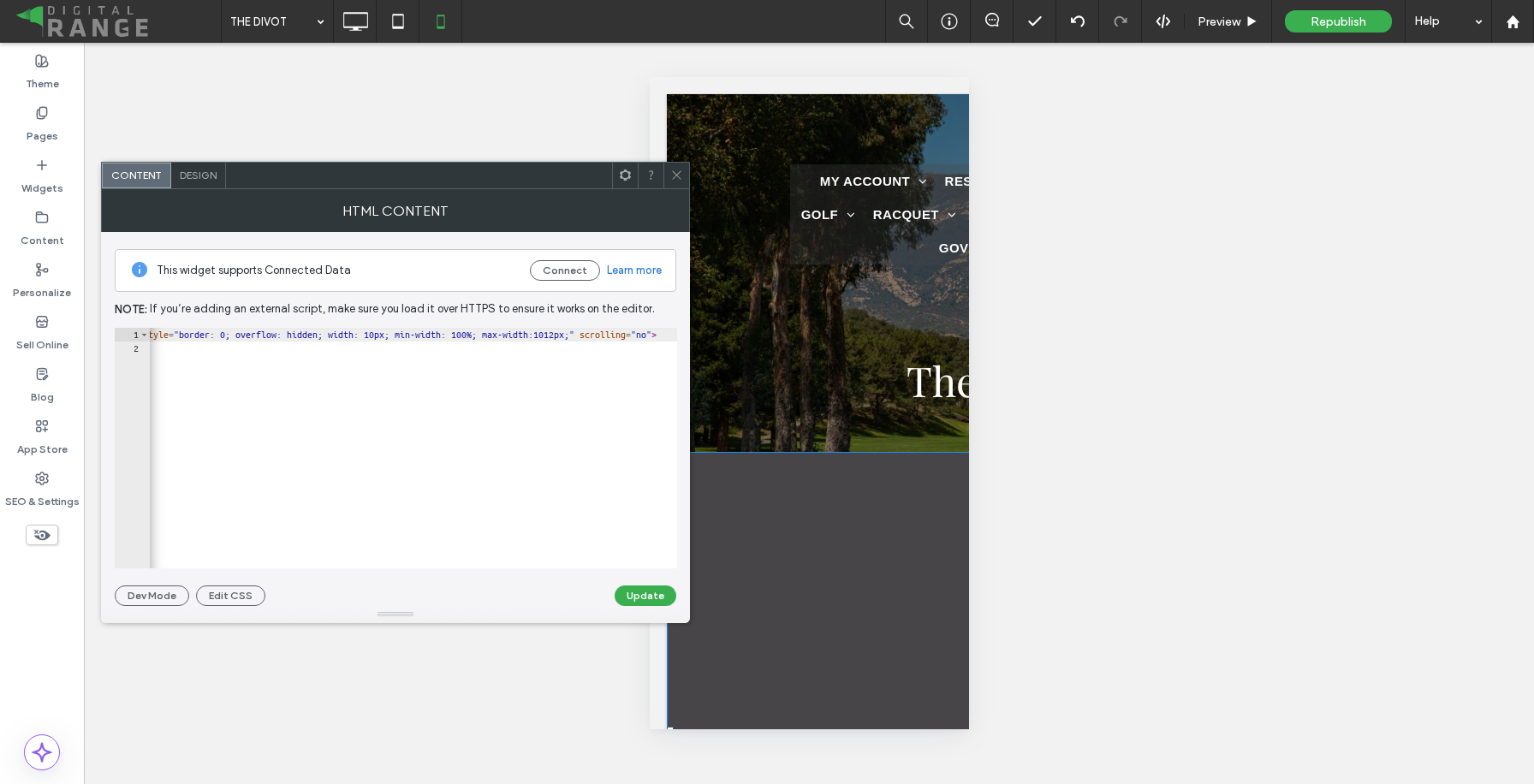
scroll to position [0, 517]
drag, startPoint x: 491, startPoint y: 334, endPoint x: 473, endPoint y: 334, distance: 18.0
click at [473, 334] on div "< iframe src = "[URL][DOMAIN_NAME] &amp; source=embed" allowfullscreen = "" wid…" at bounding box center [377, 462] width 1492 height 268
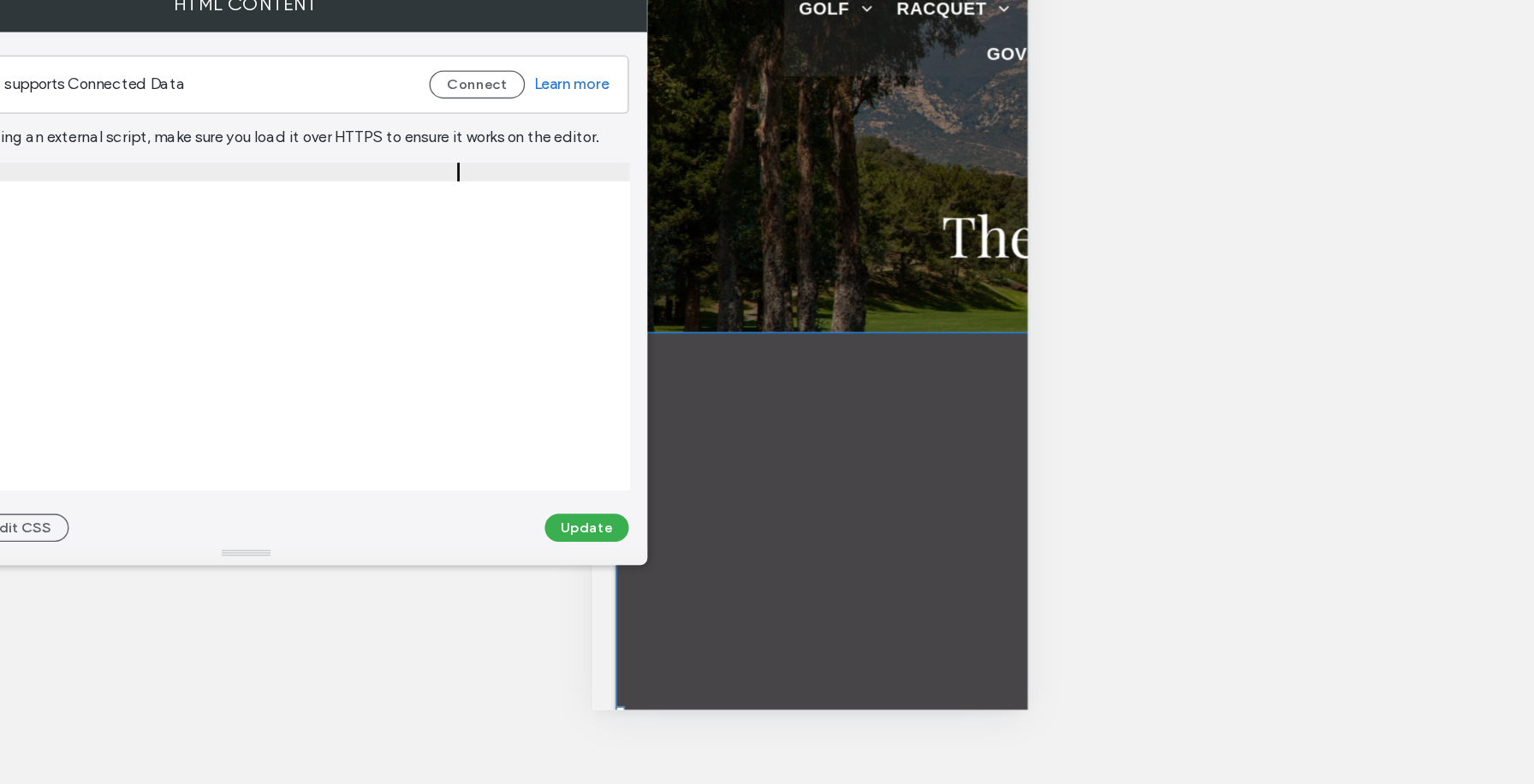
drag, startPoint x: 534, startPoint y: 335, endPoint x: 556, endPoint y: 336, distance: 22.0
type textarea "**********"
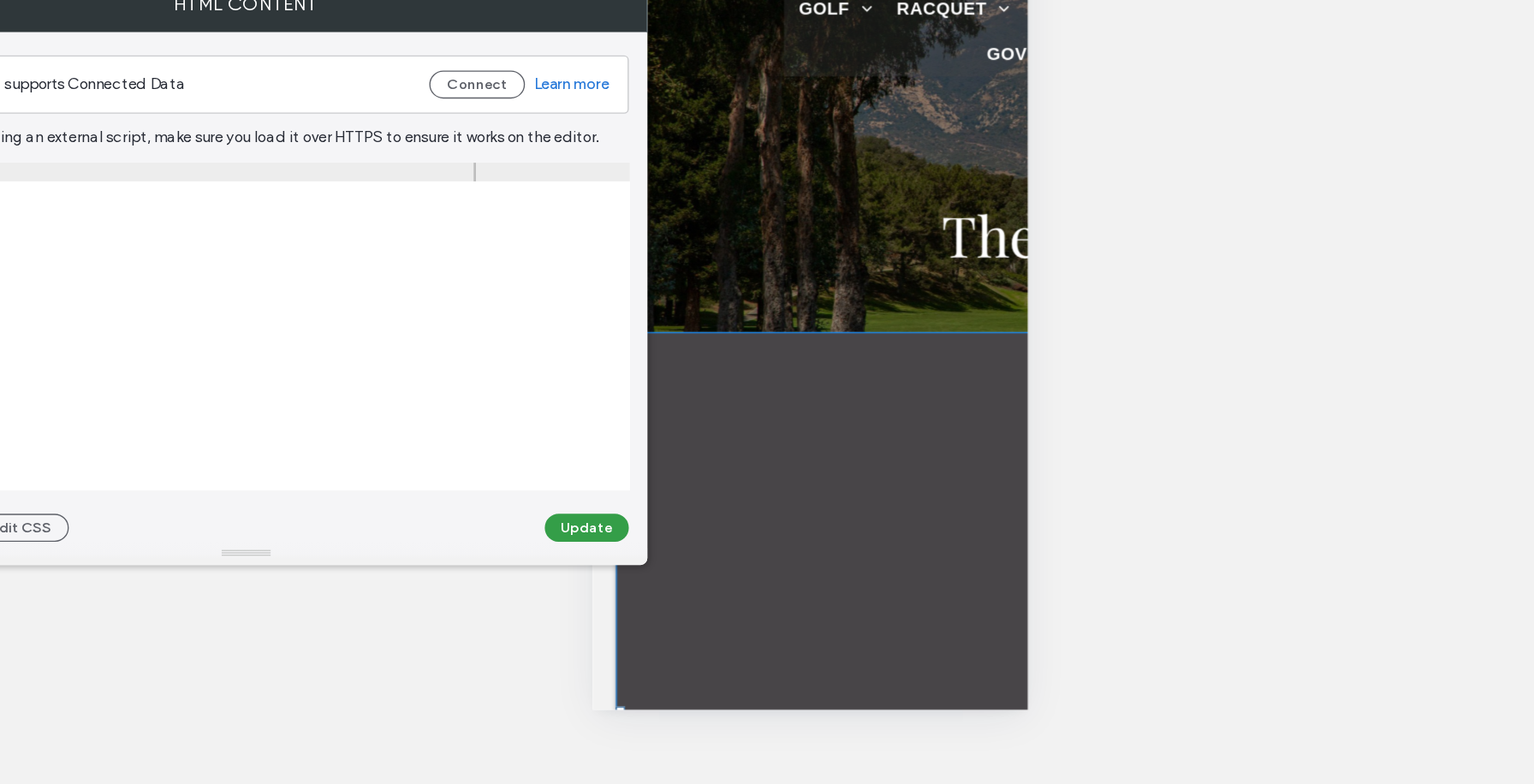
click at [635, 589] on button "Update" at bounding box center [645, 595] width 62 height 21
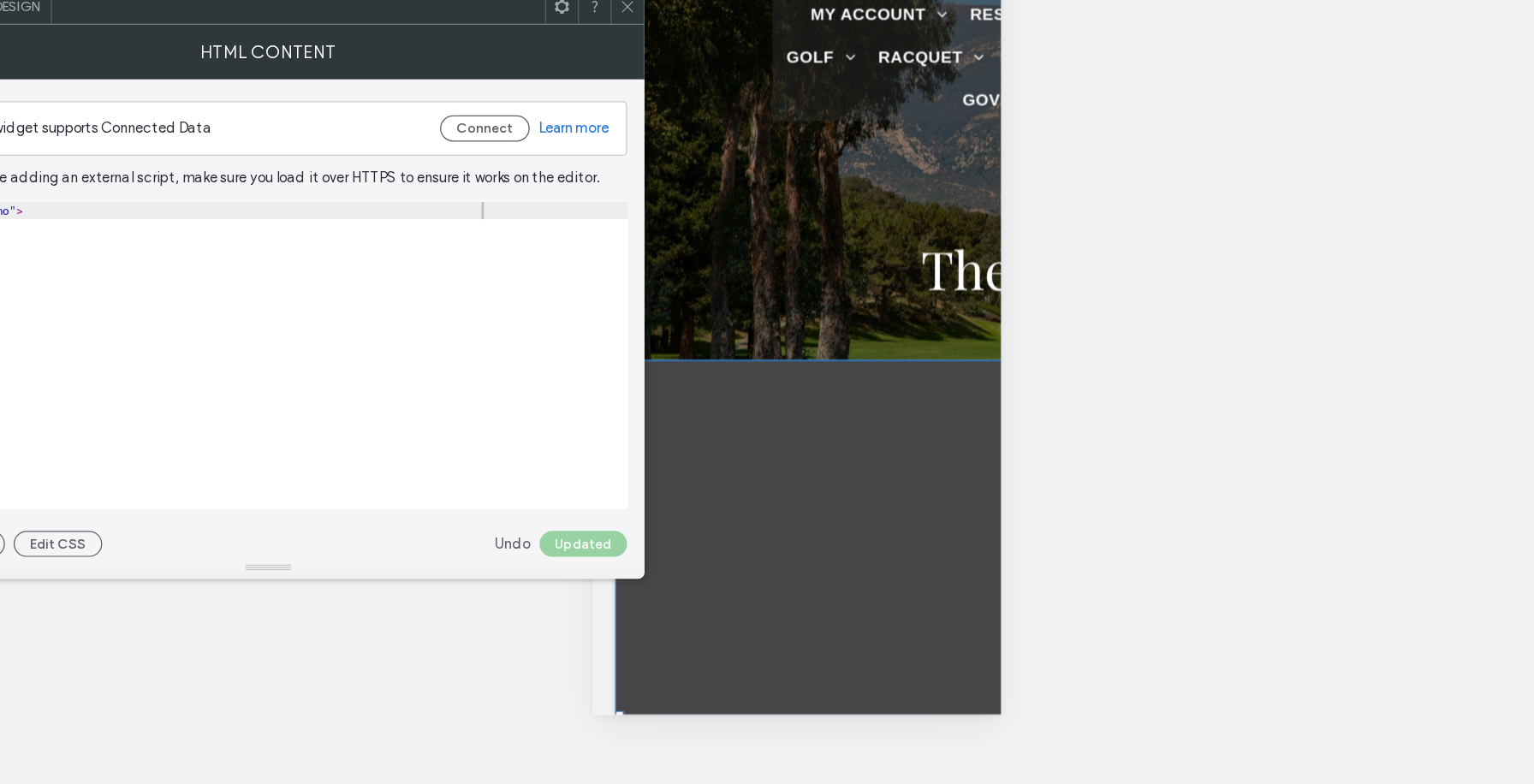
scroll to position [0, 0]
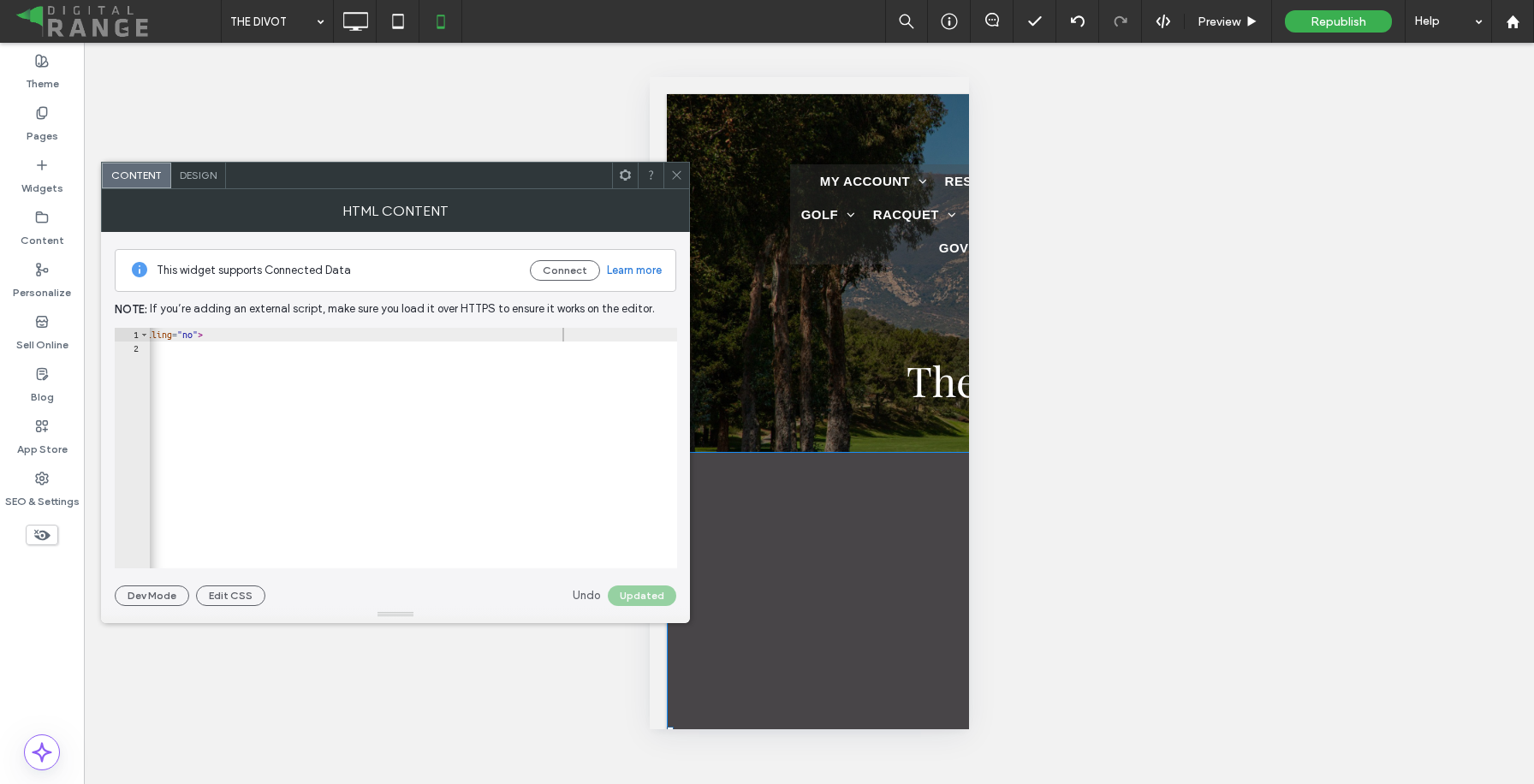
click at [672, 177] on icon at bounding box center [676, 174] width 13 height 13
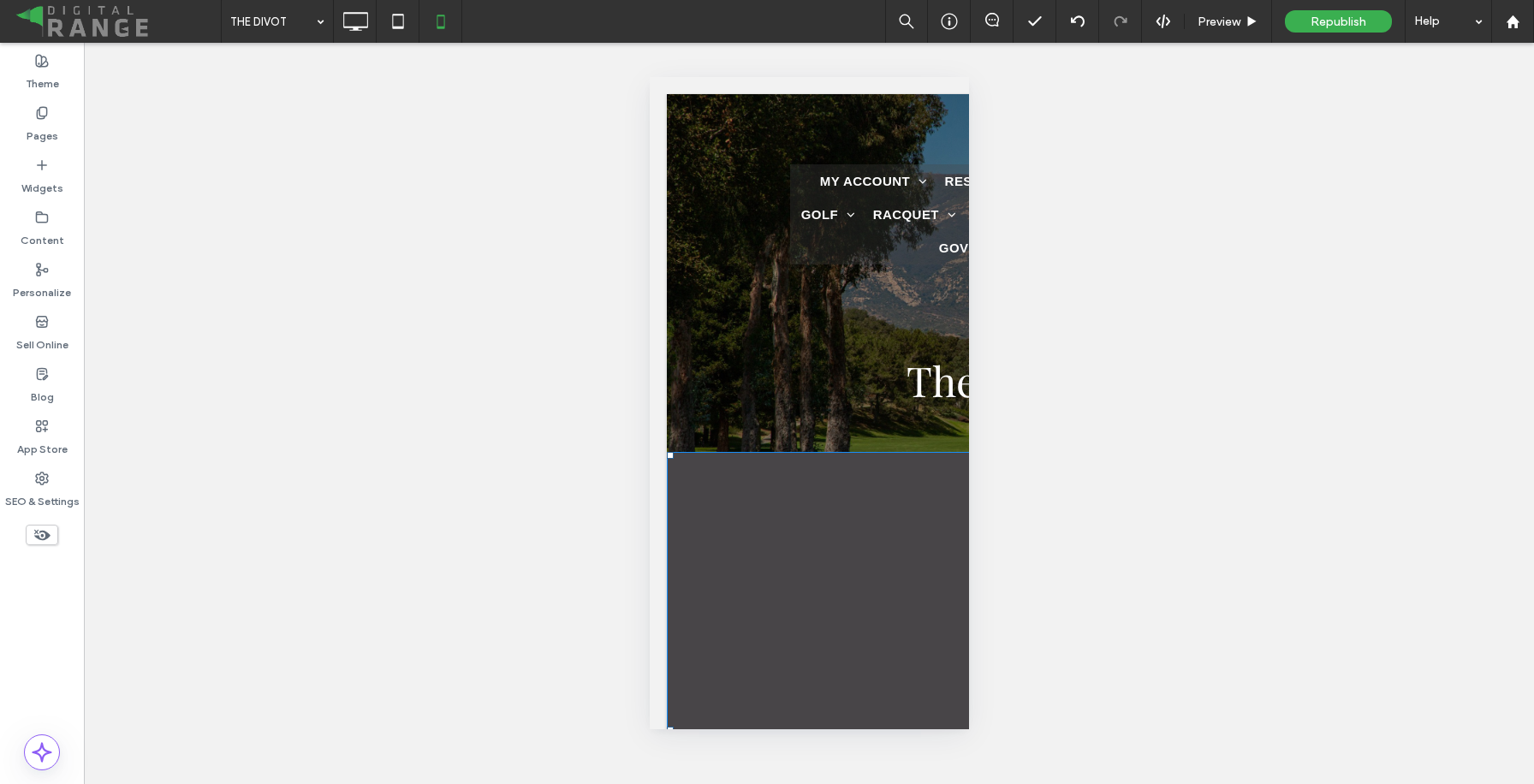
click at [1091, 407] on div "Unhide? Yes Unhide? Yes Unhide? Yes Unhide? Yes Unhide? Yes Unhide? Yes Unhide?…" at bounding box center [809, 413] width 1450 height 741
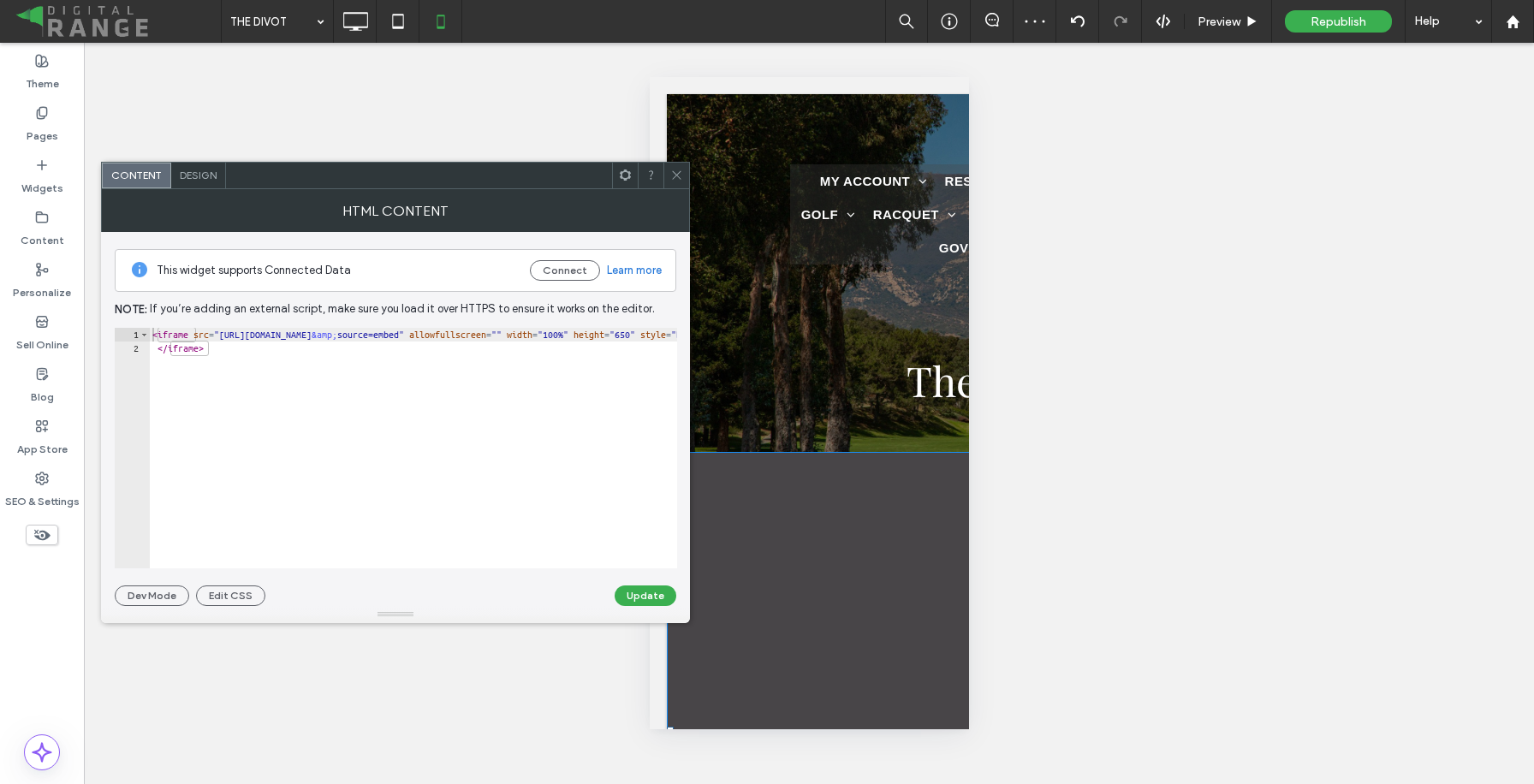
click at [492, 340] on div "< iframe src = "[URL][DOMAIN_NAME] &amp; source=embed" allowfullscreen = "" wid…" at bounding box center [892, 462] width 1486 height 268
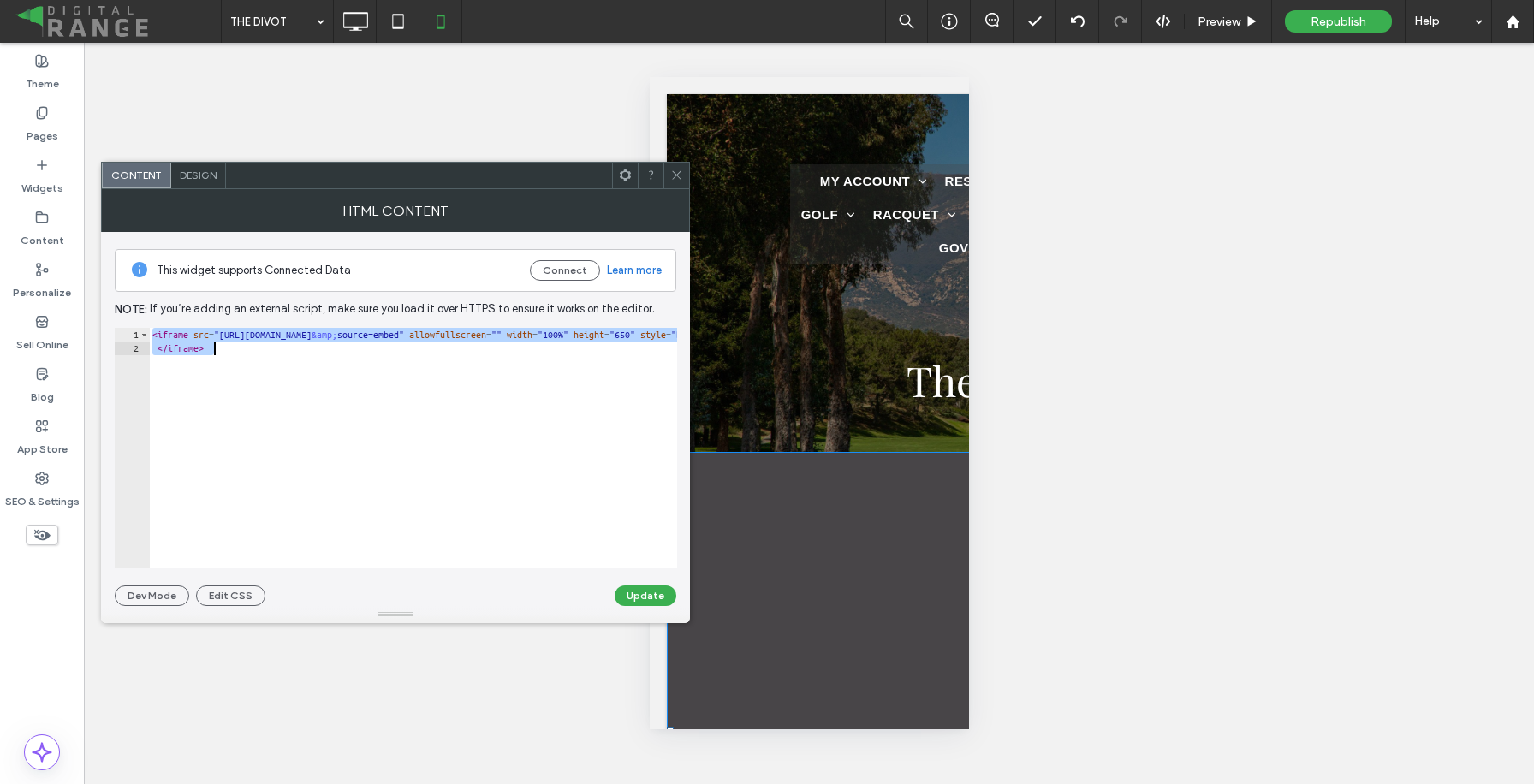
paste textarea "Cursor at row 2"
type textarea "**********"
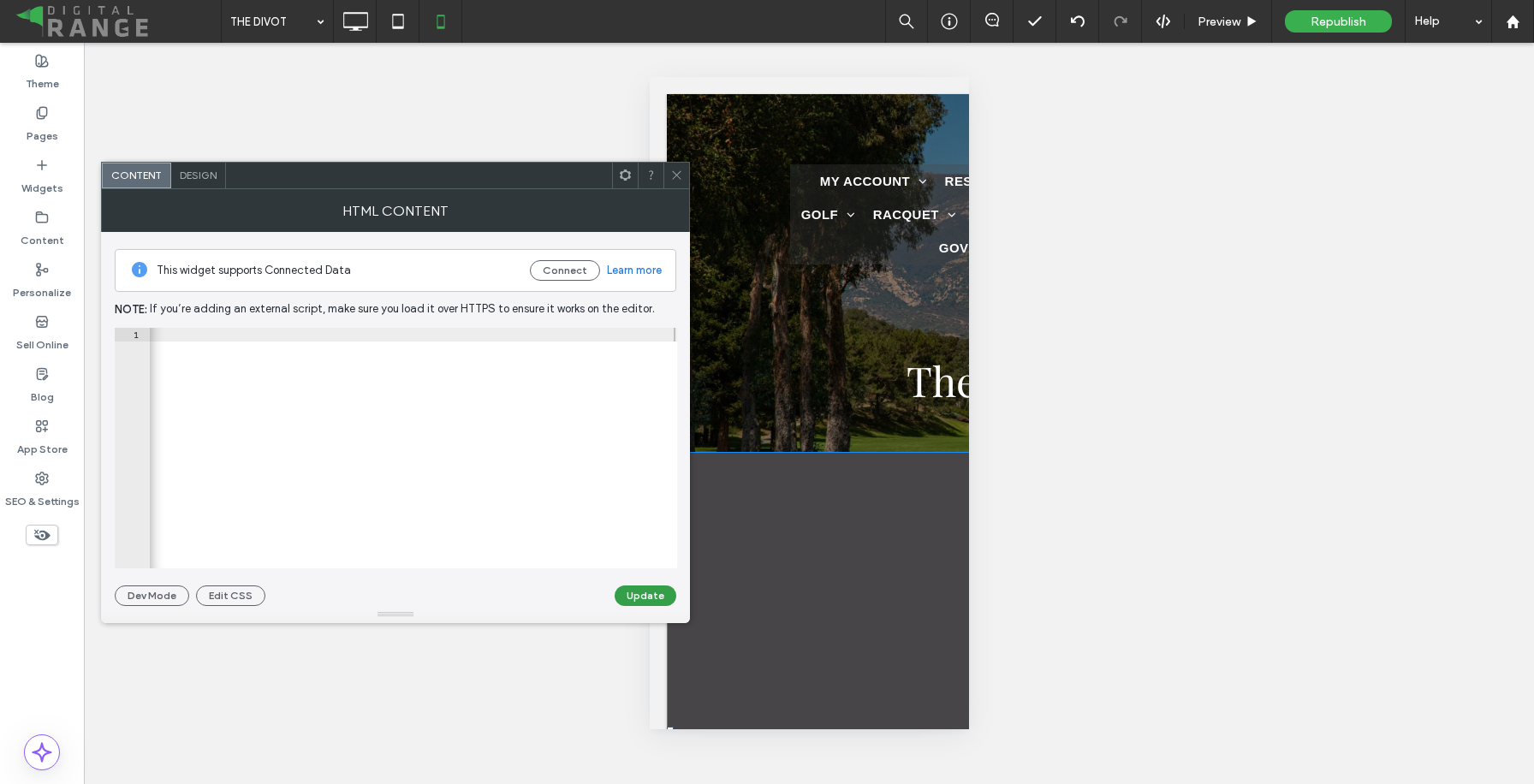
click at [643, 597] on button "Update" at bounding box center [645, 595] width 62 height 21
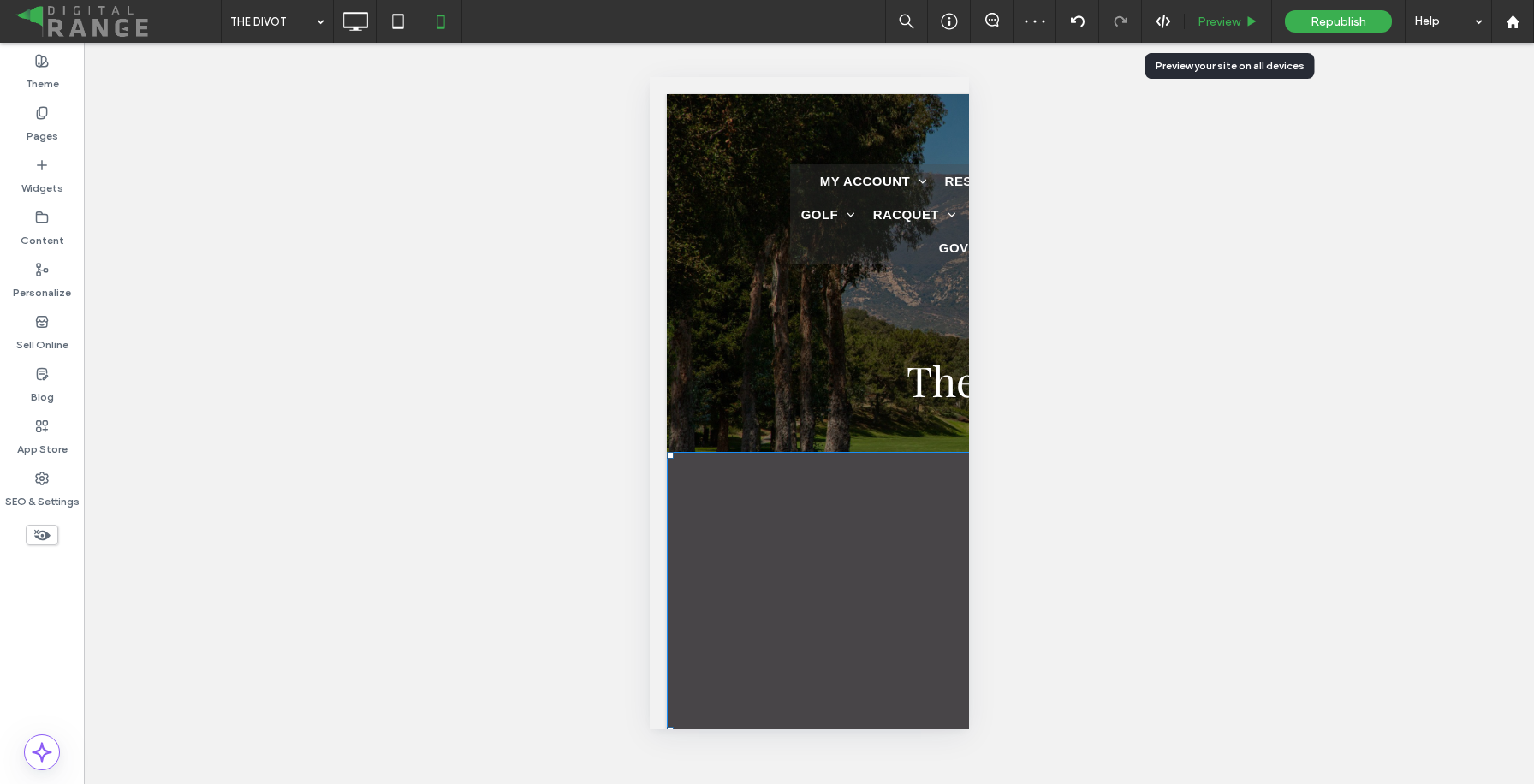
click at [1229, 30] on div "Preview" at bounding box center [1228, 21] width 88 height 42
click at [1221, 23] on span "Preview" at bounding box center [1218, 22] width 42 height 15
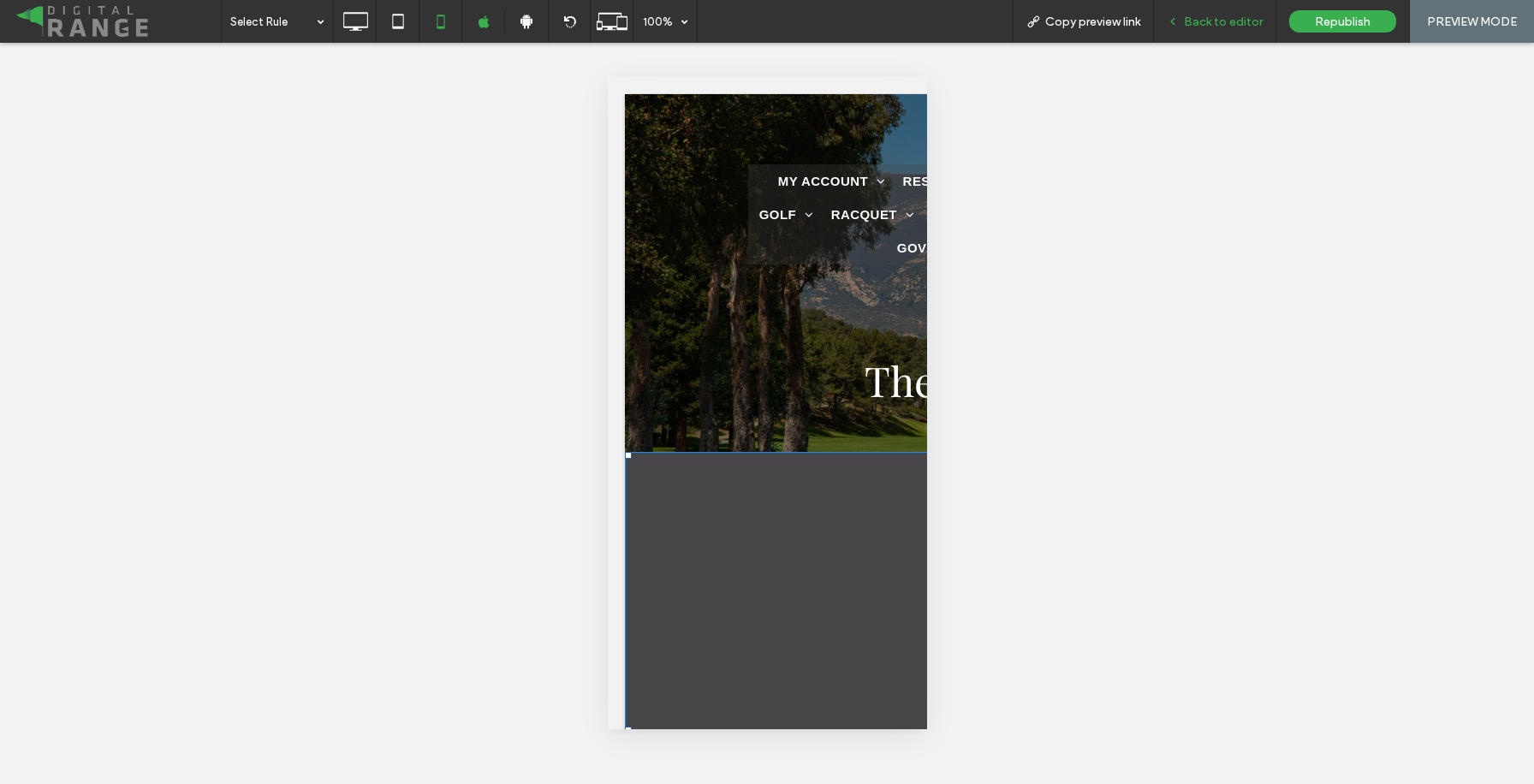
click at [1248, 36] on div "Back to editor" at bounding box center [1215, 21] width 122 height 42
click at [1228, 24] on span "Back to editor" at bounding box center [1223, 22] width 79 height 15
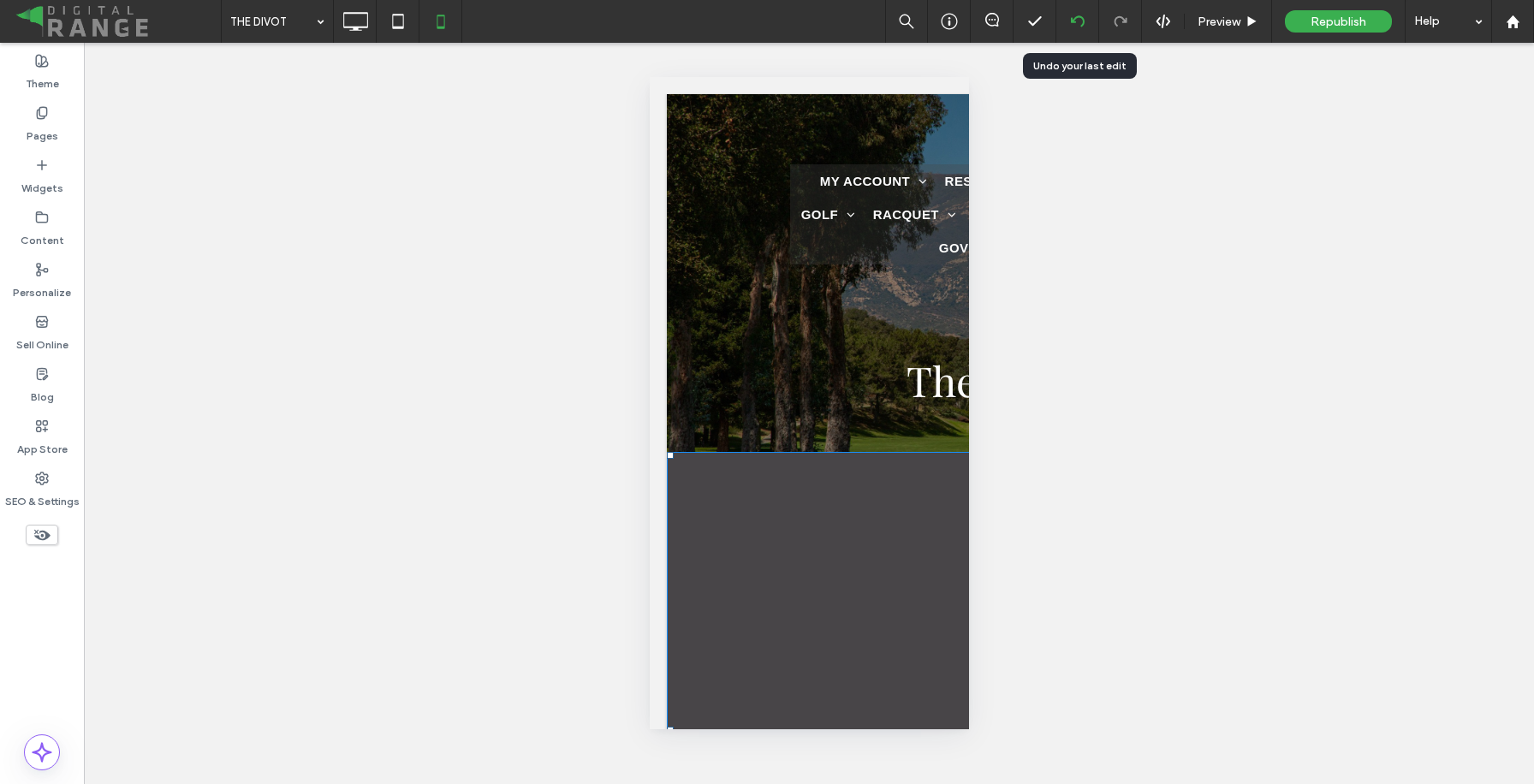
click at [1075, 23] on icon at bounding box center [1078, 22] width 14 height 14
click at [1082, 19] on use at bounding box center [1077, 21] width 14 height 11
click at [1079, 17] on icon at bounding box center [1078, 22] width 14 height 14
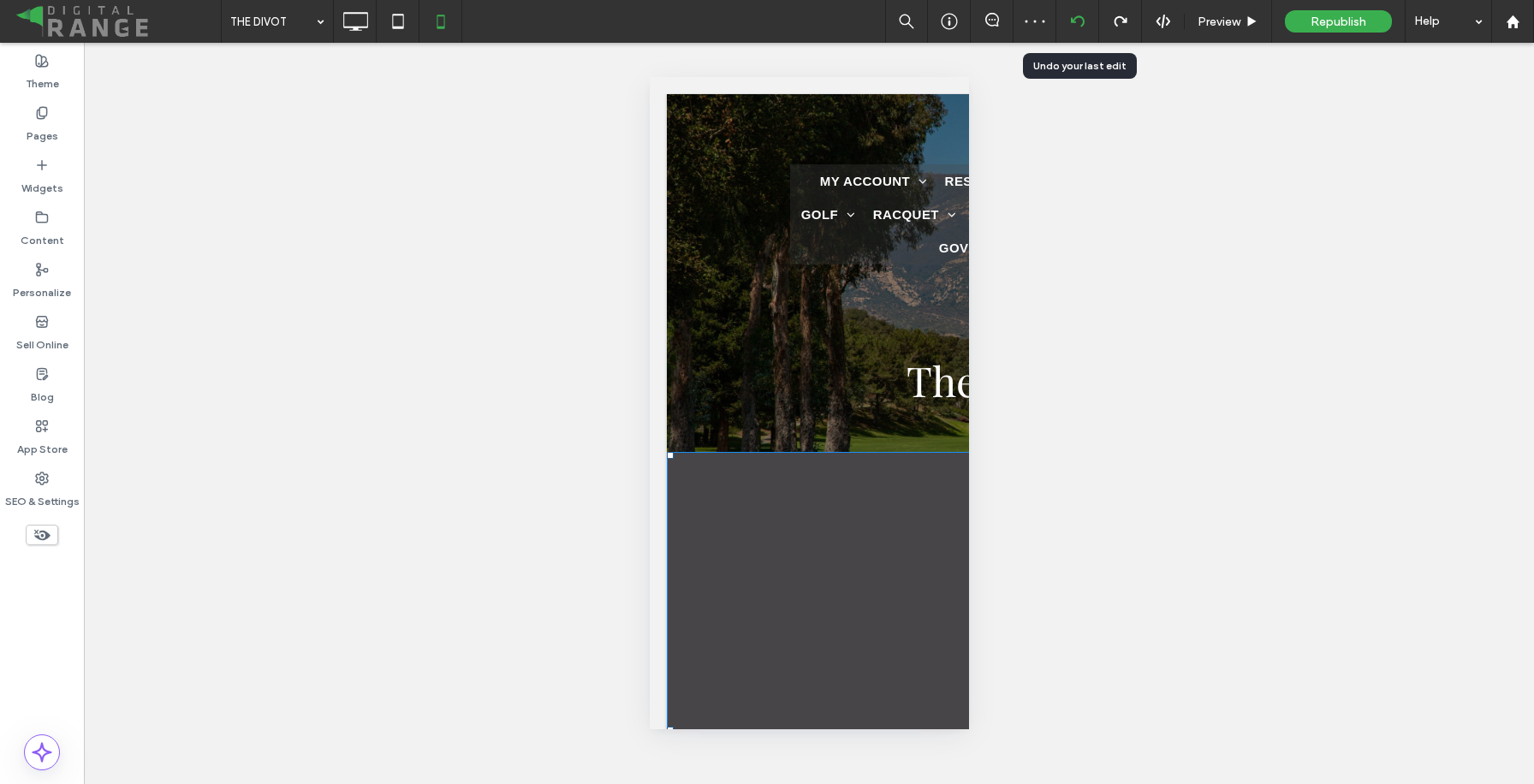
click at [1084, 23] on div at bounding box center [1077, 22] width 42 height 14
click at [1079, 25] on icon at bounding box center [1078, 22] width 14 height 14
click at [1075, 28] on icon at bounding box center [1078, 22] width 14 height 14
click at [358, 7] on icon at bounding box center [355, 21] width 34 height 34
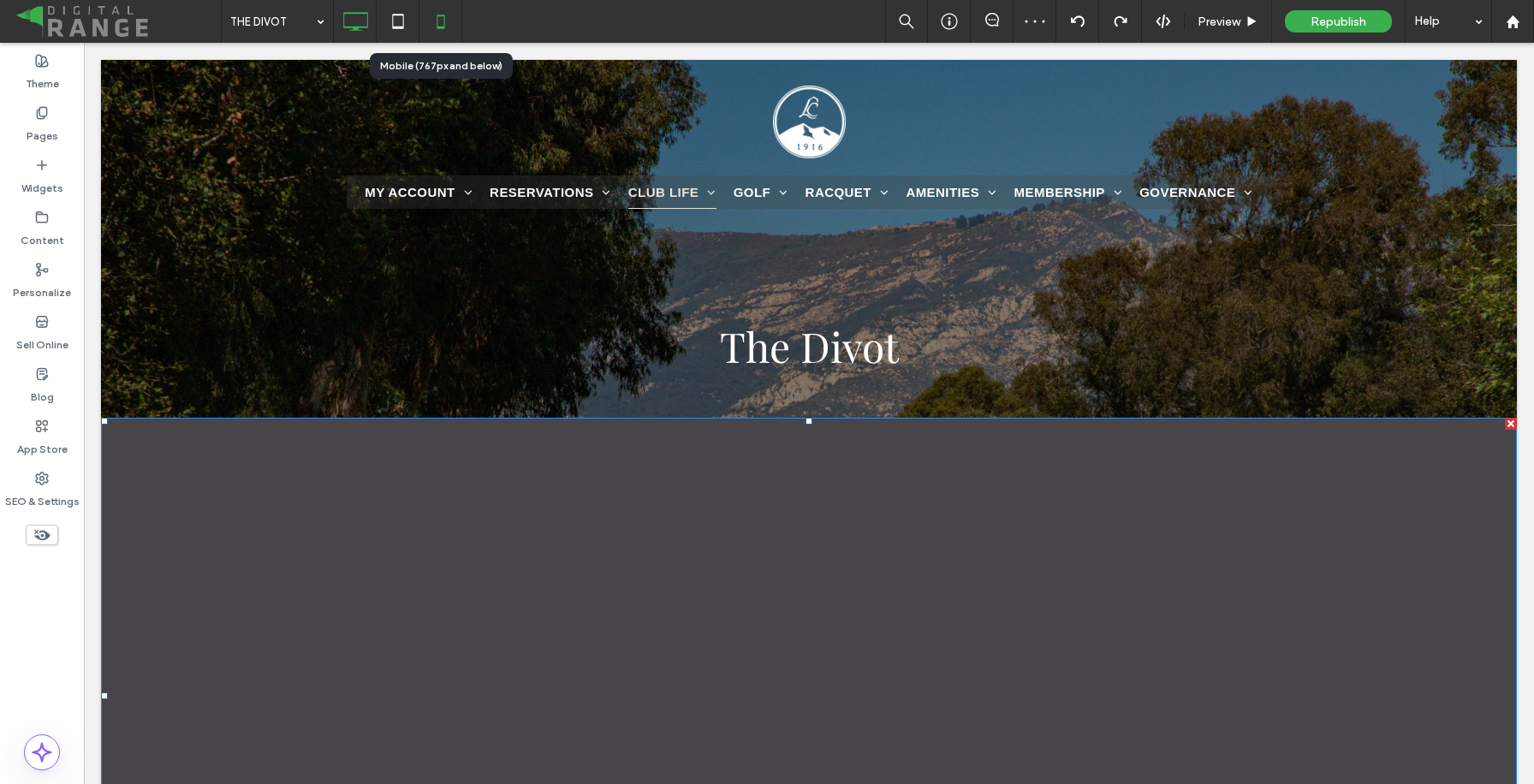
click at [441, 27] on use at bounding box center [440, 22] width 8 height 14
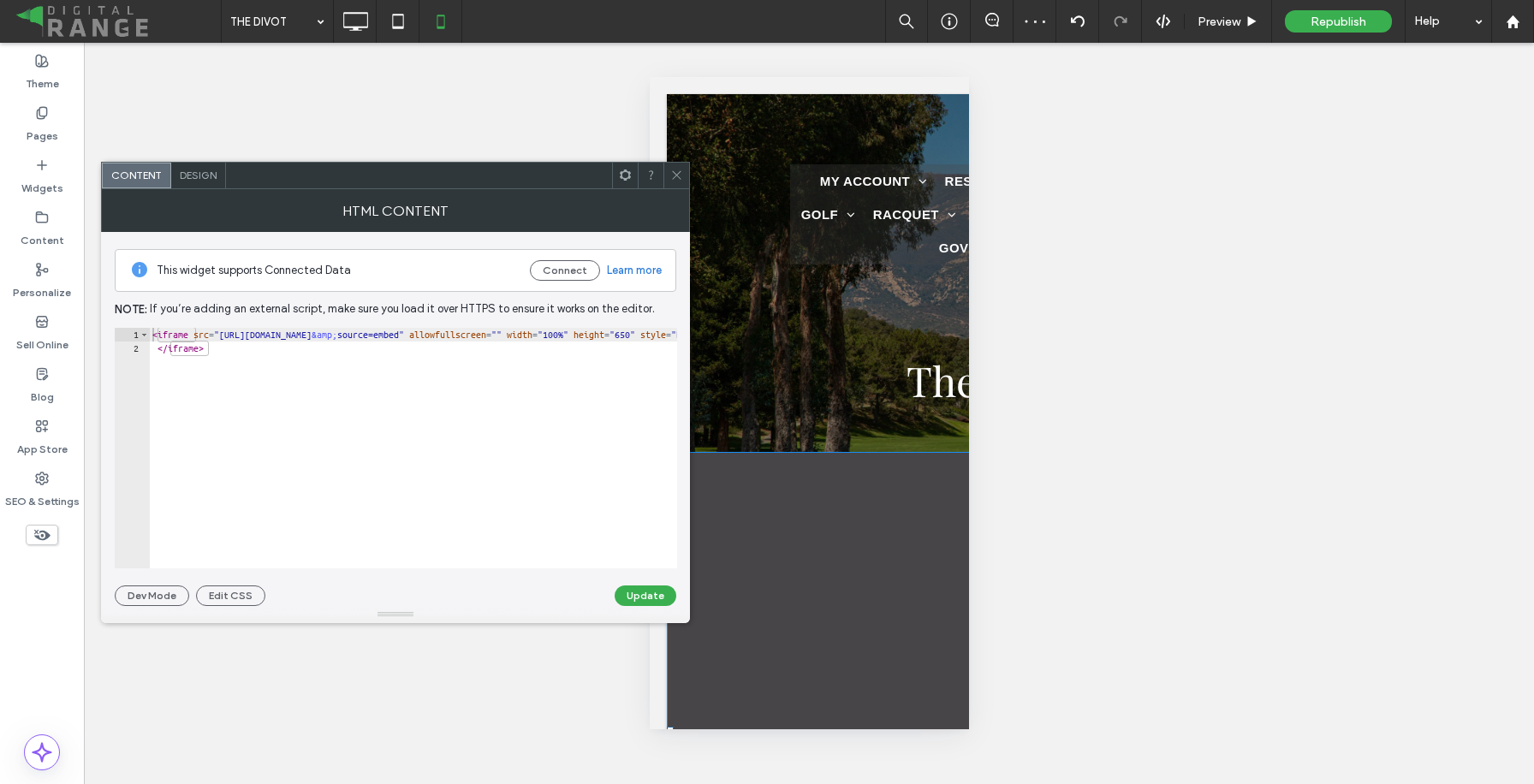
click at [191, 180] on div "Design" at bounding box center [199, 175] width 55 height 26
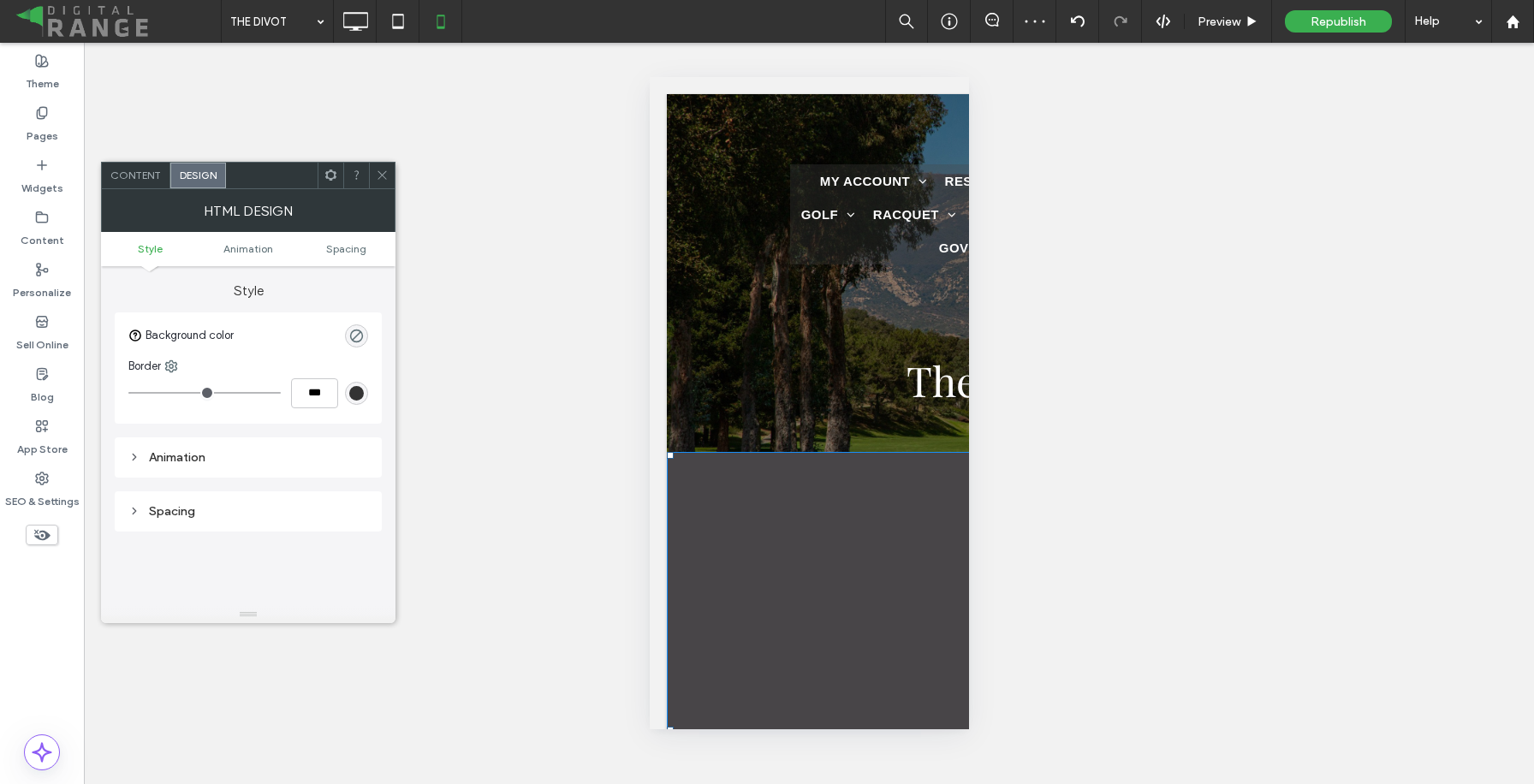
scroll to position [48, 0]
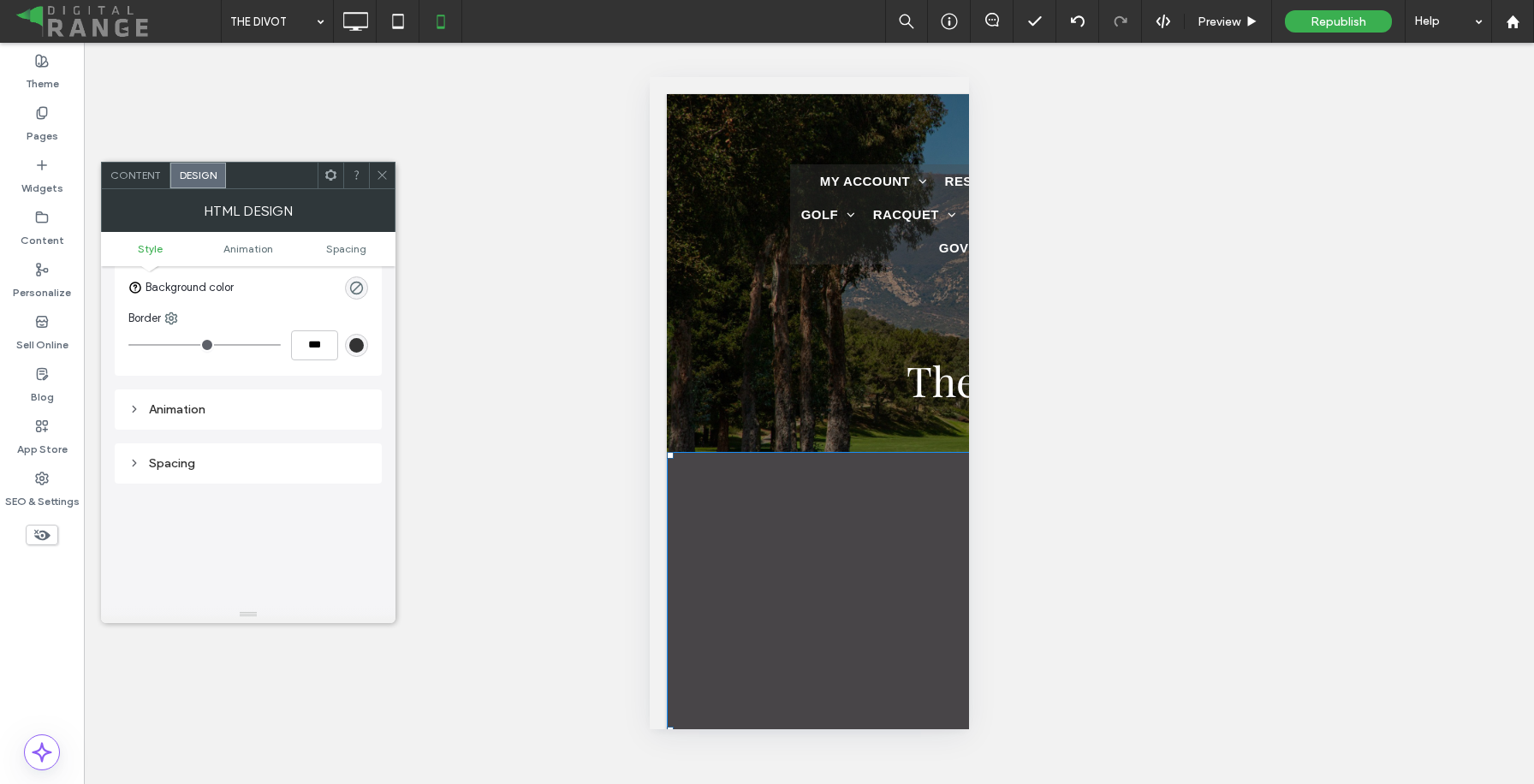
click at [221, 466] on div "Spacing" at bounding box center [247, 463] width 239 height 15
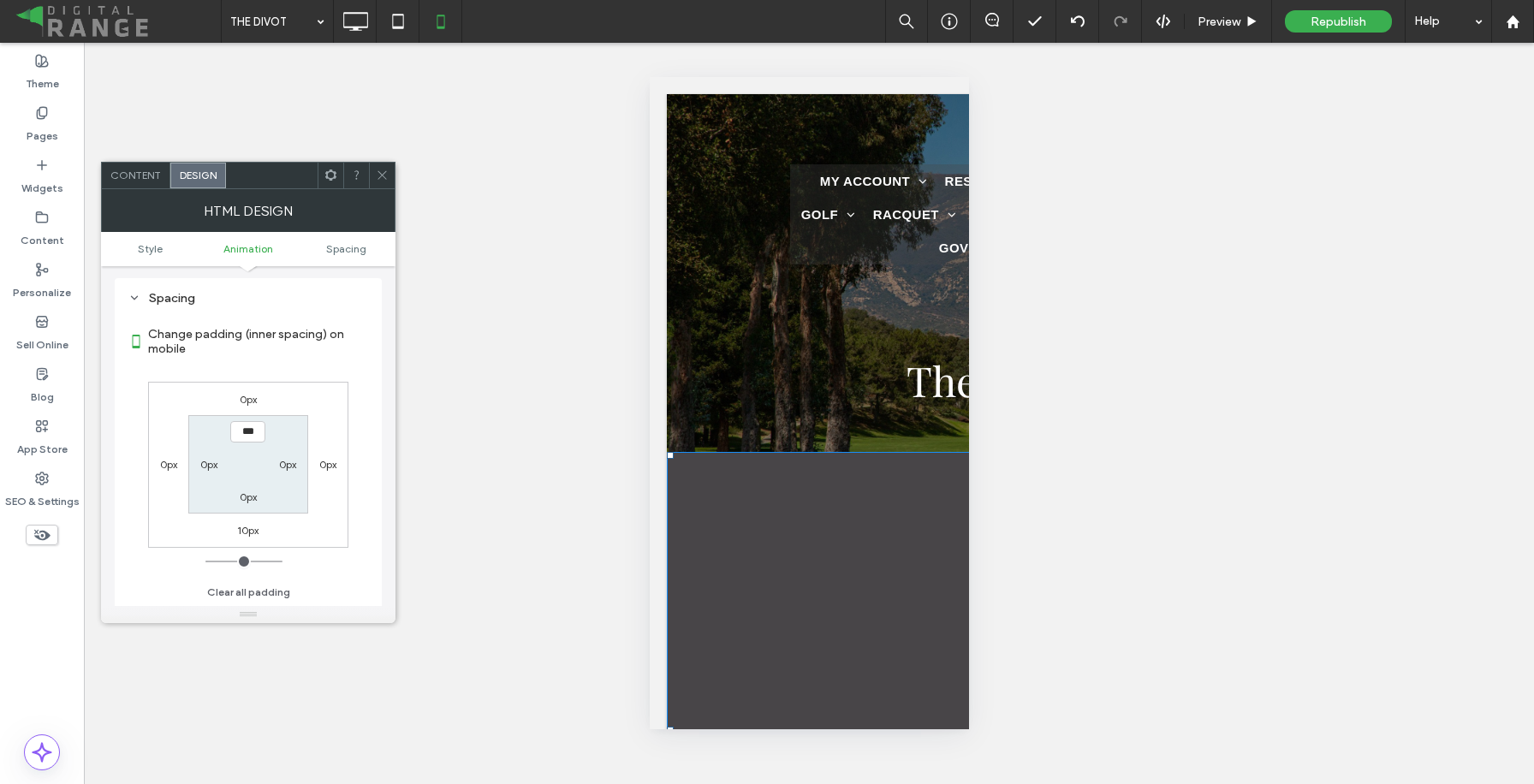
scroll to position [227, 0]
click at [261, 578] on button "Clear all padding" at bounding box center [248, 578] width 83 height 21
click at [277, 573] on button "Clear all padding" at bounding box center [248, 578] width 83 height 21
click at [381, 174] on use at bounding box center [381, 175] width 9 height 9
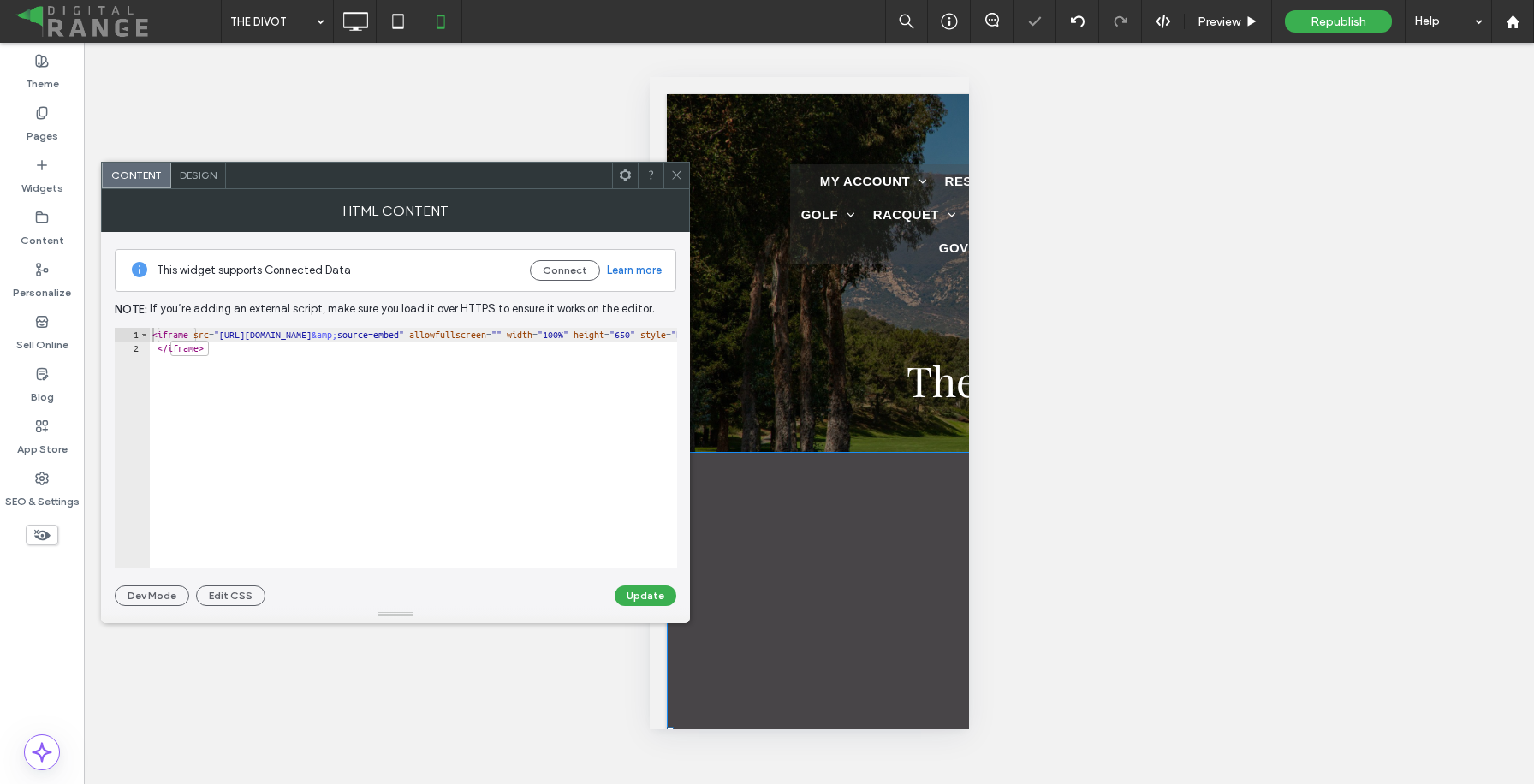
click at [203, 177] on span "Design" at bounding box center [197, 174] width 36 height 13
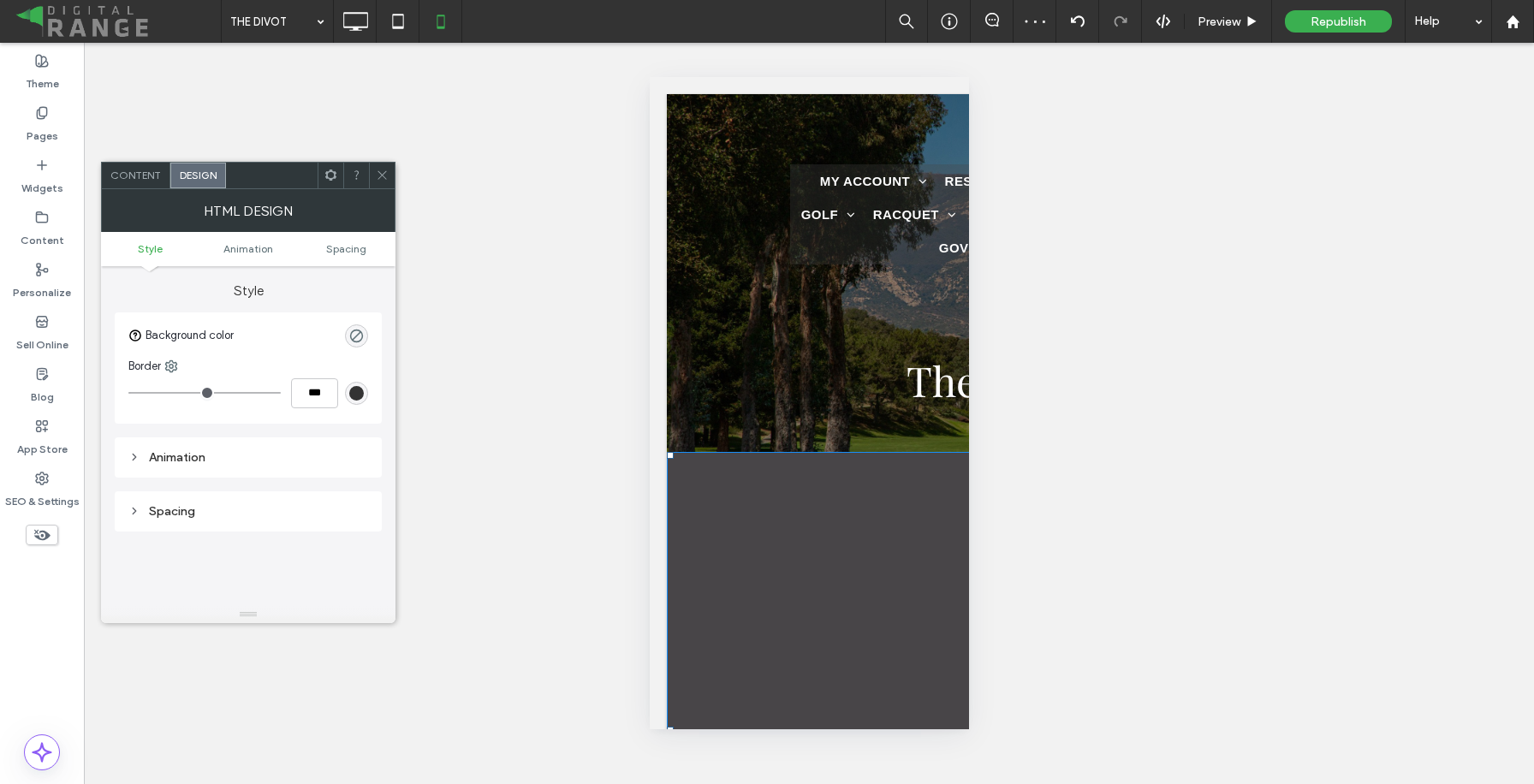
scroll to position [2, 0]
click at [285, 464] on div "Animation" at bounding box center [247, 455] width 239 height 23
click at [281, 504] on label "Change affects mobile" at bounding box center [257, 491] width 220 height 32
click at [272, 502] on div "Spacing" at bounding box center [247, 513] width 239 height 23
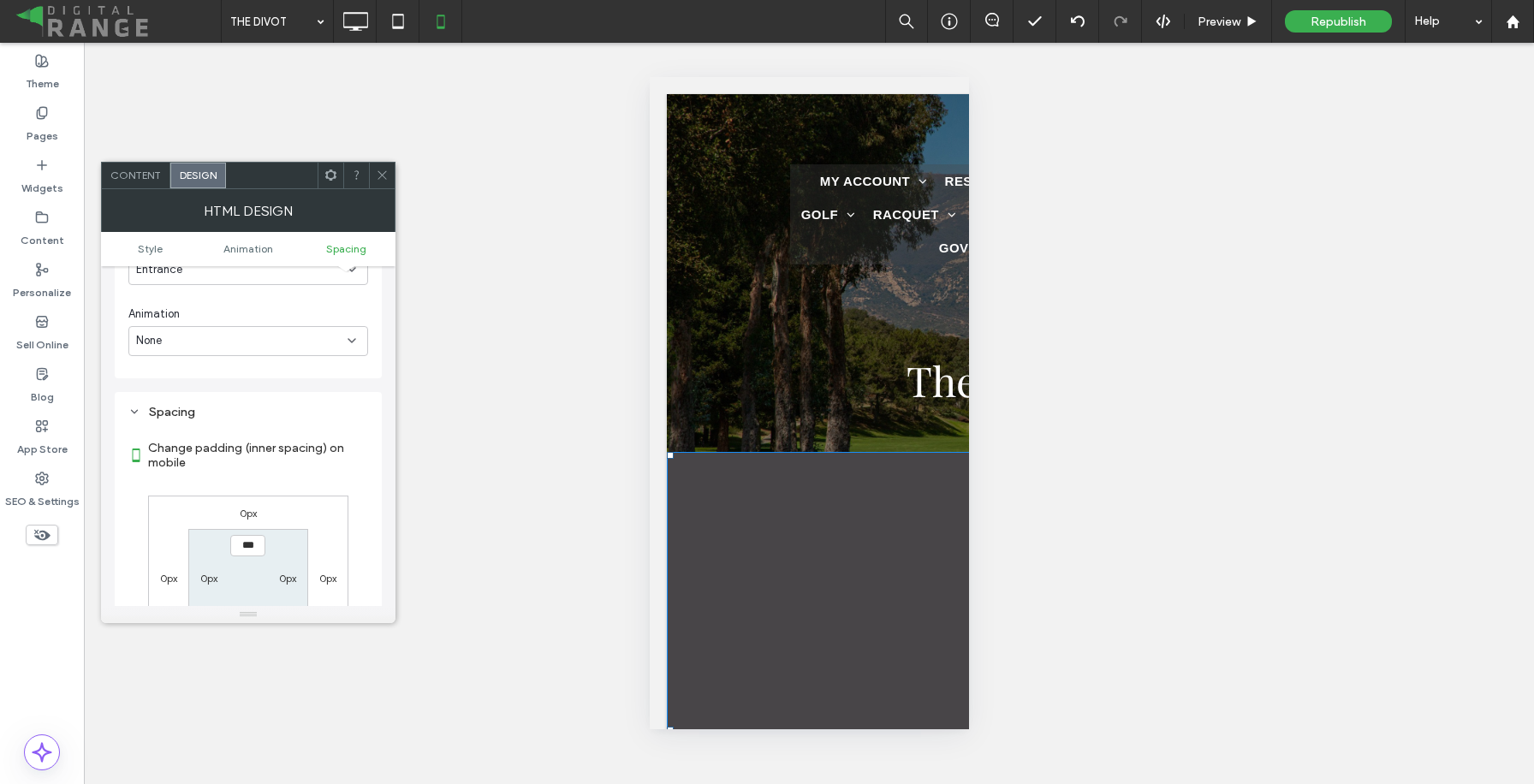
scroll to position [452, 0]
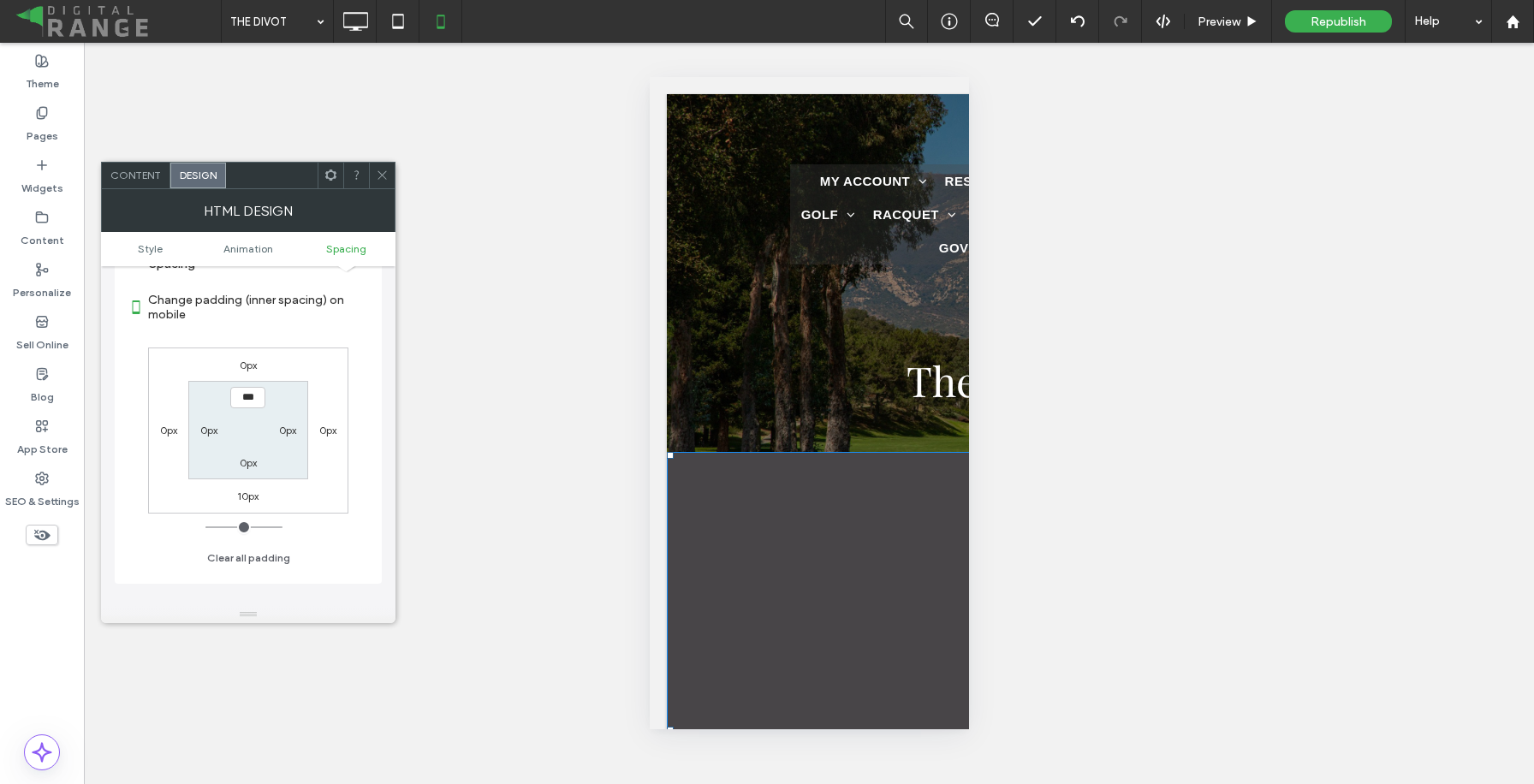
click at [379, 186] on span at bounding box center [381, 175] width 13 height 26
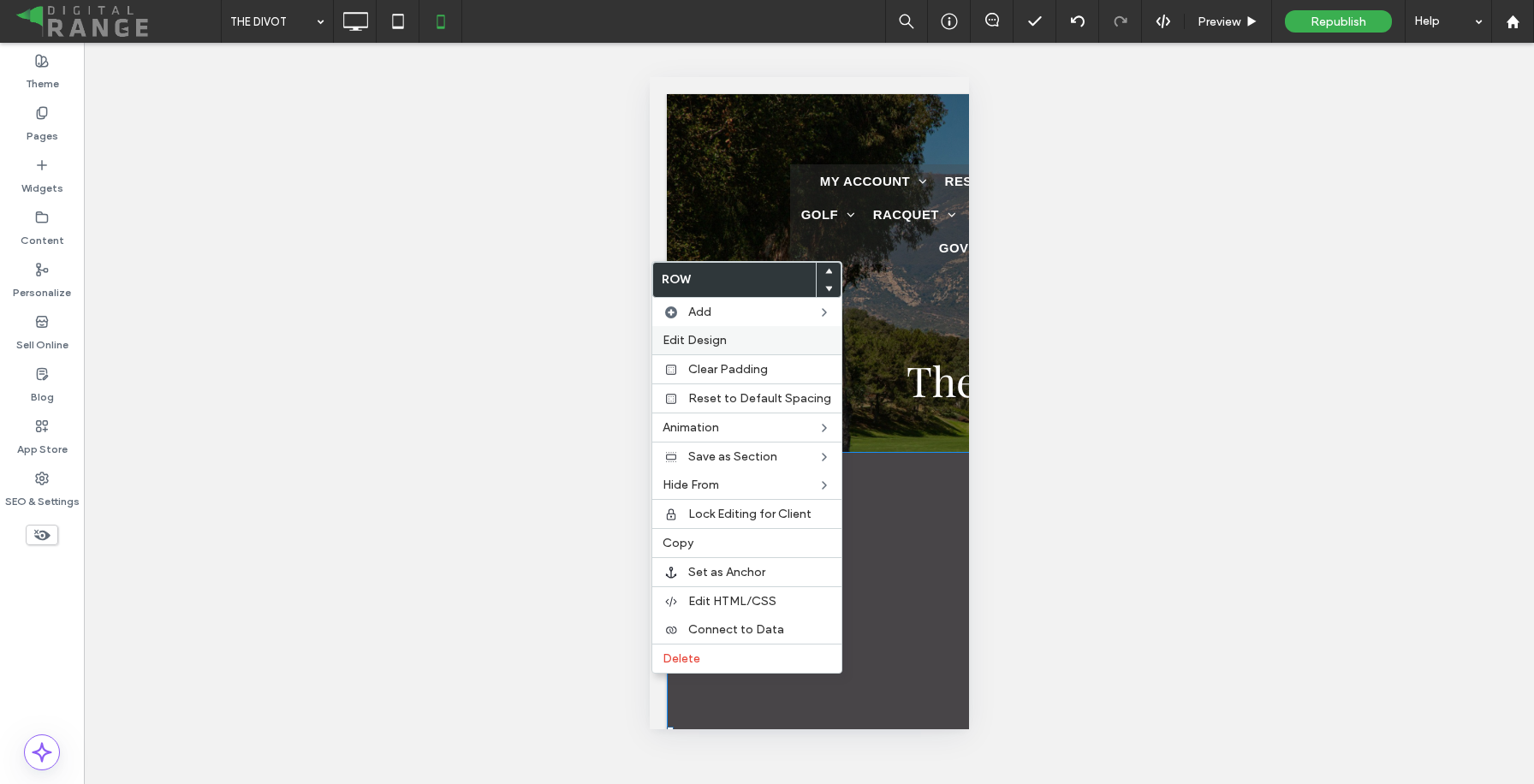
click at [675, 332] on div "Edit Design" at bounding box center [747, 340] width 189 height 29
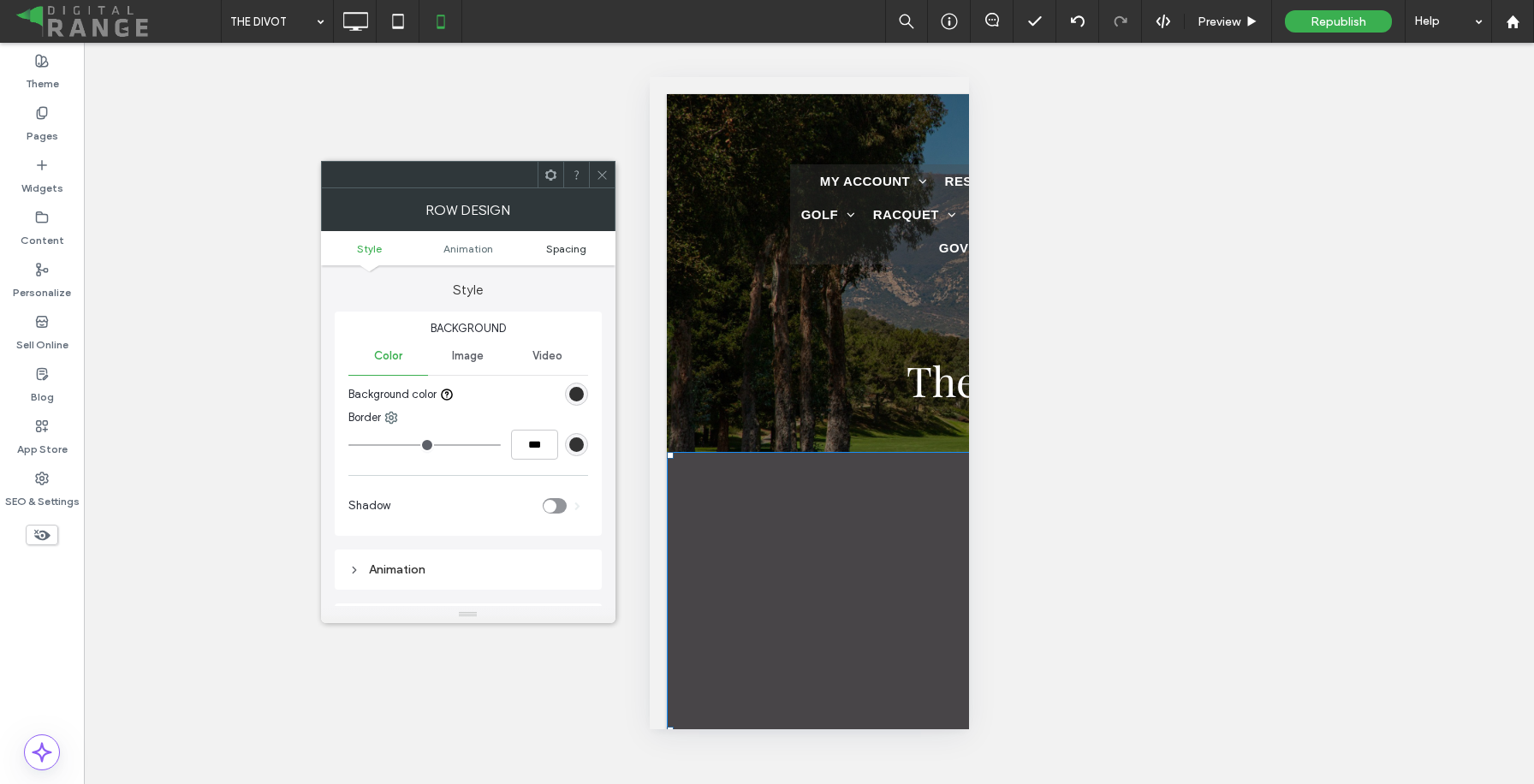
click at [549, 243] on span "Spacing" at bounding box center [566, 248] width 40 height 13
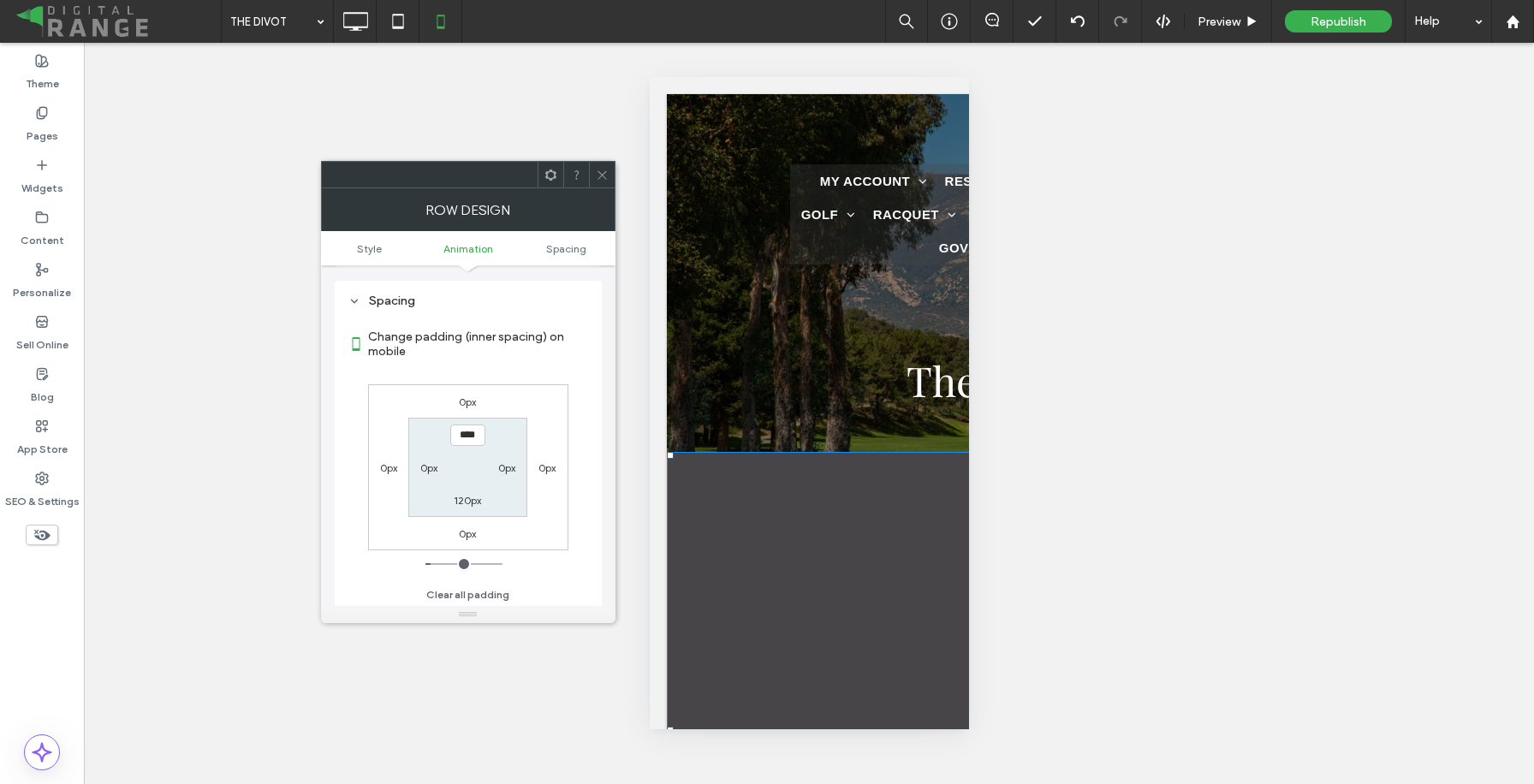
scroll to position [325, 0]
type input "***"
type input "*"
click at [544, 446] on div "0px 0px 0px 0px *** 0px 120px 0px" at bounding box center [468, 464] width 200 height 166
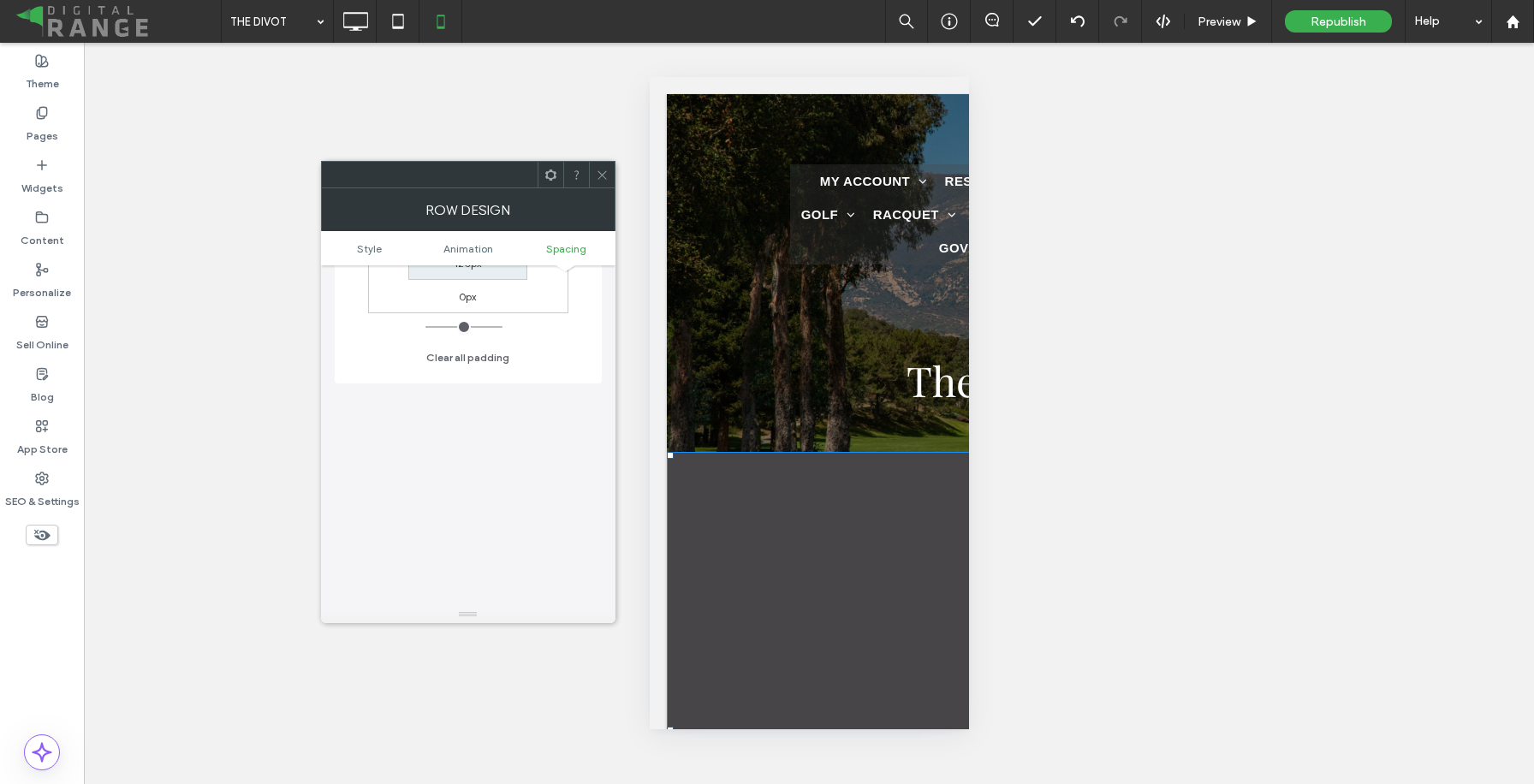
scroll to position [623, 0]
click at [593, 180] on div at bounding box center [602, 174] width 26 height 26
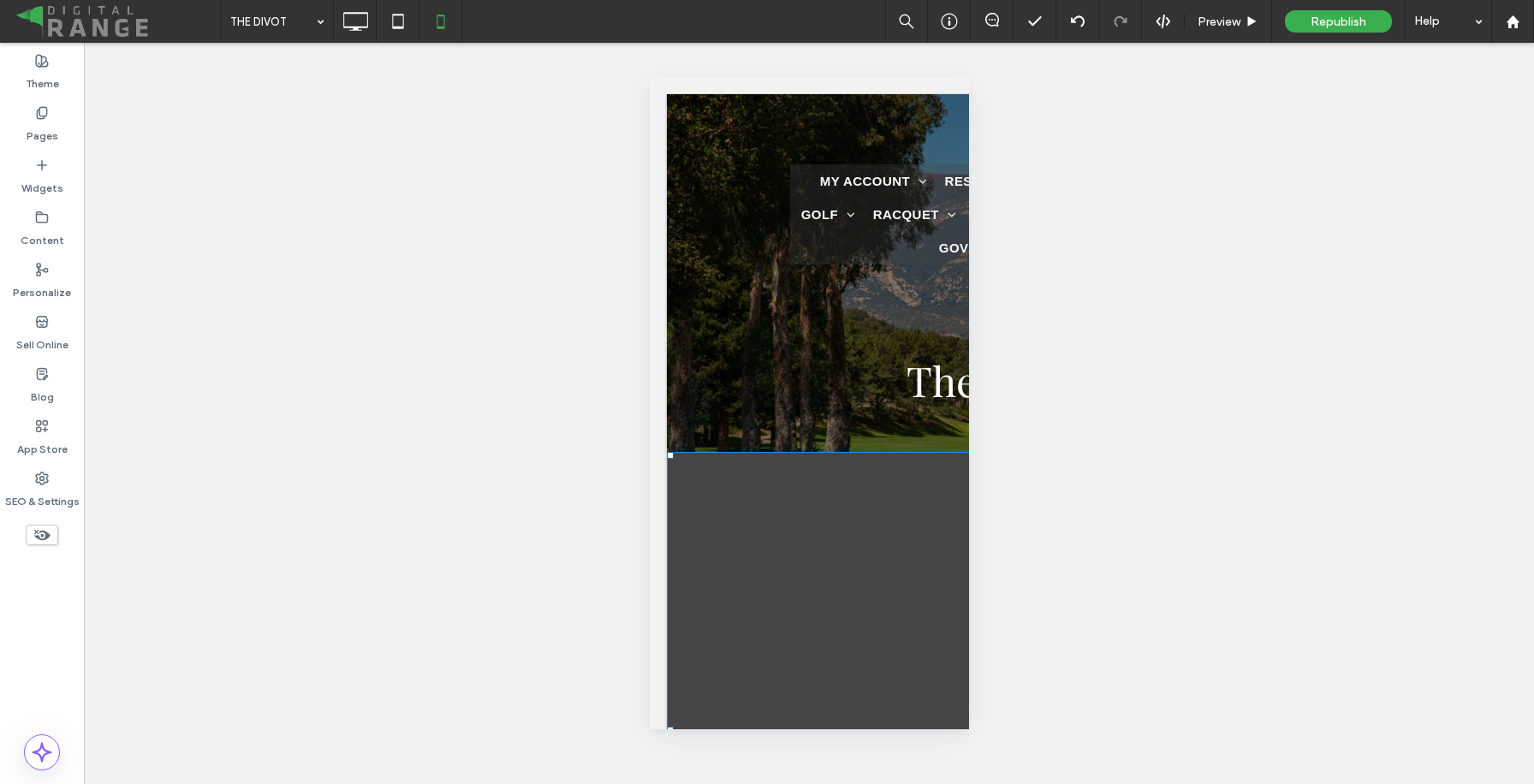
click at [1173, 446] on div "Unhide? Yes Unhide? Yes Unhide? Yes Unhide? Yes Unhide? Yes Unhide? Yes Unhide?…" at bounding box center [809, 413] width 1450 height 741
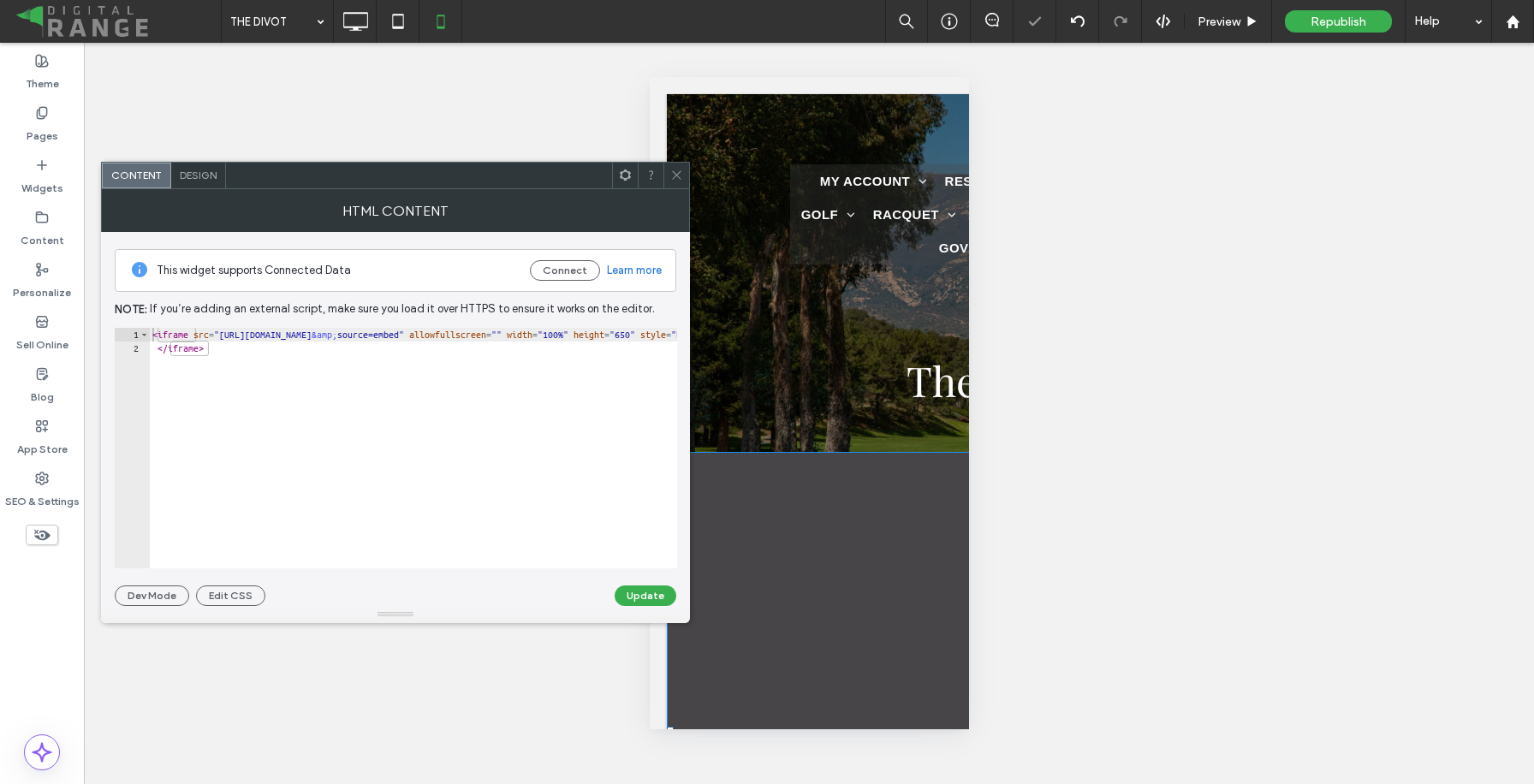
click at [212, 177] on span "Design" at bounding box center [197, 174] width 36 height 13
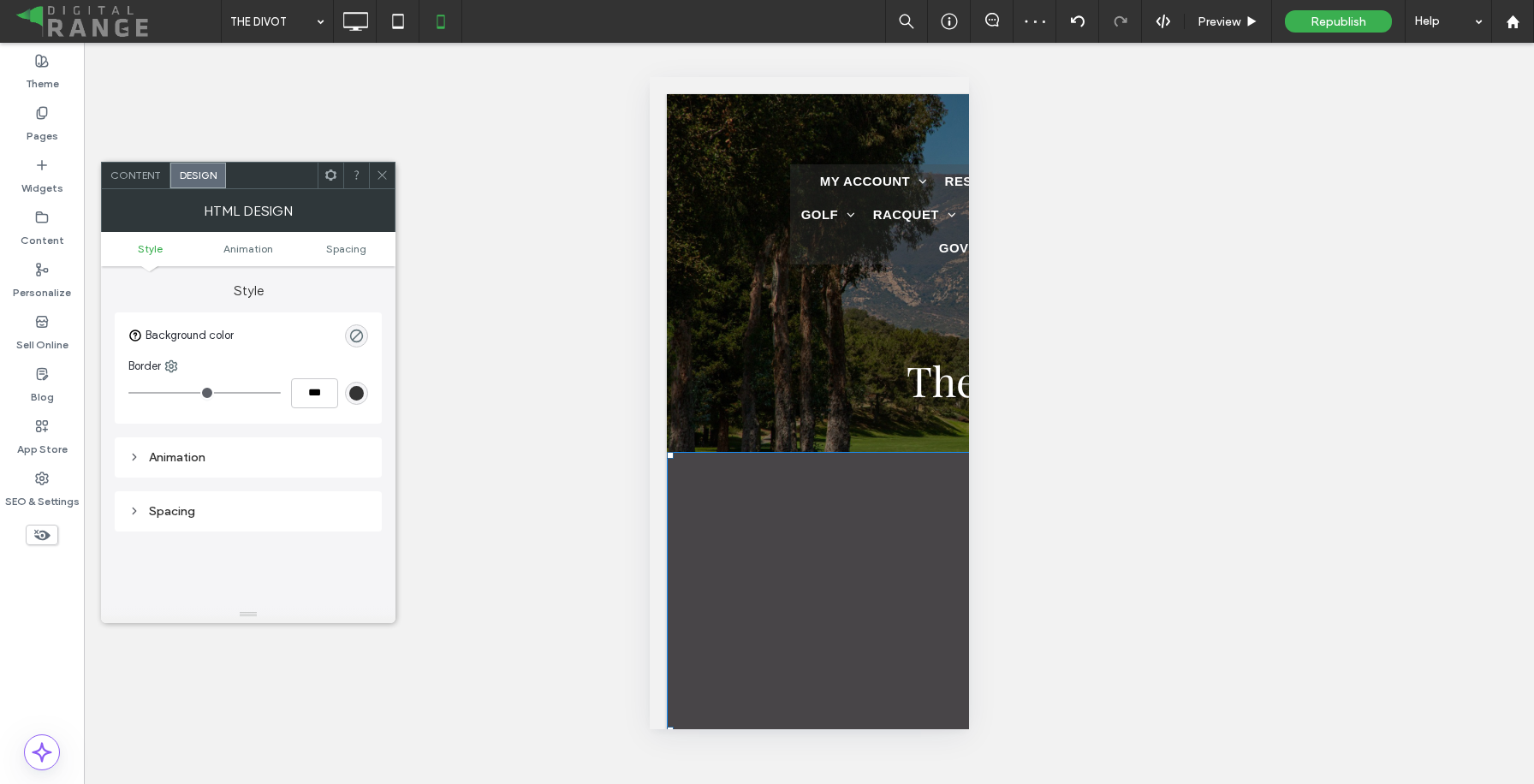
click at [381, 179] on icon at bounding box center [381, 174] width 13 height 13
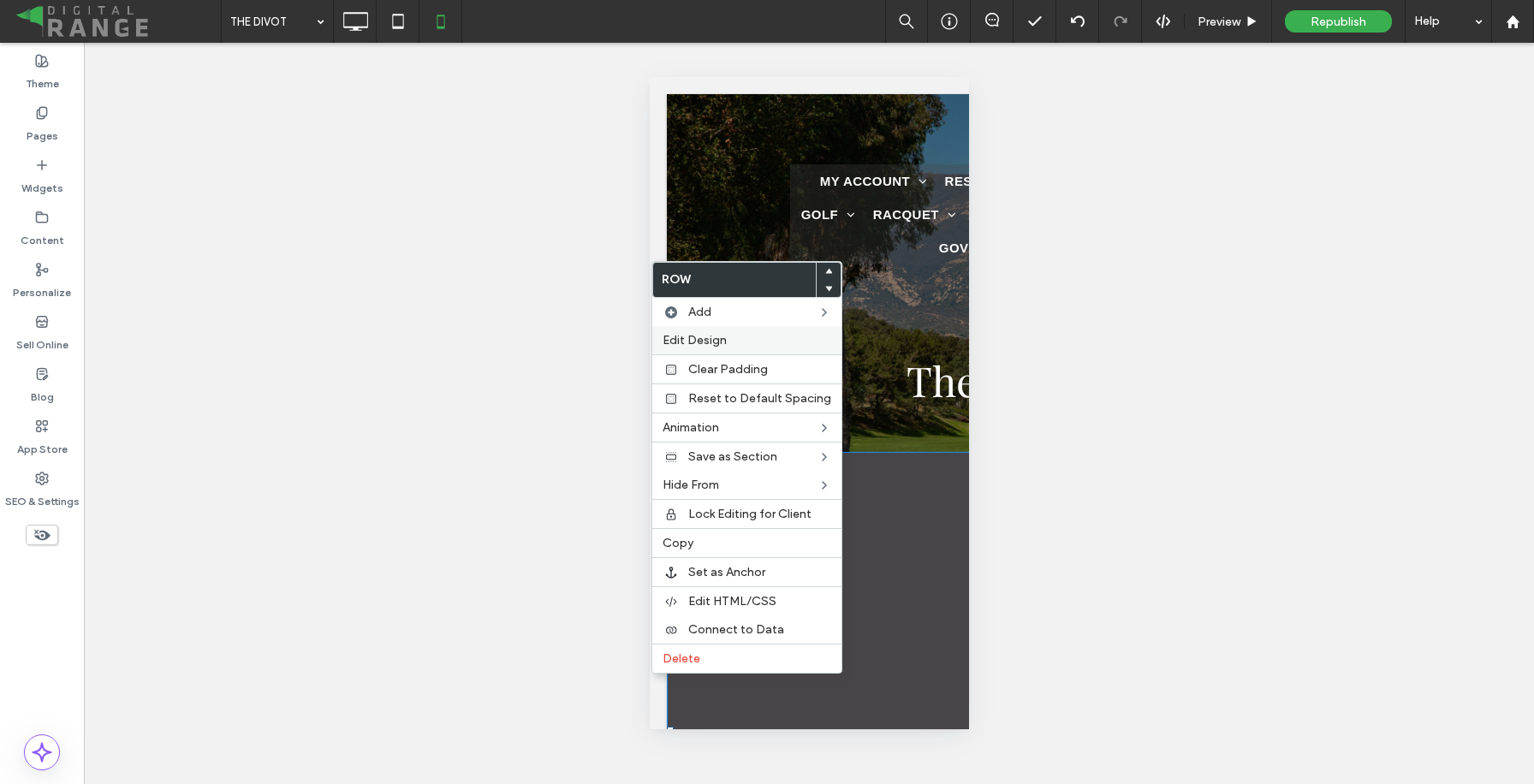
click at [707, 337] on span "Edit Design" at bounding box center [694, 340] width 64 height 15
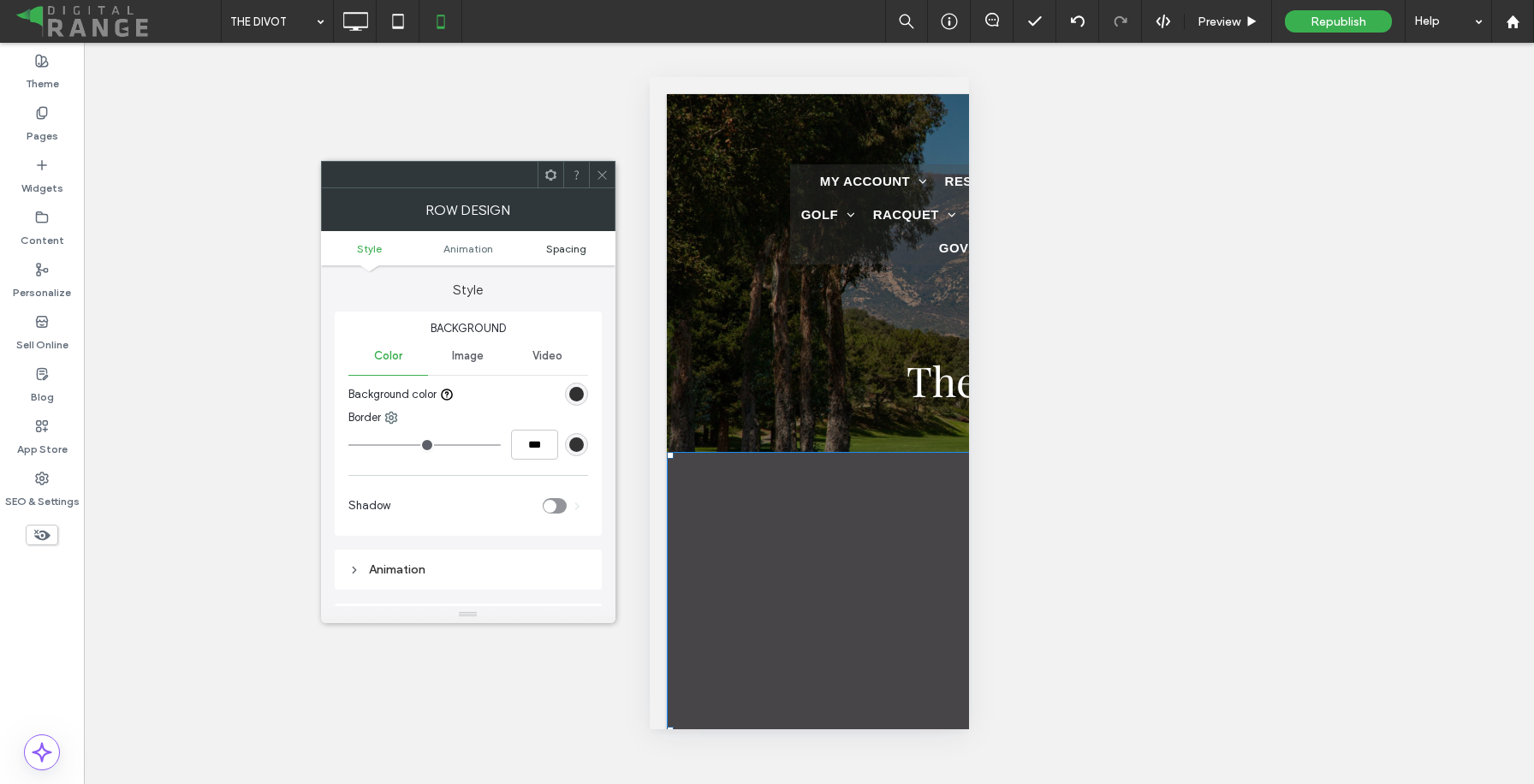
click at [560, 249] on span "Spacing" at bounding box center [566, 248] width 40 height 13
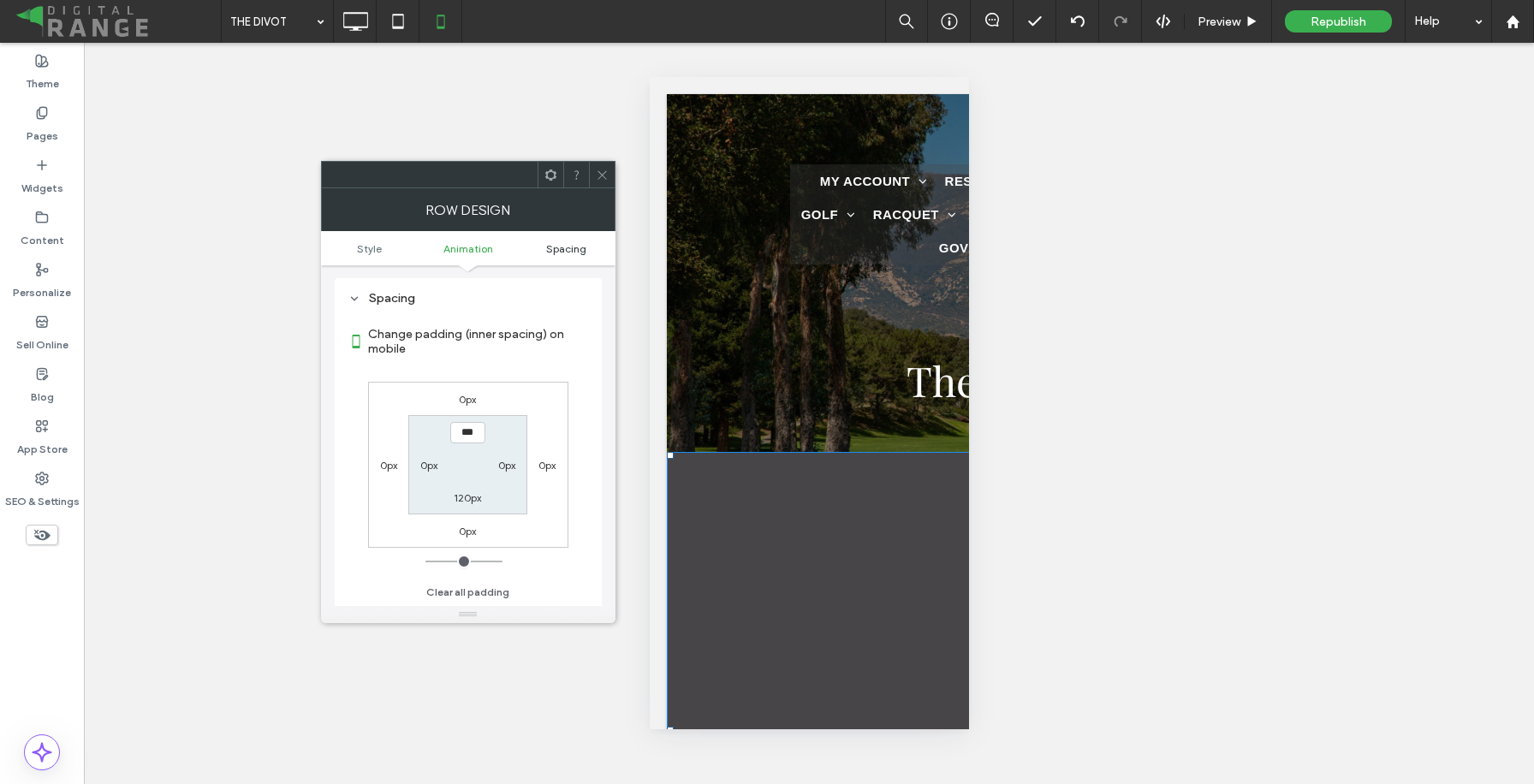
scroll to position [325, 0]
click at [609, 172] on div at bounding box center [602, 174] width 26 height 26
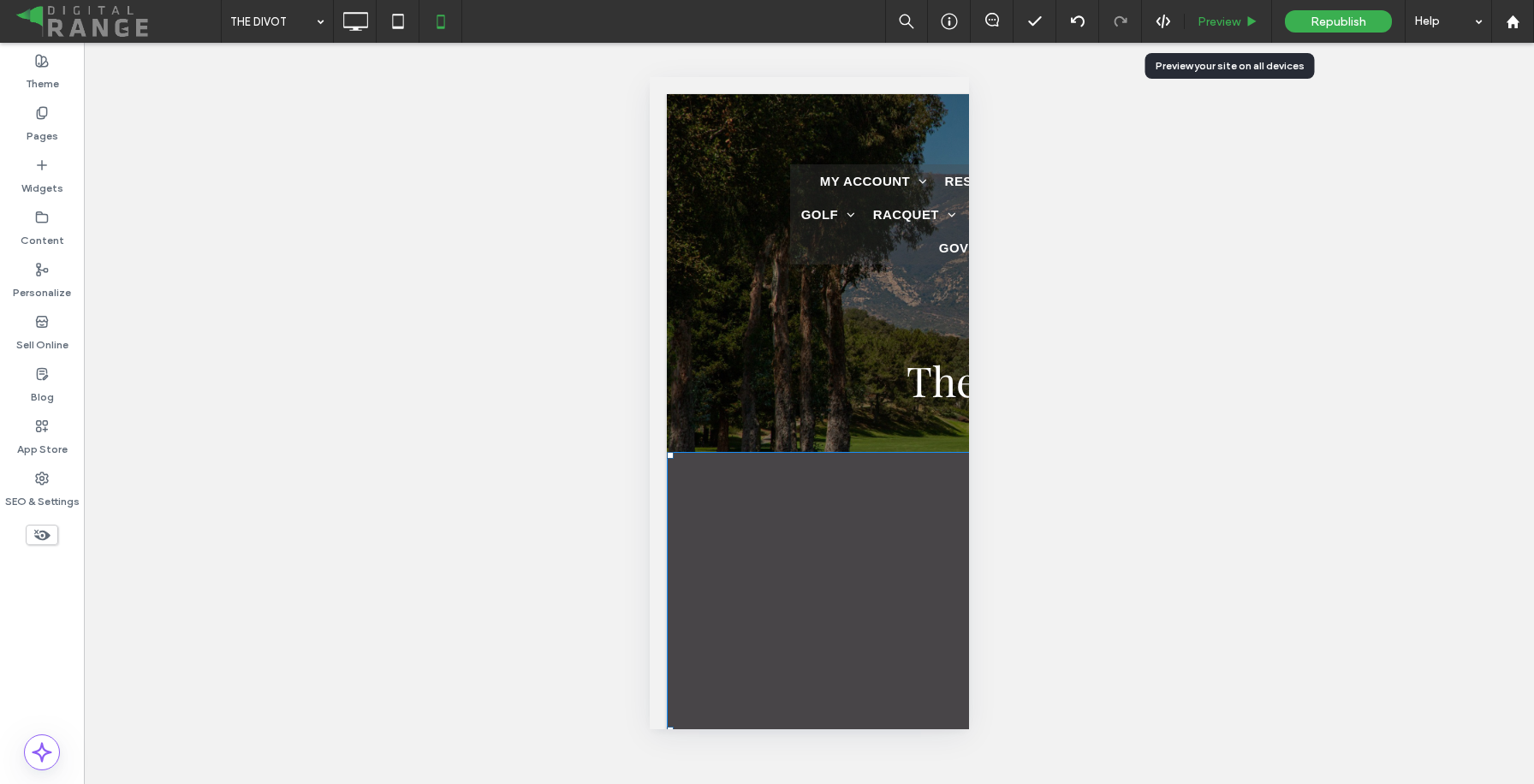
click at [1231, 27] on span "Preview" at bounding box center [1218, 22] width 42 height 15
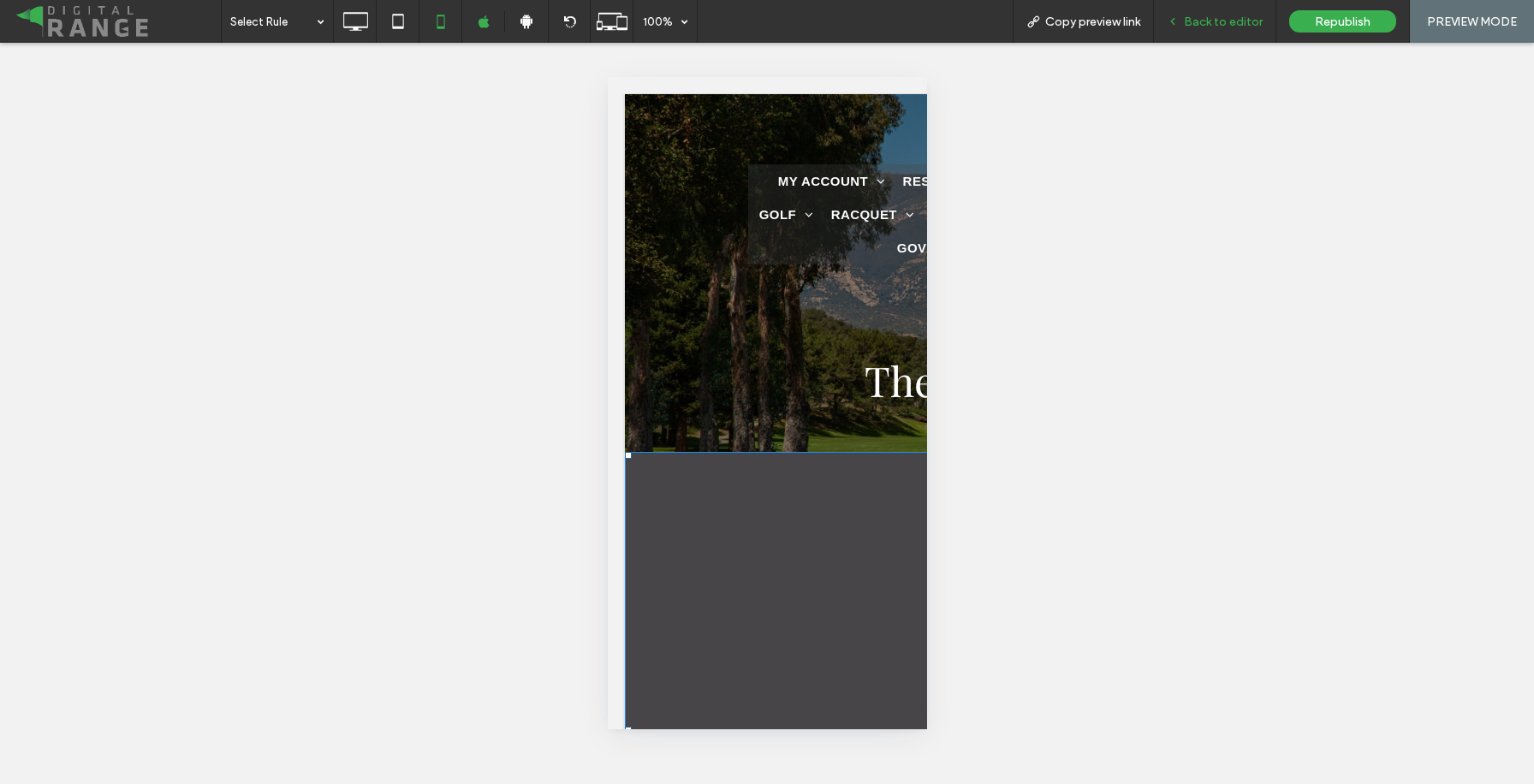
click at [1235, 30] on div "Back to editor" at bounding box center [1215, 21] width 122 height 42
click at [1230, 22] on span "Back to editor" at bounding box center [1223, 22] width 79 height 15
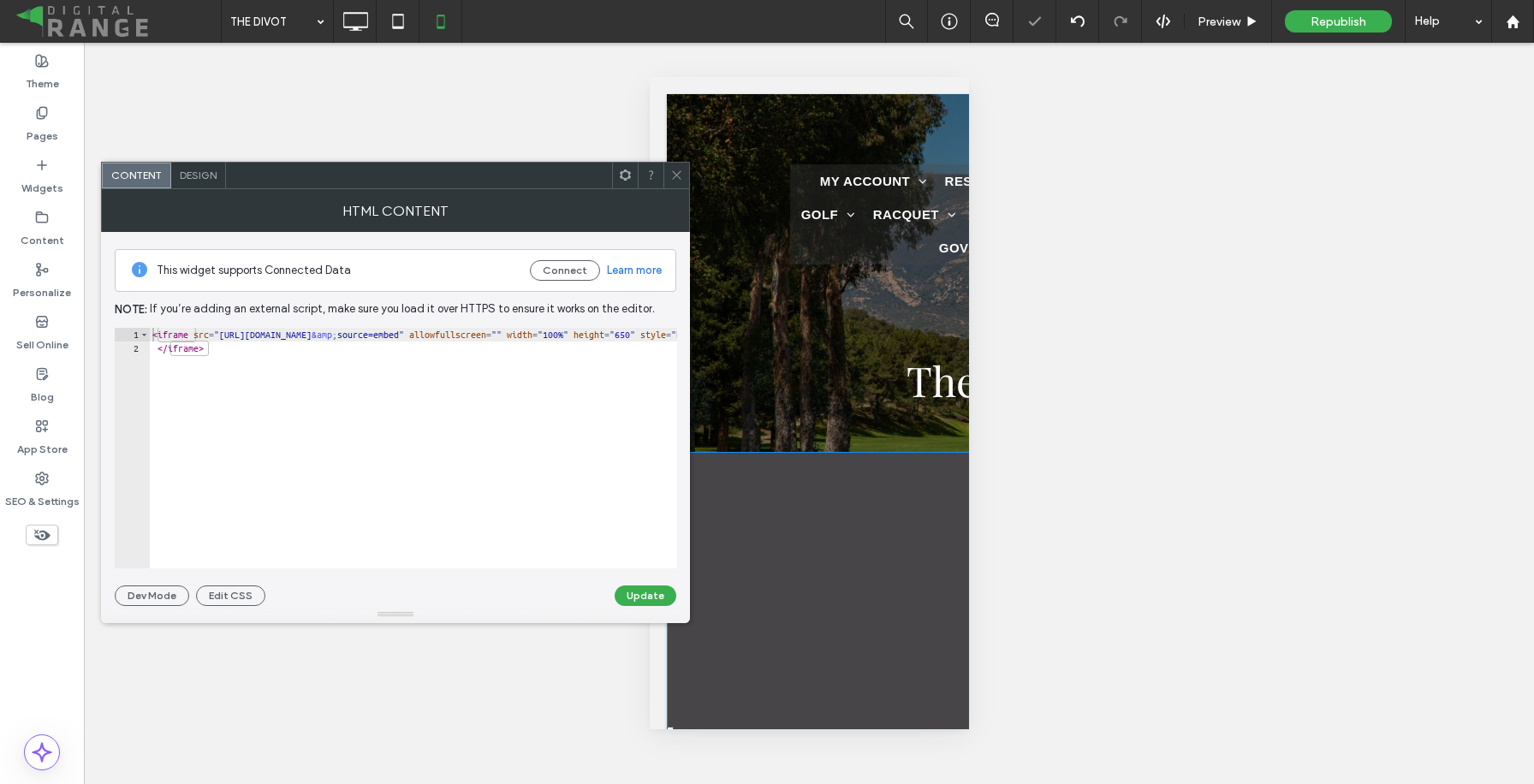
click at [532, 359] on div "< iframe src = "[URL][DOMAIN_NAME] &amp; source=embed" allowfullscreen = "" wid…" at bounding box center [892, 462] width 1486 height 268
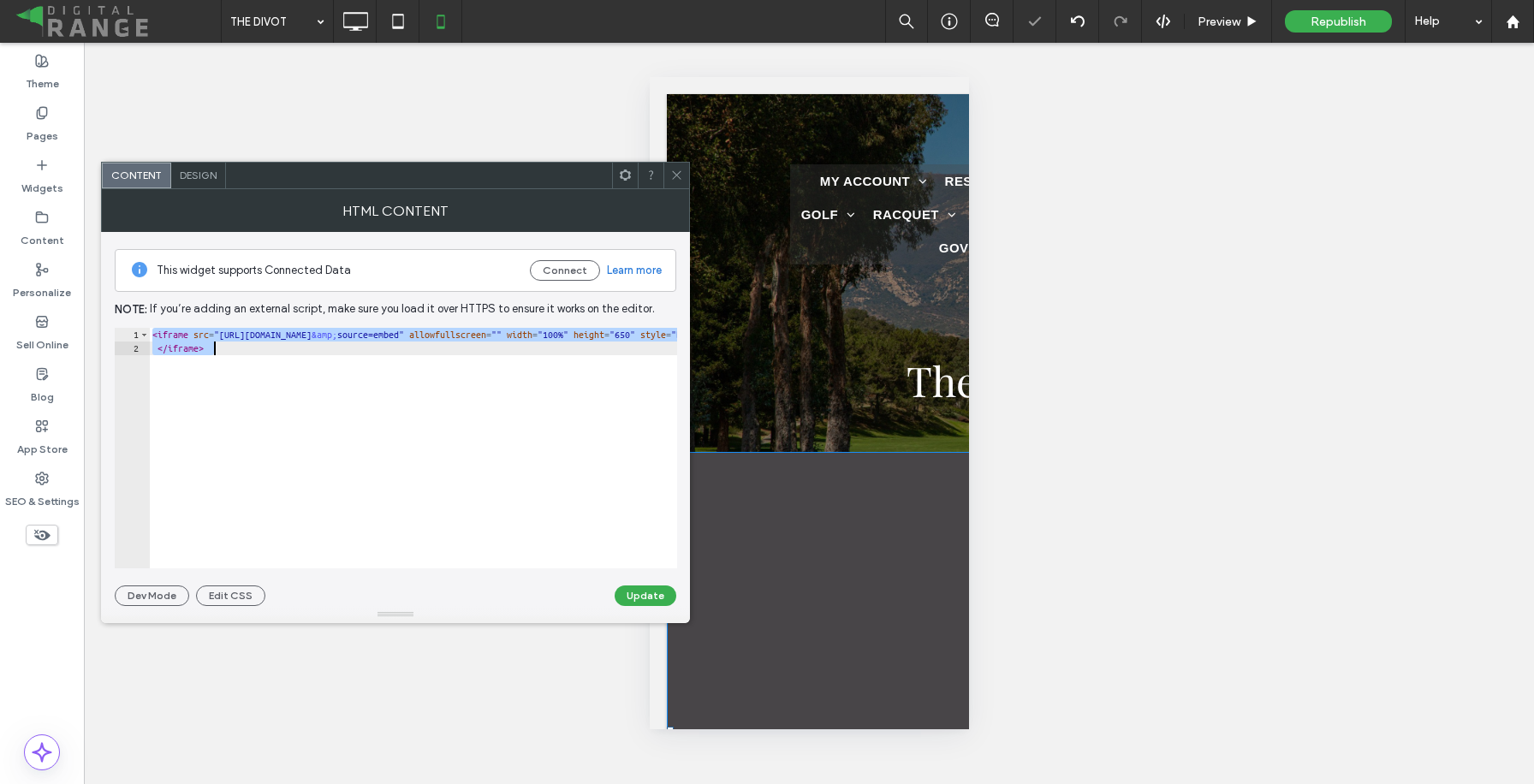
paste textarea "Cursor at row 2"
type textarea "**********"
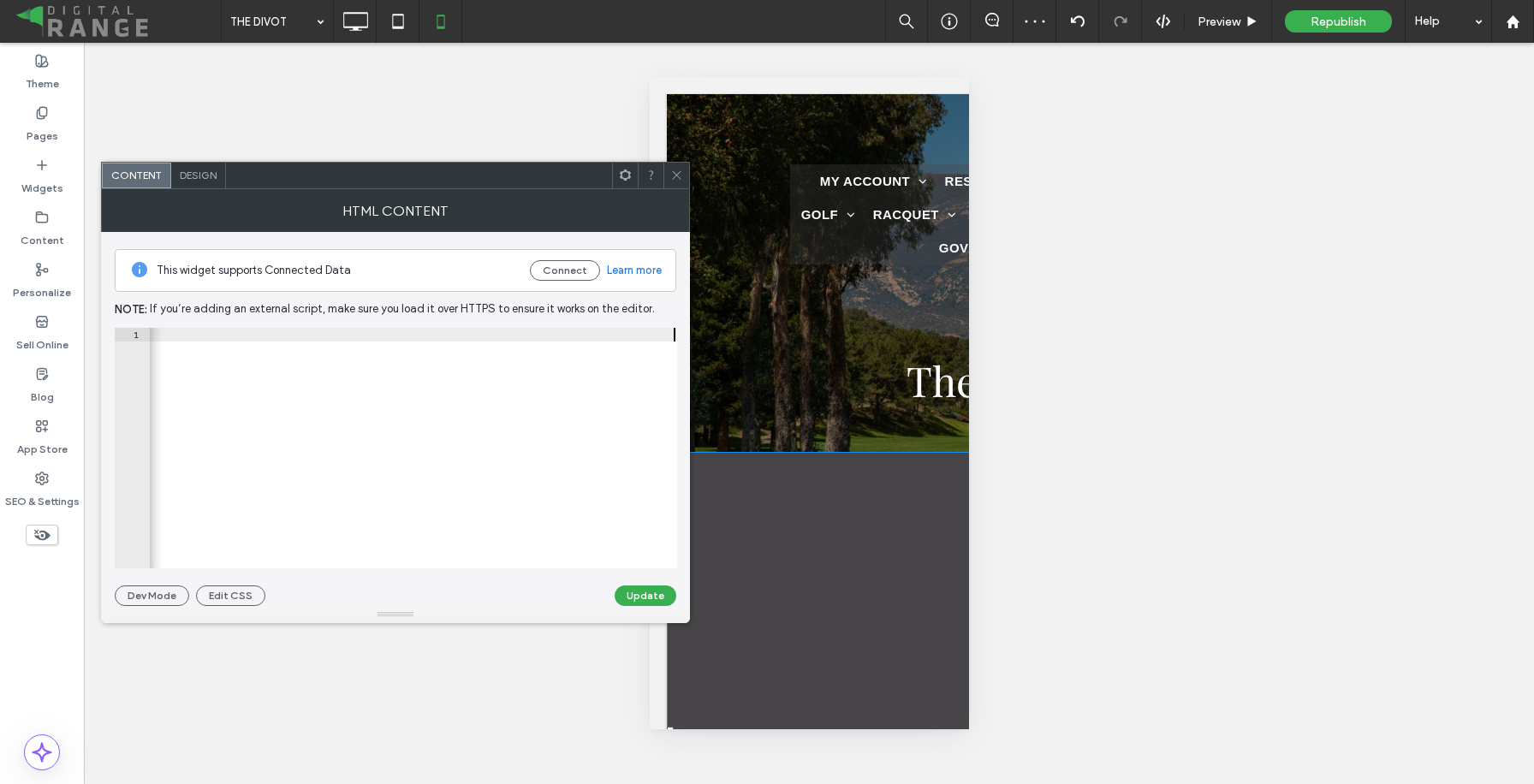
scroll to position [0, 964]
click at [639, 587] on button "Update" at bounding box center [645, 595] width 62 height 21
click at [673, 179] on icon at bounding box center [676, 174] width 13 height 13
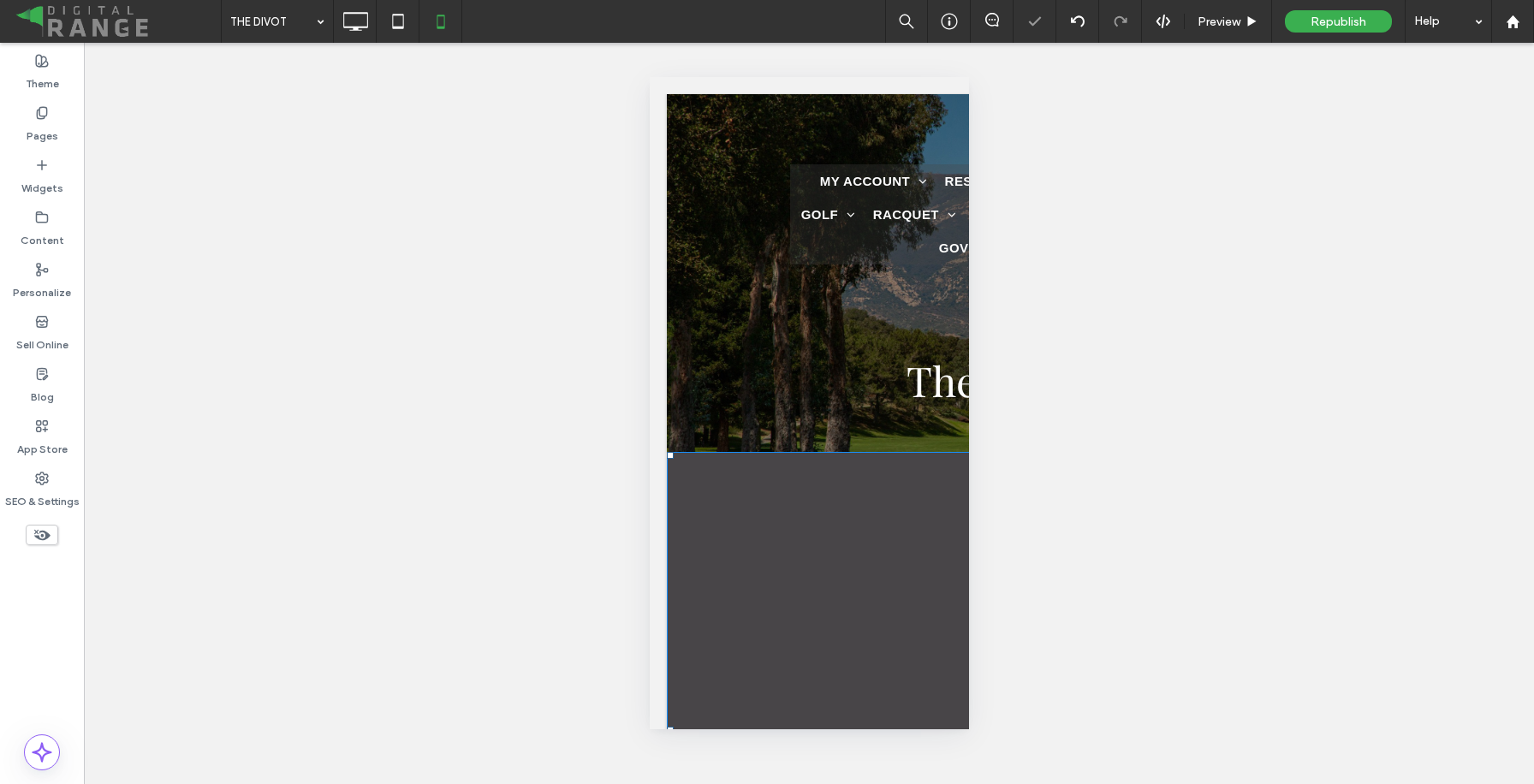
click at [1216, 42] on div "Unhide? Yes Unhide? Yes Unhide? Yes Unhide? Yes Unhide? Yes Unhide? Yes Unhide?…" at bounding box center [809, 413] width 1450 height 741
click at [1216, 33] on div "Preview" at bounding box center [1228, 21] width 88 height 42
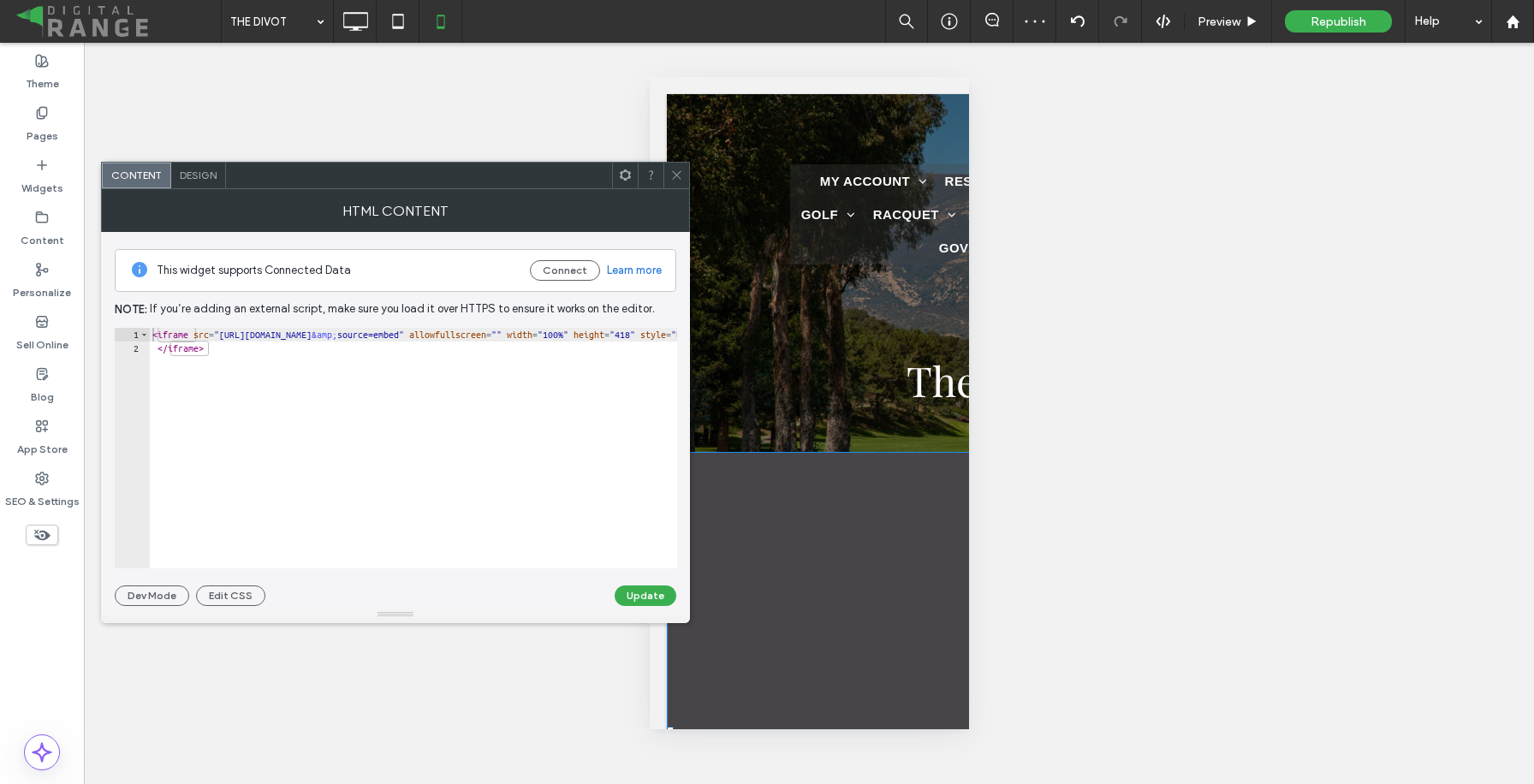
click at [673, 166] on span at bounding box center [676, 175] width 13 height 26
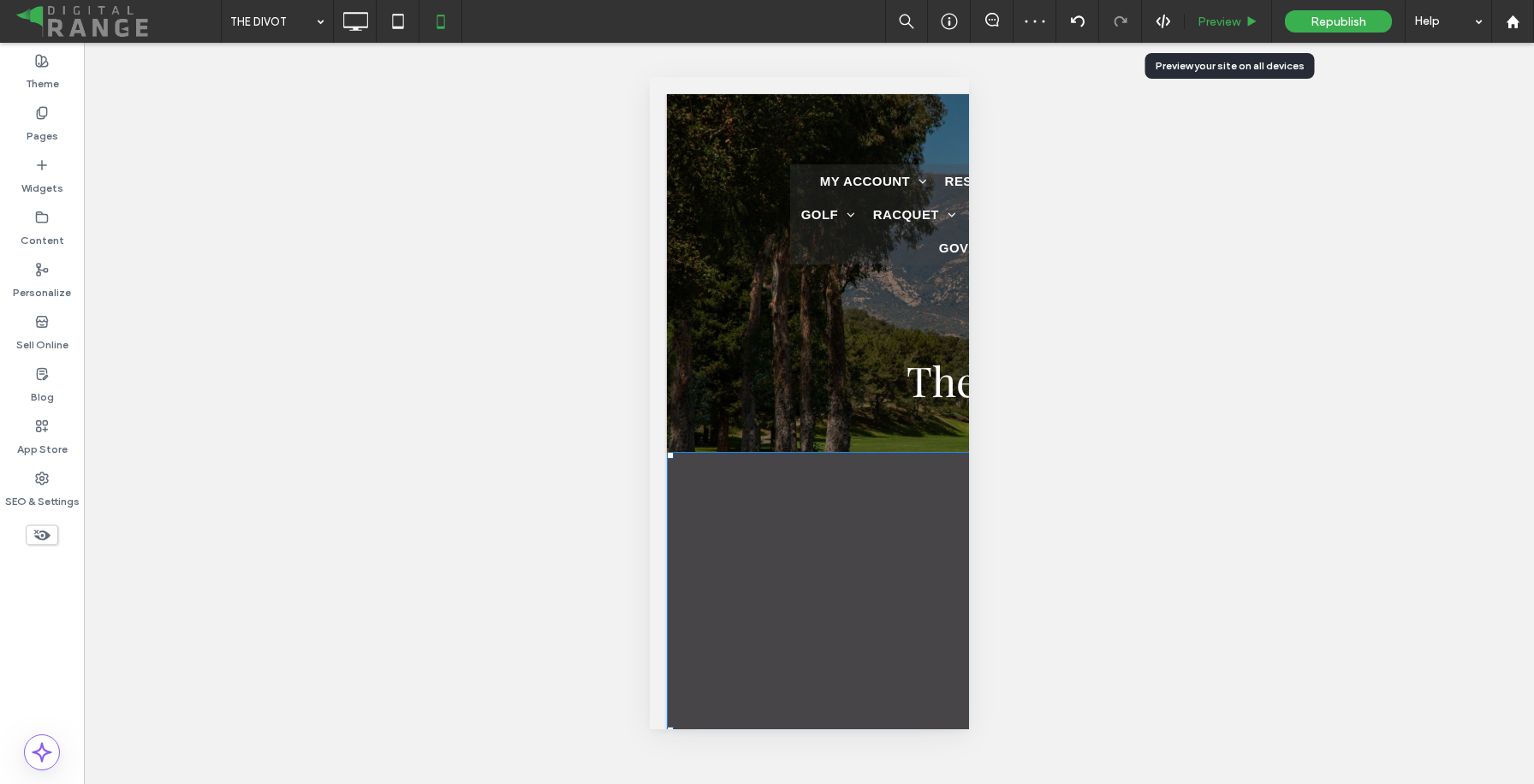
click at [1230, 27] on span "Preview" at bounding box center [1218, 22] width 42 height 15
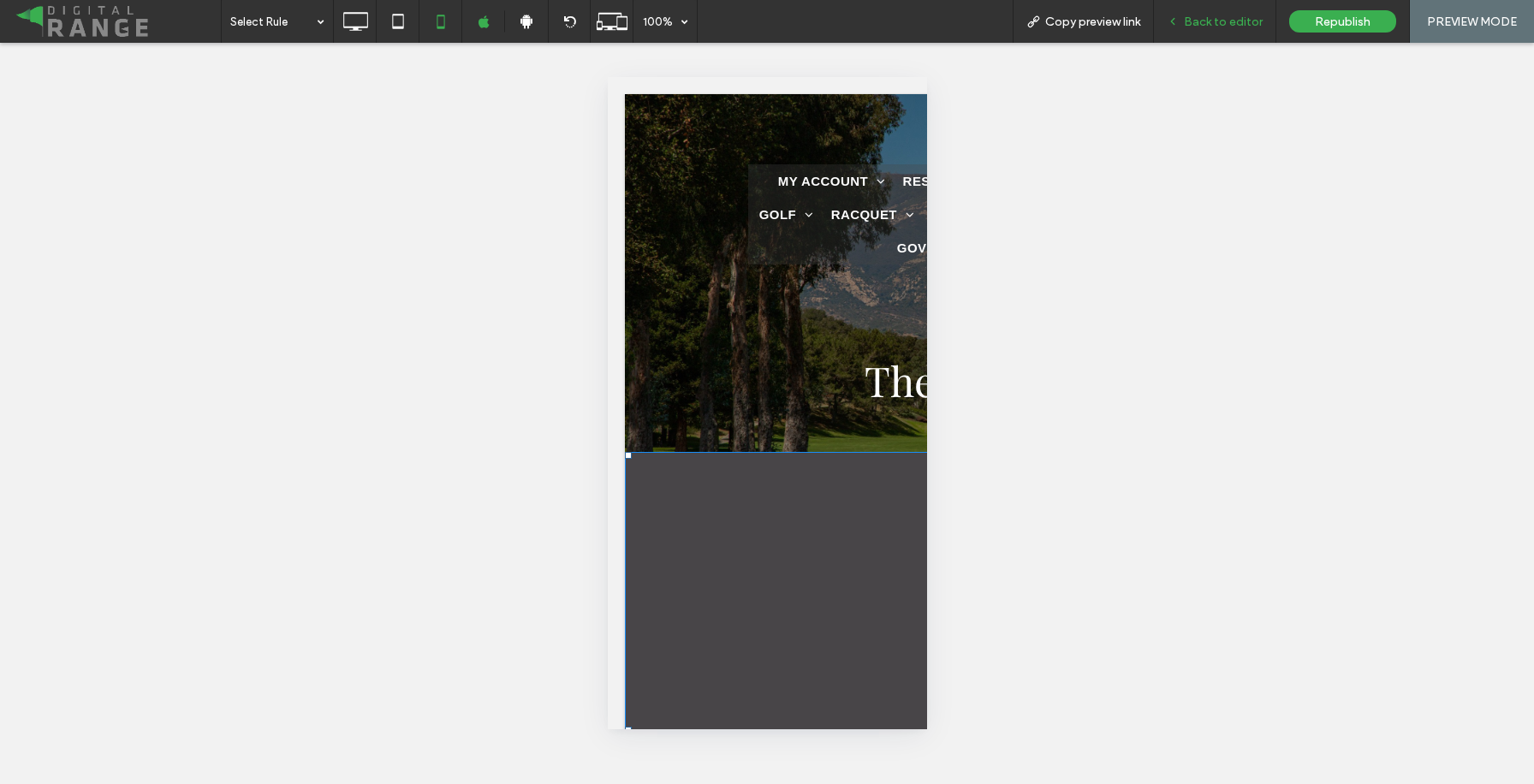
click at [1234, 16] on span "Back to editor" at bounding box center [1223, 22] width 79 height 15
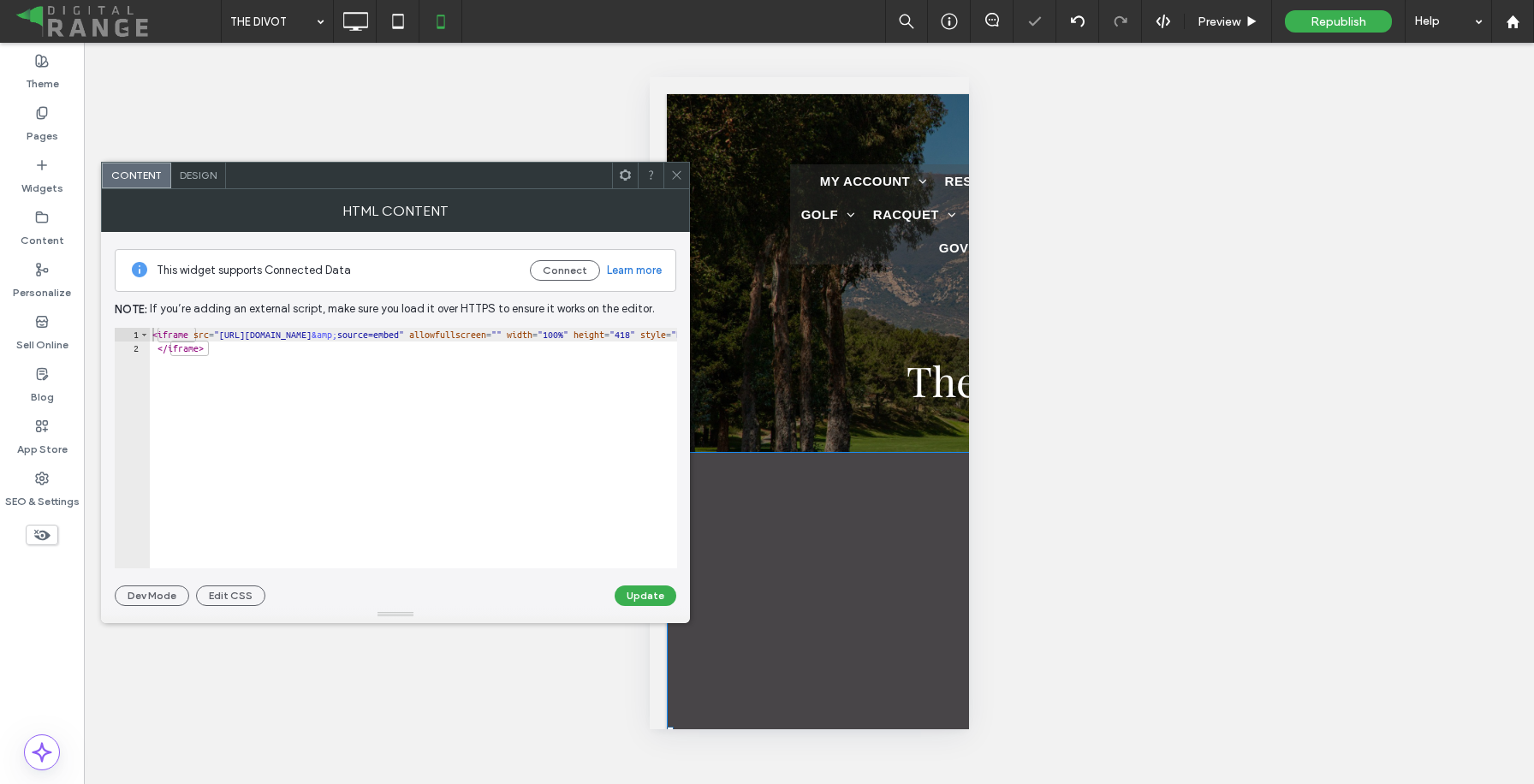
click at [650, 371] on div "< iframe src = "[URL][DOMAIN_NAME] &amp; source=embed" allowfullscreen = "" wid…" at bounding box center [889, 462] width 1480 height 268
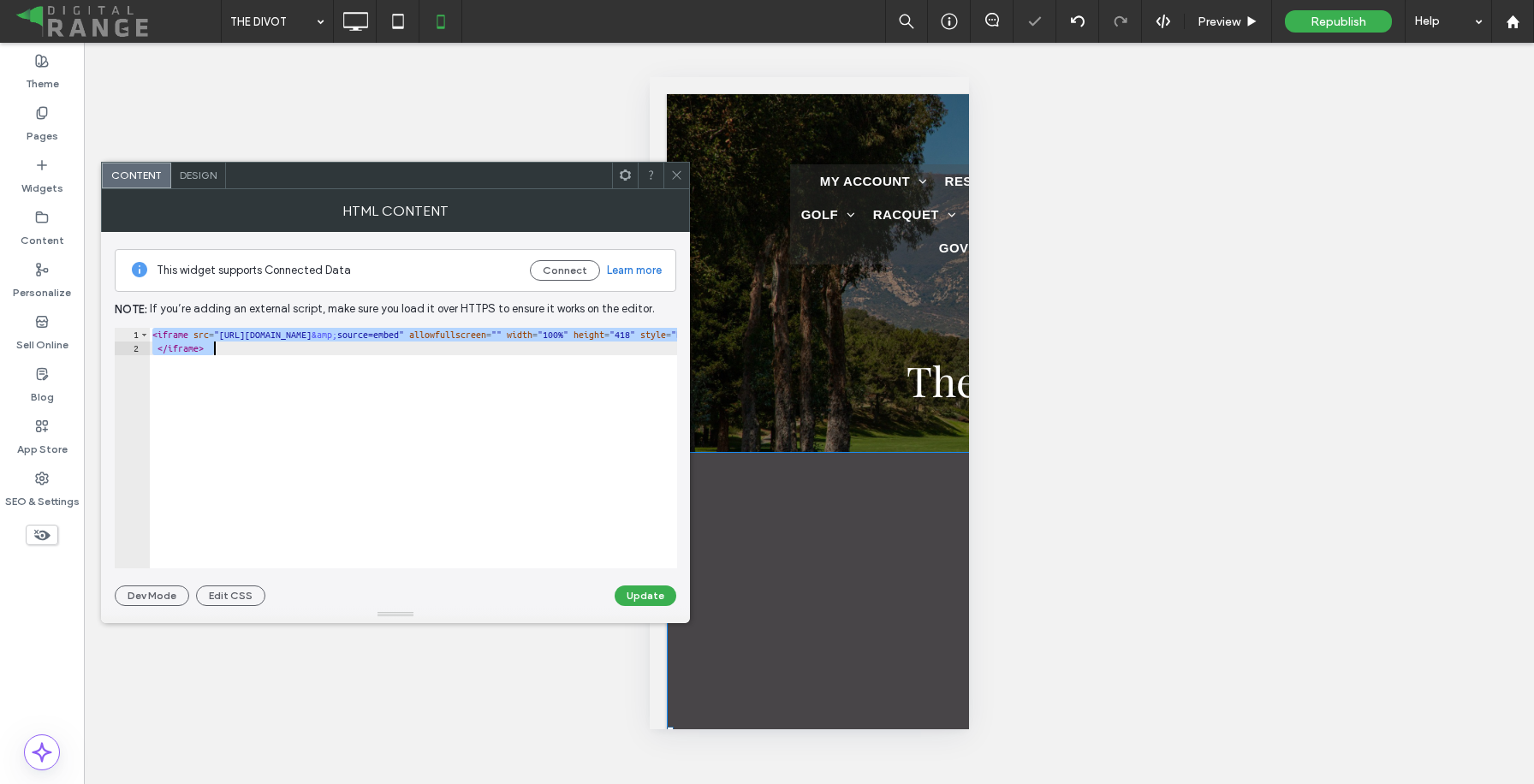
paste textarea "Cursor at row 2"
type textarea "**********"
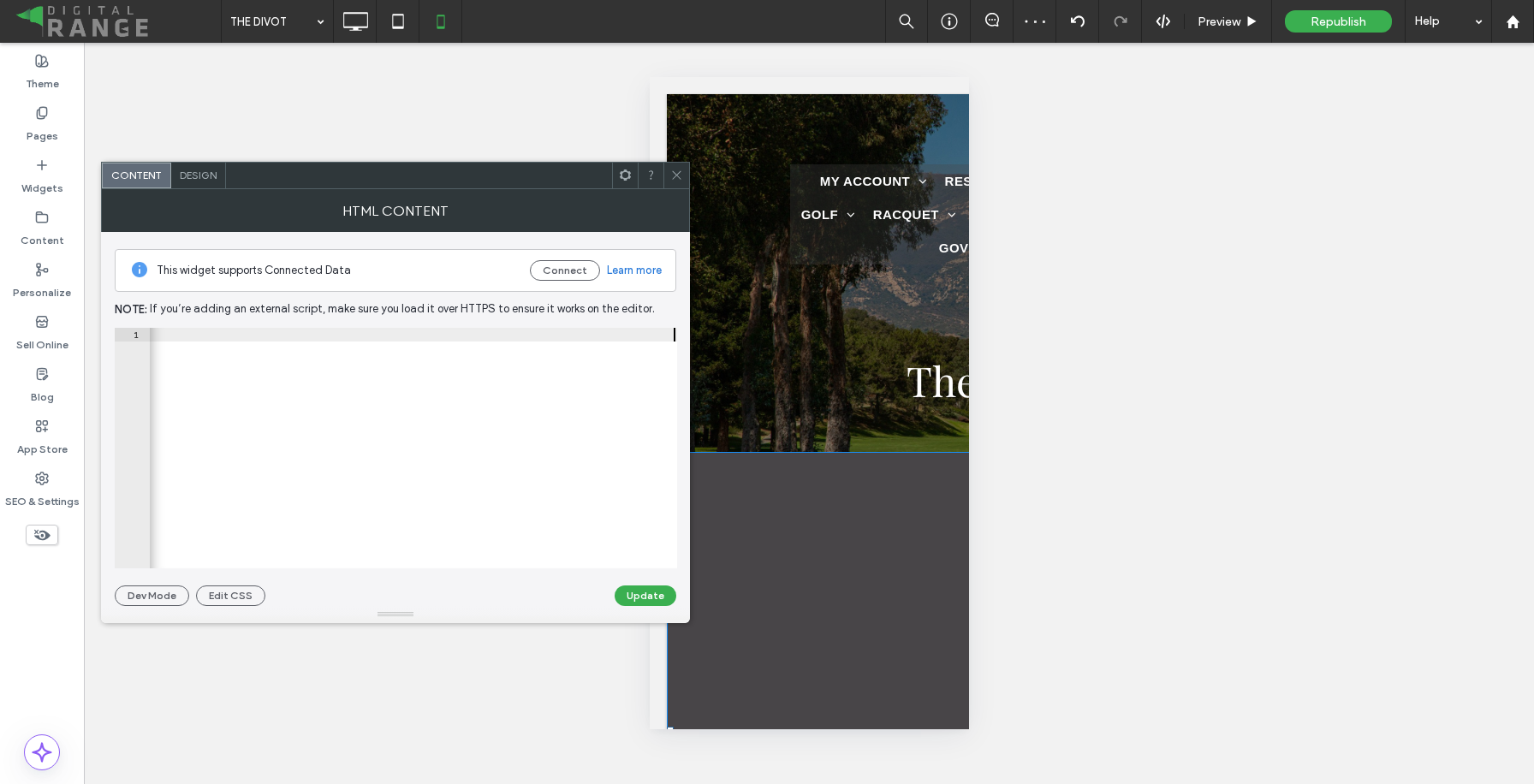
scroll to position [0, 970]
click at [660, 596] on button "Update" at bounding box center [645, 595] width 62 height 21
click at [610, 406] on div "< iframe src = "[URL][DOMAIN_NAME] &amp; source=embed" allowfullscreen = "" wid…" at bounding box center [892, 462] width 1486 height 268
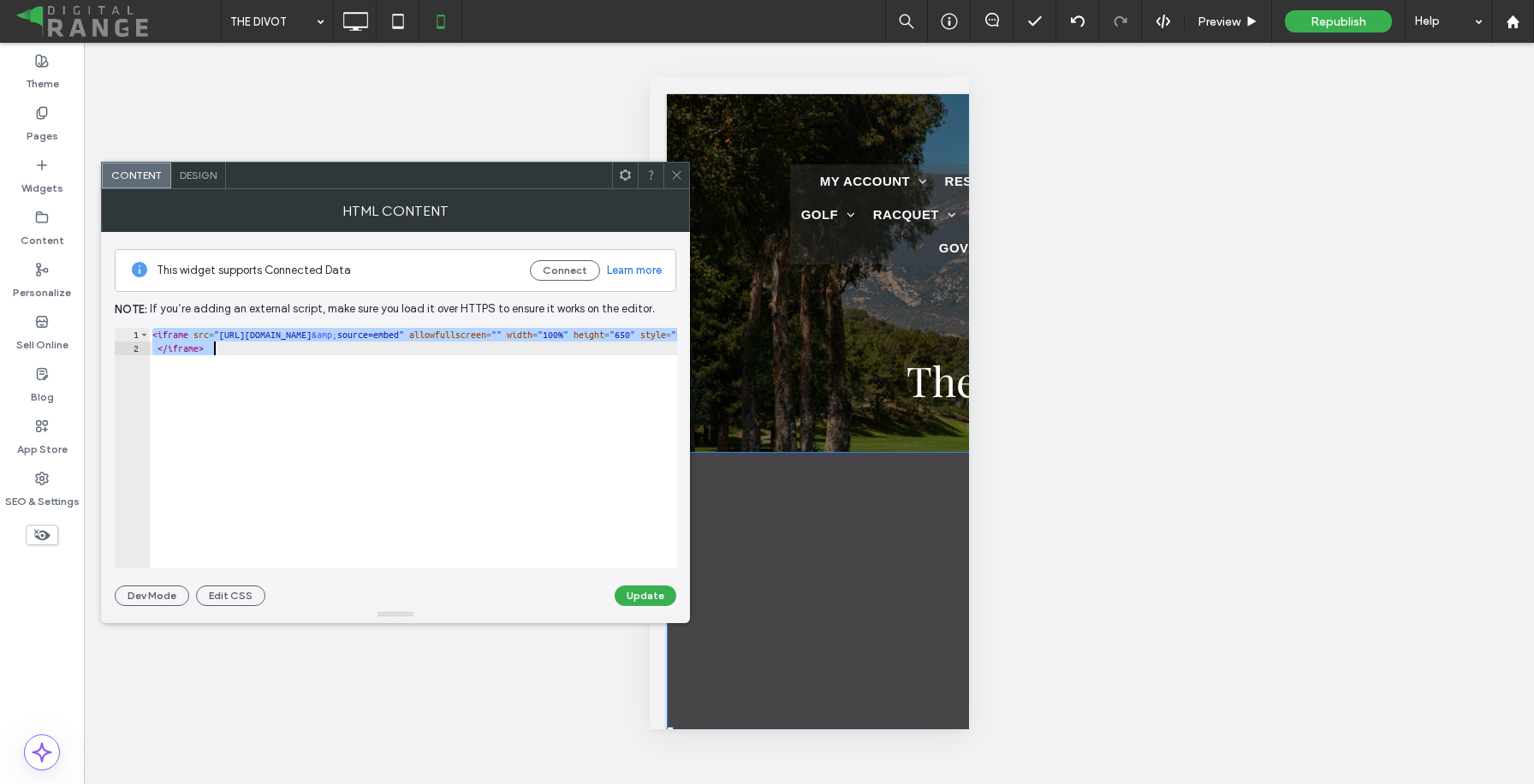
paste textarea "Cursor at row 2"
type textarea "**********"
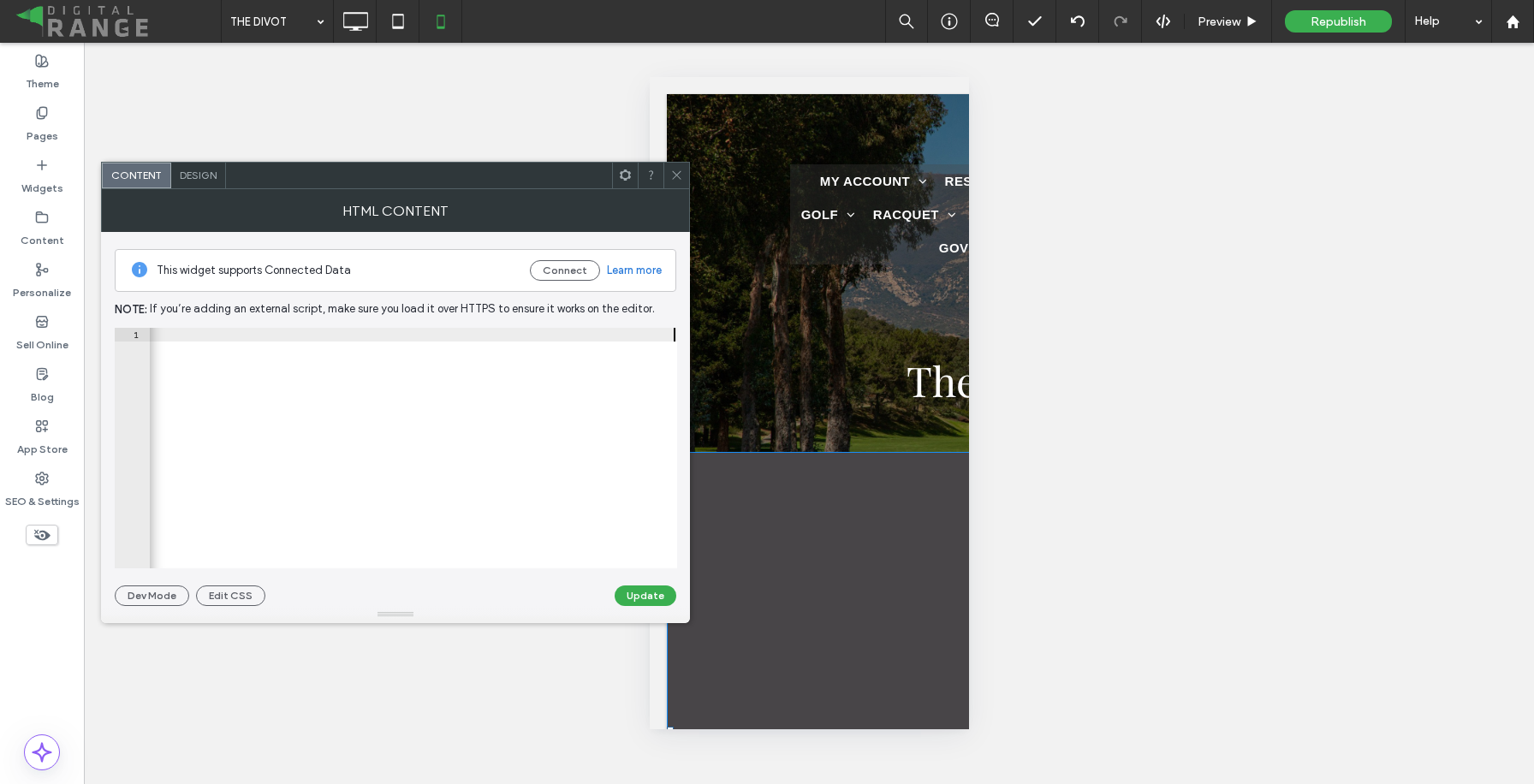
scroll to position [0, 964]
click at [649, 596] on button "Update" at bounding box center [645, 595] width 62 height 21
click at [673, 187] on span at bounding box center [676, 175] width 13 height 26
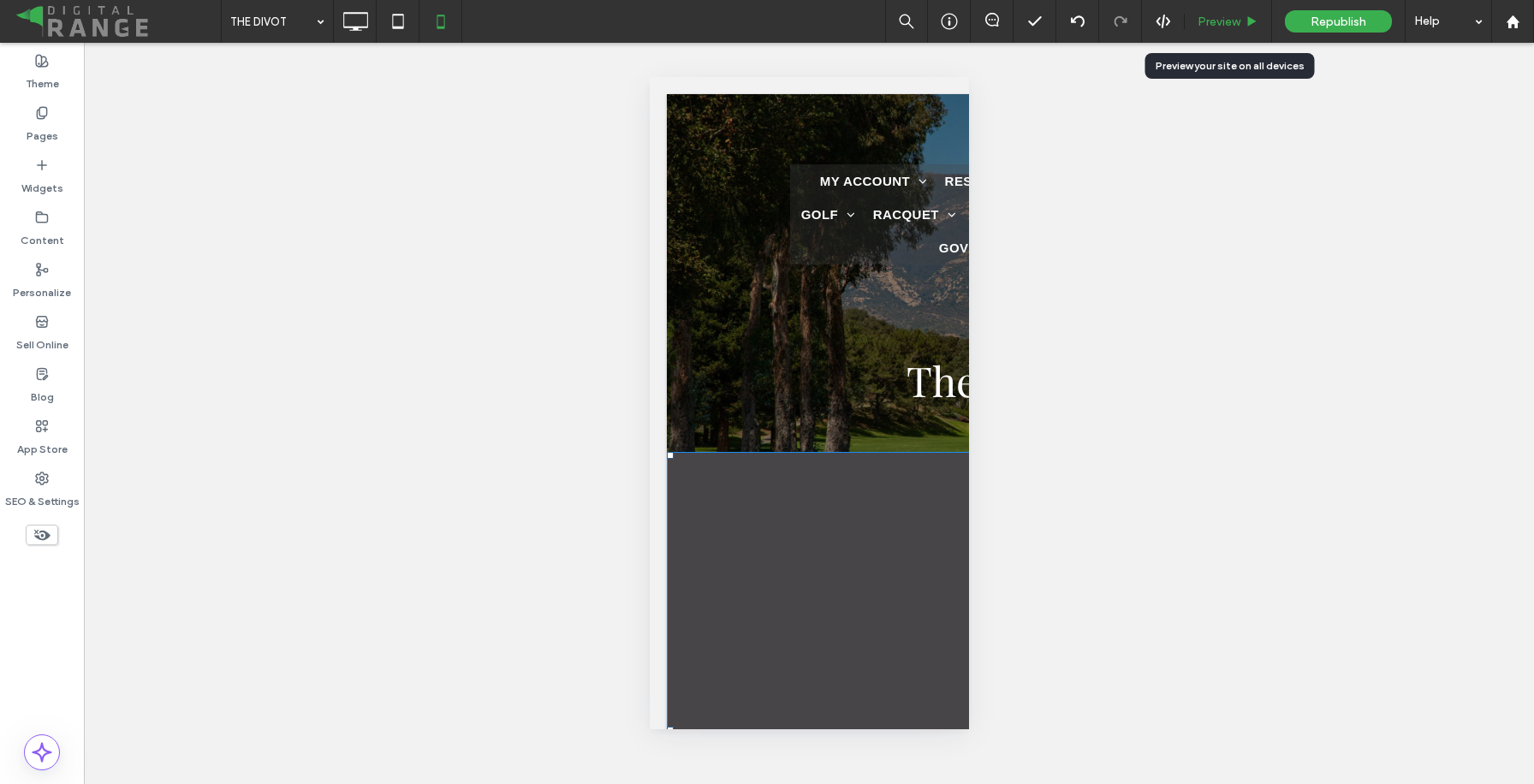
click at [1208, 26] on span "Preview" at bounding box center [1218, 22] width 42 height 15
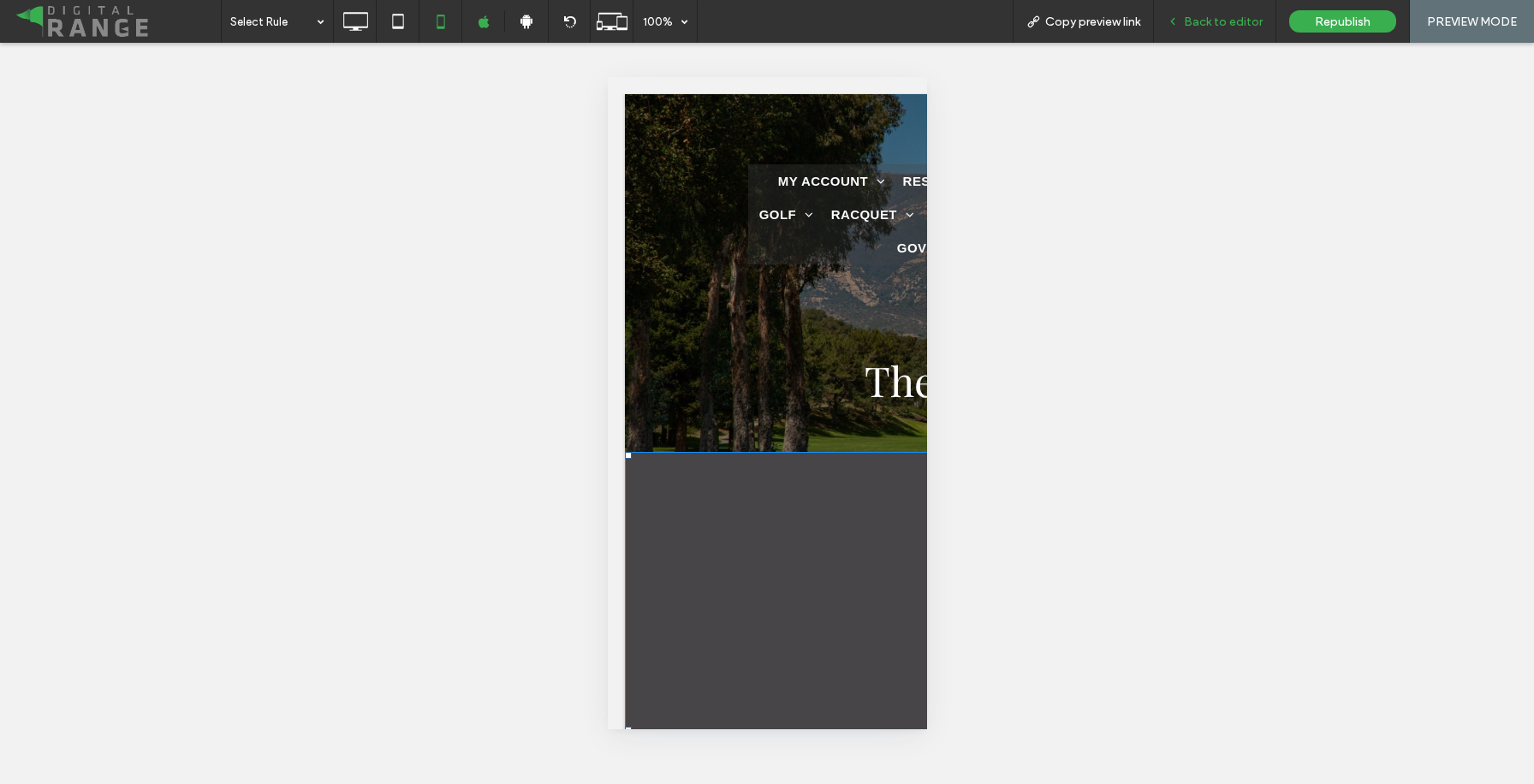
click at [1198, 38] on div "Back to editor" at bounding box center [1215, 21] width 122 height 42
click at [1225, 25] on span "Back to editor" at bounding box center [1223, 22] width 79 height 15
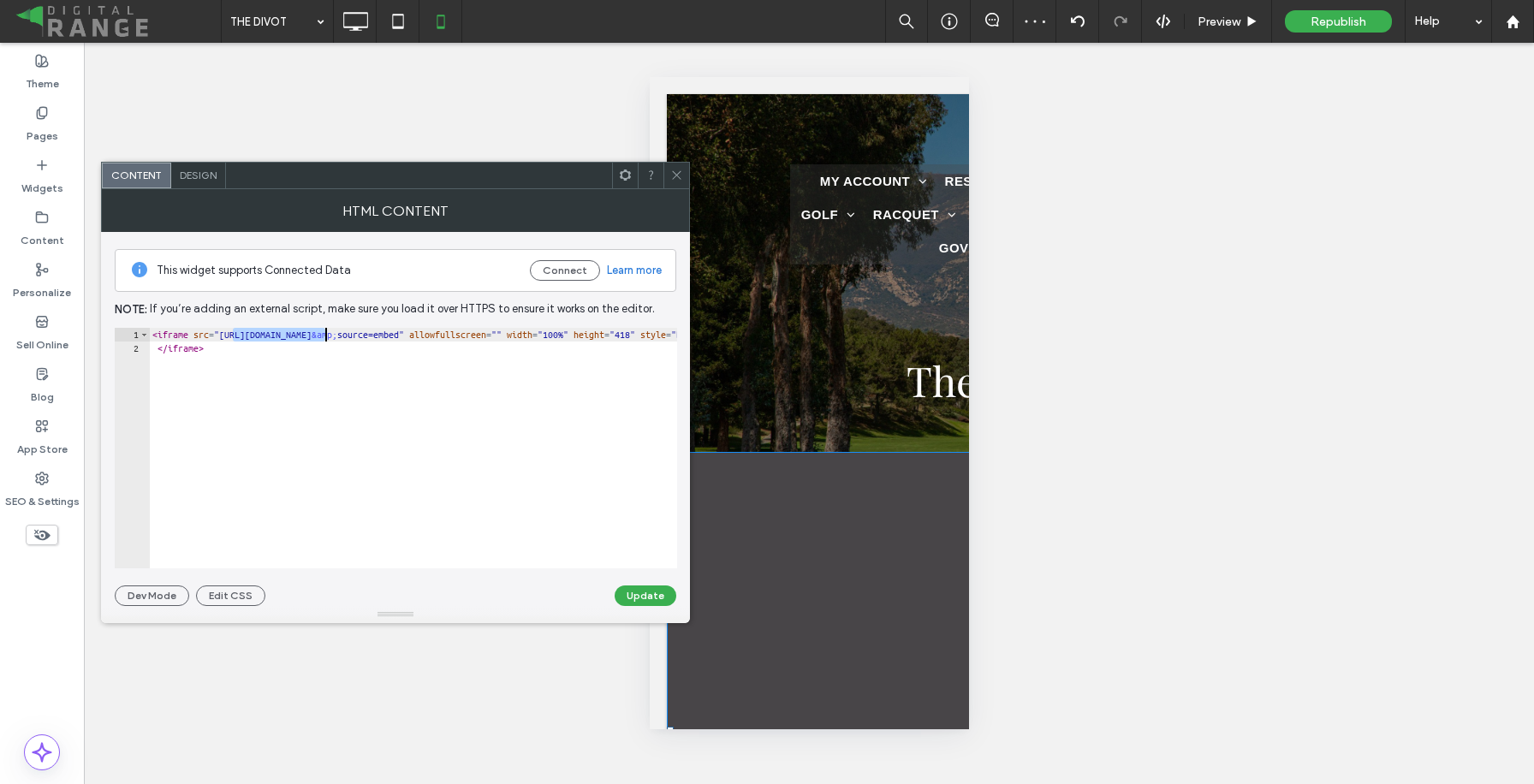
drag, startPoint x: 232, startPoint y: 339, endPoint x: 324, endPoint y: 339, distance: 92.0
click at [324, 339] on div "< iframe src = "[URL][DOMAIN_NAME] &amp; source=embed" allowfullscreen = "" wid…" at bounding box center [889, 462] width 1480 height 268
click at [398, 367] on div "< iframe src = "[URL][DOMAIN_NAME] &amp; source=embed" allowfullscreen = "" wid…" at bounding box center [889, 462] width 1480 height 268
click at [637, 434] on div "< iframe src = "[URL][DOMAIN_NAME] &amp; source=embed" allowfullscreen = "" wid…" at bounding box center [889, 462] width 1480 height 268
paste textarea "Cursor at row 2"
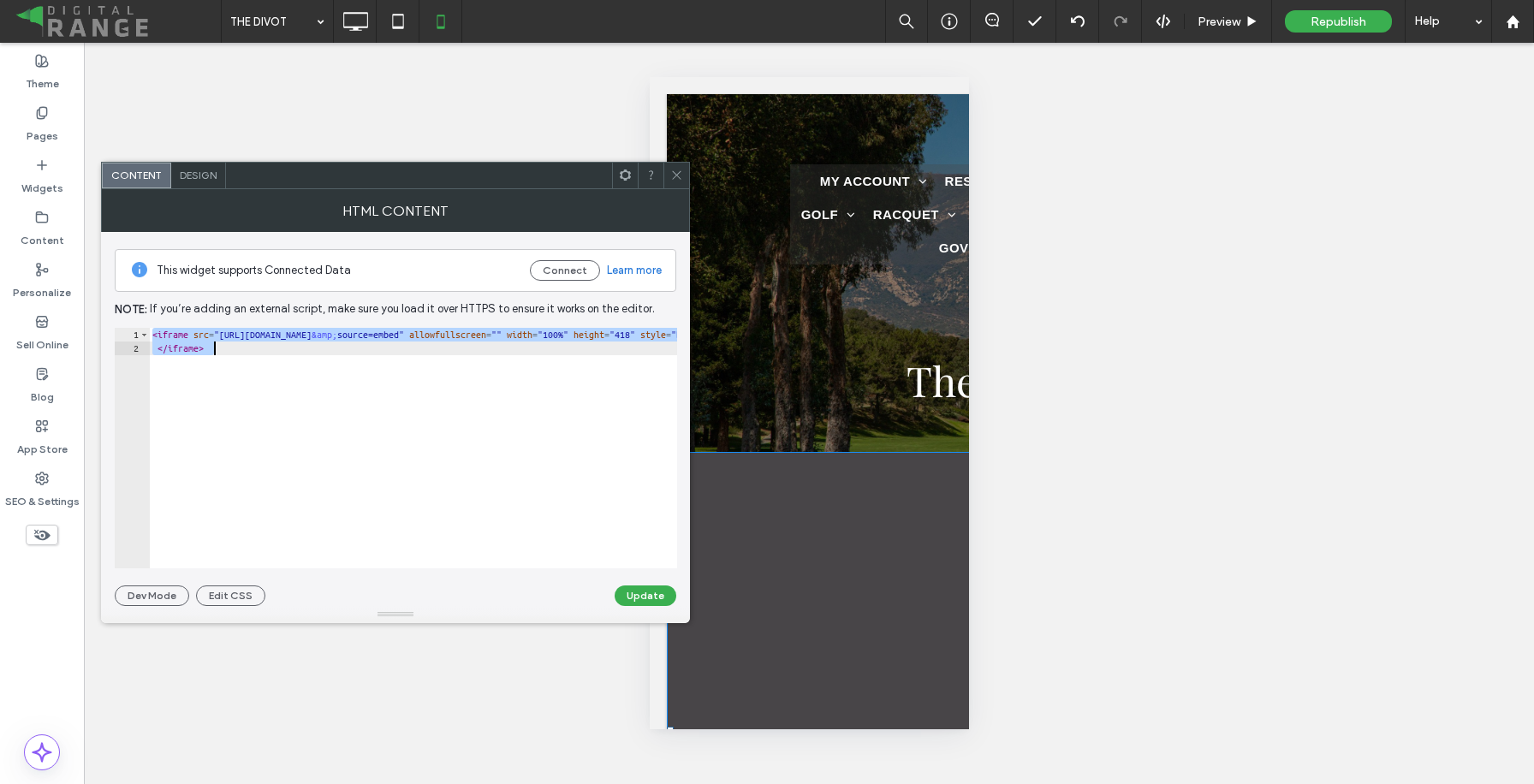
type textarea "**********"
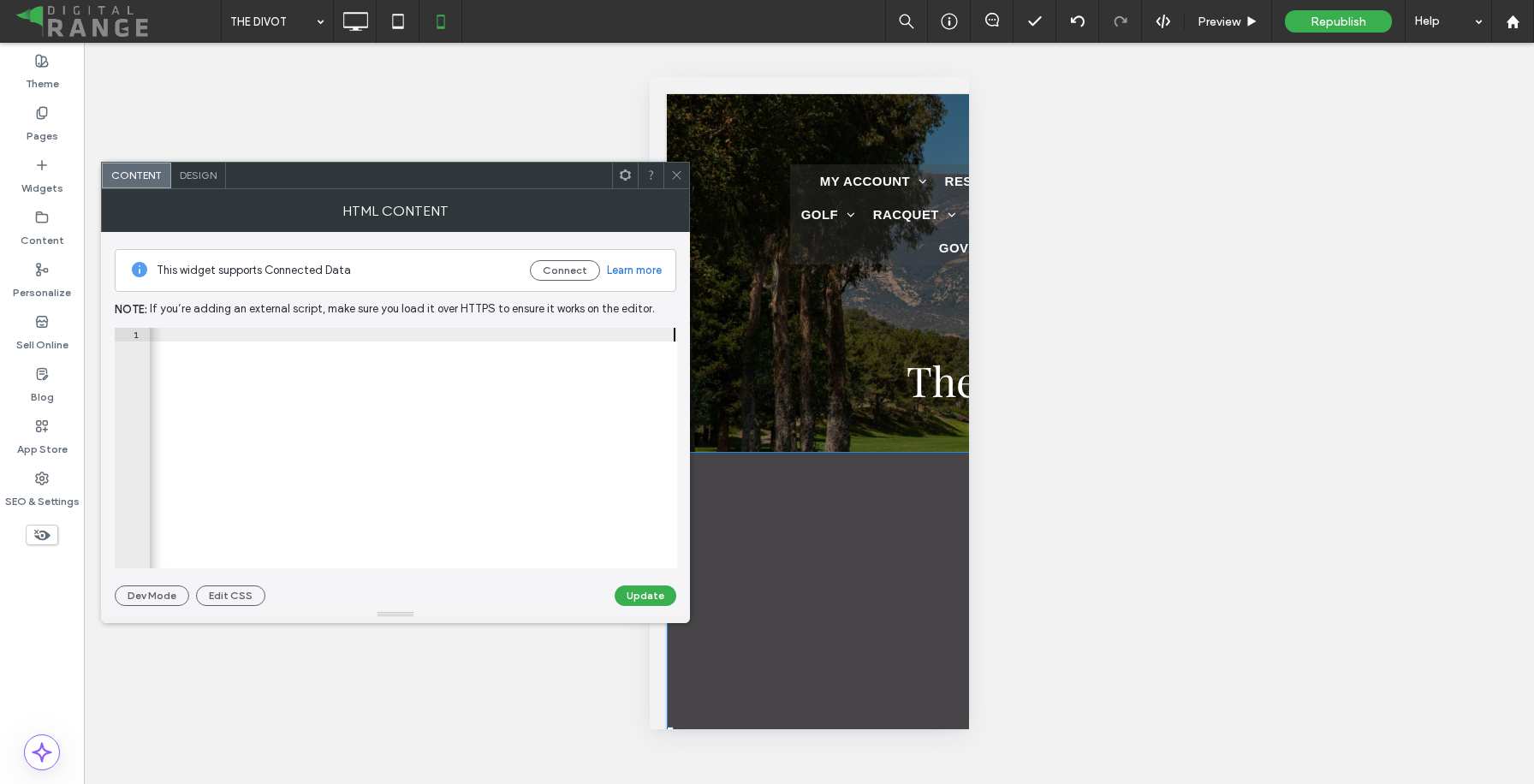
scroll to position [0, 964]
click at [629, 599] on button "Update" at bounding box center [645, 595] width 62 height 21
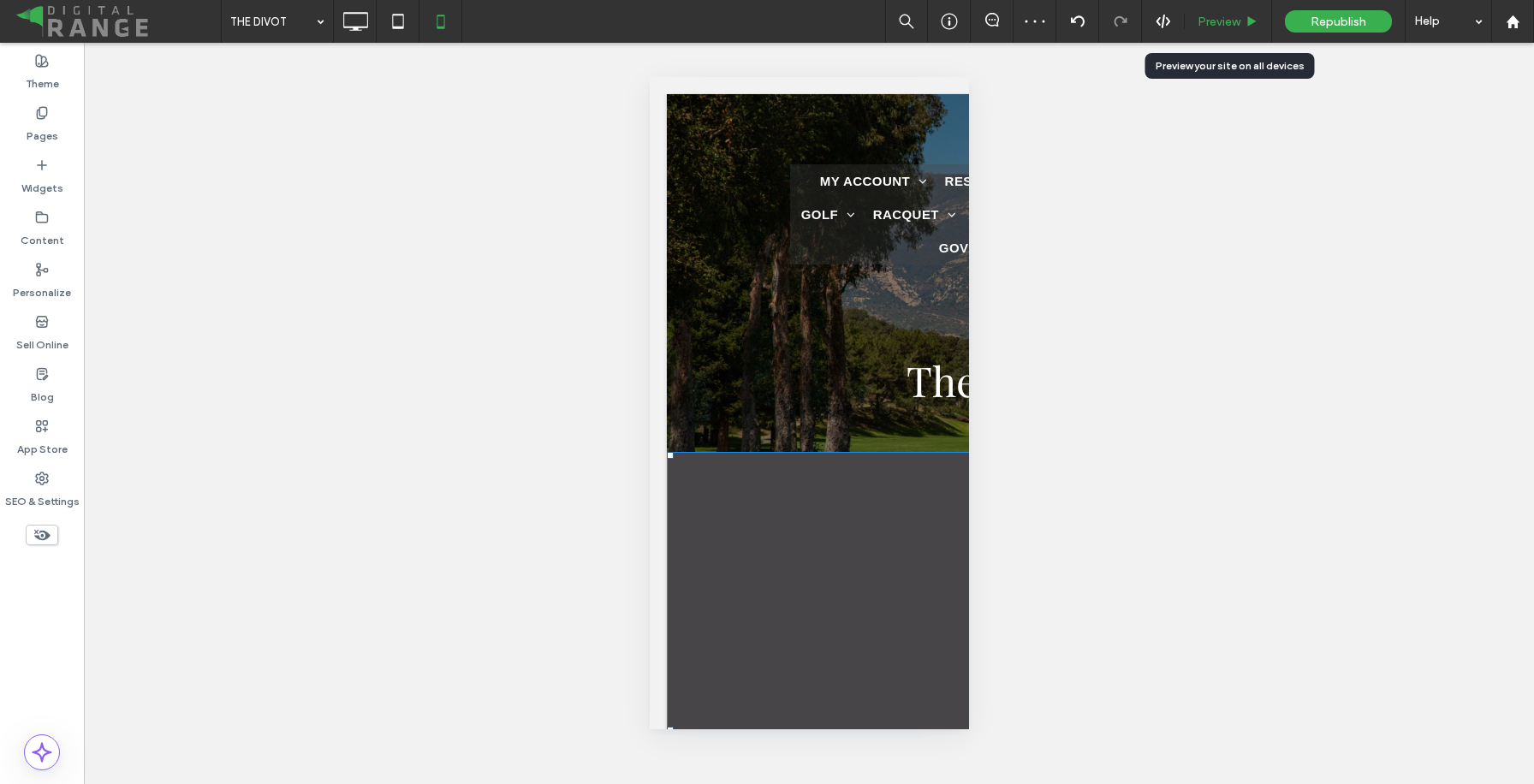
click at [1222, 29] on div "Preview" at bounding box center [1228, 21] width 88 height 42
click at [1222, 33] on div "Preview" at bounding box center [1228, 21] width 88 height 42
click at [1234, 24] on span "Preview" at bounding box center [1218, 22] width 42 height 15
